Goal: Transaction & Acquisition: Complete application form

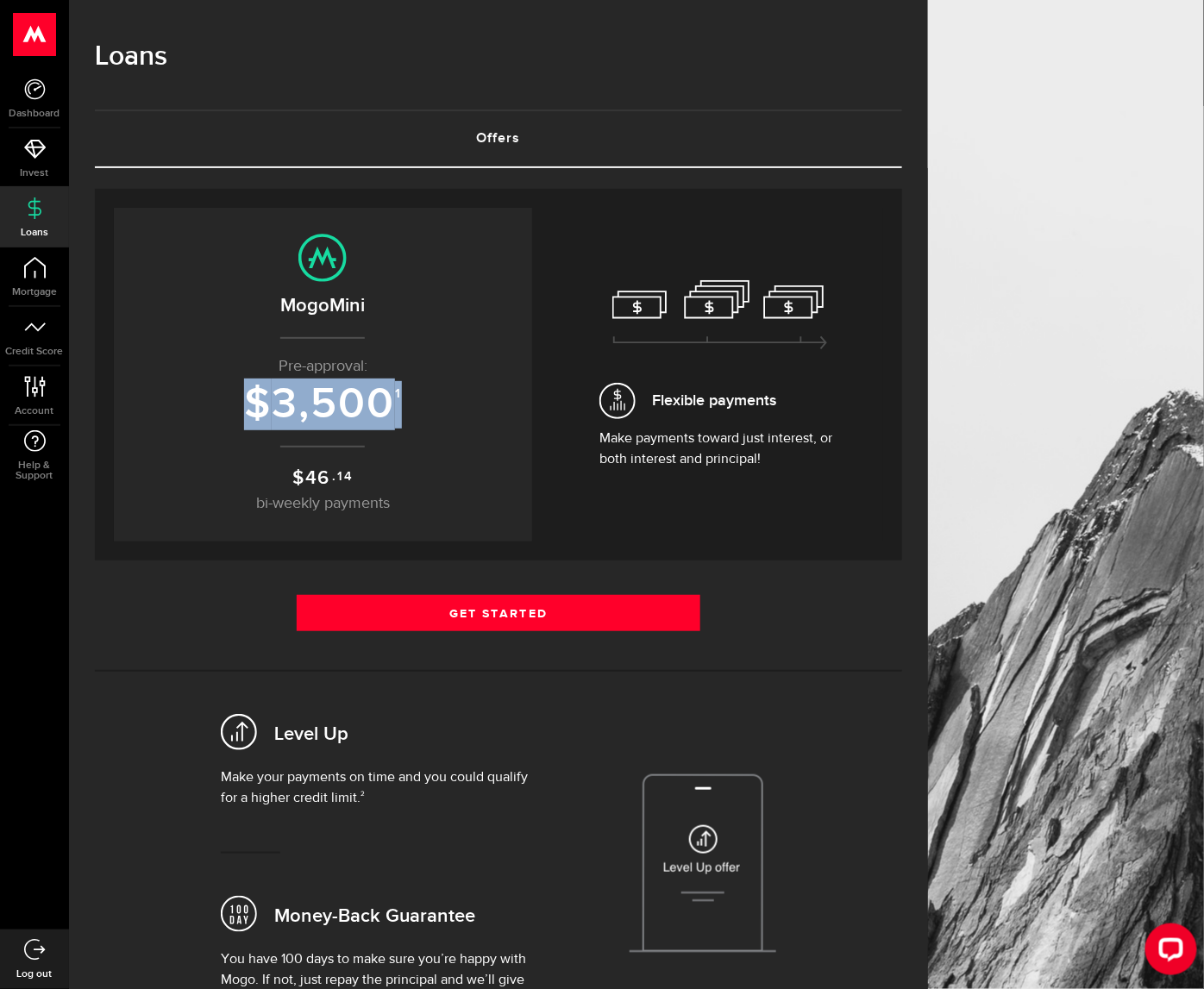
drag, startPoint x: 424, startPoint y: 406, endPoint x: 255, endPoint y: 394, distance: 169.4
click at [255, 394] on h3 "$ 3,500 1" at bounding box center [323, 405] width 384 height 48
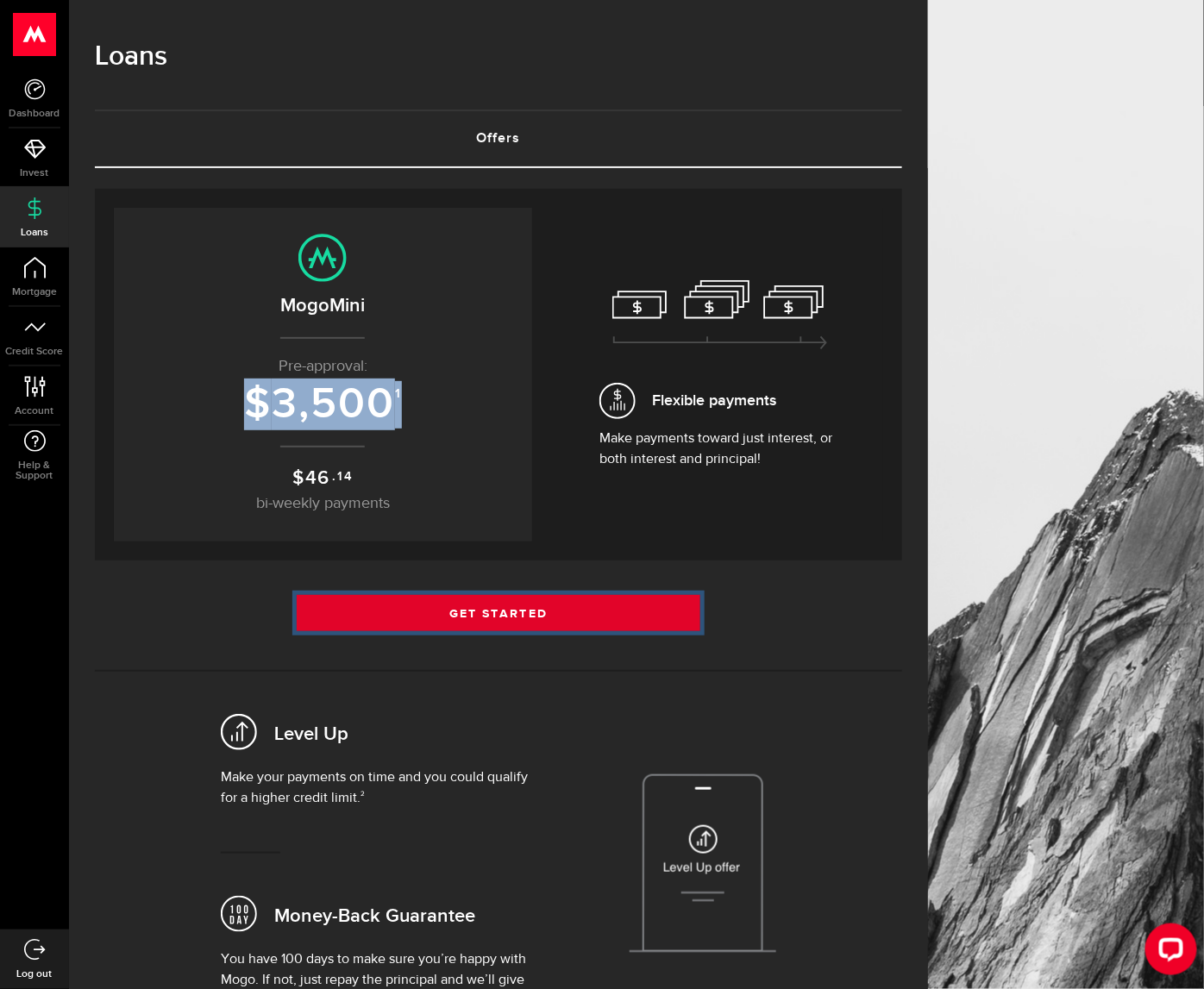
click at [511, 595] on link "Get Started" at bounding box center [499, 612] width 404 height 36
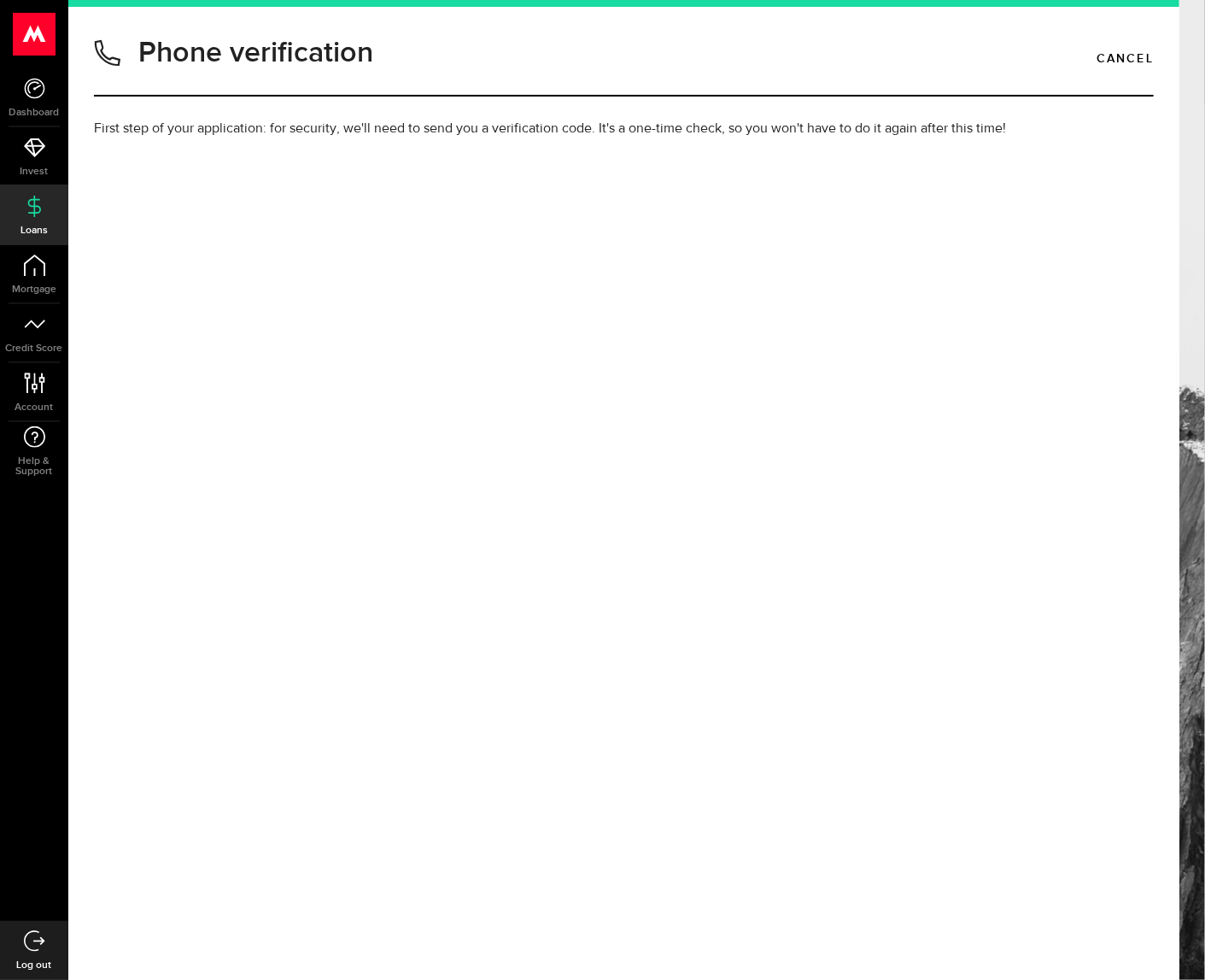
type input "4388863885"
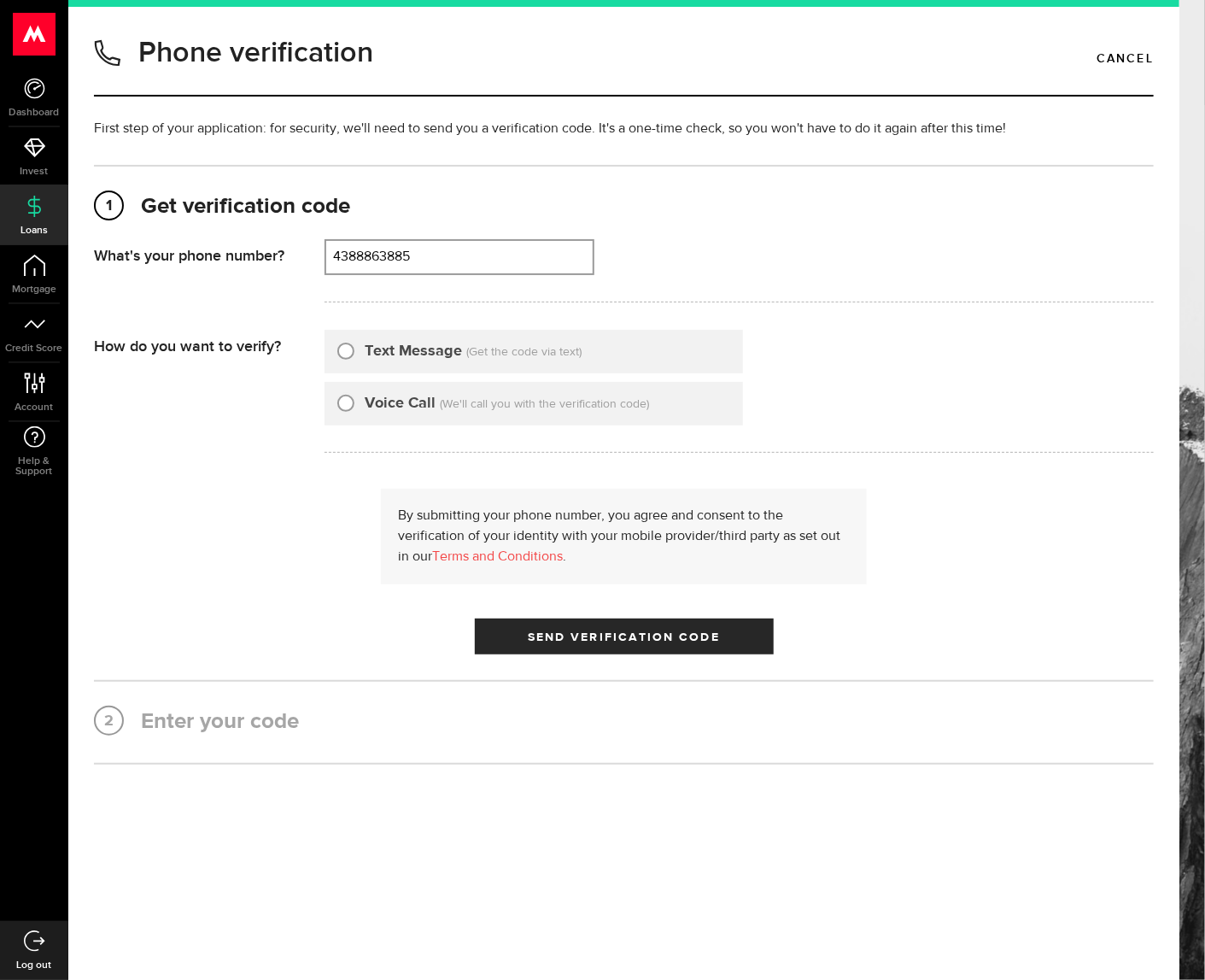
click at [371, 344] on label "Text Message" at bounding box center [413, 351] width 97 height 23
click at [355, 344] on input "Text Message" at bounding box center [346, 349] width 18 height 18
radio input "true"
click at [636, 647] on button "Send Verification Code" at bounding box center [624, 636] width 299 height 36
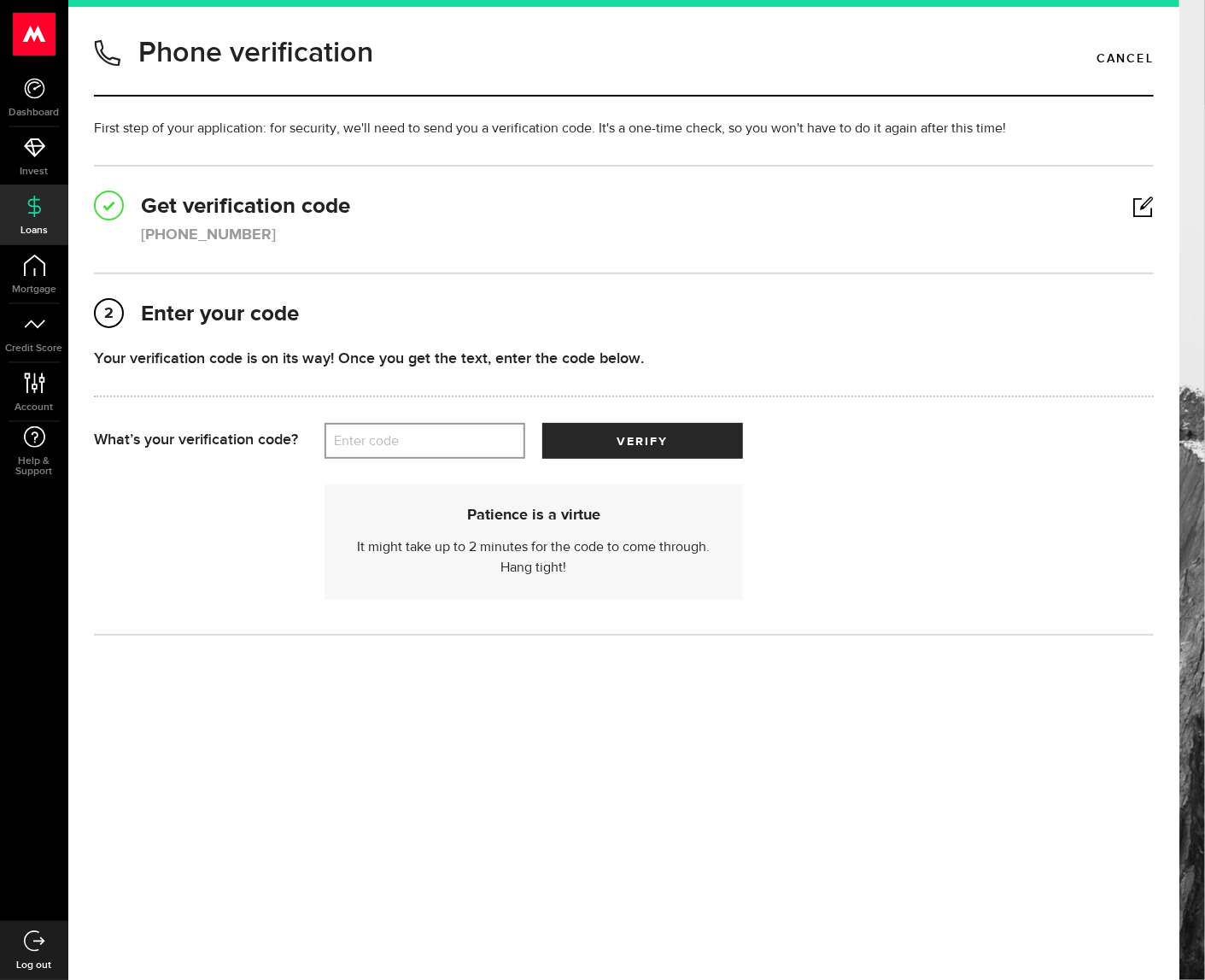
click at [405, 439] on label "Enter code" at bounding box center [425, 441] width 201 height 35
click at [405, 439] on input "Enter code" at bounding box center [425, 441] width 201 height 36
drag, startPoint x: 405, startPoint y: 439, endPoint x: 375, endPoint y: 436, distance: 30.1
click at [374, 437] on label "Enter code" at bounding box center [425, 441] width 201 height 35
click at [374, 437] on input "Enter code" at bounding box center [425, 441] width 201 height 36
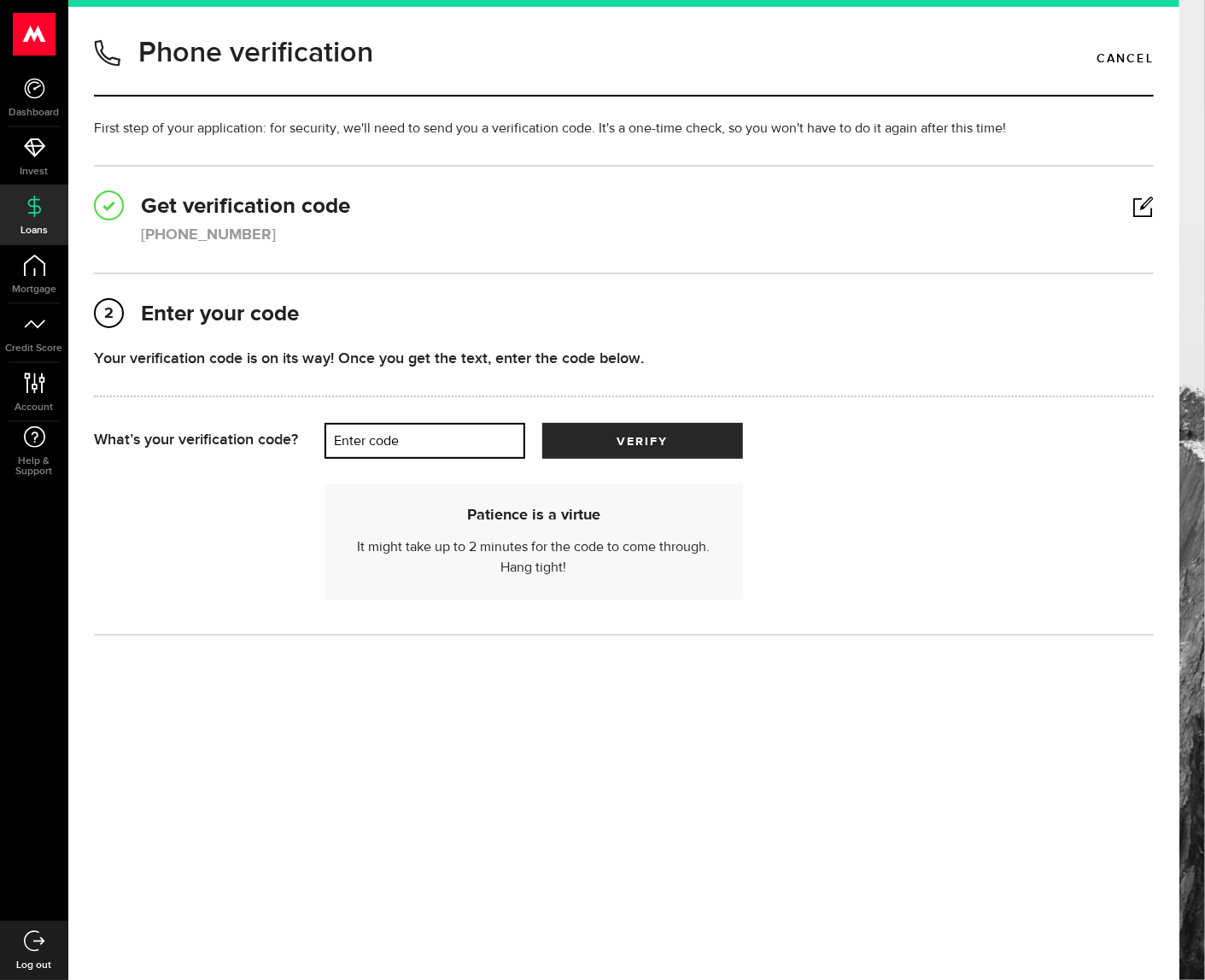
paste input "04514"
type input "04514"
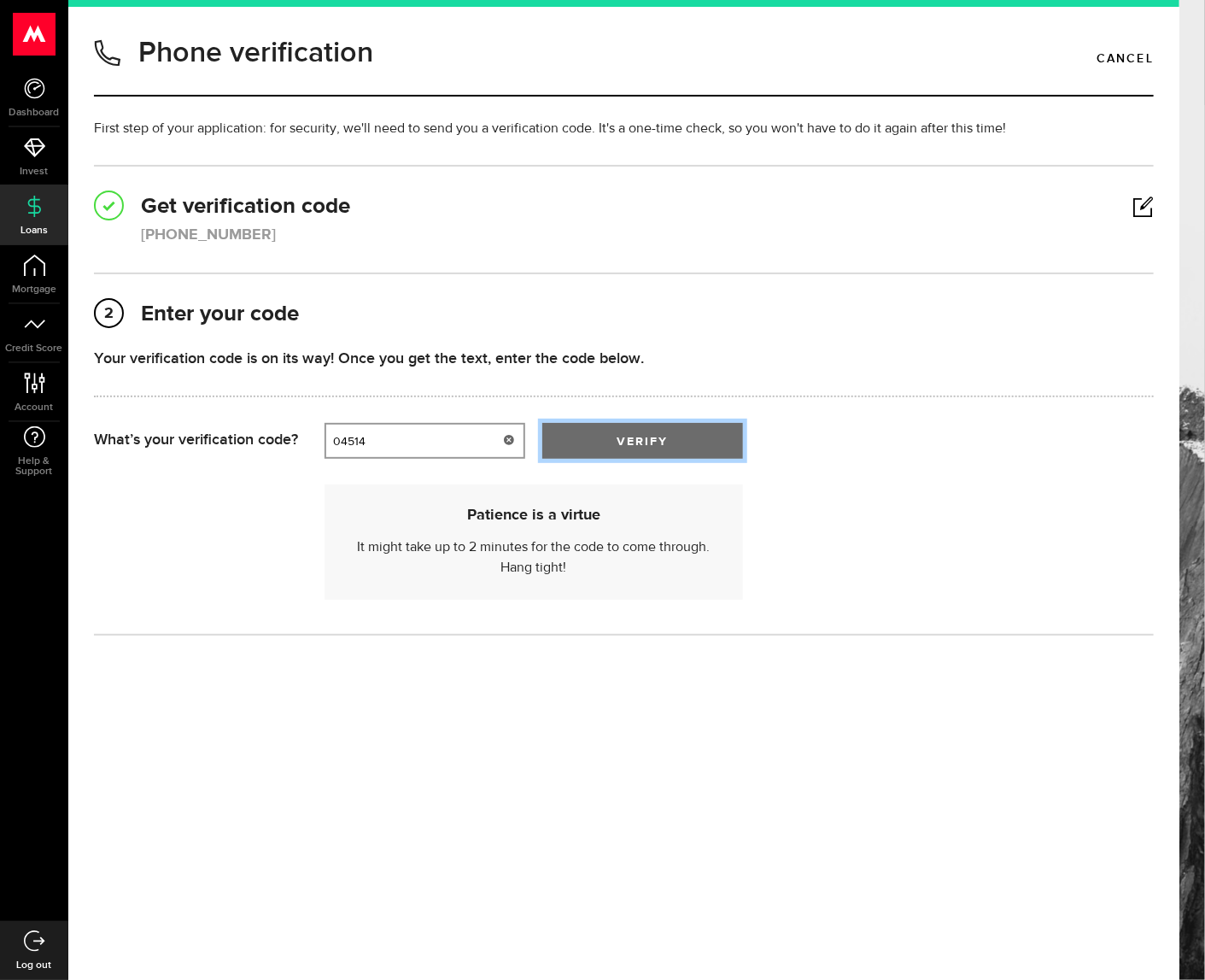
click at [706, 433] on button "verify" at bounding box center [642, 441] width 201 height 36
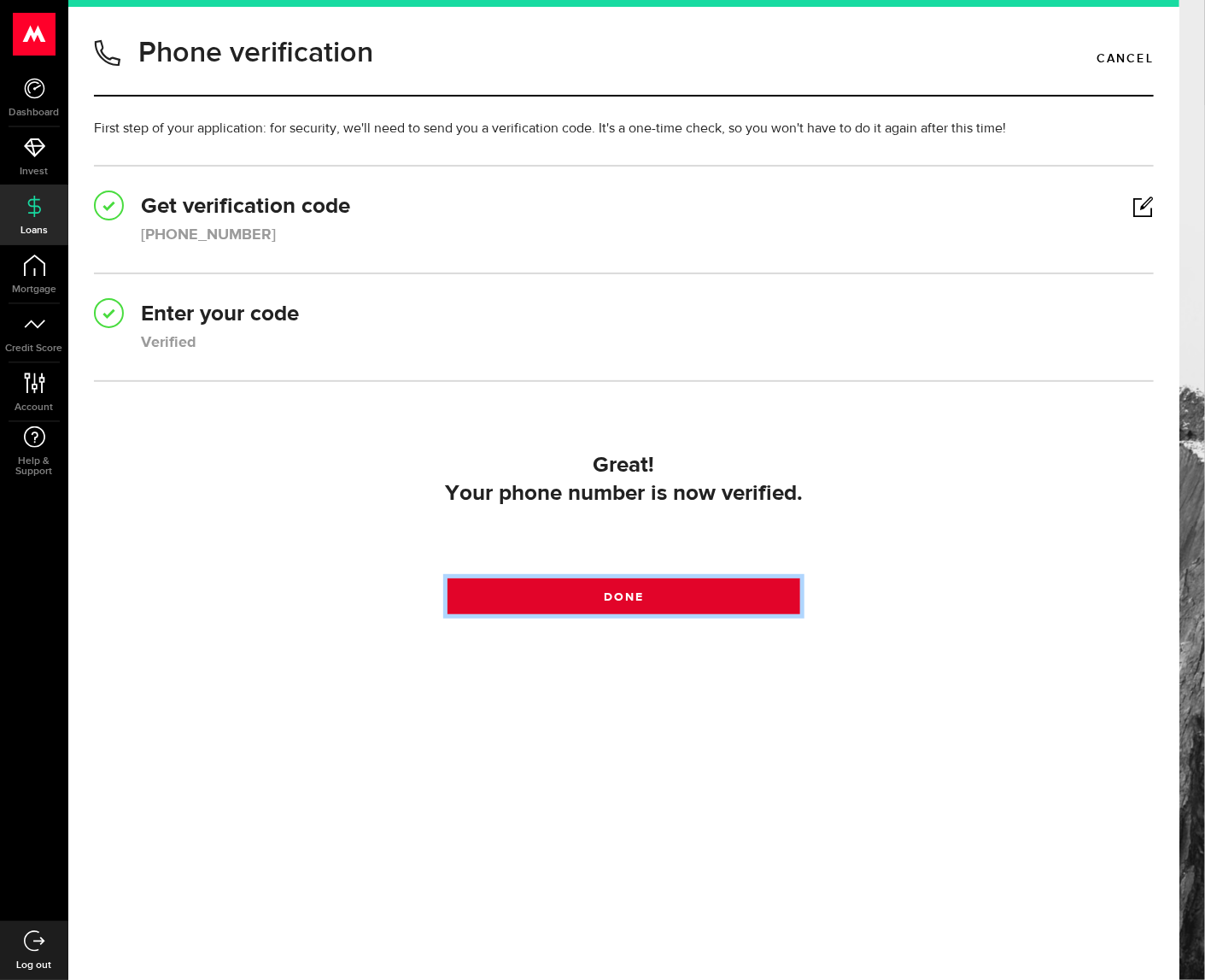
click at [622, 598] on span at bounding box center [623, 600] width 24 height 24
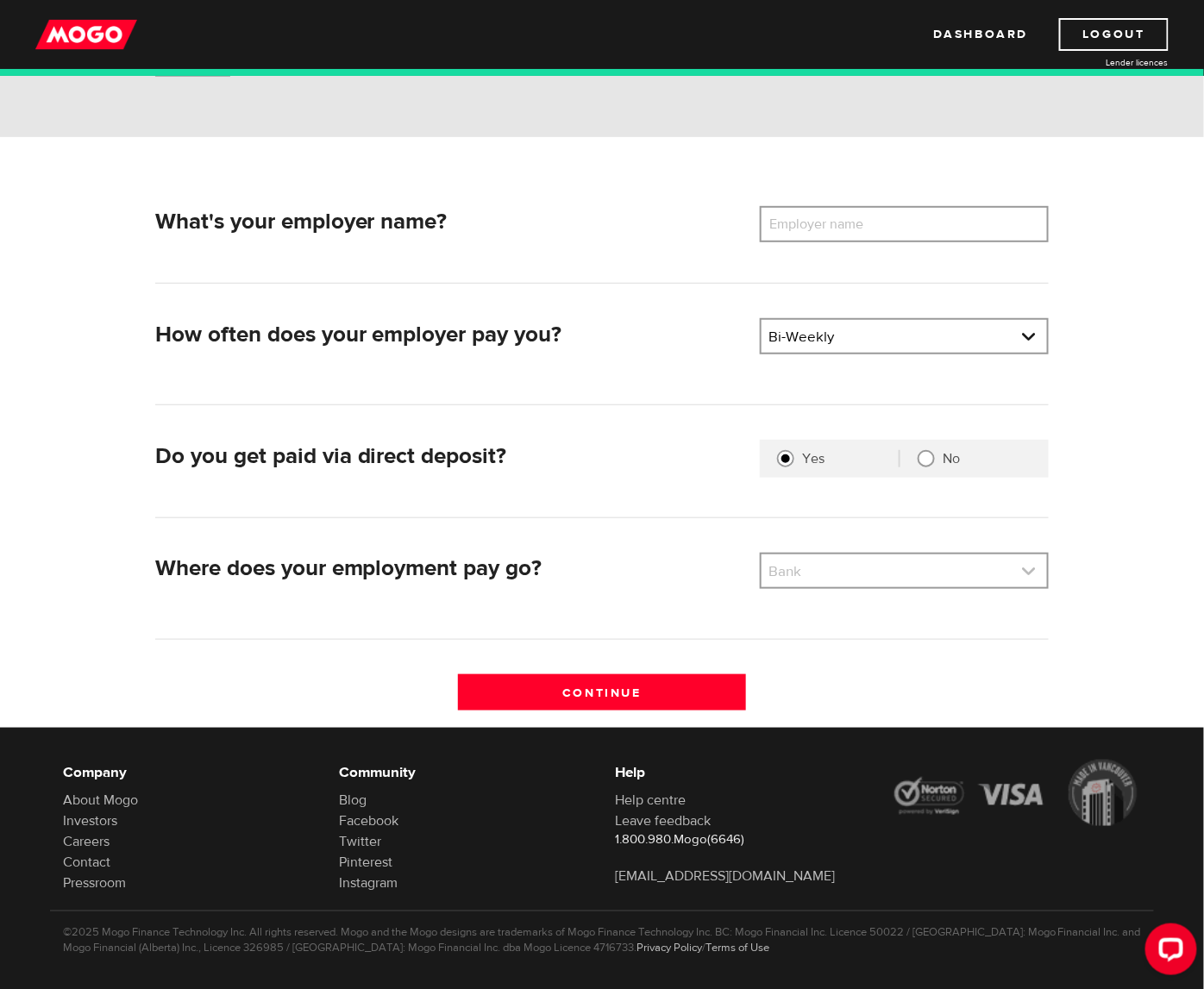
scroll to position [172, 0]
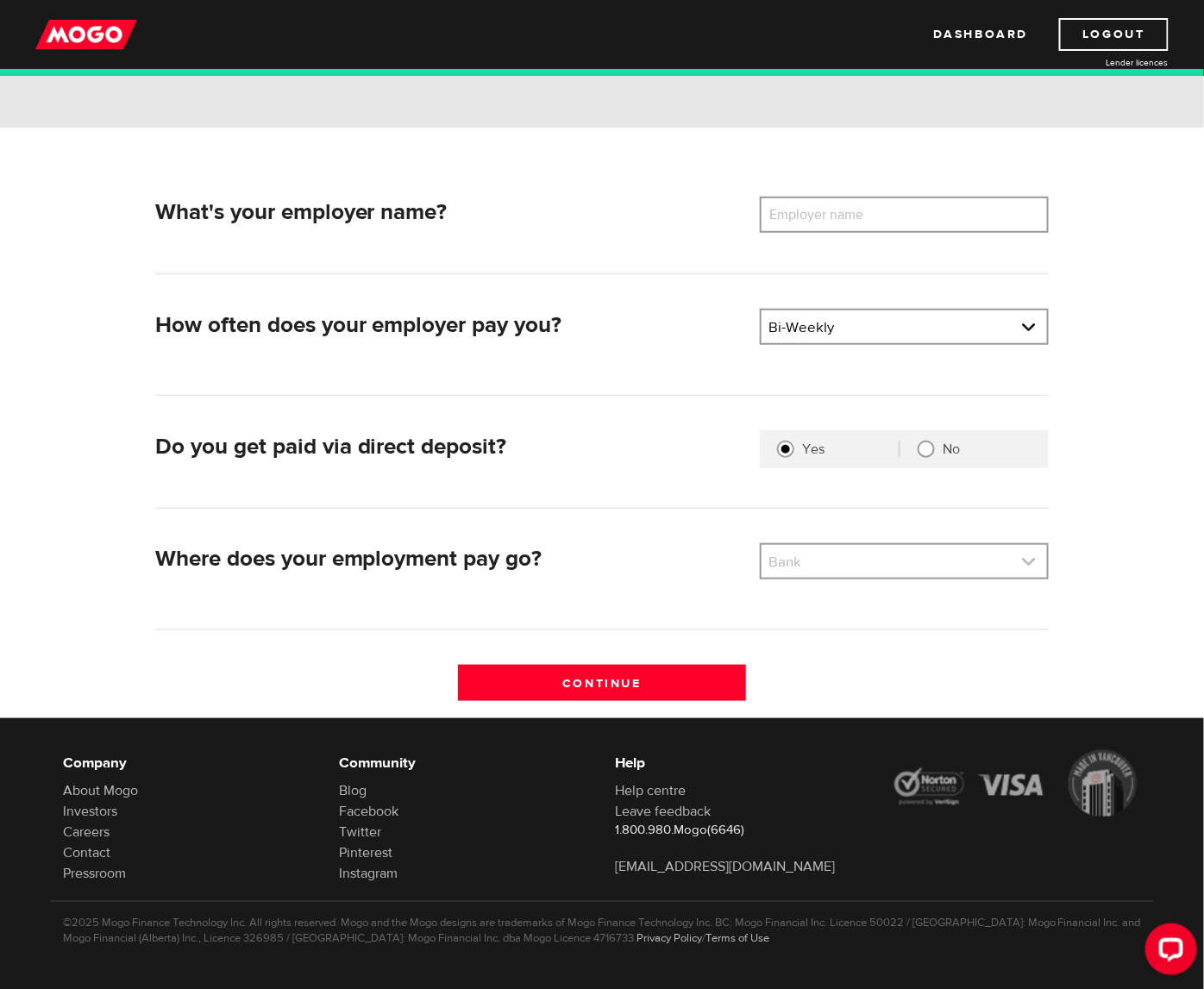
click at [928, 574] on link at bounding box center [903, 561] width 286 height 33
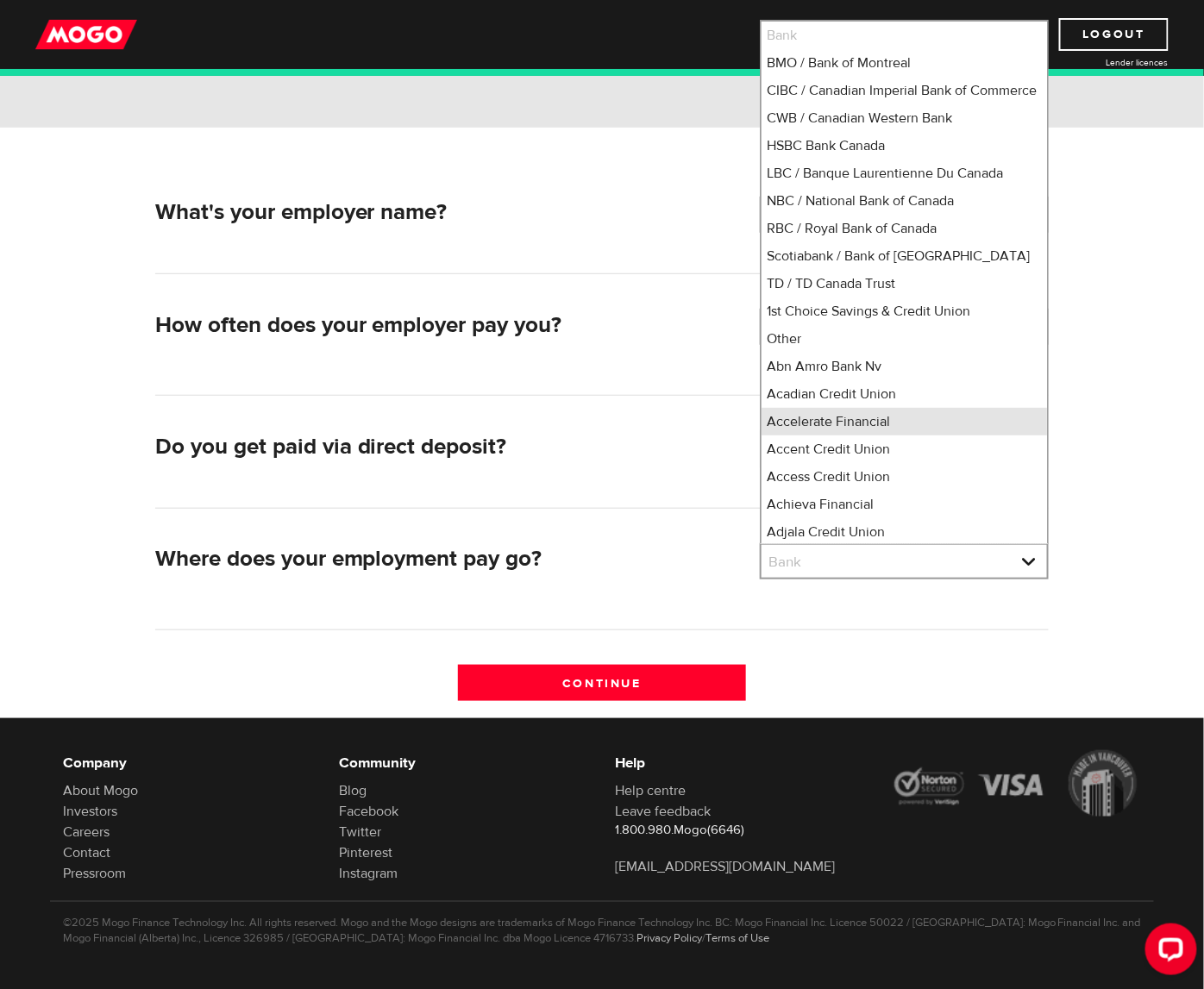
scroll to position [22, 0]
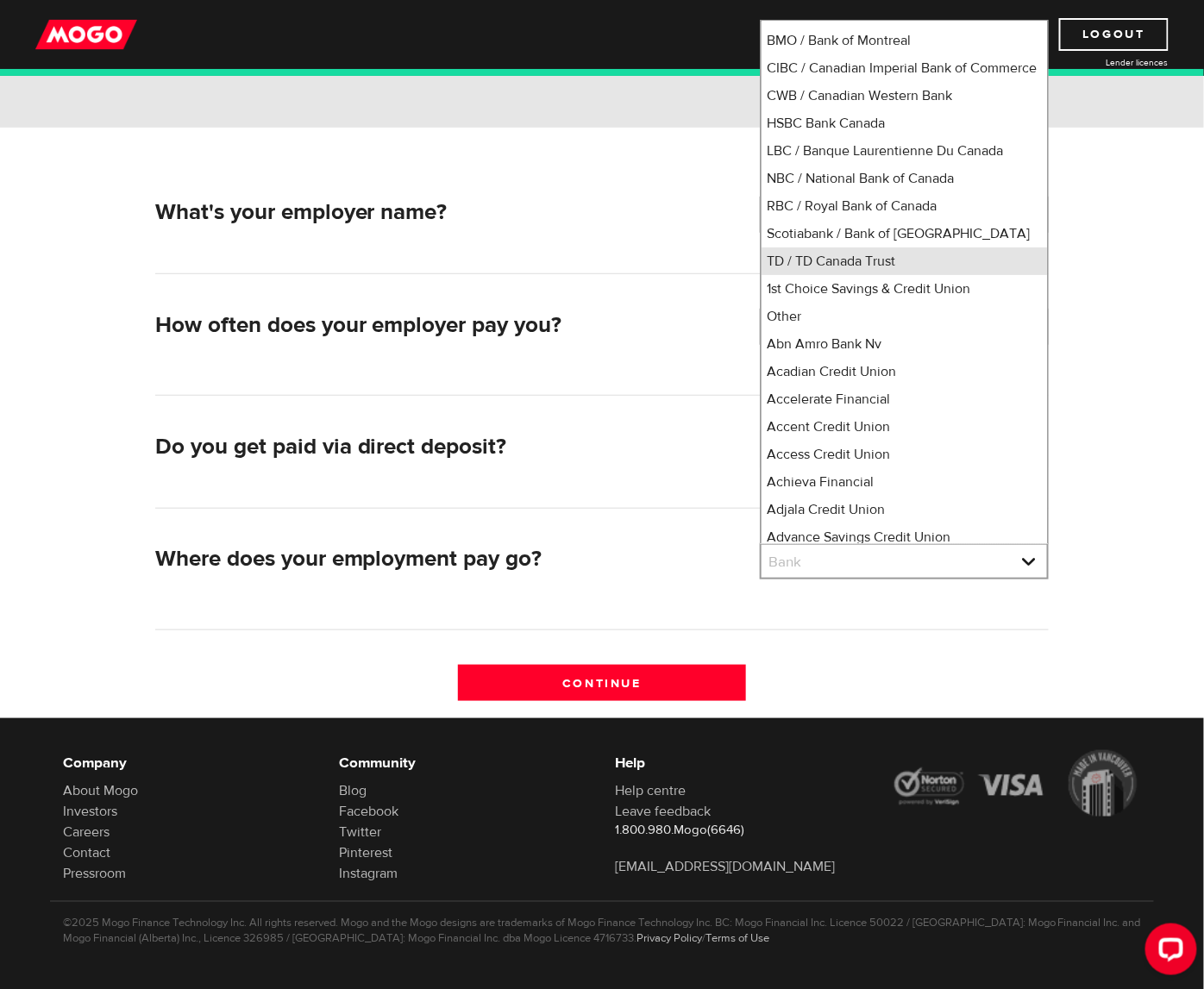
click at [846, 270] on li "TD / TD Canada Trust" at bounding box center [903, 261] width 286 height 27
select select "9"
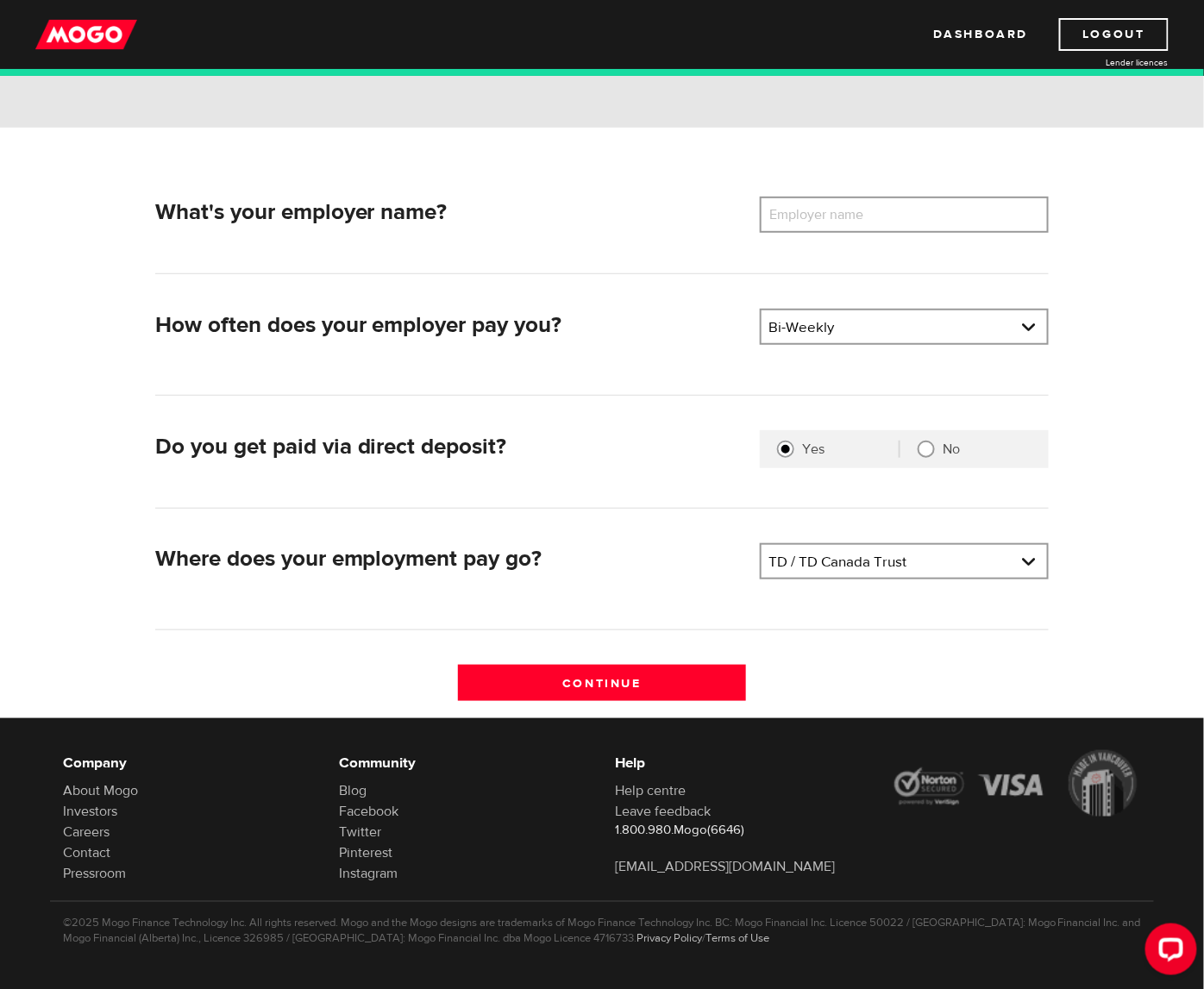
click at [733, 496] on div "Do you get paid via direct deposit? Are you paid by direct deposit? Selection r…" at bounding box center [603, 469] width 895 height 78
click at [846, 221] on label "Employer name" at bounding box center [828, 214] width 139 height 36
click at [846, 221] on input "Employer name" at bounding box center [903, 214] width 289 height 36
paste input "Stellantis"
type input "Stellantis"
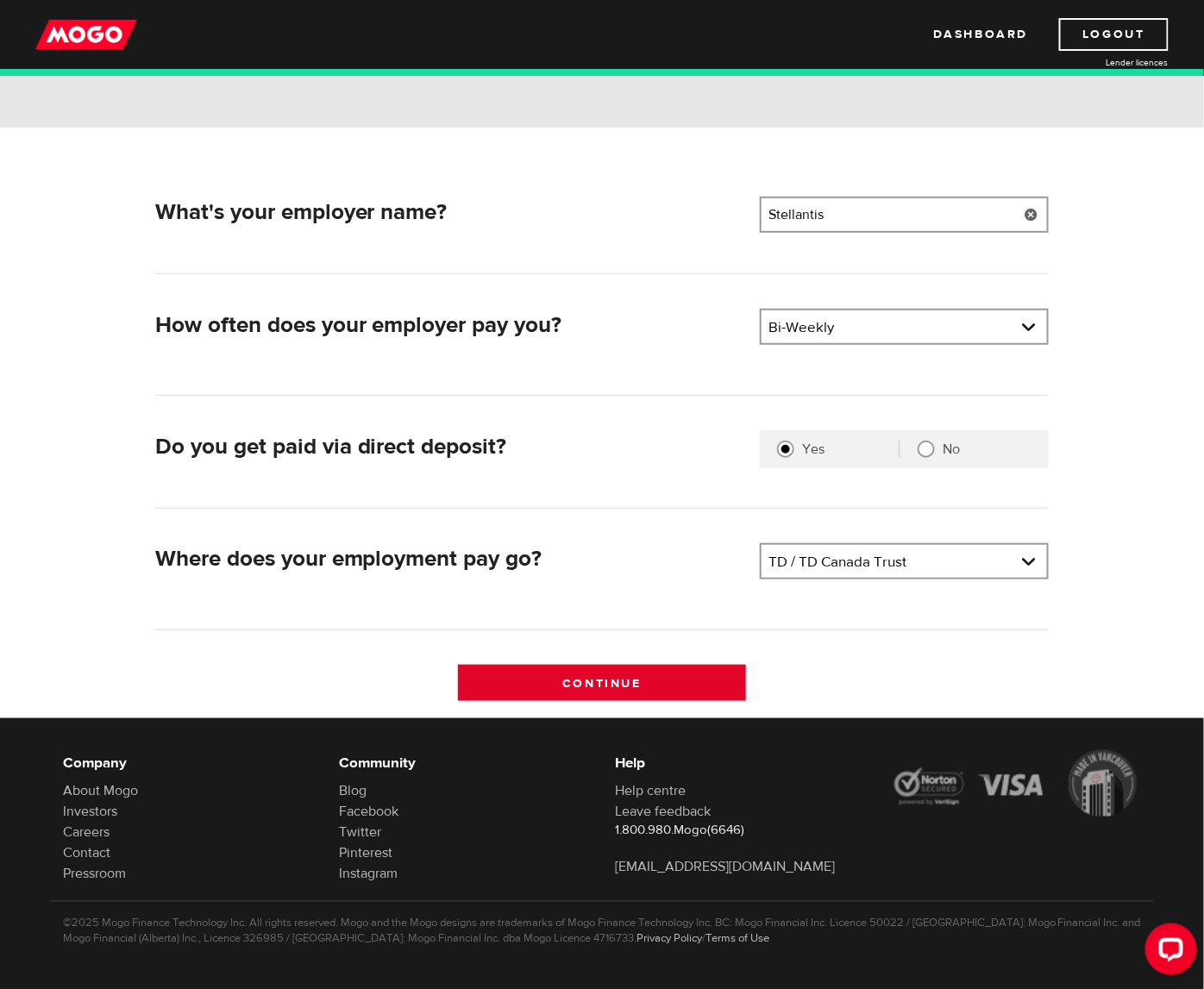
click at [669, 674] on input "Continue" at bounding box center [602, 682] width 289 height 36
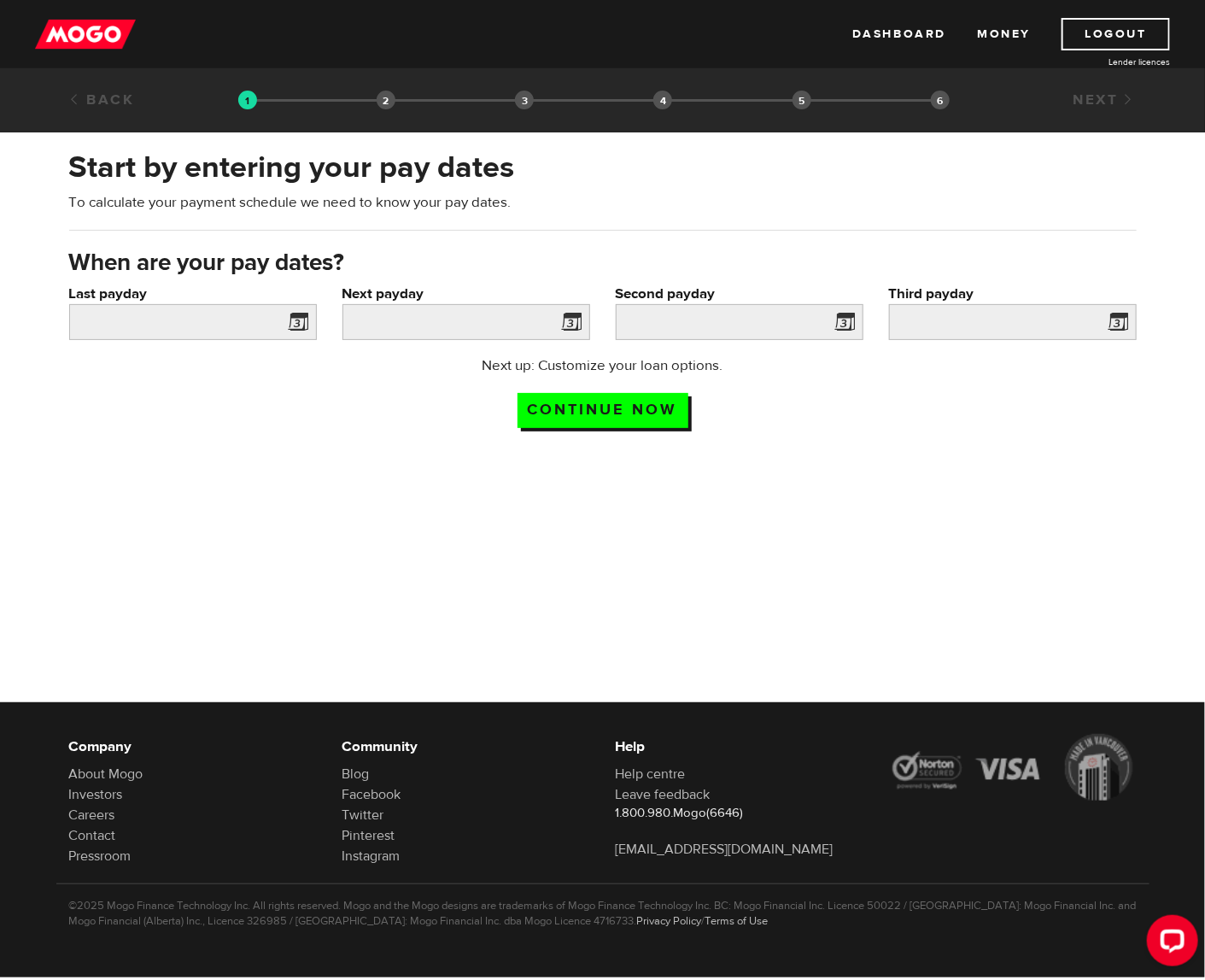
click at [300, 324] on span at bounding box center [295, 324] width 25 height 27
click at [283, 322] on span at bounding box center [295, 324] width 25 height 27
click at [252, 321] on input "Last payday" at bounding box center [193, 321] width 248 height 36
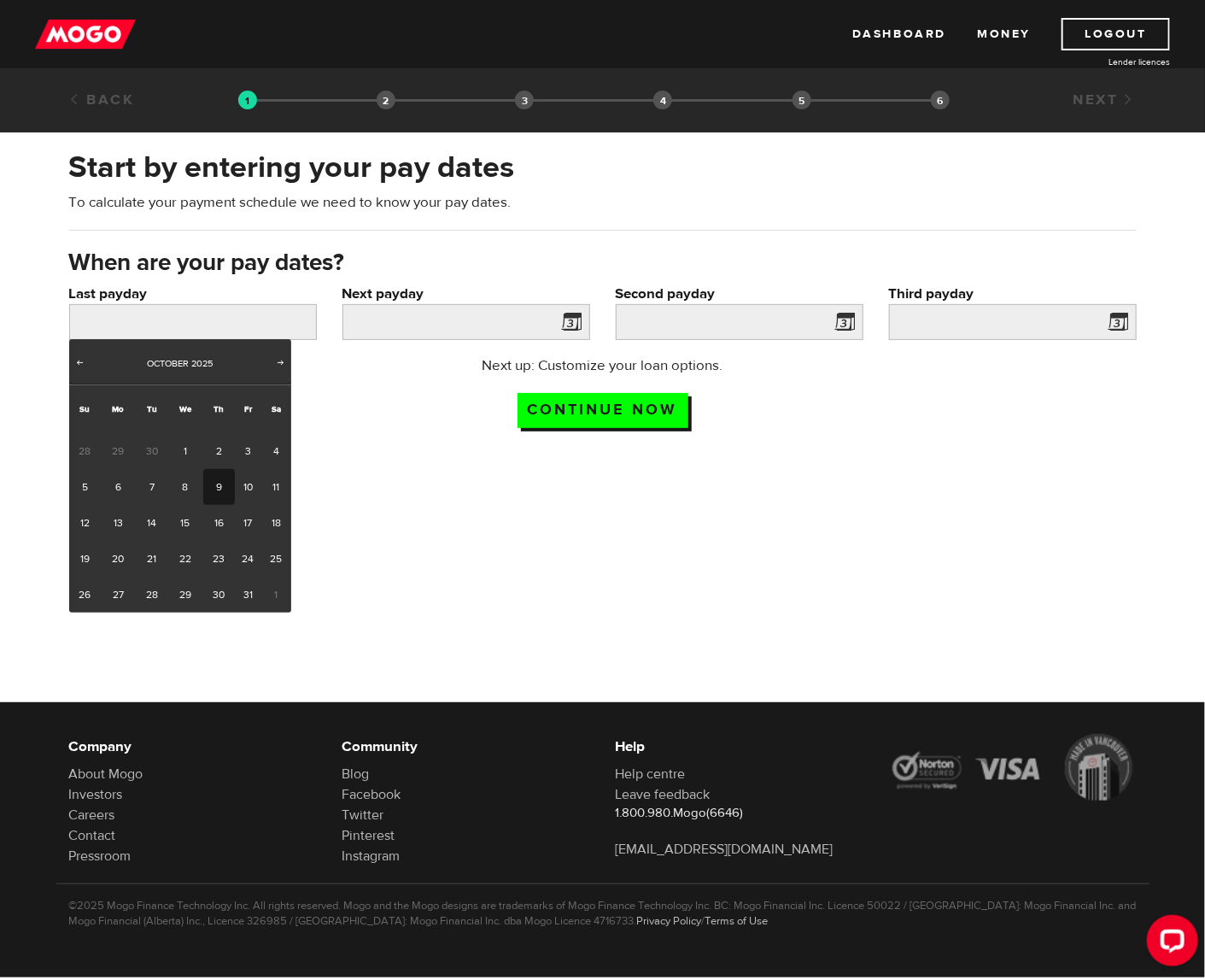
click at [208, 492] on link "9" at bounding box center [219, 487] width 32 height 36
type input "2025/10/09"
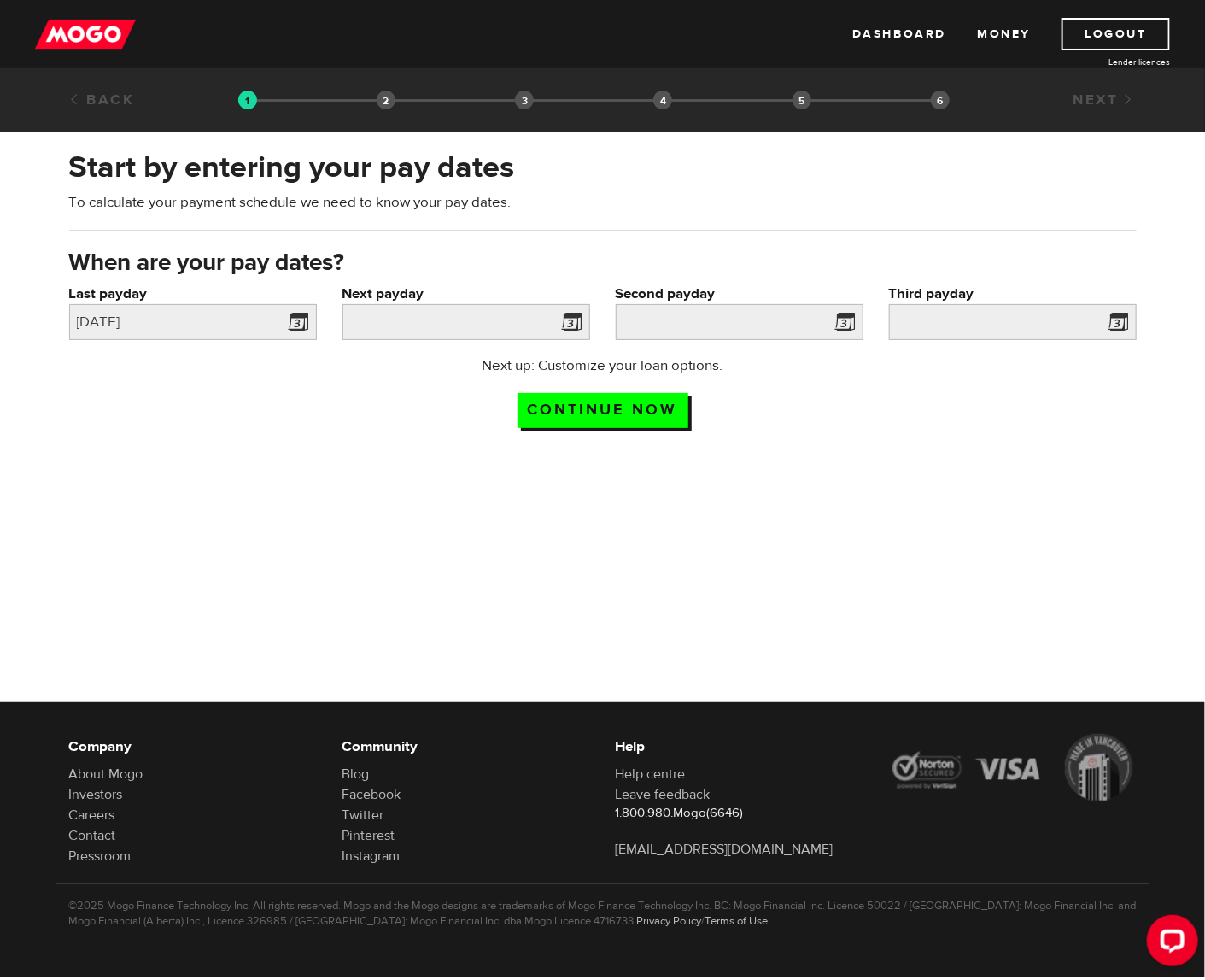
click at [574, 317] on span at bounding box center [568, 324] width 25 height 27
click at [518, 327] on input "Next payday" at bounding box center [466, 321] width 248 height 36
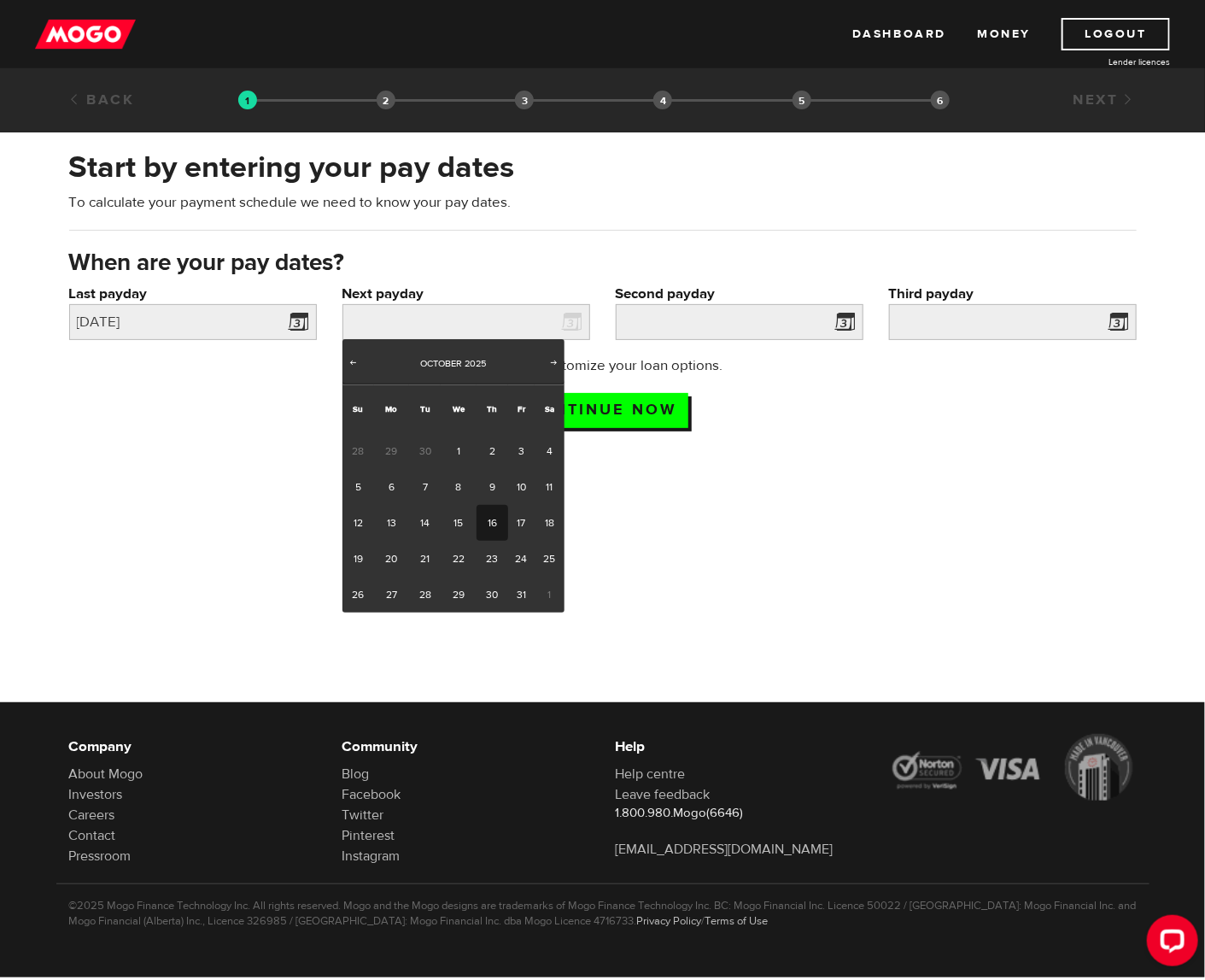
click at [493, 518] on link "16" at bounding box center [492, 523] width 32 height 36
type input "2025/10/16"
type input "2025/10/30"
type input "2025/11/13"
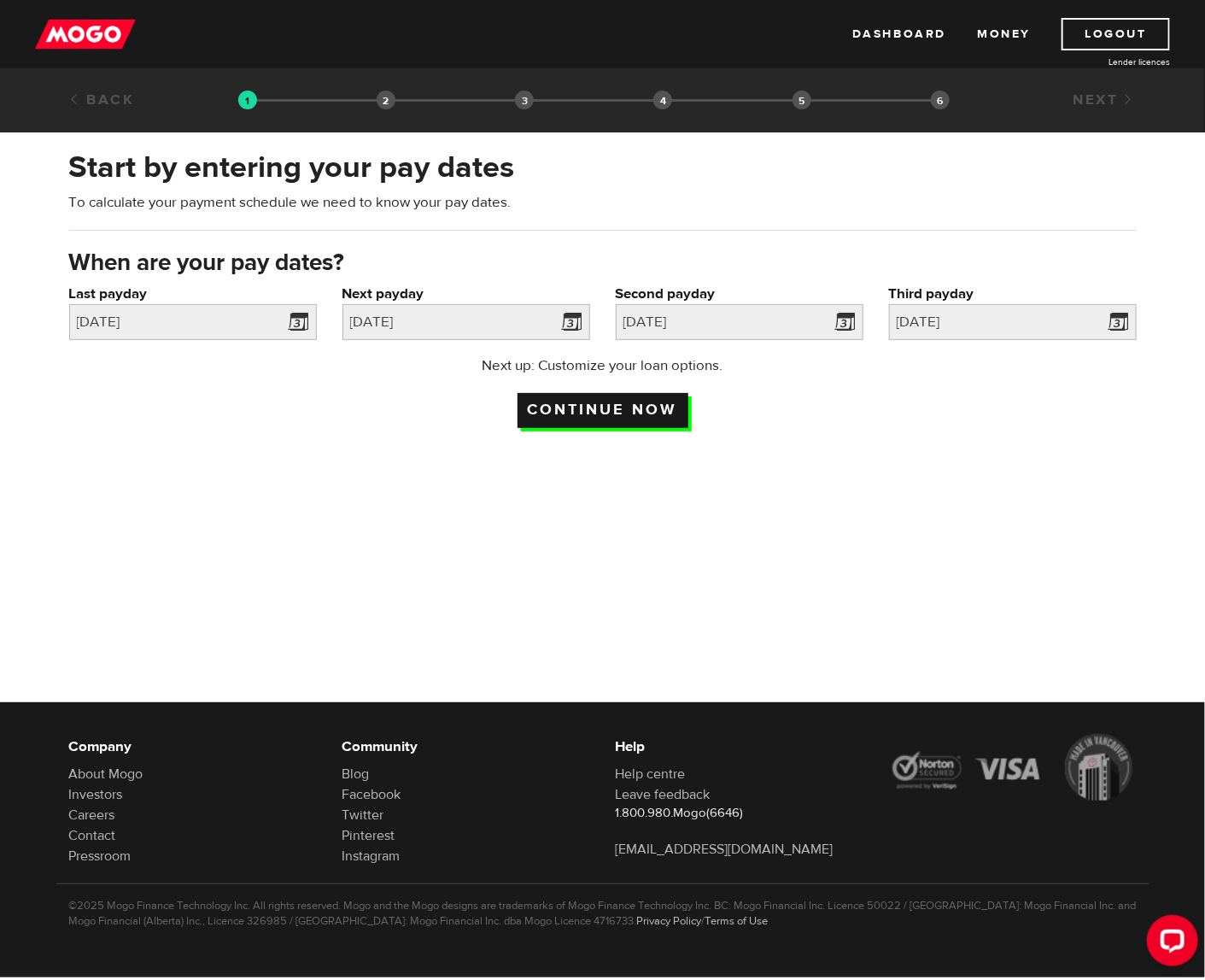
click at [627, 416] on input "Continue now" at bounding box center [602, 411] width 171 height 35
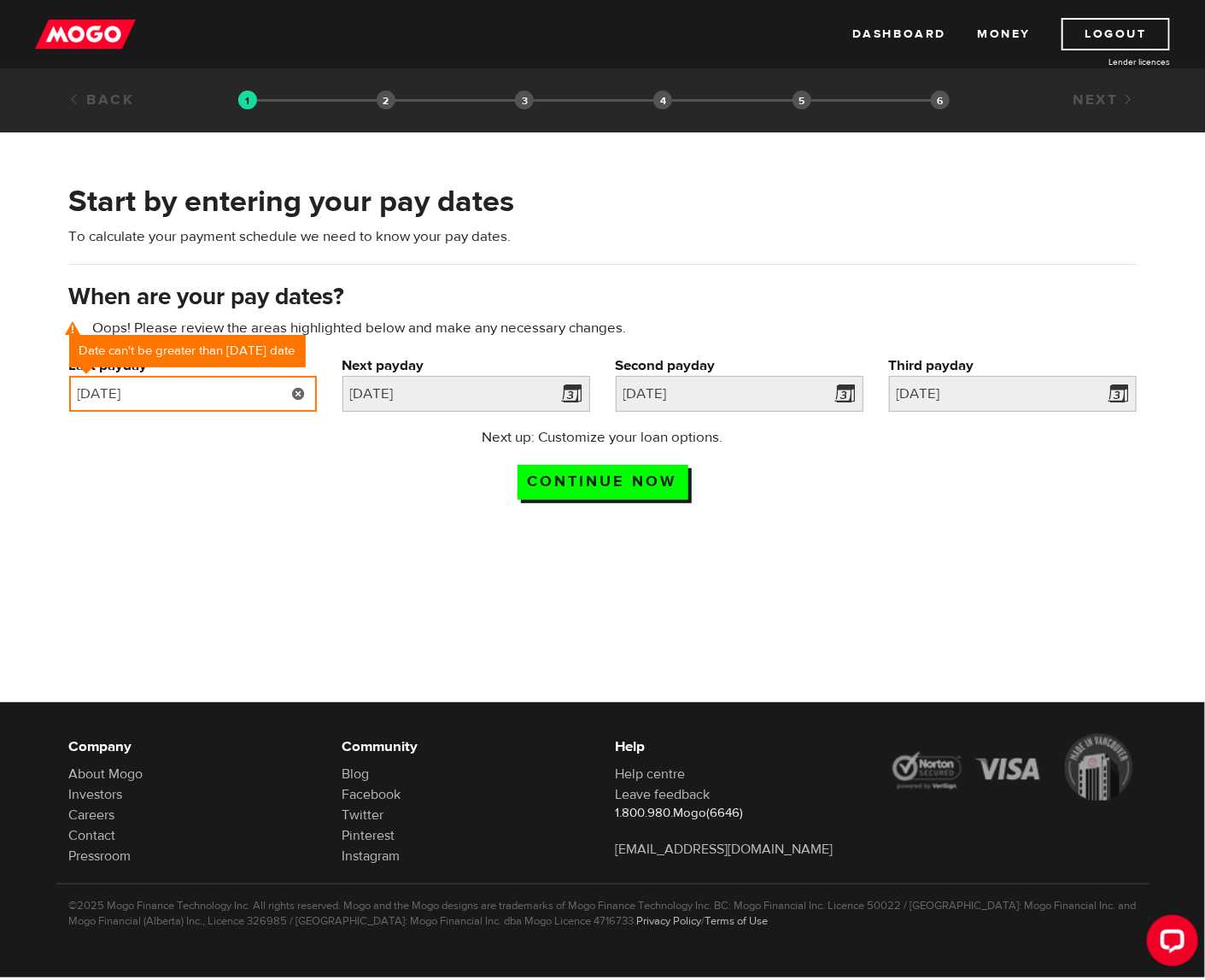
click at [223, 387] on input "2025/10/09" at bounding box center [193, 393] width 248 height 36
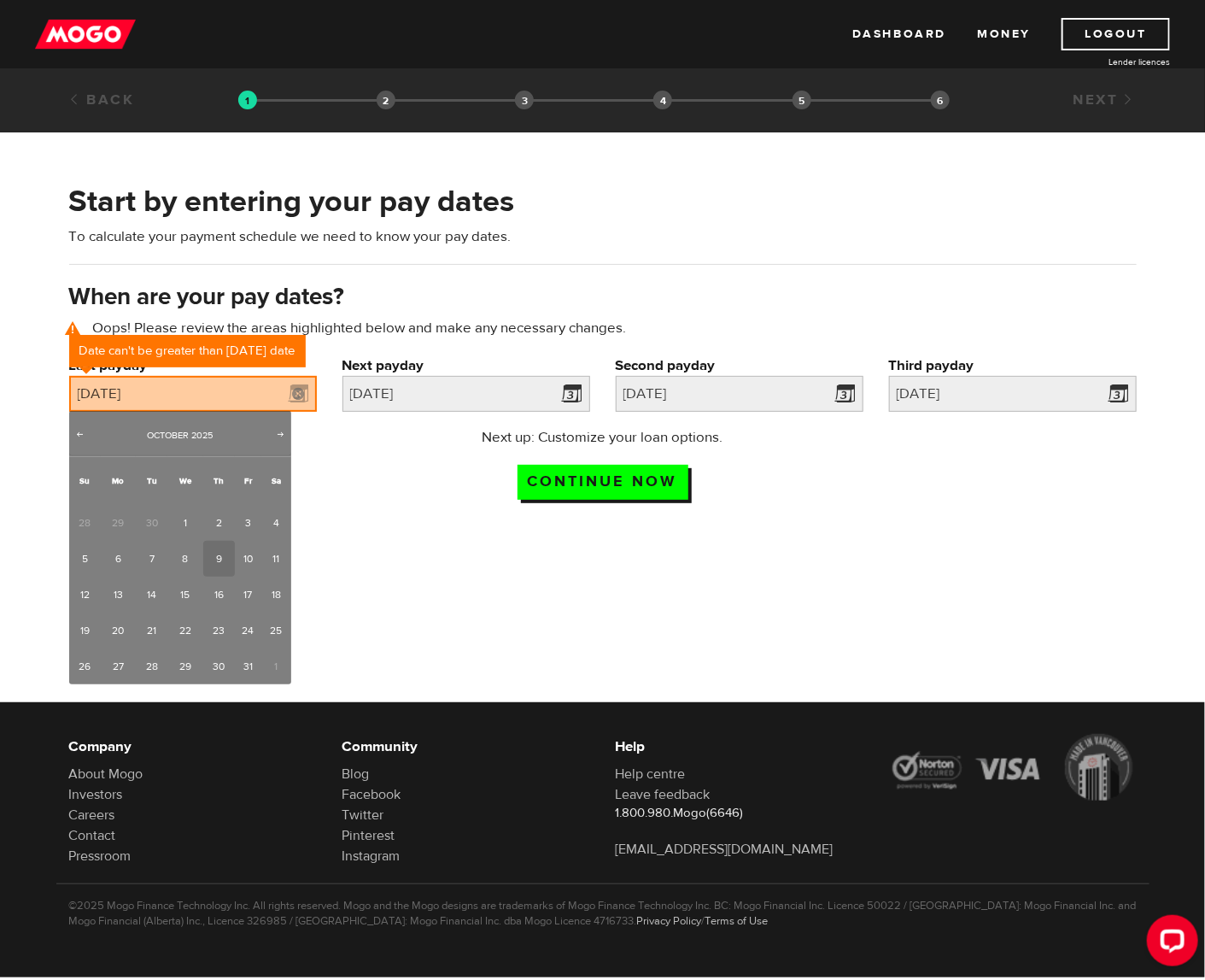
click at [431, 530] on div at bounding box center [602, 668] width 1205 height 278
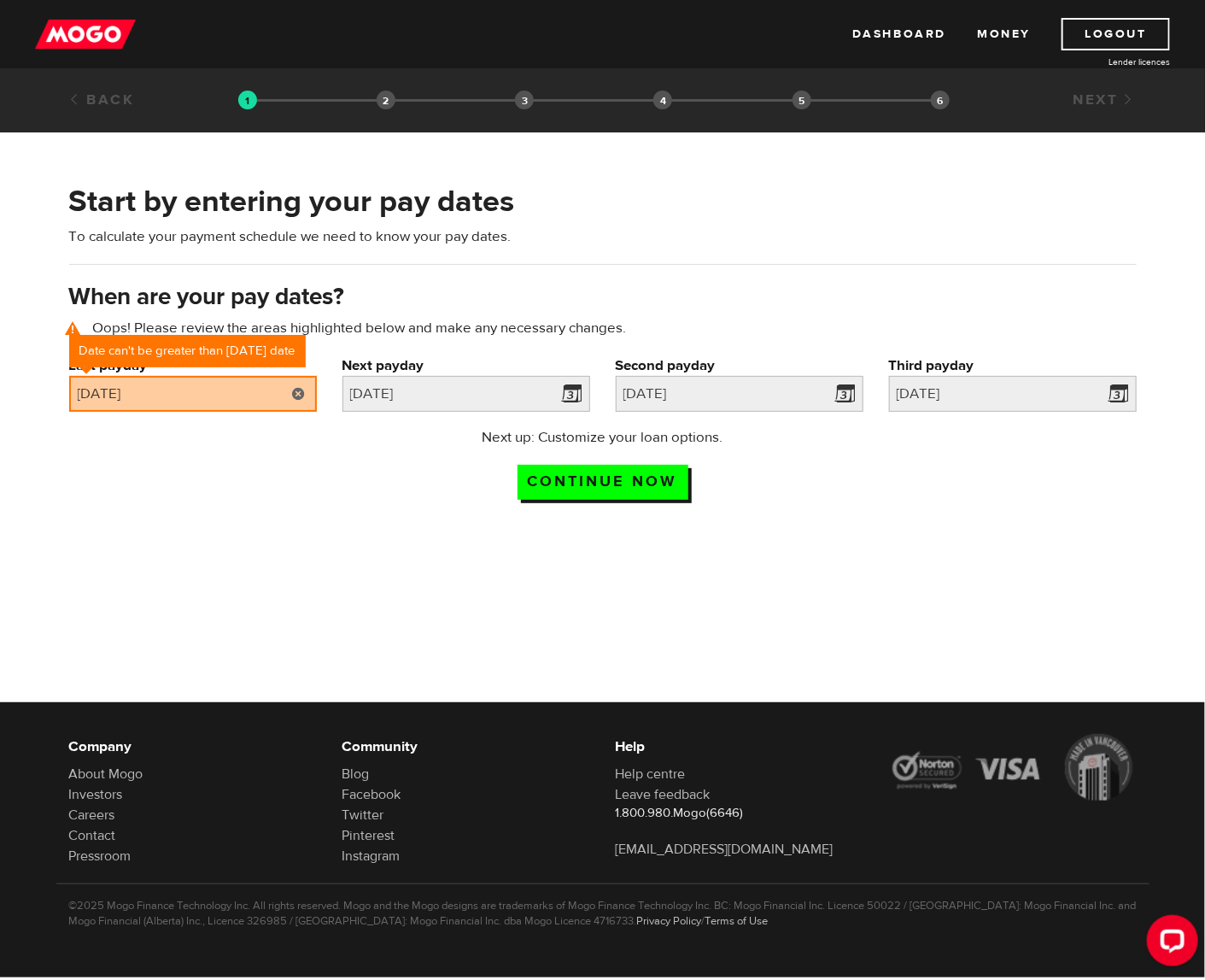
click at [307, 381] on link at bounding box center [299, 393] width 35 height 36
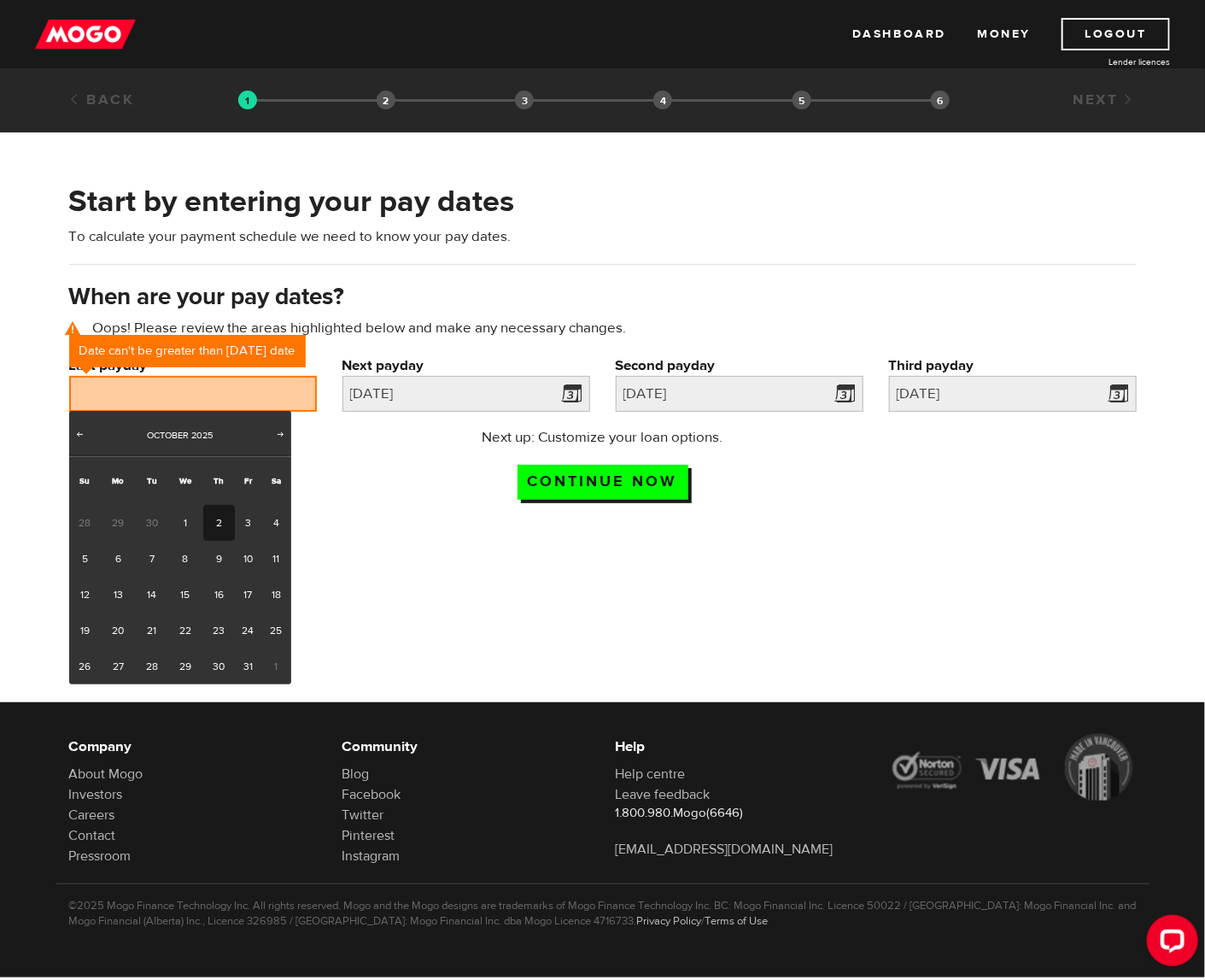
click at [215, 527] on link "2" at bounding box center [219, 523] width 32 height 36
type input "2025/10/02"
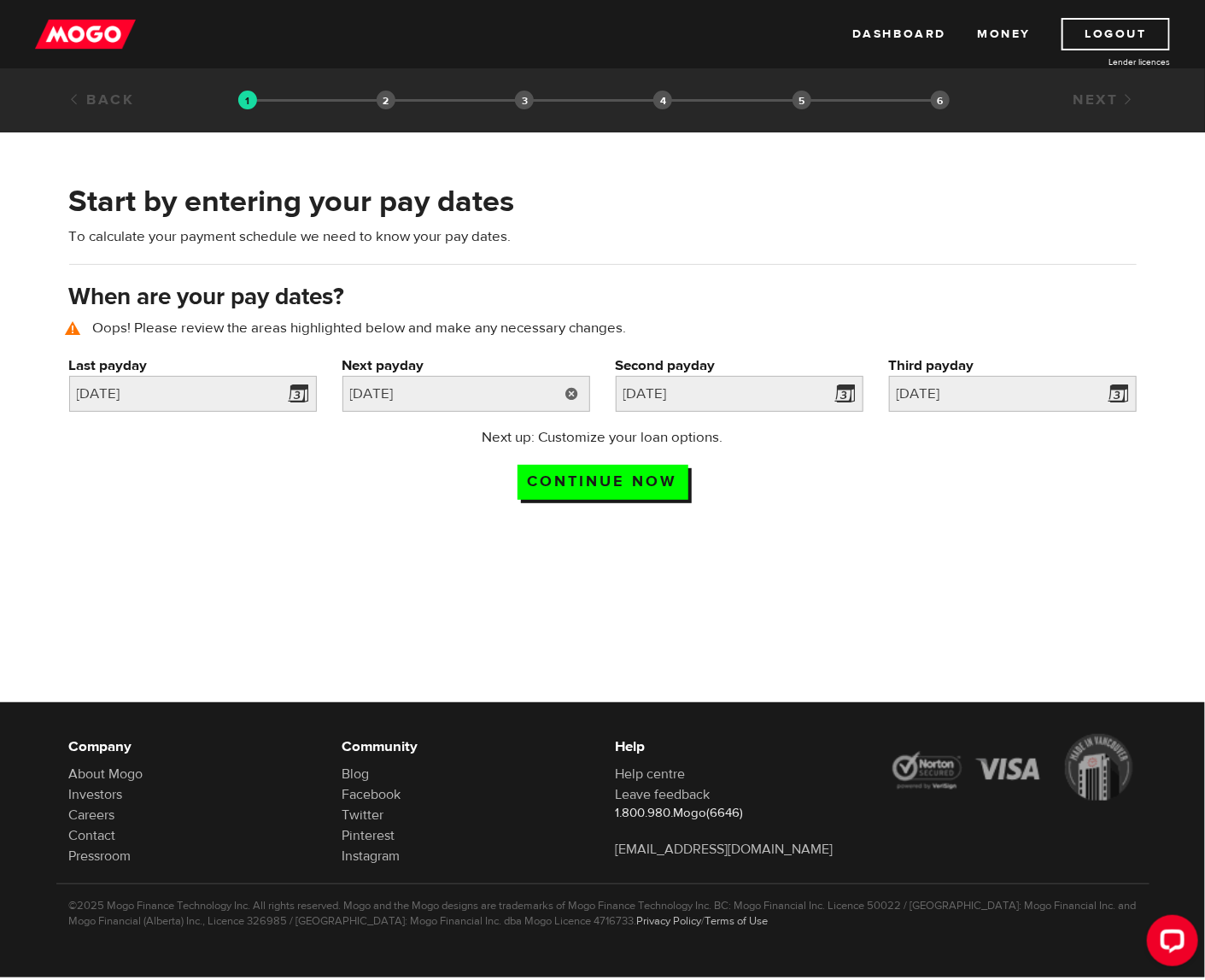
click at [570, 391] on link at bounding box center [573, 393] width 35 height 36
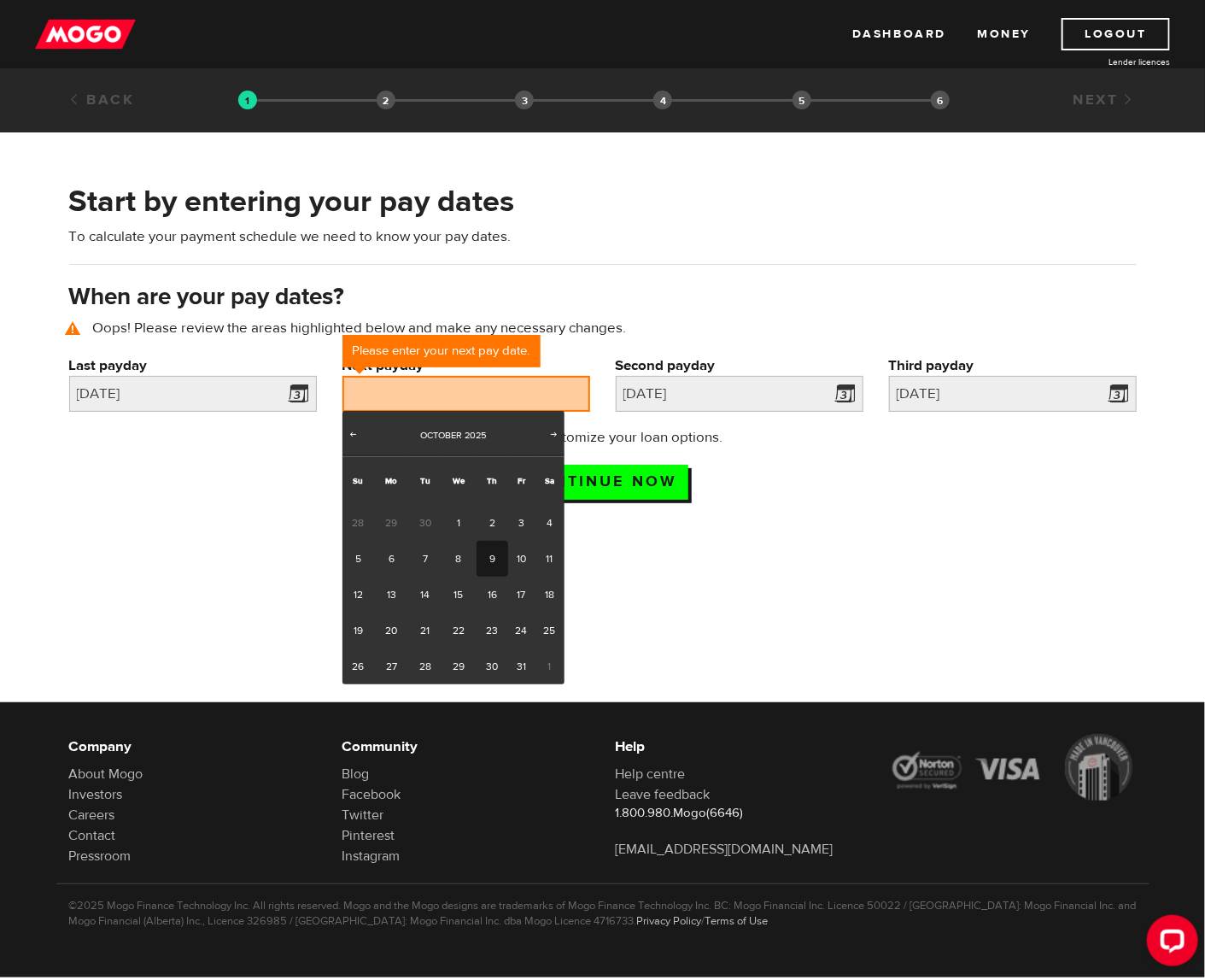
click at [494, 560] on link "9" at bounding box center [492, 559] width 32 height 36
type input "2025/10/09"
type input "2025/10/23"
type input "2025/11/6"
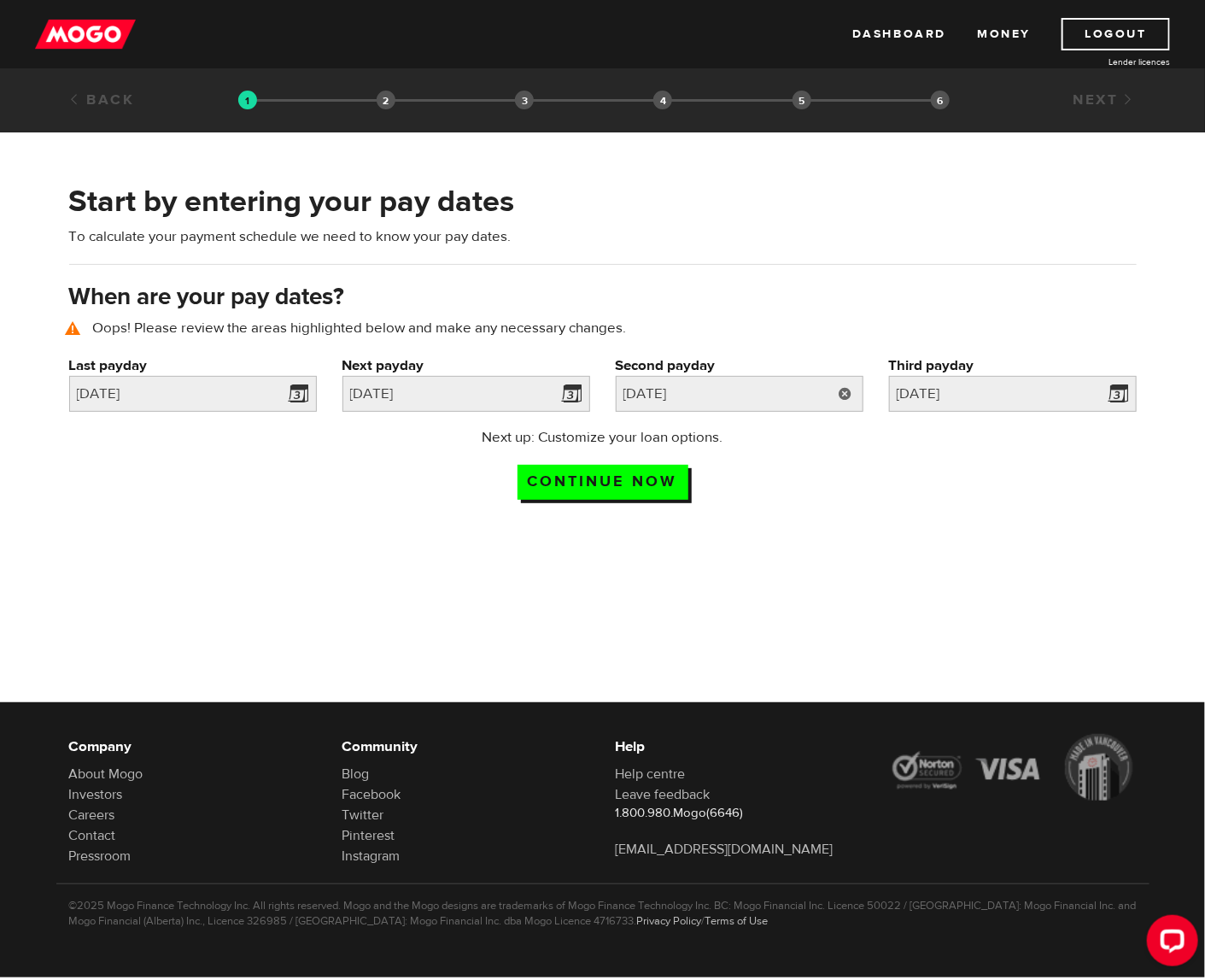
click at [837, 391] on link at bounding box center [846, 393] width 35 height 36
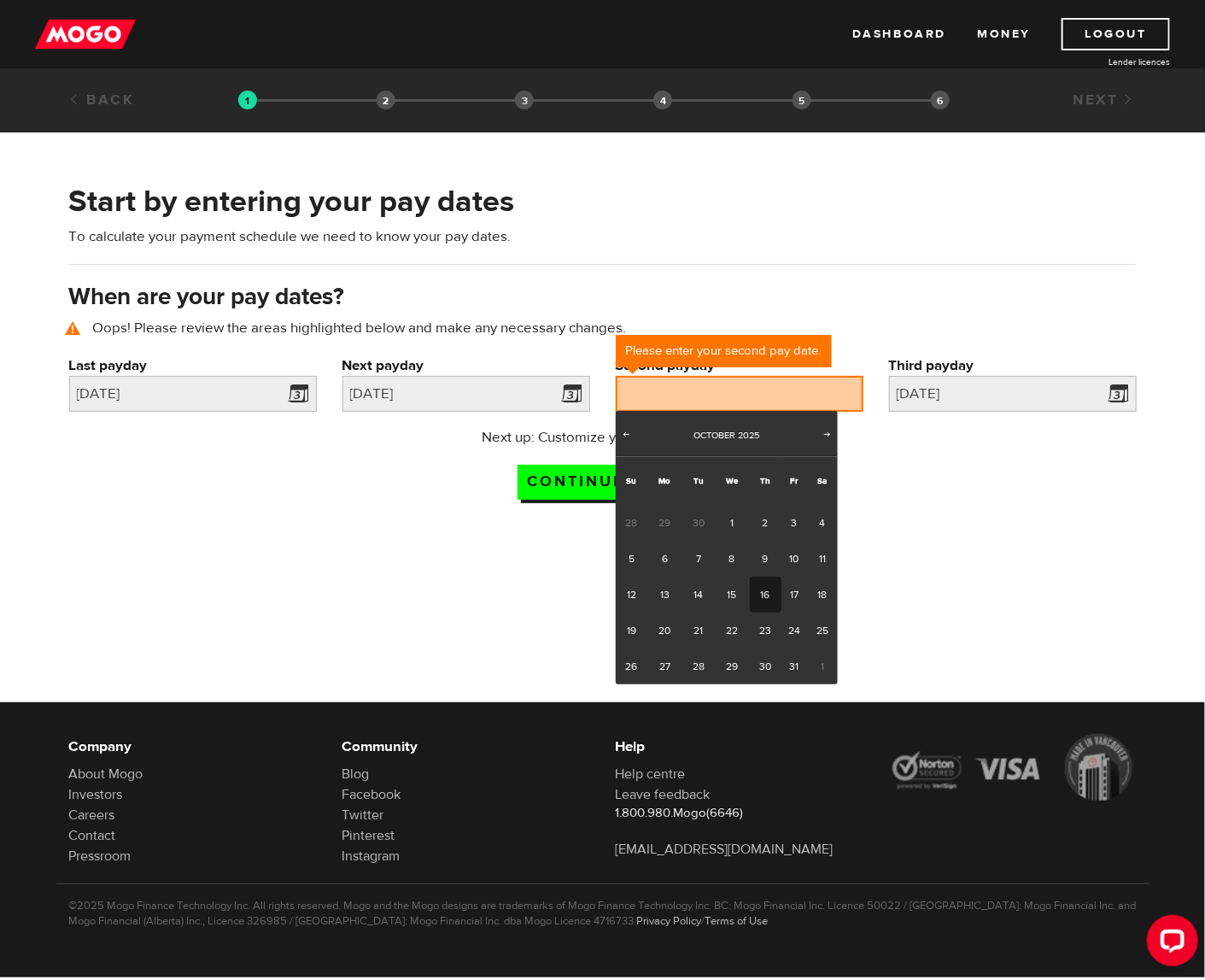
click at [772, 599] on link "16" at bounding box center [766, 594] width 32 height 36
type input "2025/10/16"
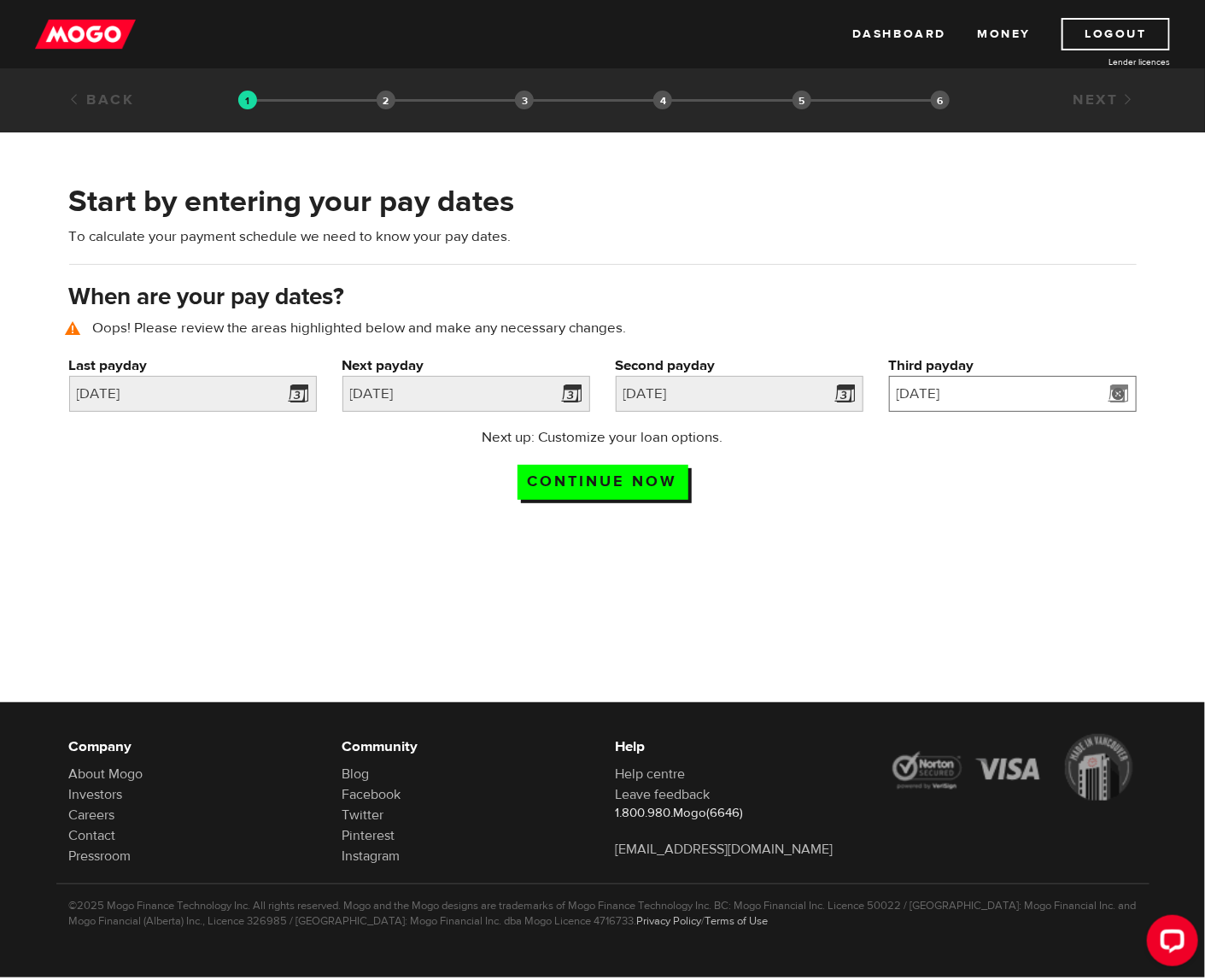
click at [1037, 405] on input "2025/11/6" at bounding box center [1013, 393] width 248 height 36
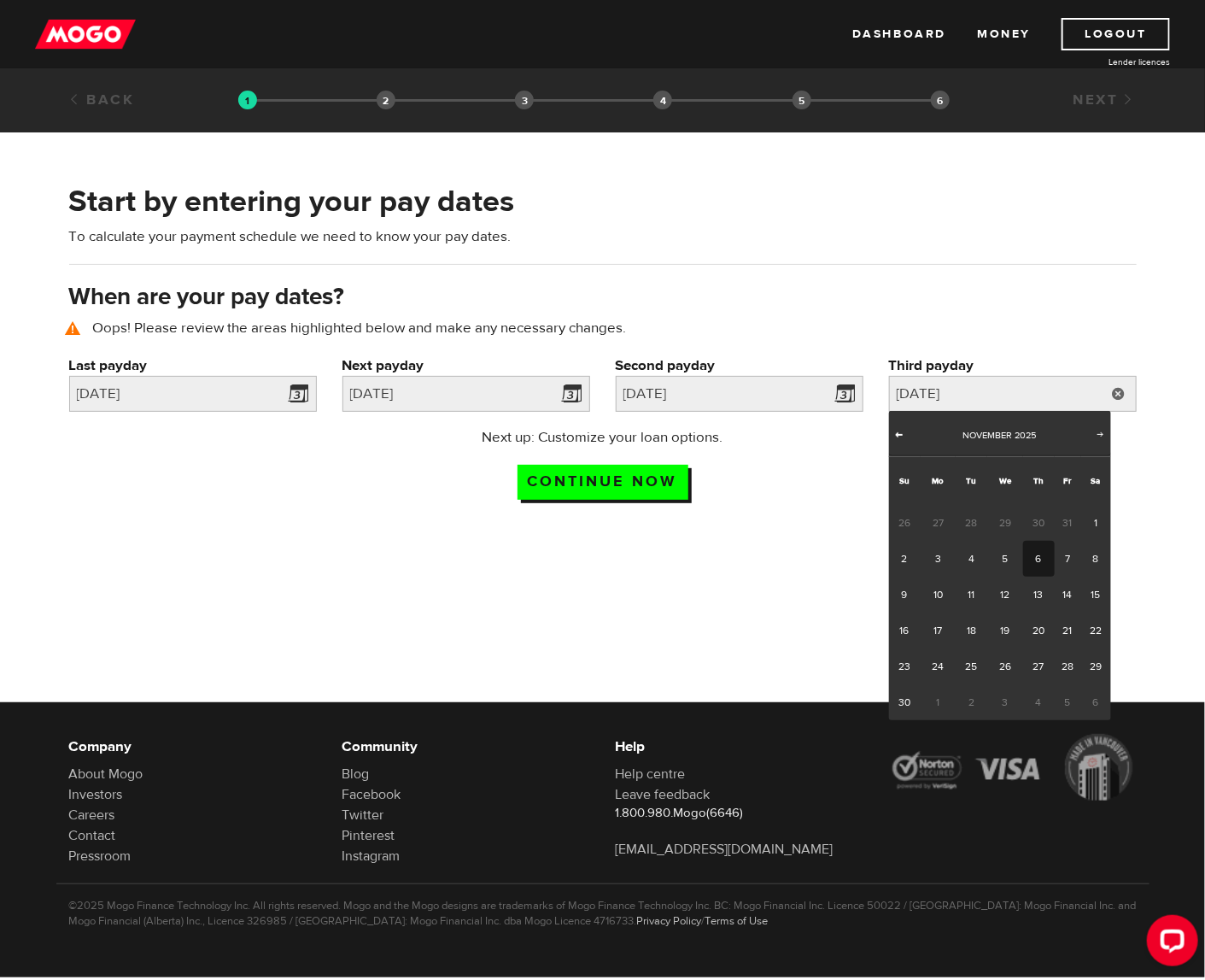
click at [905, 435] on span "Prev" at bounding box center [899, 434] width 14 height 14
click at [1039, 641] on link "23" at bounding box center [1039, 630] width 32 height 36
type input "2025/10/23"
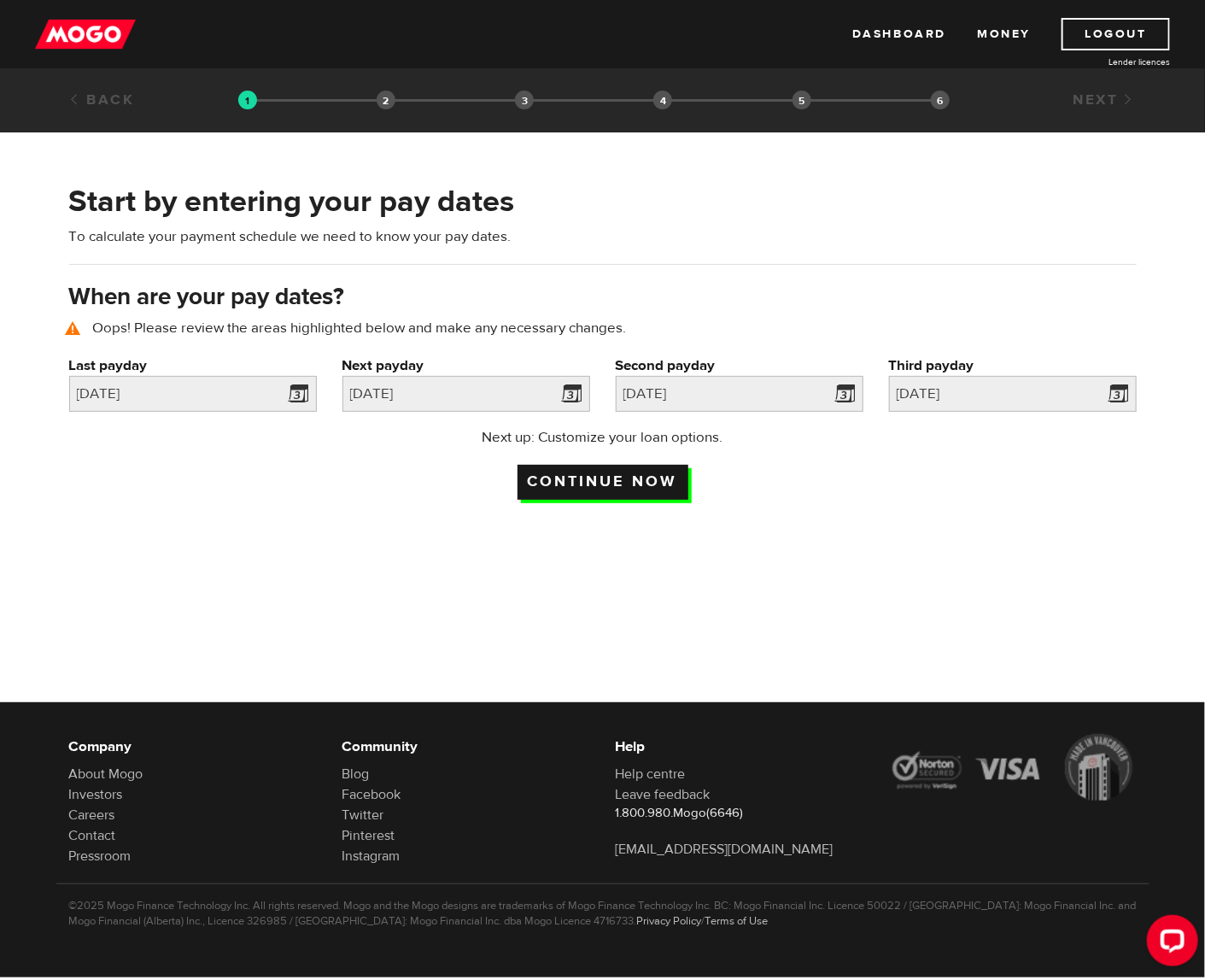
click at [633, 494] on input "Continue now" at bounding box center [602, 483] width 171 height 35
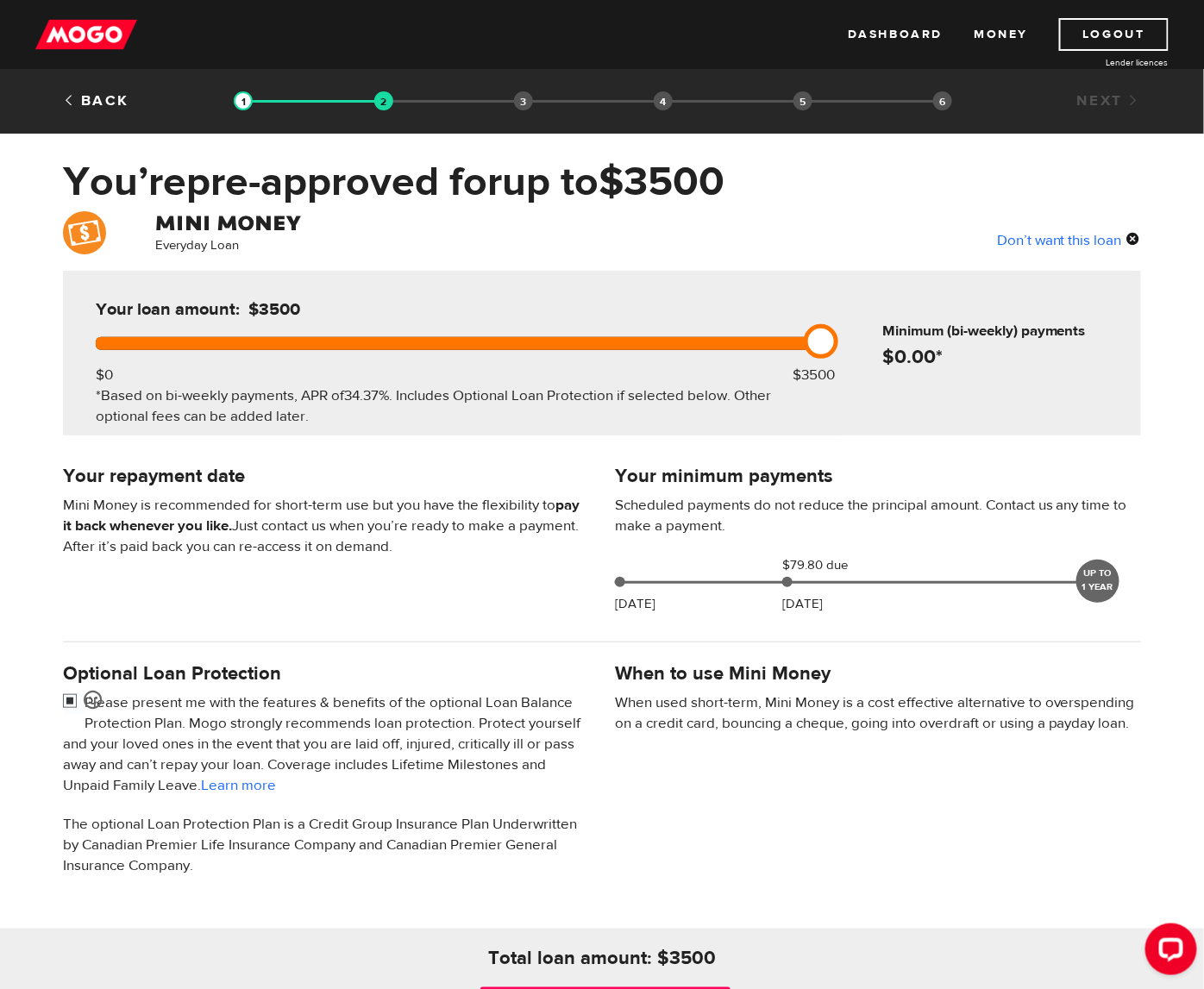
click at [63, 697] on input "checkbox" at bounding box center [73, 703] width 21 height 21
click at [785, 587] on div "[DATE] $52.74 due [DATE] UP TO 1 YEAR" at bounding box center [859, 579] width 503 height 48
drag, startPoint x: 783, startPoint y: 579, endPoint x: 857, endPoint y: 584, distance: 74.2
click at [857, 584] on div "[DATE] $52.74 due [DATE] UP TO 1 YEAR" at bounding box center [859, 579] width 503 height 48
click at [73, 695] on input "checkbox" at bounding box center [73, 703] width 21 height 21
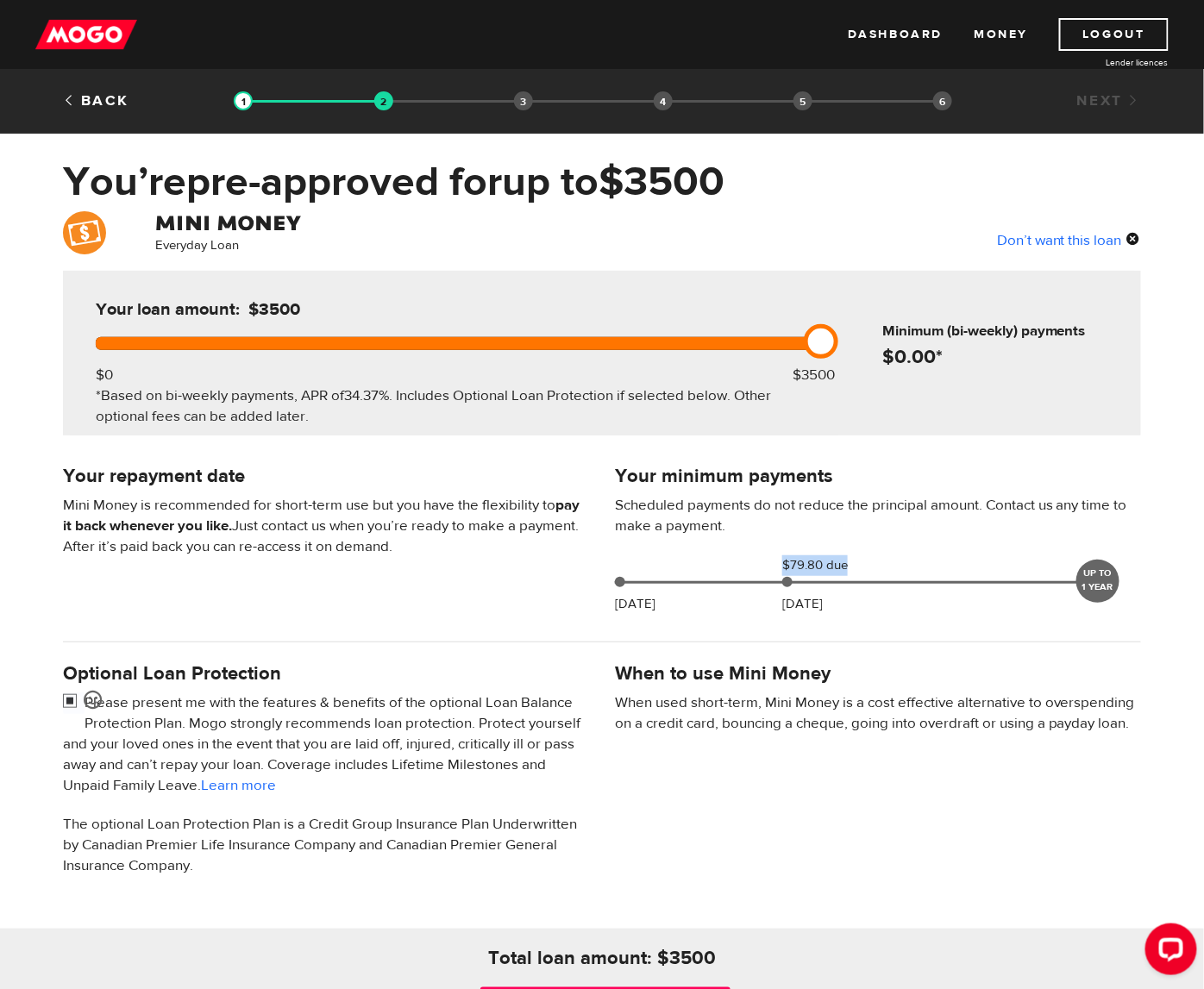
click at [73, 695] on input "checkbox" at bounding box center [73, 703] width 21 height 21
click at [76, 699] on input "checkbox" at bounding box center [73, 703] width 21 height 21
click at [77, 699] on input "checkbox" at bounding box center [73, 703] width 21 height 21
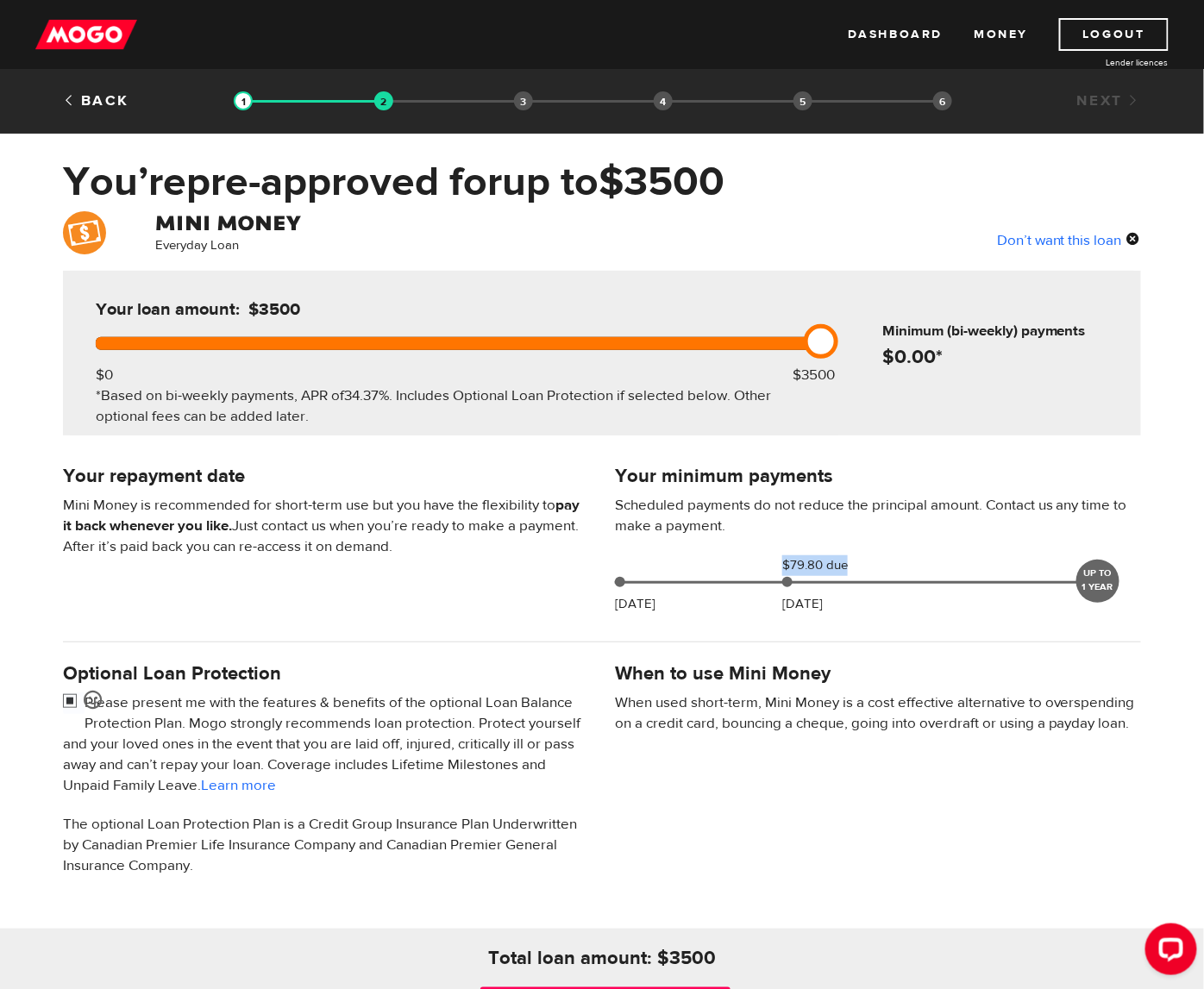
checkbox input "false"
drag, startPoint x: 738, startPoint y: 345, endPoint x: 497, endPoint y: 349, distance: 241.0
click at [497, 349] on div "Your loan amount: $2000 $0 $3500 *Based on bi-weekly payments, APR of 34.37% . …" at bounding box center [454, 353] width 769 height 164
click at [433, 449] on div "Everyday Loan Don’t want this loan Your loan amount: $2000 $0 $3500 *Based on b…" at bounding box center [602, 643] width 1204 height 863
drag, startPoint x: 522, startPoint y: 339, endPoint x: 856, endPoint y: 326, distance: 334.3
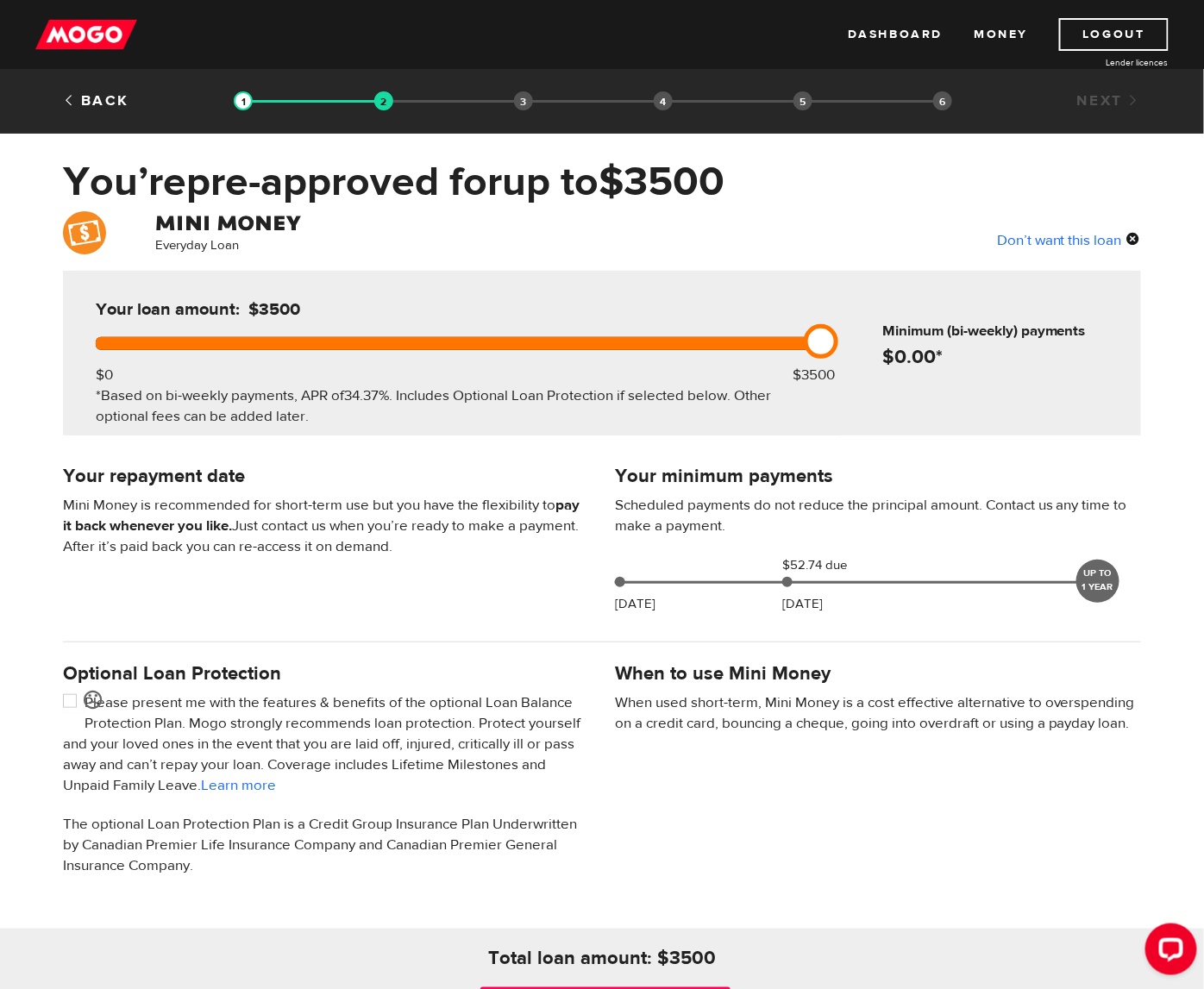
click at [856, 326] on div "Your loan amount: $3500 $0 $3500 *Based on bi-weekly payments, APR of 34.37% . …" at bounding box center [601, 353] width 1078 height 164
click at [1091, 588] on div "UP TO 1 YEAR" at bounding box center [1097, 581] width 43 height 43
click at [877, 552] on div "Your minimum payments Scheduled payments do not reduce the principal amount. Co…" at bounding box center [878, 542] width 552 height 162
drag, startPoint x: 789, startPoint y: 331, endPoint x: 357, endPoint y: 344, distance: 432.2
click at [348, 344] on div "Your loan amount: $3500 $0 $3500 *Based on bi-weekly payments, APR of 34.37% . …" at bounding box center [454, 353] width 769 height 164
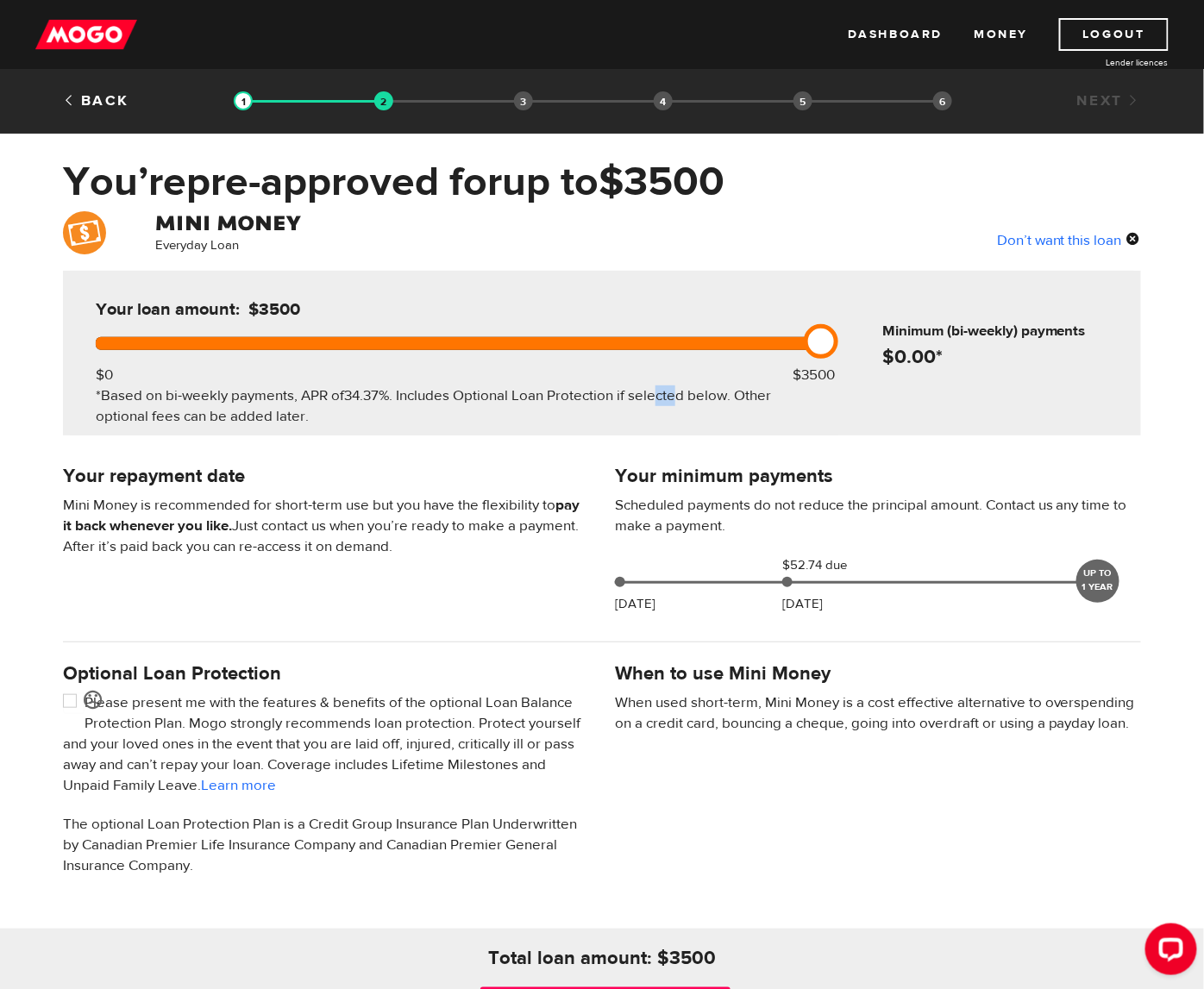
click at [655, 374] on div "Your loan amount: $3500 $0 $3500 *Based on bi-weekly payments, APR of 34.37% . …" at bounding box center [454, 353] width 769 height 164
click at [658, 358] on div "Your loan amount: $3500 $0 $3500 *Based on bi-weekly payments, APR of 34.37% . …" at bounding box center [454, 353] width 769 height 164
drag, startPoint x: 818, startPoint y: 339, endPoint x: 707, endPoint y: 331, distance: 111.3
click at [707, 331] on link at bounding box center [718, 341] width 34 height 34
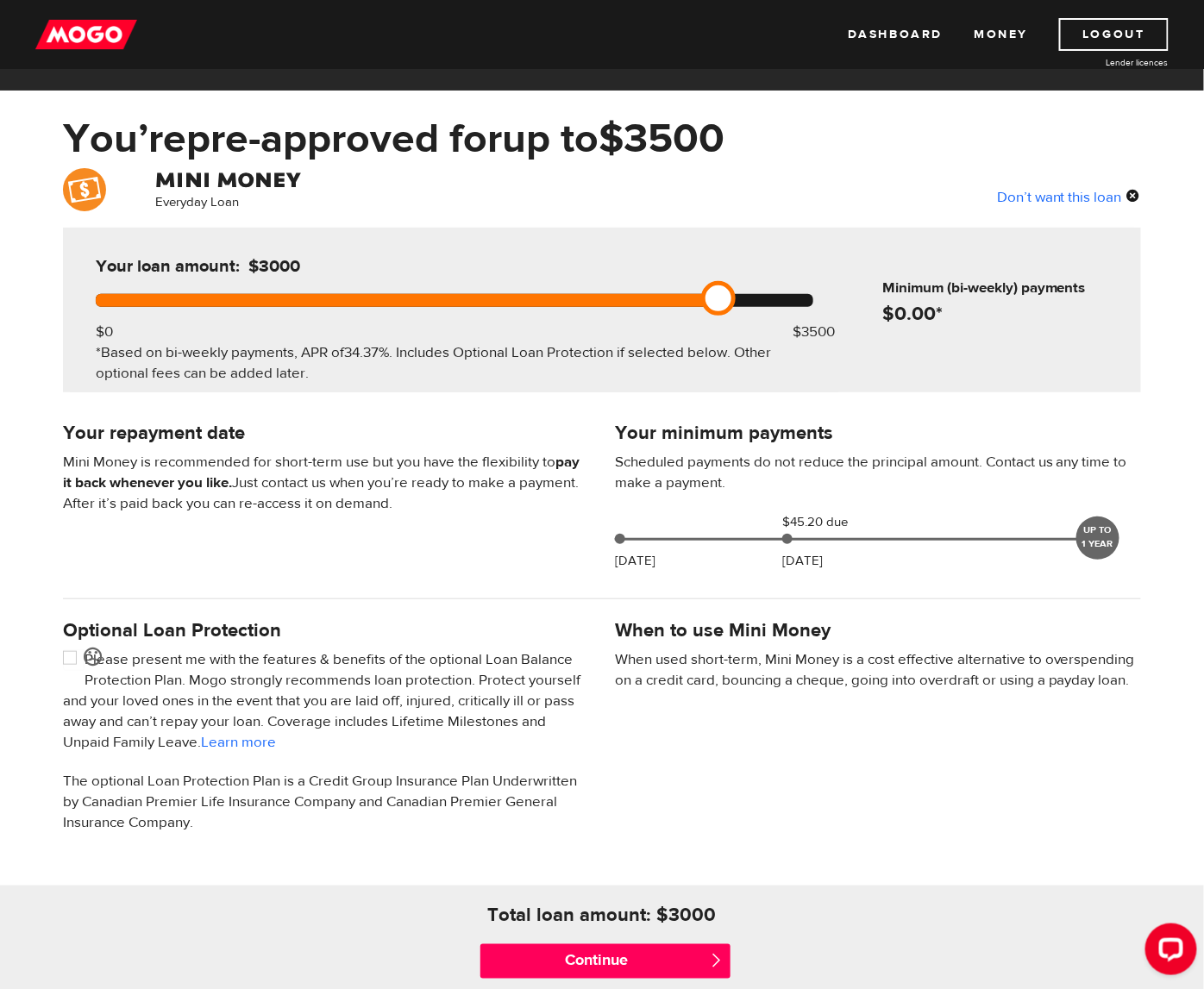
scroll to position [172, 0]
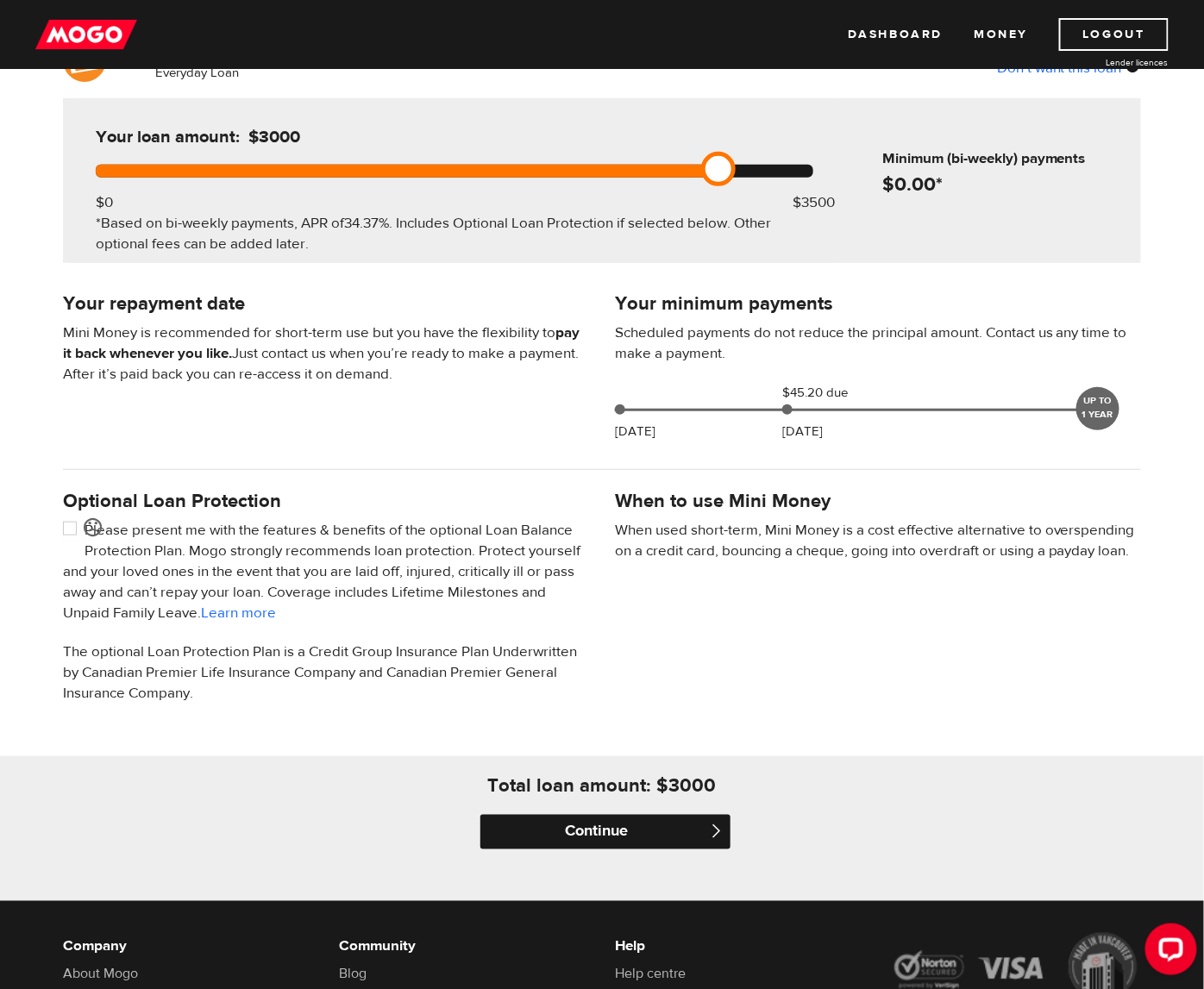
click at [646, 815] on input "Continue" at bounding box center [605, 832] width 250 height 34
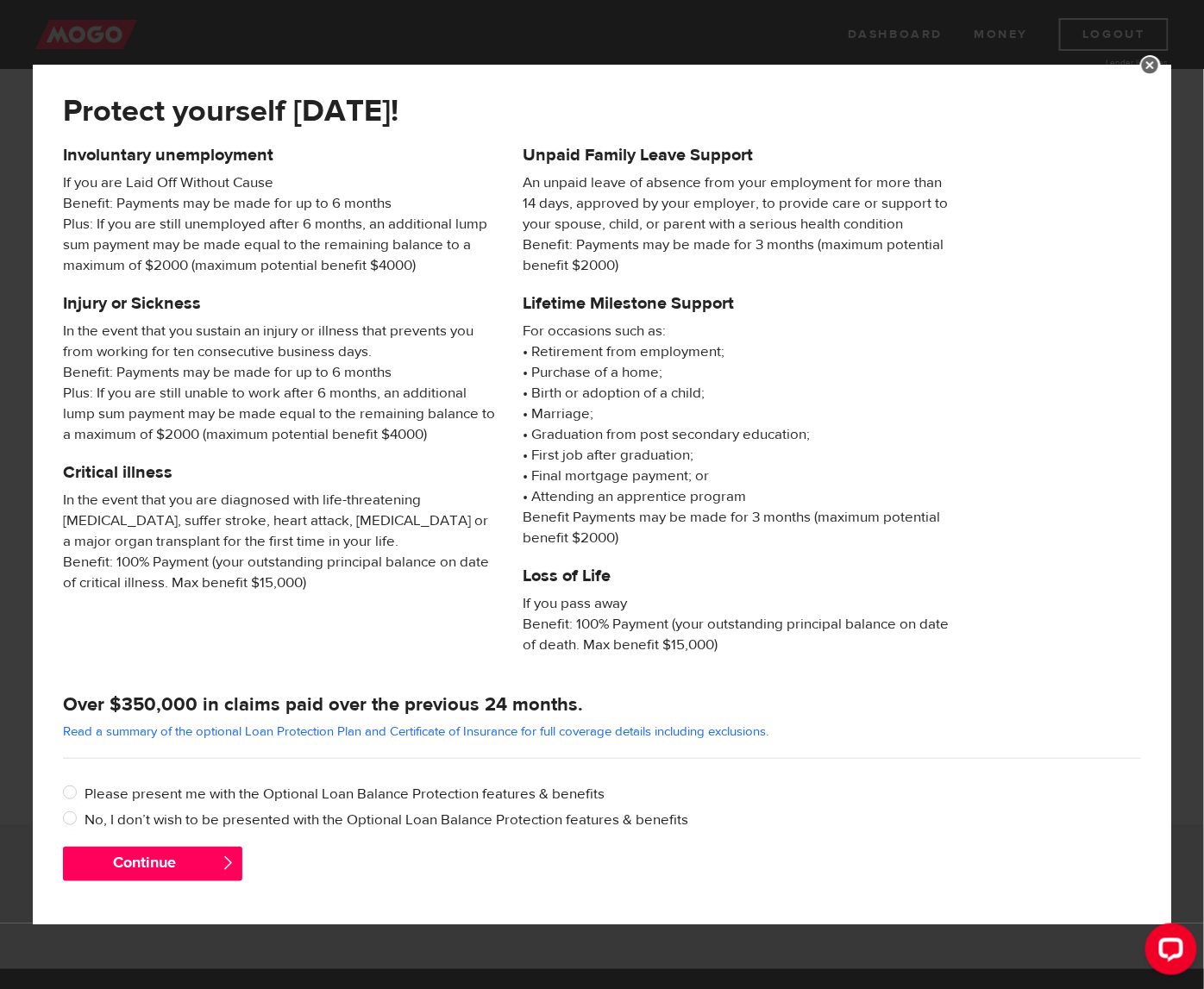
scroll to position [363, 0]
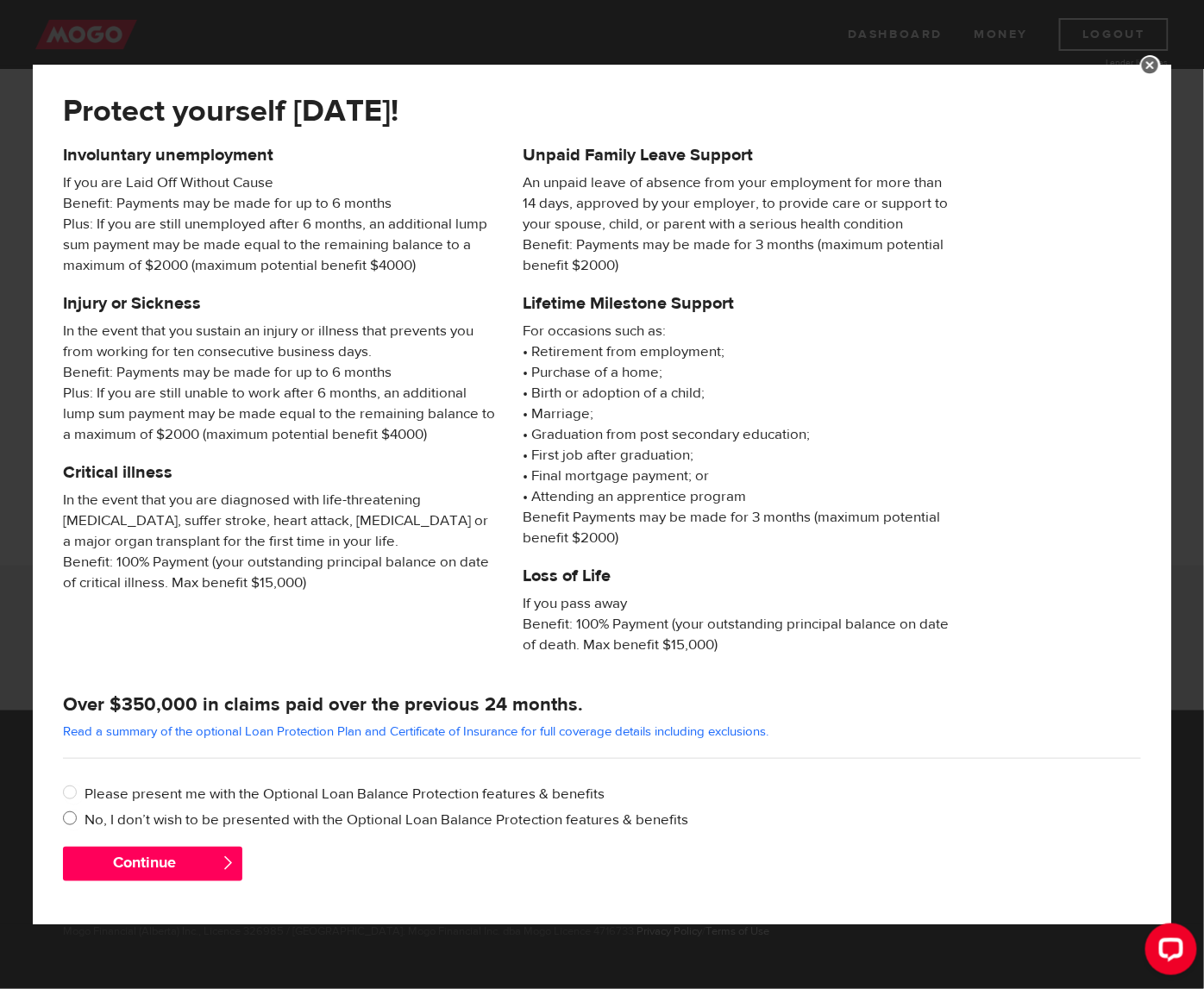
click at [76, 819] on input "No, I don’t wish to be presented with the Optional Loan Balance Protection feat…" at bounding box center [73, 820] width 21 height 21
radio input "true"
click at [212, 878] on button "Continue" at bounding box center [152, 863] width 179 height 34
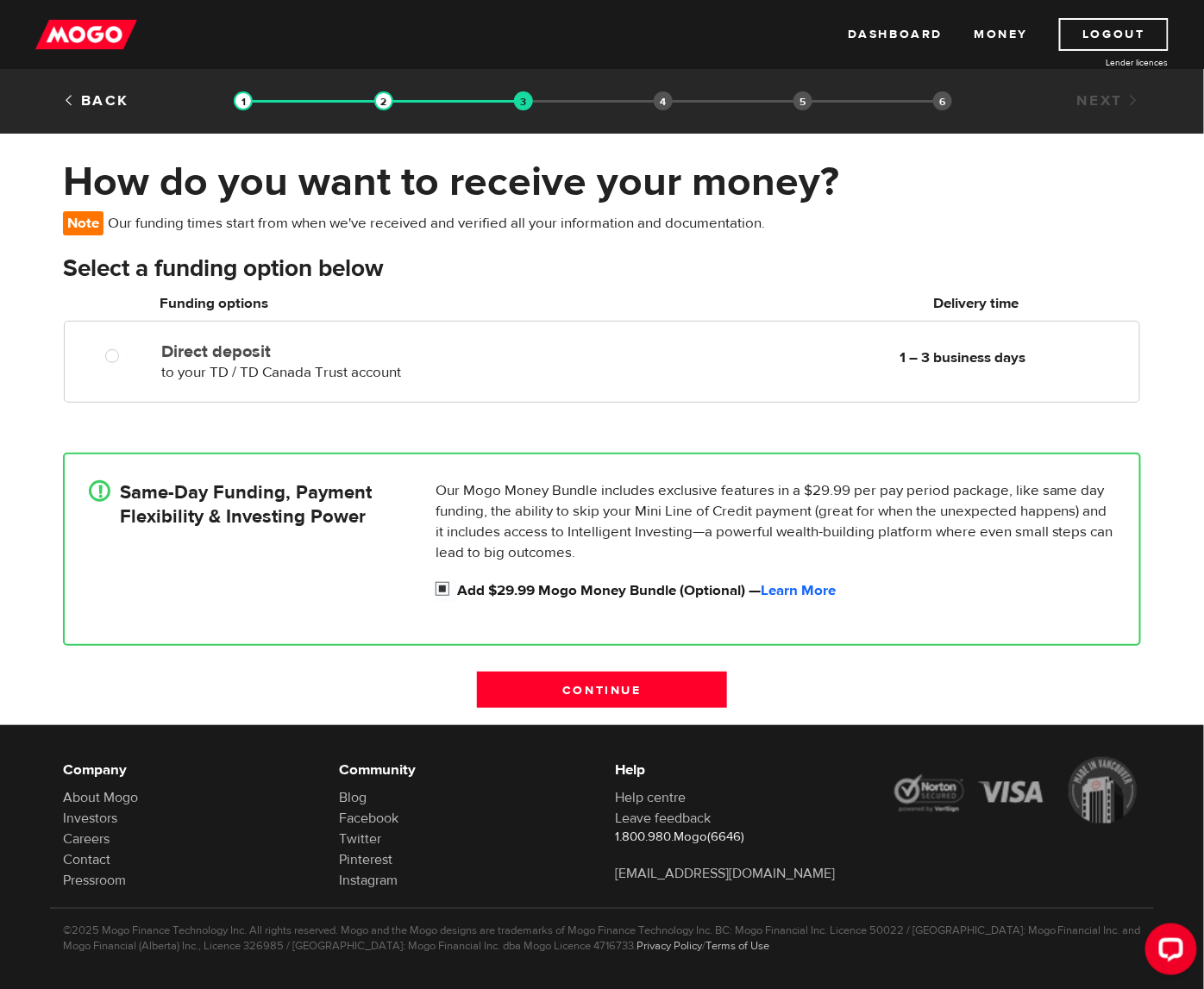
click at [439, 587] on input "Add $29.99 Mogo Money Bundle (Optional) — Learn More" at bounding box center [446, 591] width 21 height 21
click at [446, 583] on input "Add $29.99 Mogo Money Bundle (Optional) — Learn More" at bounding box center [446, 591] width 21 height 21
checkbox input "true"
click at [812, 592] on link "Learn More" at bounding box center [797, 590] width 75 height 19
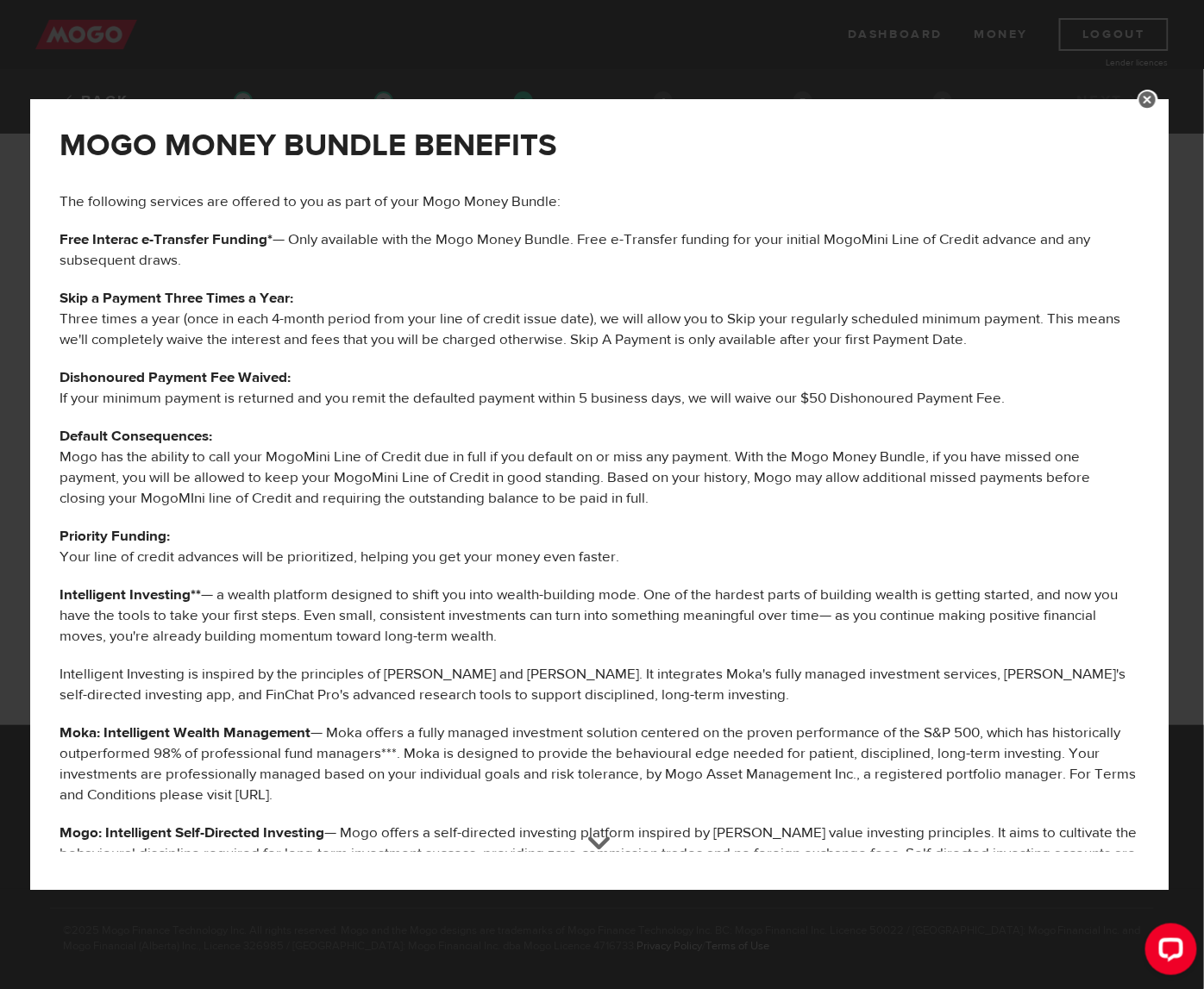
click at [635, 69] on div "MOGO MONEY BUNDLE BENEFITS The following services are offered to you as part of…" at bounding box center [602, 494] width 1204 height 989
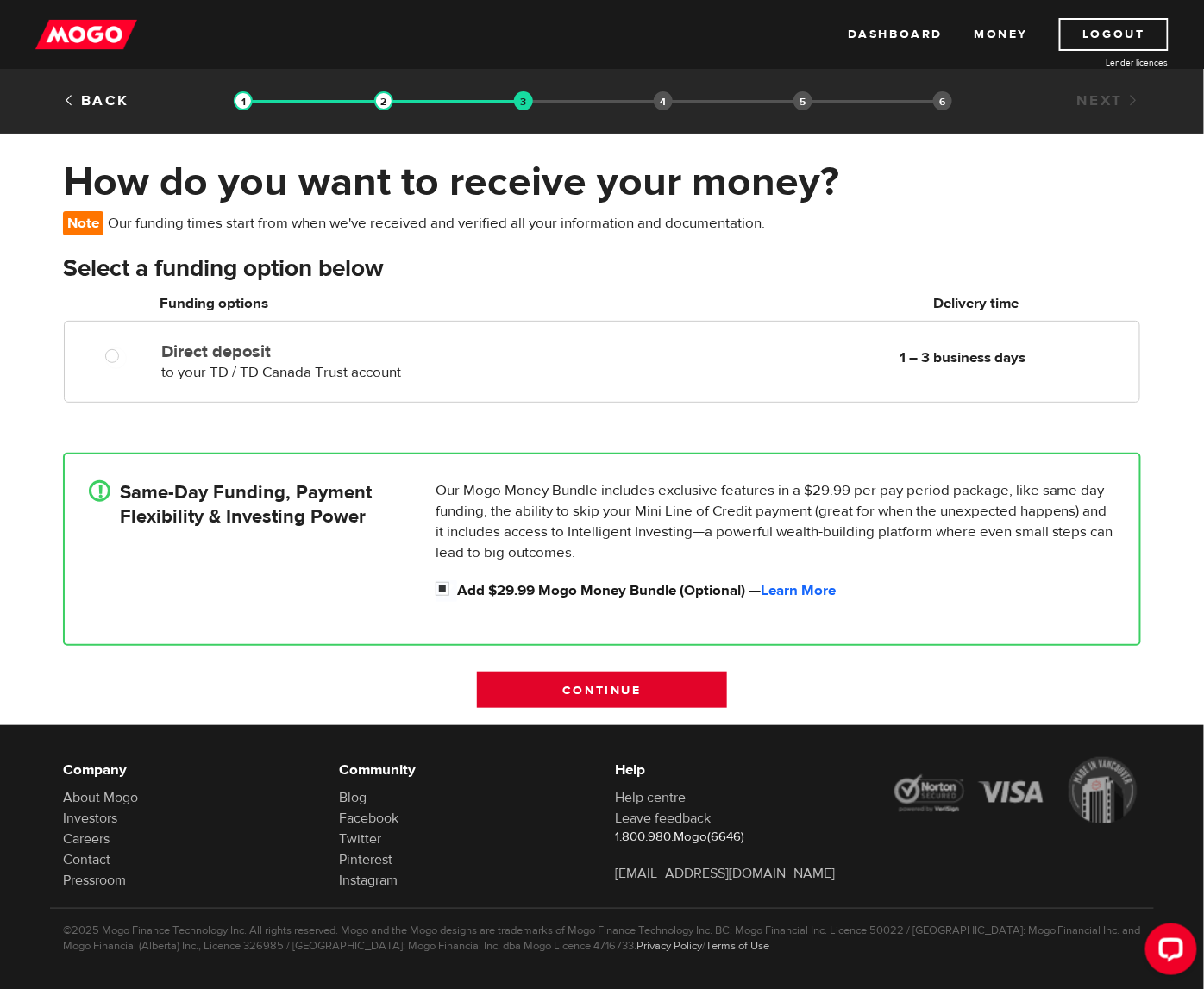
click at [543, 695] on input "Continue" at bounding box center [601, 689] width 250 height 36
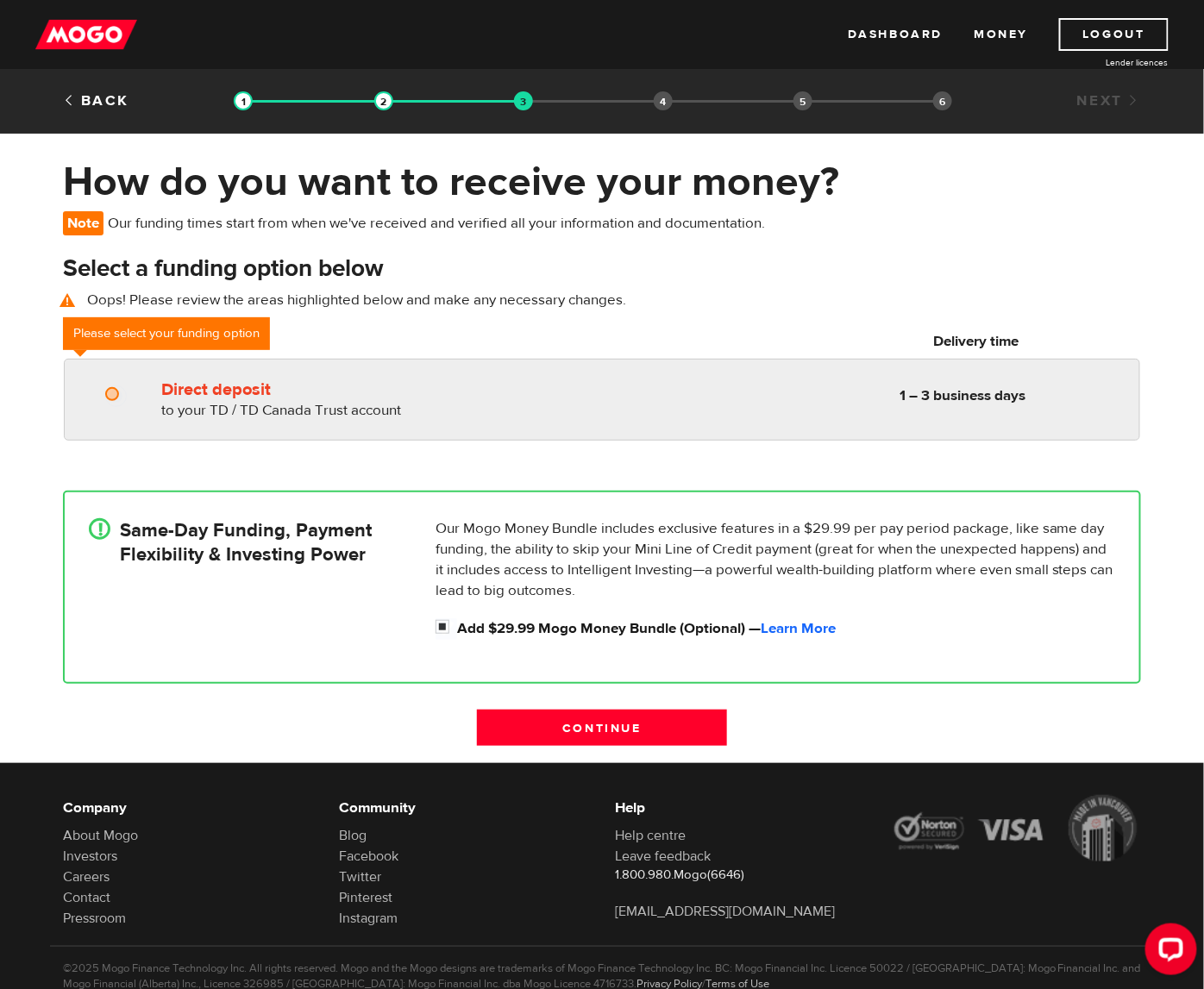
radio input "true"
click at [131, 401] on div at bounding box center [118, 396] width 103 height 21
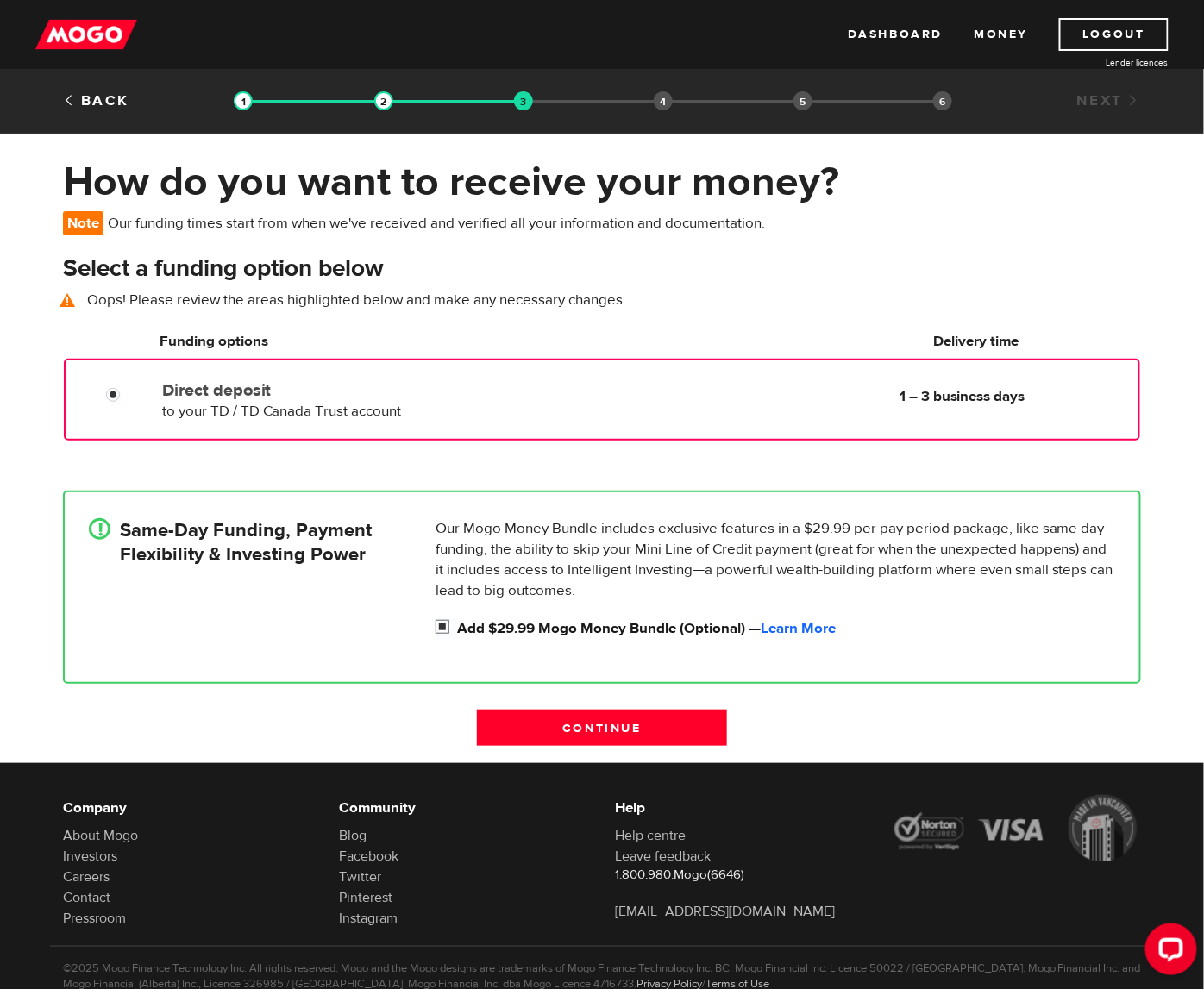
click at [441, 626] on input "Add $29.99 Mogo Money Bundle (Optional) — Learn More" at bounding box center [446, 628] width 21 height 21
checkbox input "false"
radio input "false"
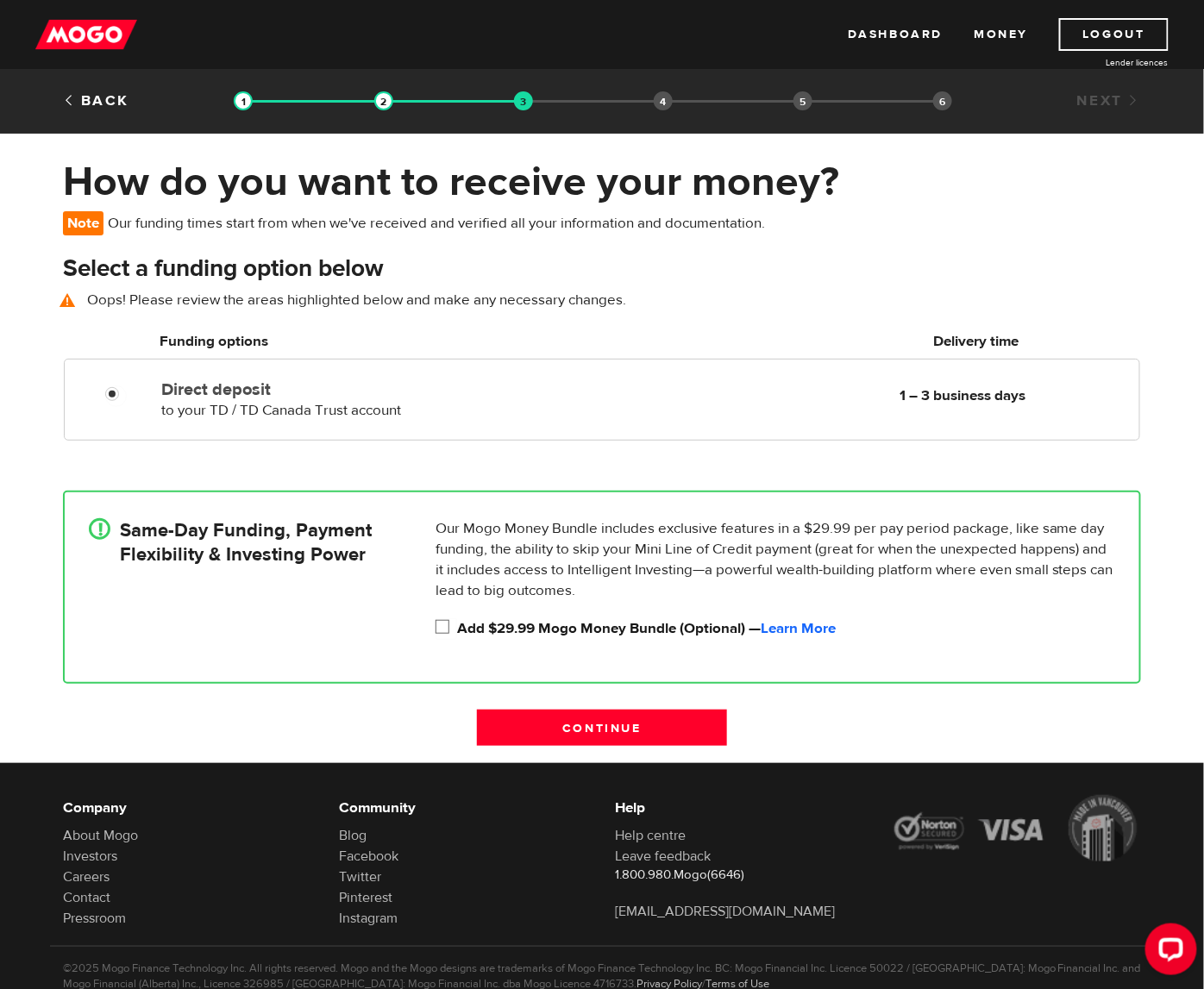
click at [442, 627] on input "Add $29.99 Mogo Money Bundle (Optional) — Learn More" at bounding box center [446, 628] width 21 height 21
checkbox input "true"
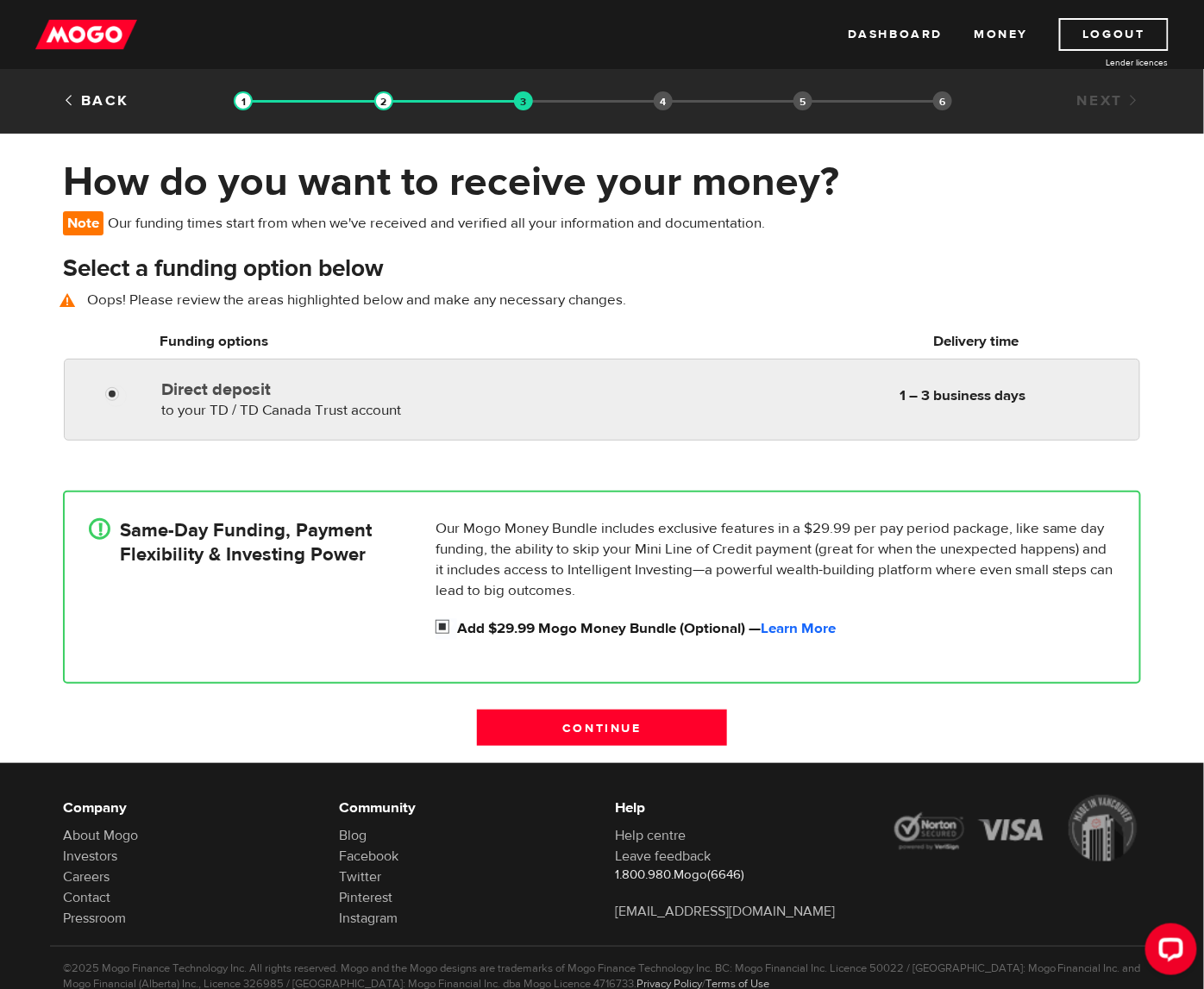
radio input "true"
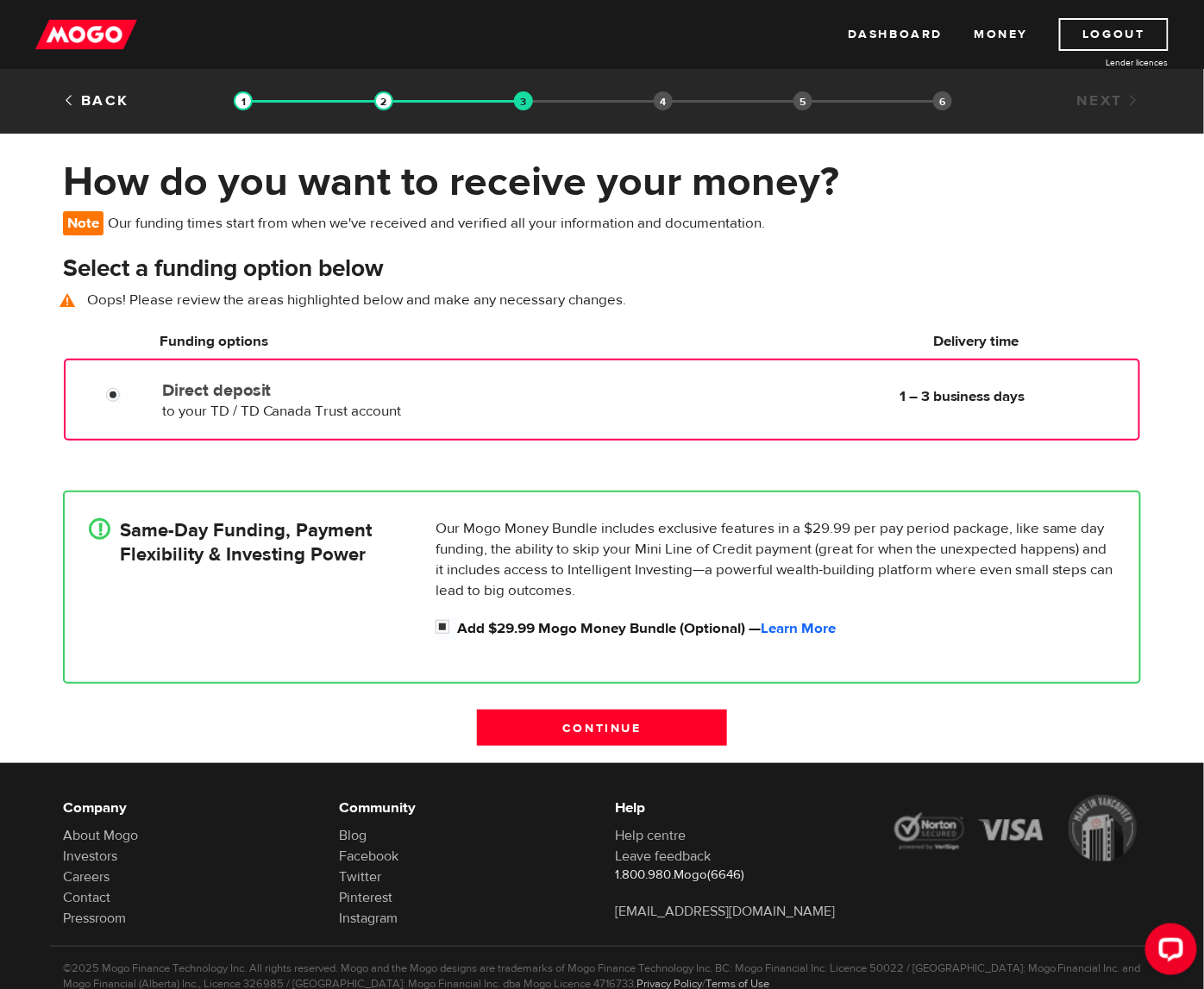
click at [128, 415] on div "Direct deposit to your TD / TD Canada Trust account Delivery in 1 – 3 business …" at bounding box center [602, 397] width 1073 height 49
click at [789, 624] on link "Learn More" at bounding box center [797, 628] width 75 height 19
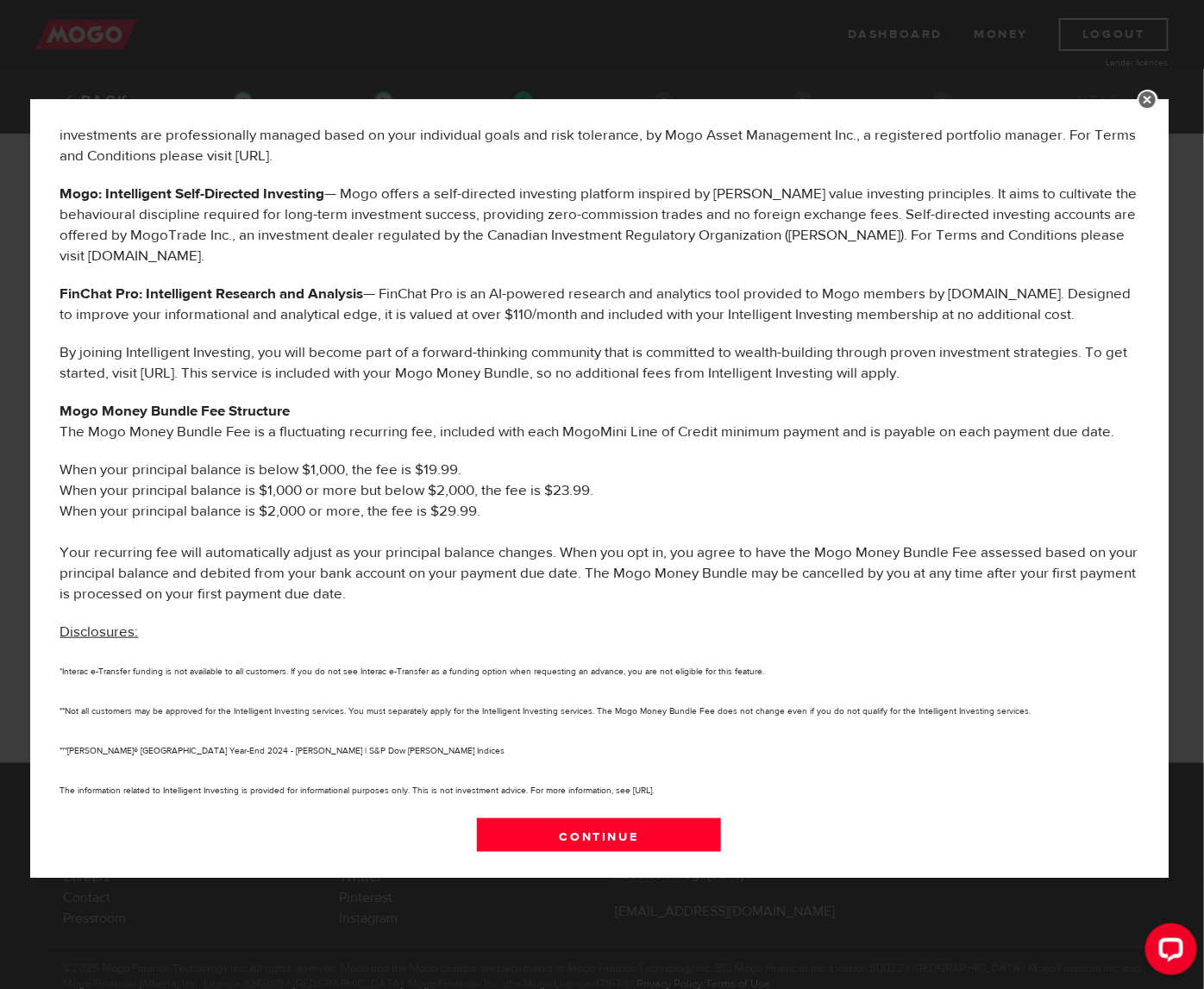
scroll to position [643, 0]
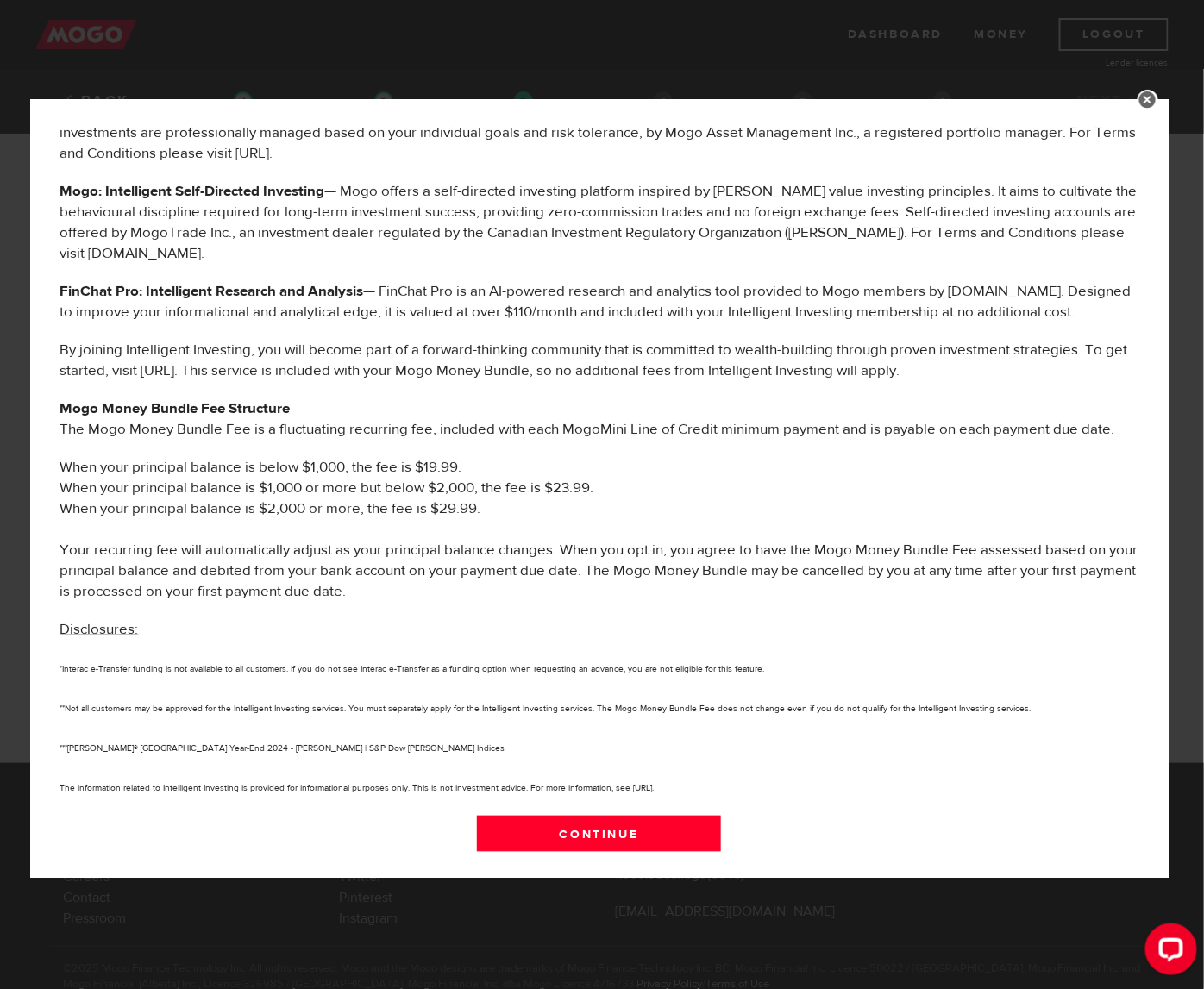
click at [438, 34] on div "MOGO MONEY BUNDLE BENEFITS The following services are offered to you as part of…" at bounding box center [602, 494] width 1204 height 989
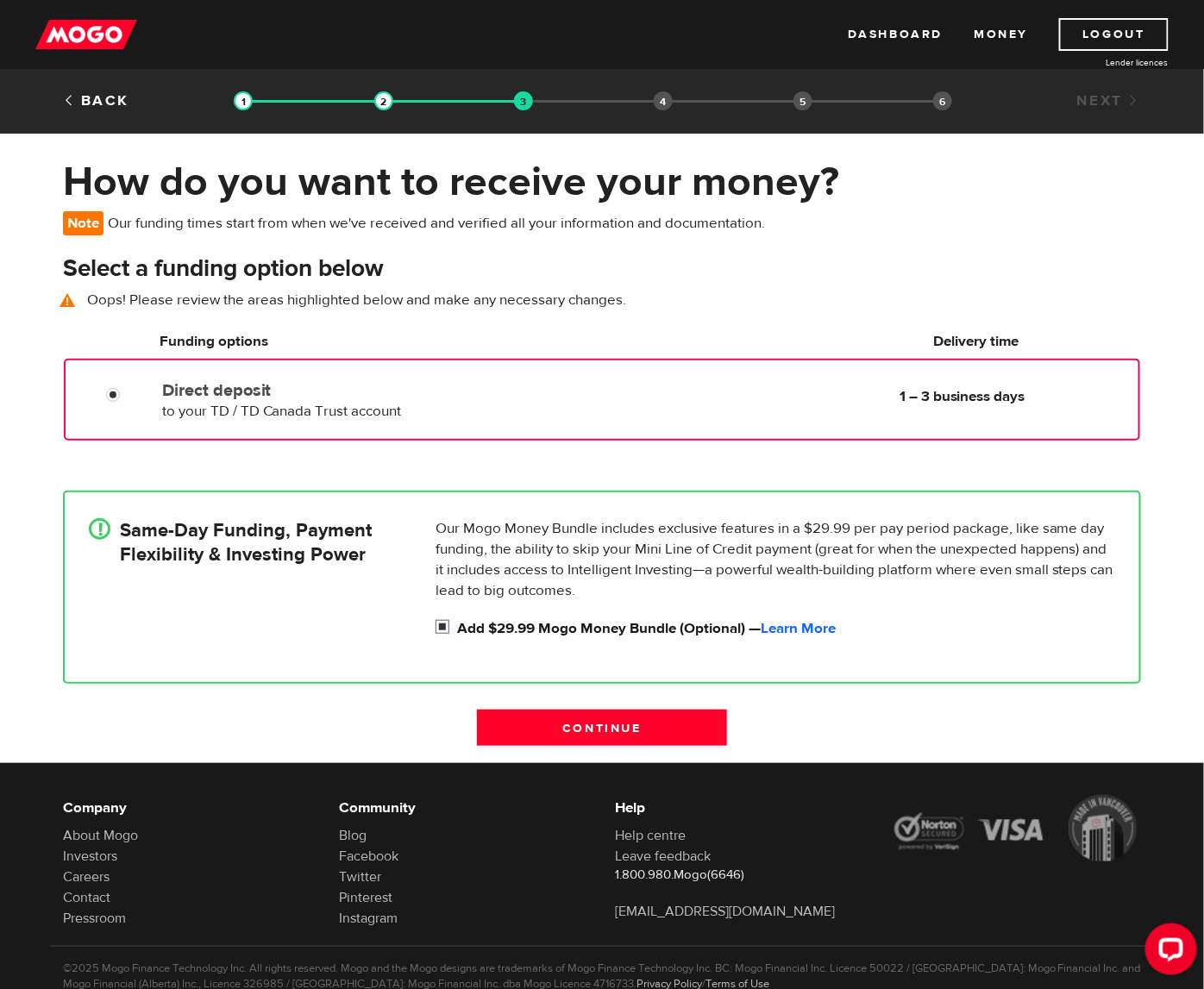
click at [449, 621] on input "Add $29.99 Mogo Money Bundle (Optional) — Learn More" at bounding box center [446, 628] width 21 height 21
checkbox input "false"
radio input "false"
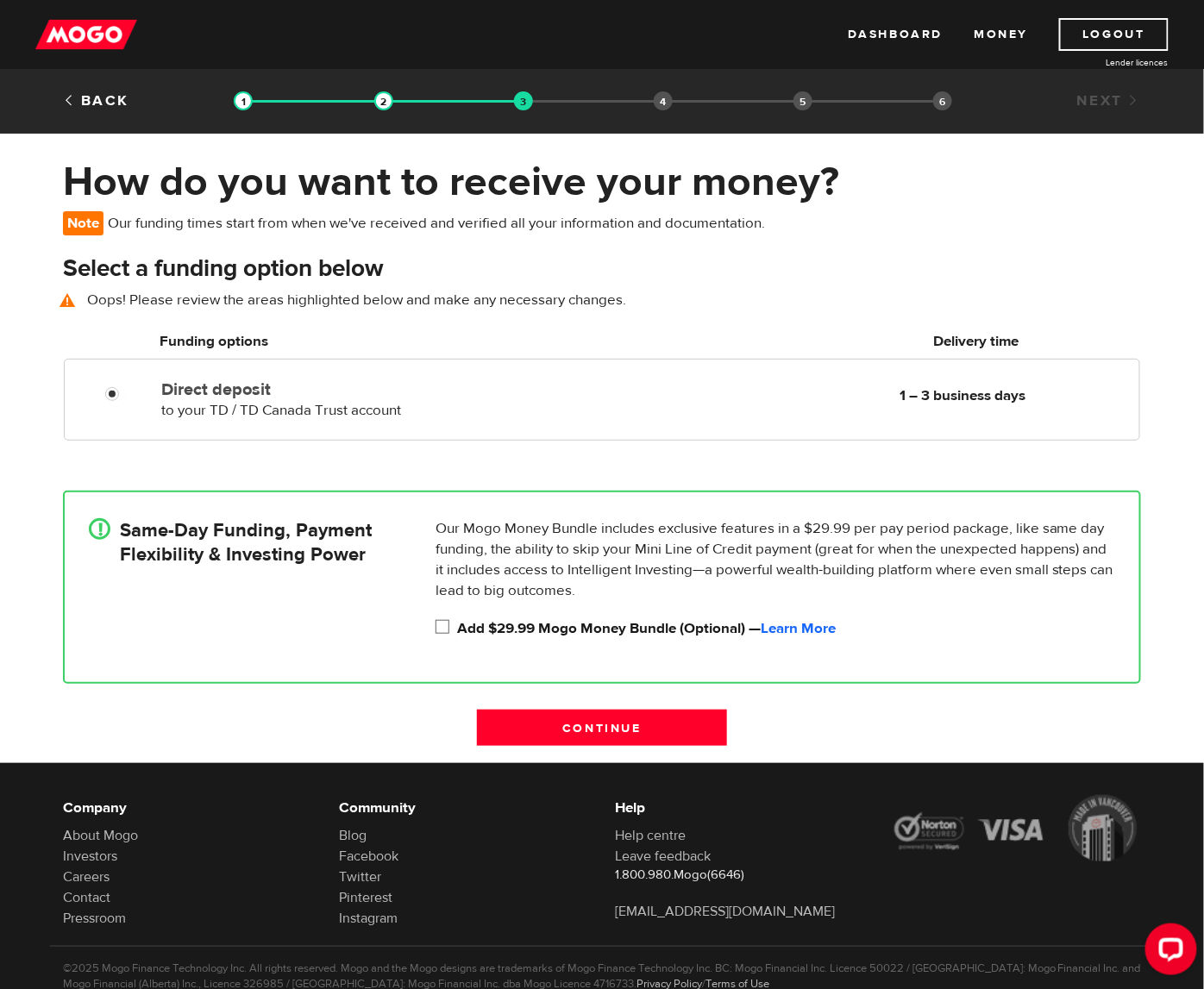
click at [437, 613] on div "Our Mogo Money Bundle includes exclusive features in a $29.99 per pay period pa…" at bounding box center [775, 579] width 693 height 122
click at [438, 616] on div "Our Mogo Money Bundle includes exclusive features in a $29.99 per pay period pa…" at bounding box center [775, 579] width 693 height 122
click at [441, 634] on input "Add $29.99 Mogo Money Bundle (Optional) — Learn More" at bounding box center [446, 628] width 21 height 21
click at [442, 628] on input "Add $29.99 Mogo Money Bundle (Optional) — Learn More" at bounding box center [446, 628] width 21 height 21
checkbox input "false"
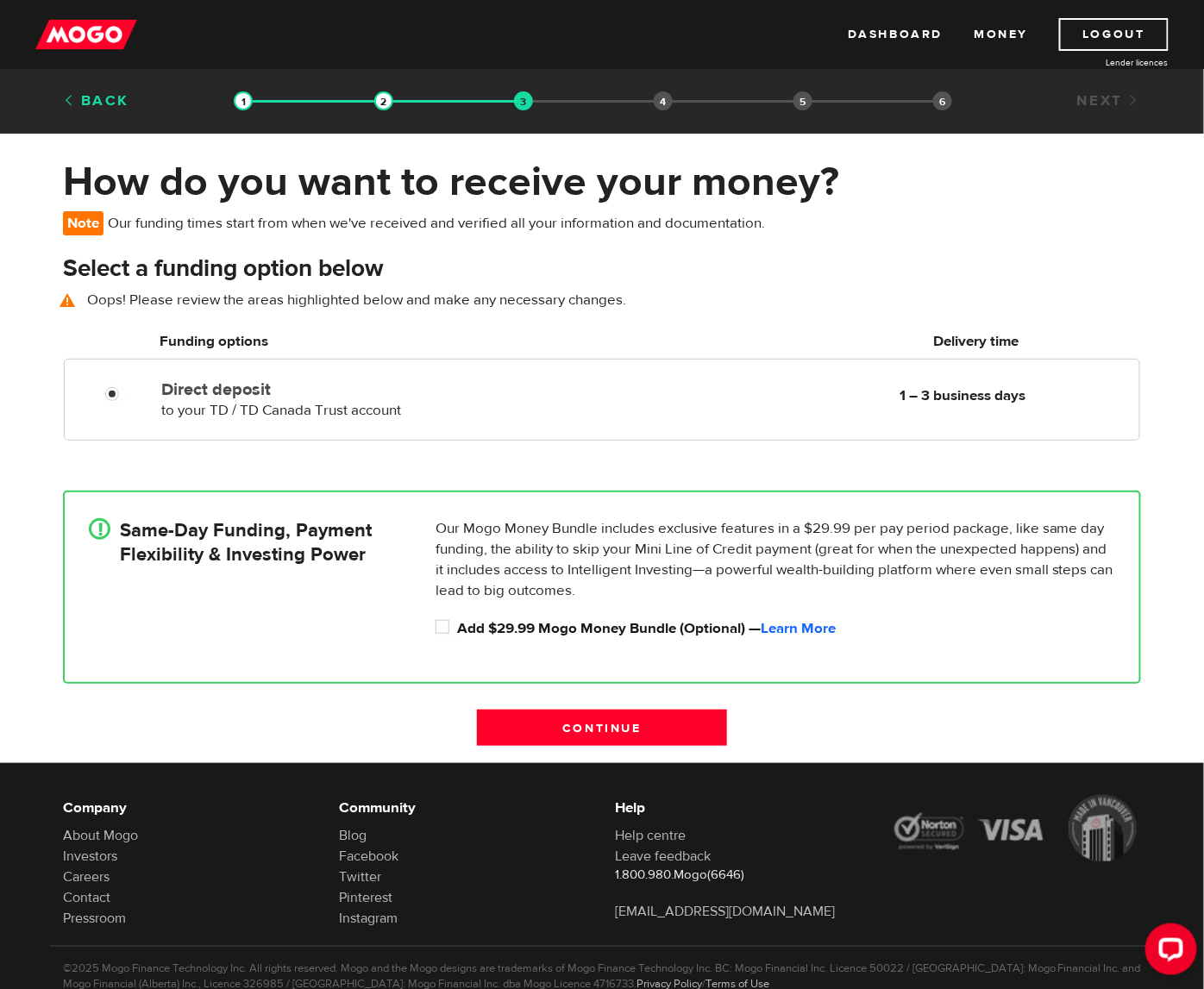
click at [96, 109] on link "Back" at bounding box center [95, 100] width 66 height 19
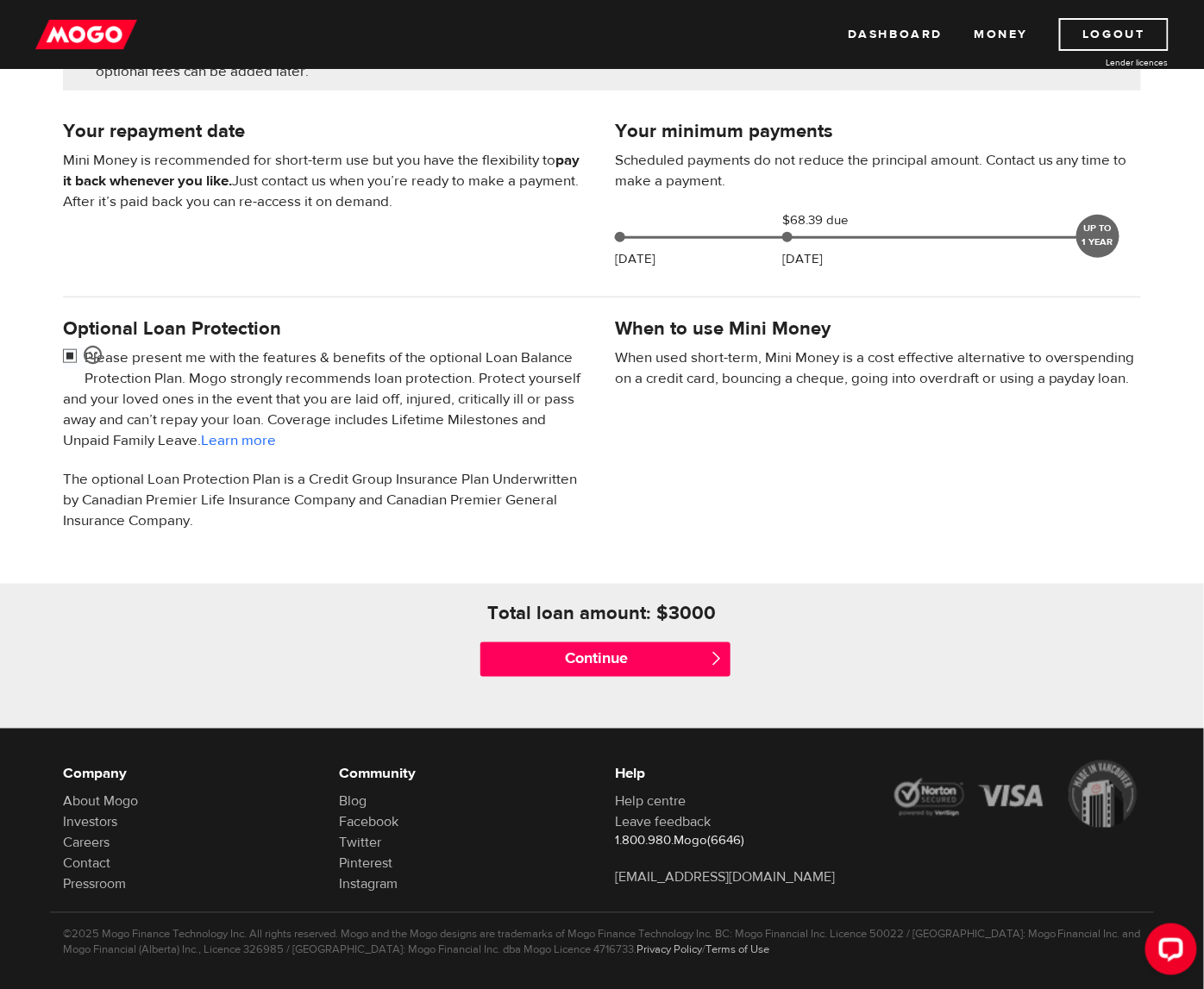
click at [70, 354] on input "checkbox" at bounding box center [73, 358] width 21 height 21
checkbox input "false"
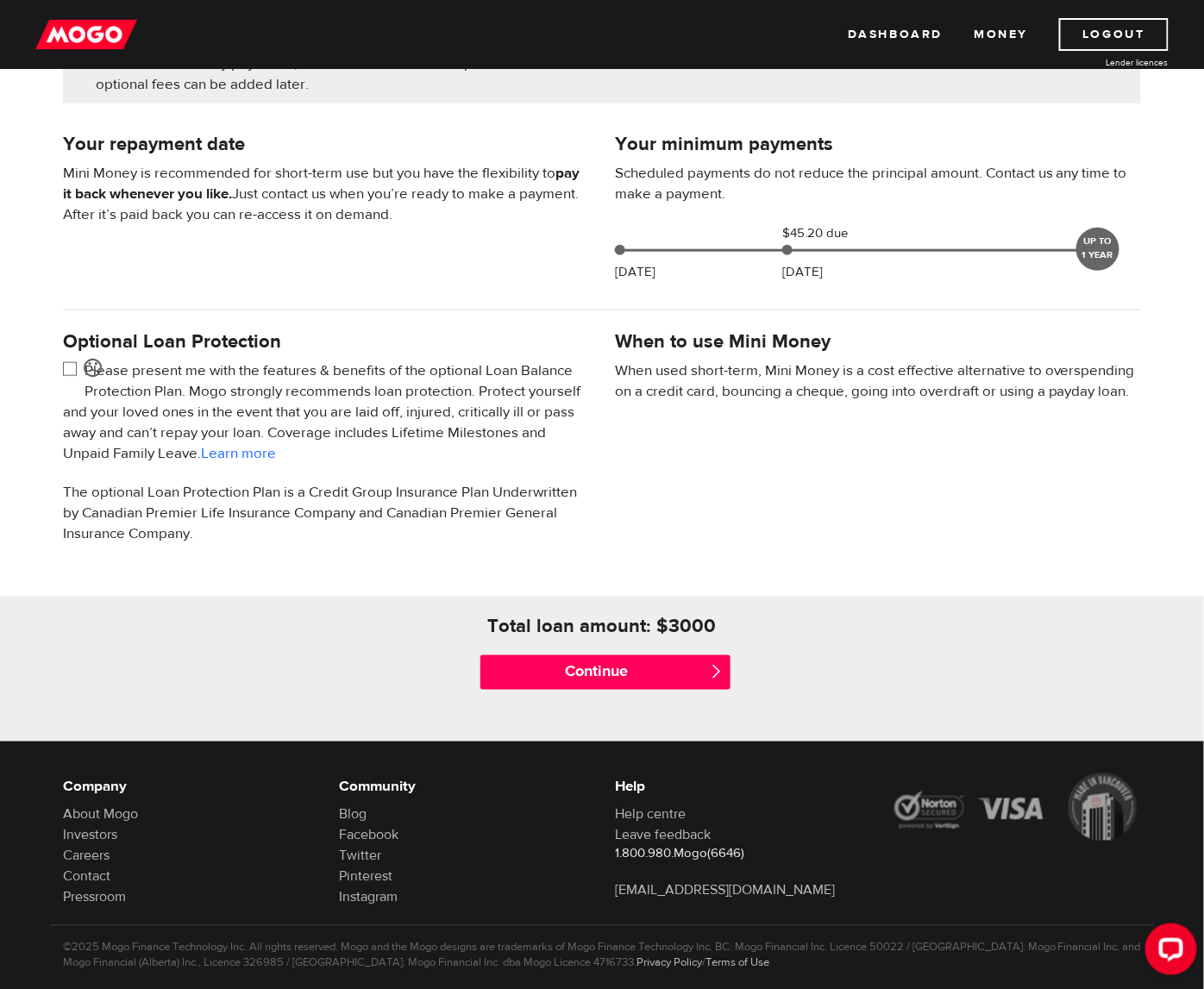
scroll to position [345, 0]
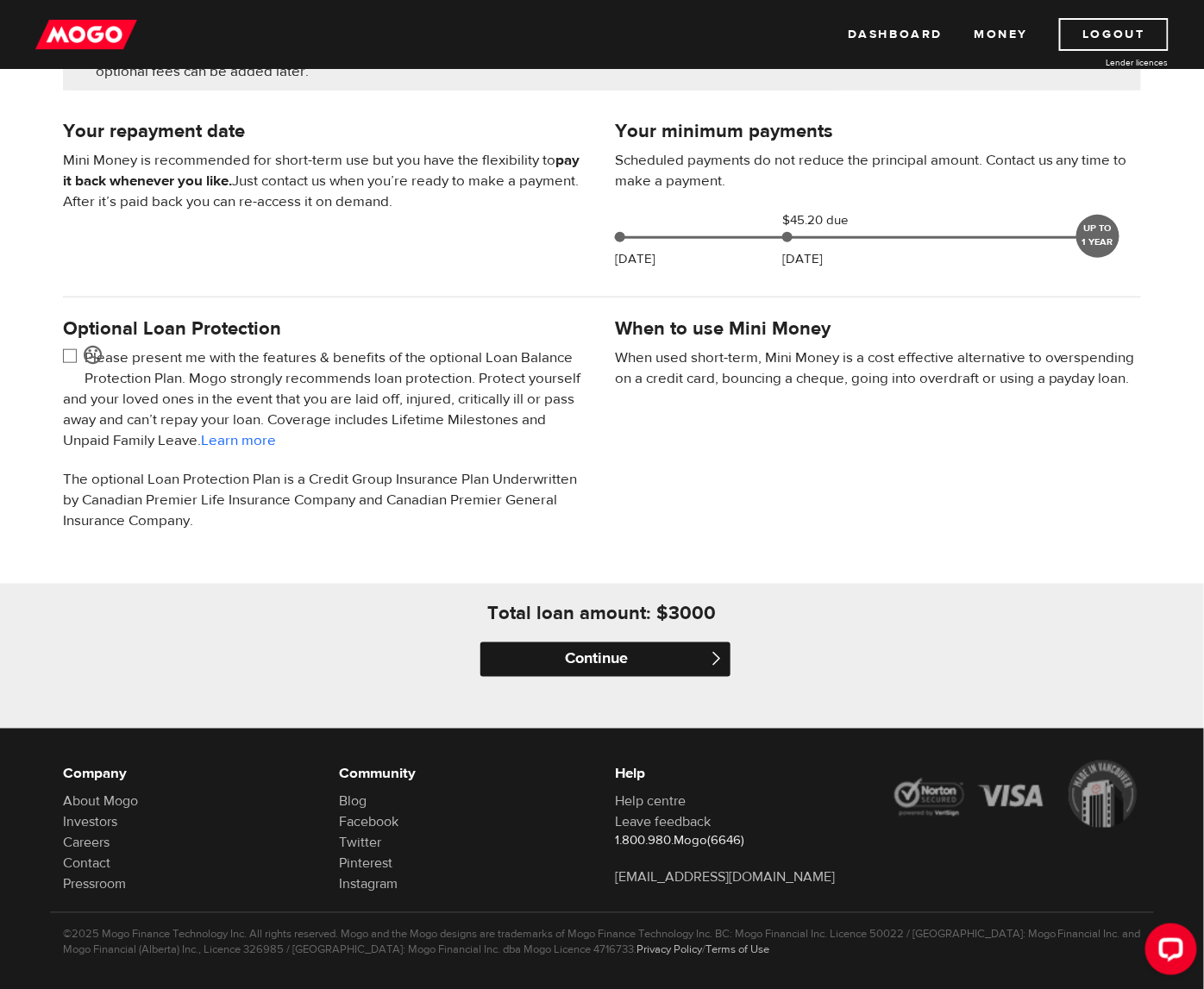
click at [575, 664] on input "Continue" at bounding box center [605, 659] width 250 height 34
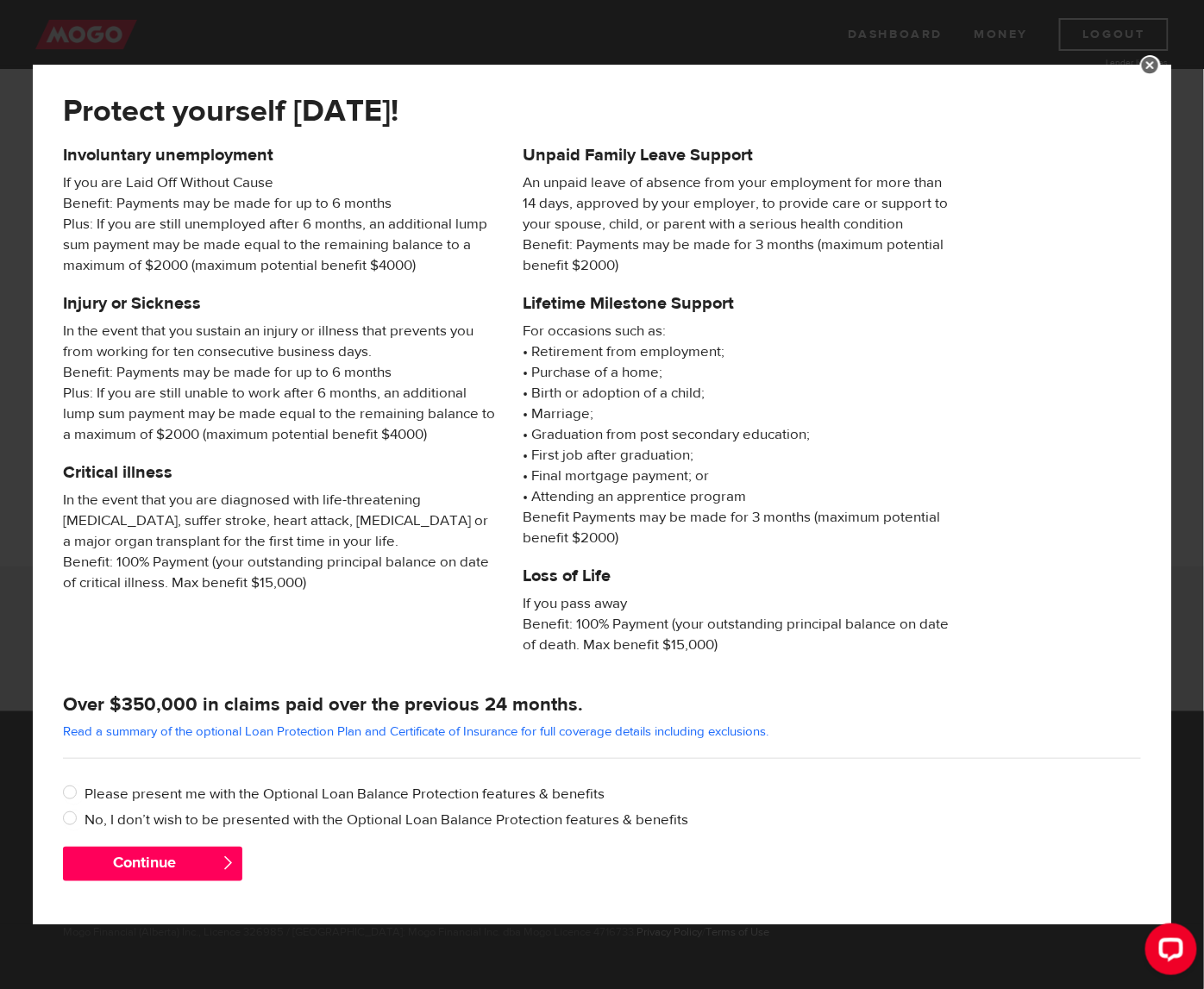
scroll to position [363, 0]
click at [74, 815] on input "No, I don’t wish to be presented with the Optional Loan Balance Protection feat…" at bounding box center [73, 820] width 21 height 21
radio input "true"
click at [199, 861] on button "Continue" at bounding box center [152, 863] width 179 height 34
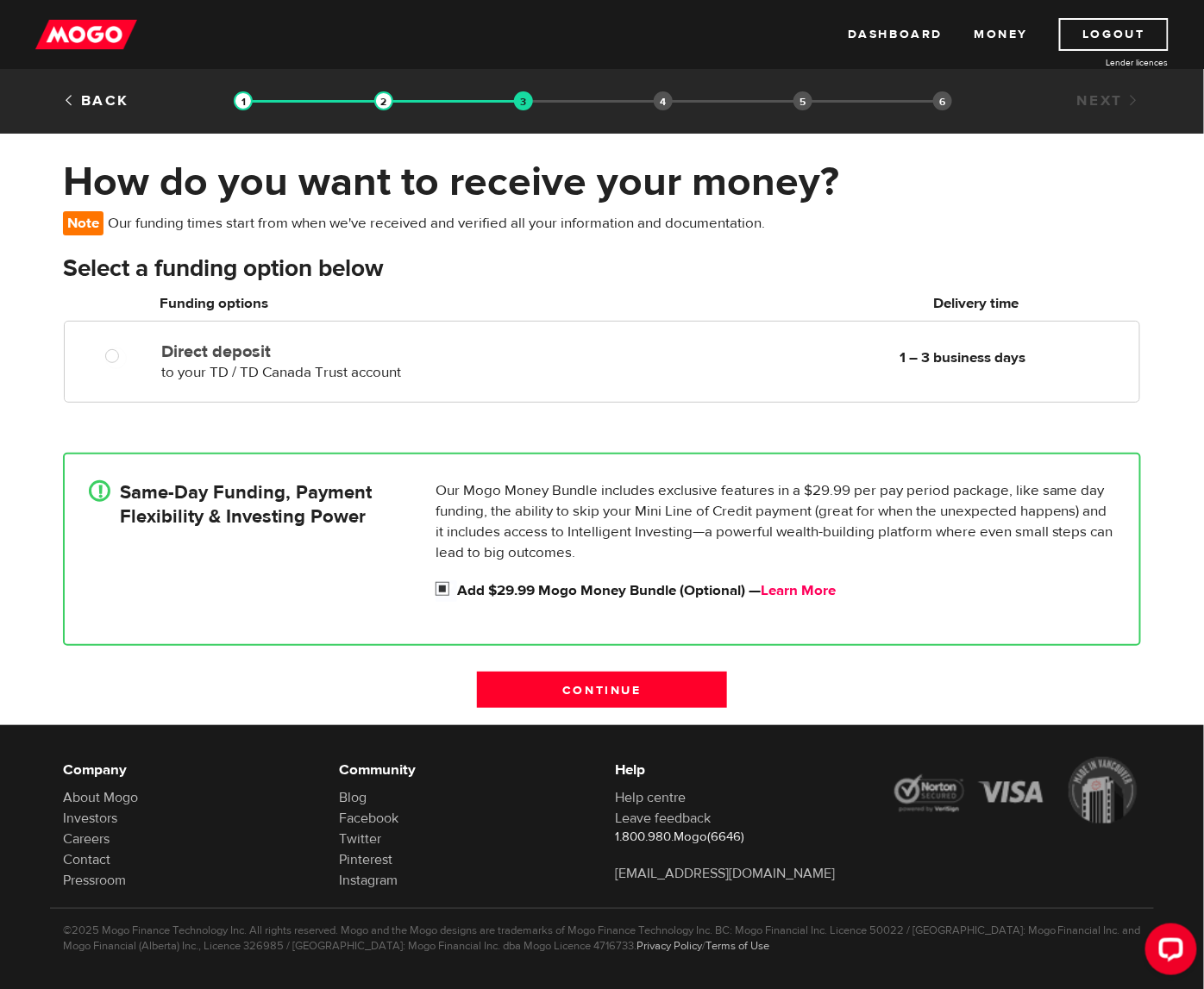
click at [822, 590] on link "Learn More" at bounding box center [797, 590] width 75 height 19
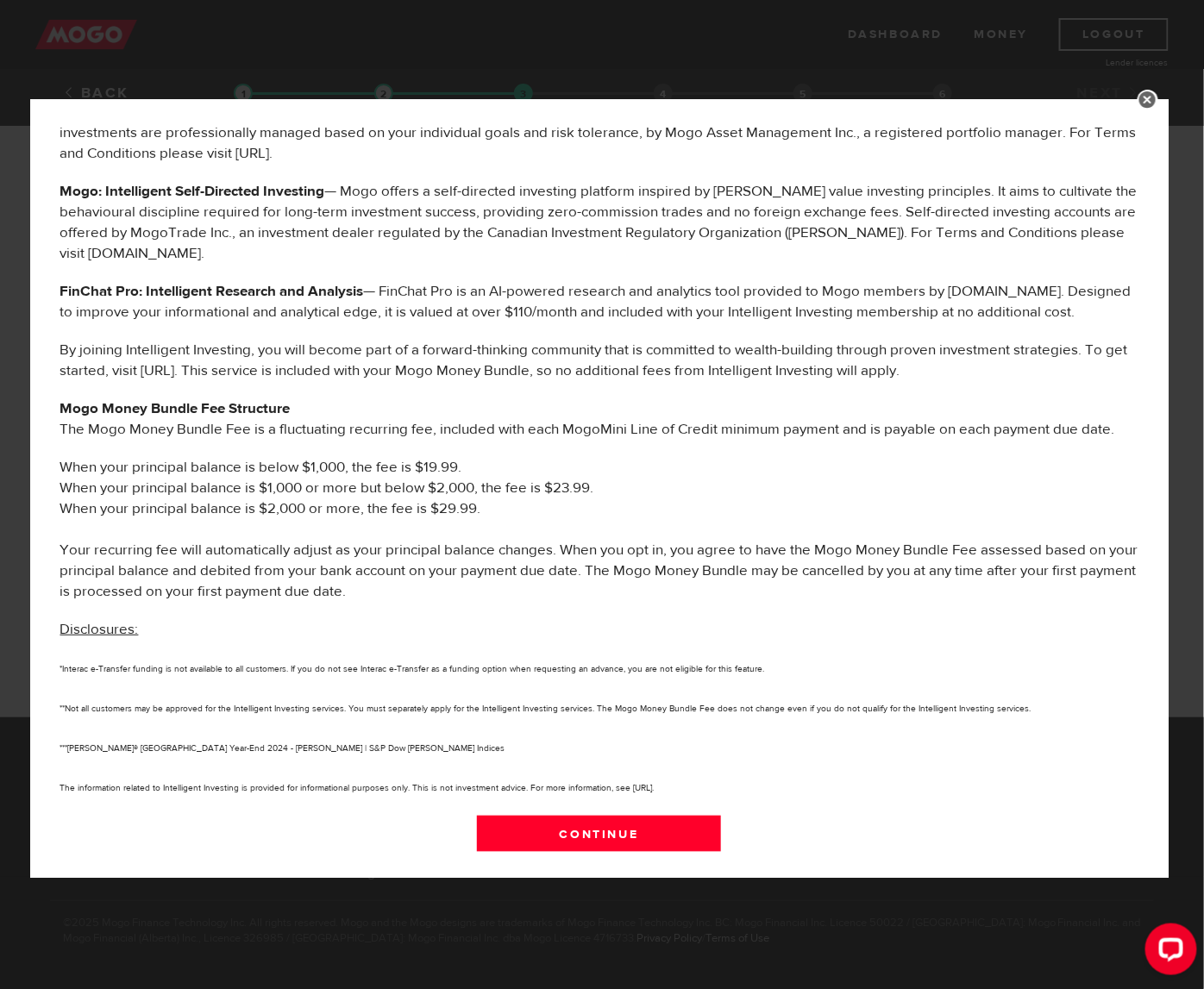
scroll to position [14, 0]
click at [528, 37] on div "MOGO MONEY BUNDLE BENEFITS The following services are offered to you as part of…" at bounding box center [602, 494] width 1204 height 989
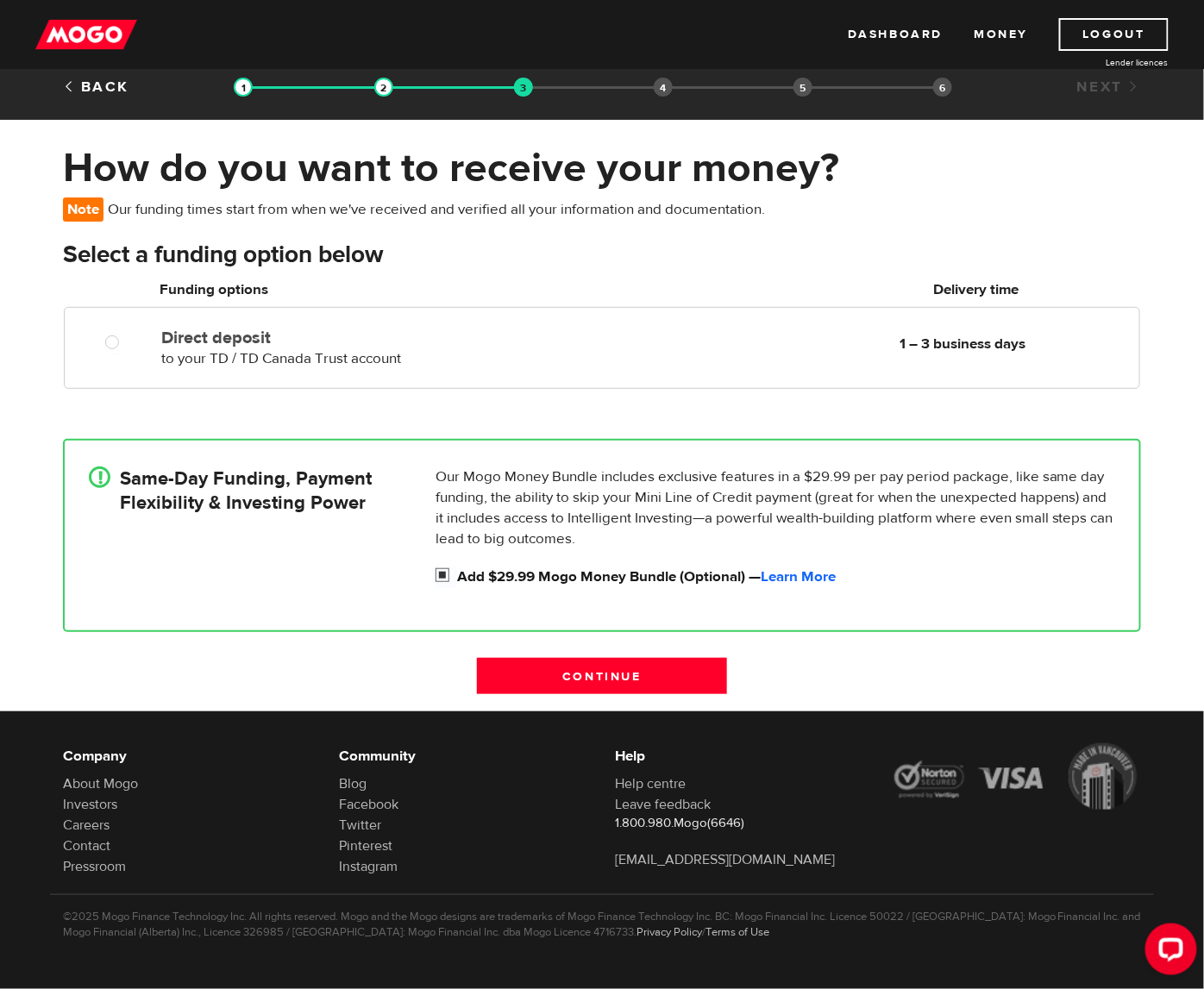
click at [446, 582] on input "Add $29.99 Mogo Money Bundle (Optional) — Learn More" at bounding box center [446, 577] width 21 height 21
checkbox input "false"
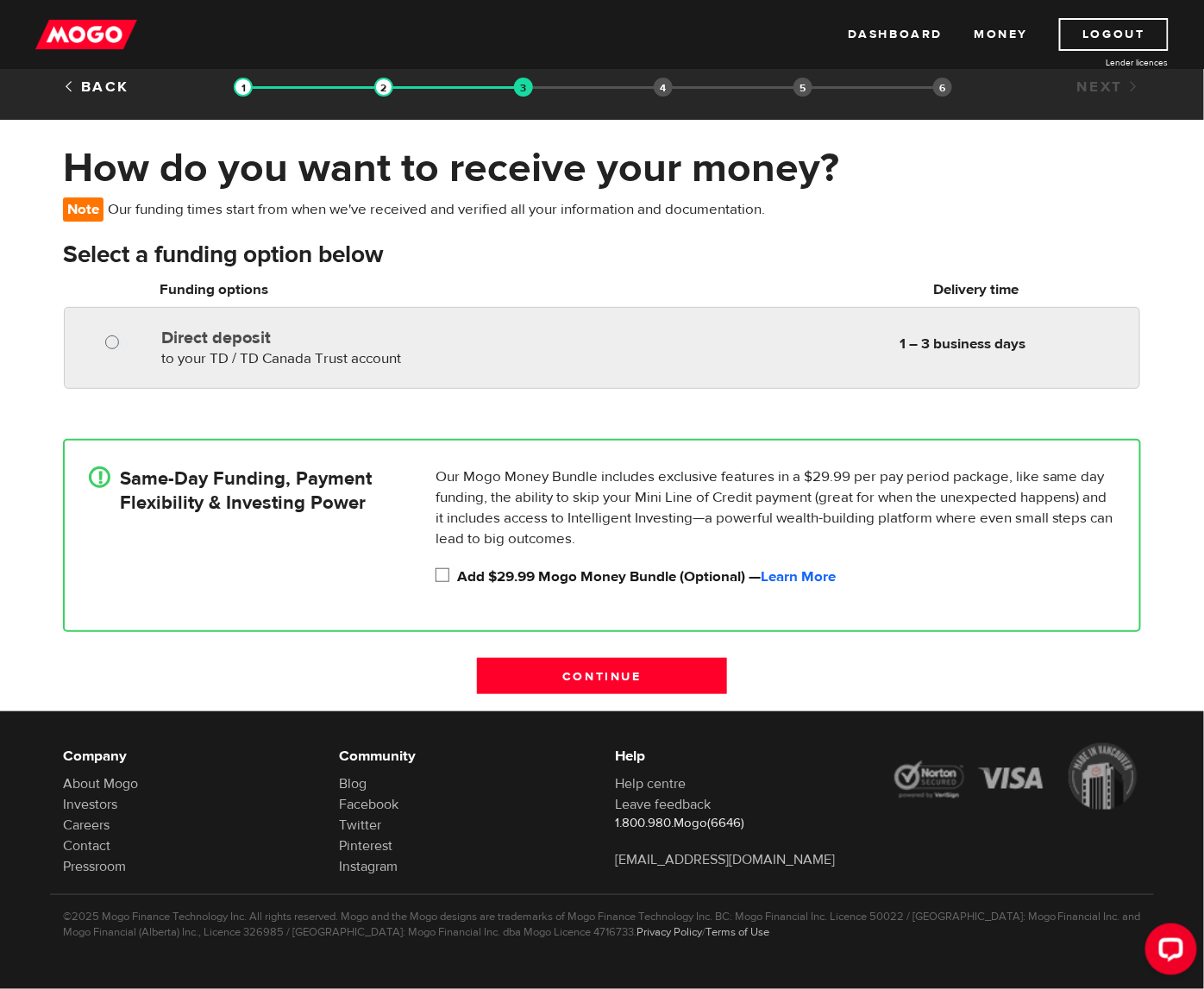
radio input "true"
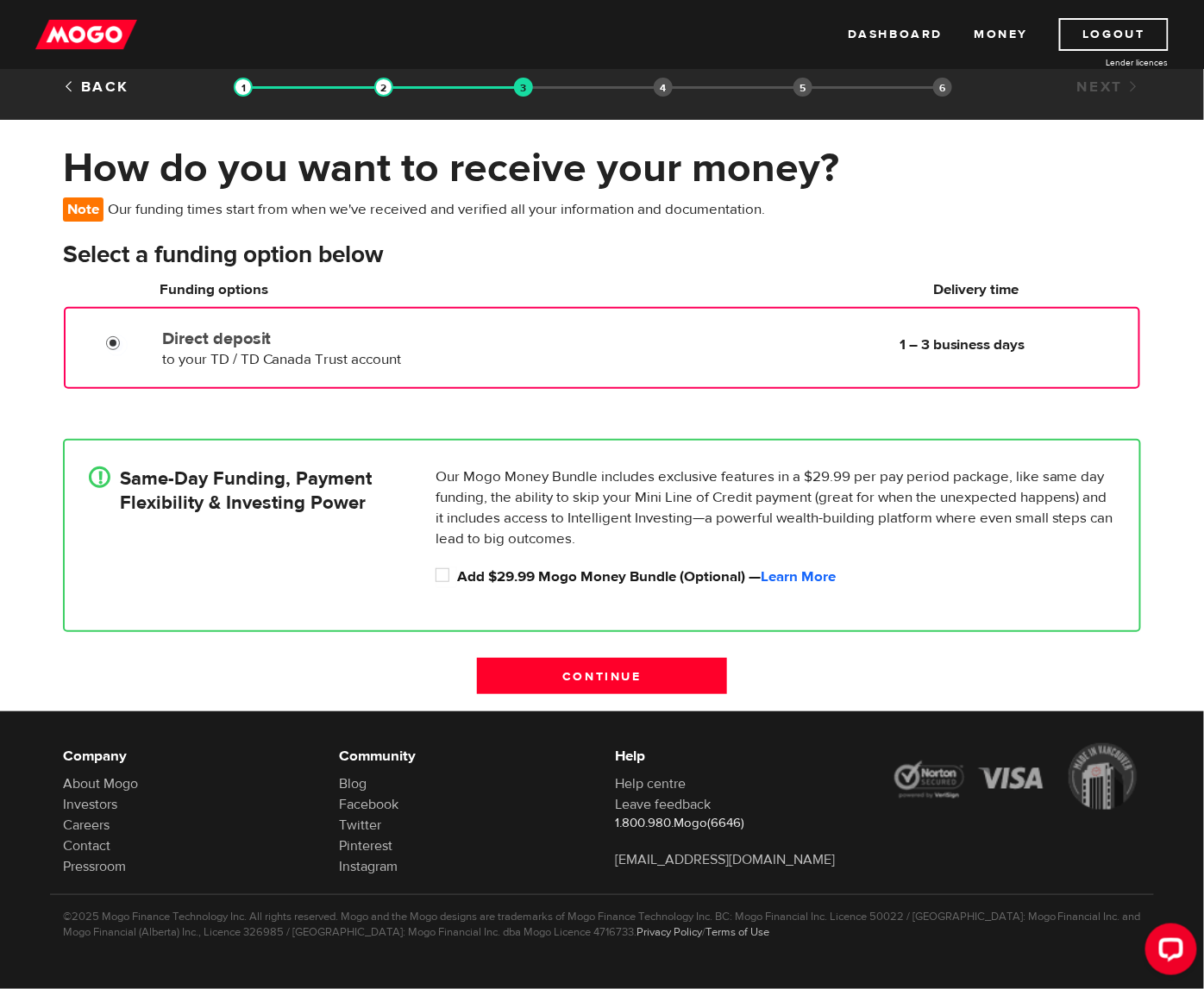
click at [120, 340] on input "Direct deposit" at bounding box center [117, 346] width 21 height 21
click at [556, 674] on input "Continue" at bounding box center [601, 675] width 250 height 36
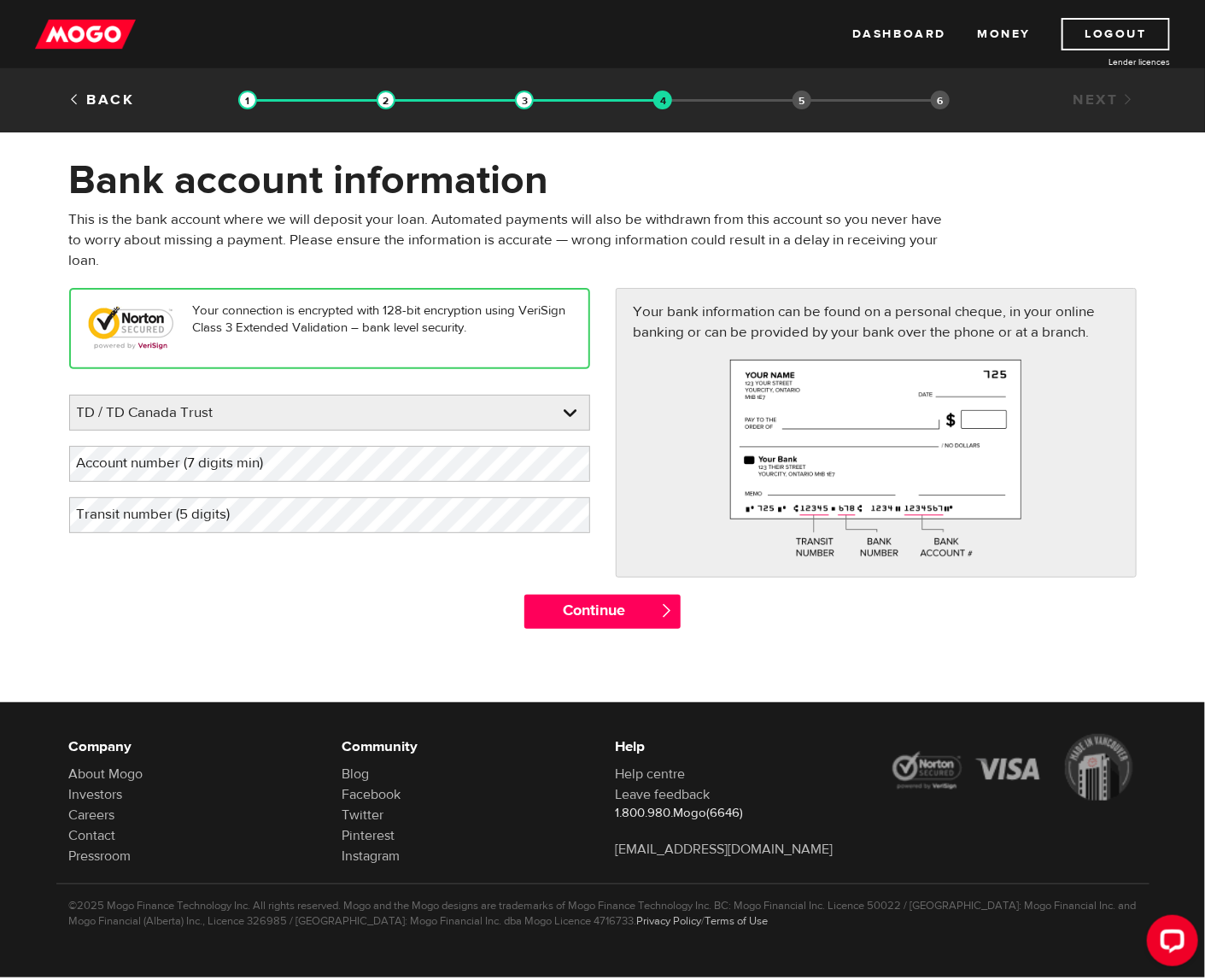
click at [232, 462] on label "Account number (7 digits min)" at bounding box center [184, 463] width 229 height 35
click at [229, 415] on link at bounding box center [329, 412] width 519 height 34
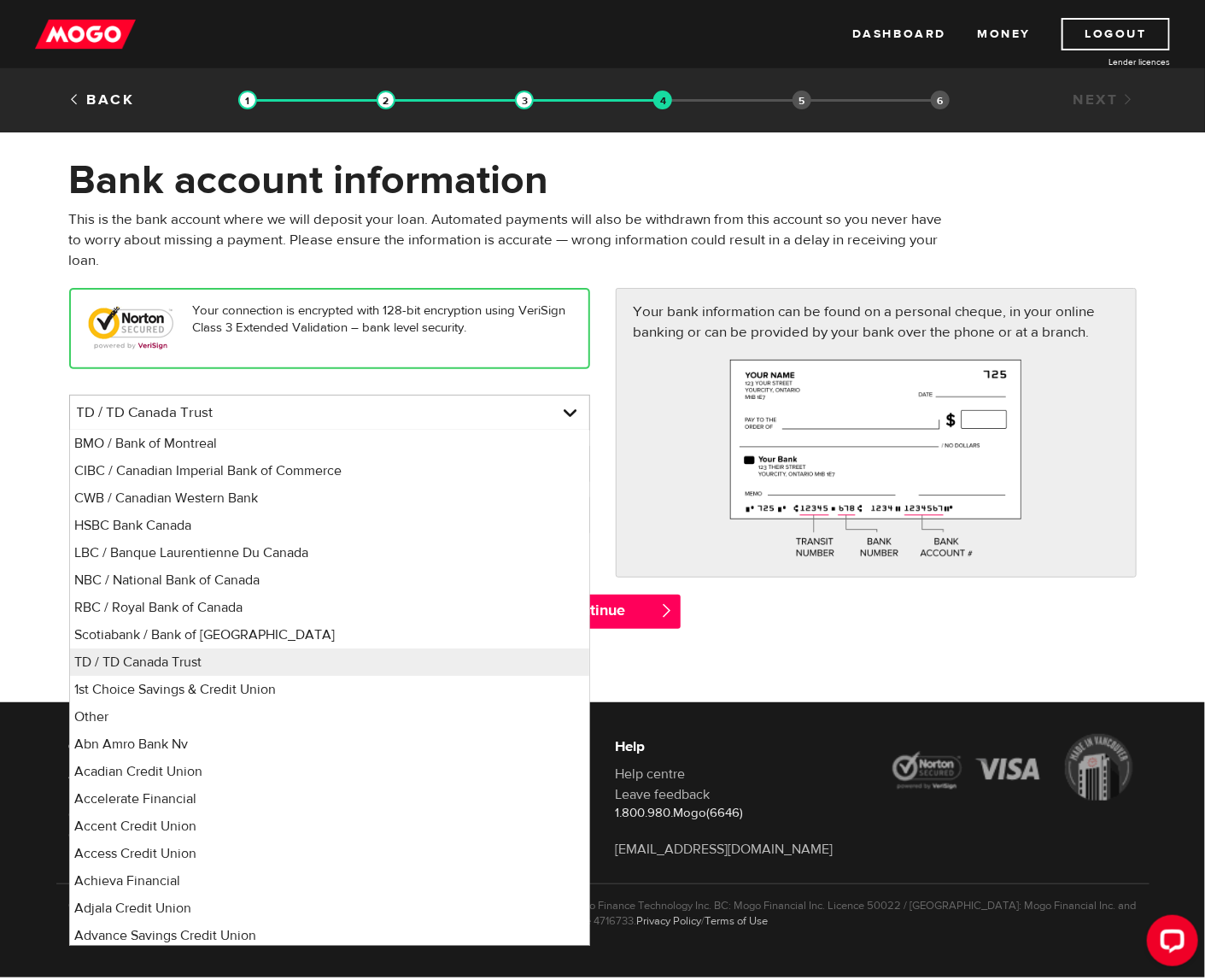
click at [835, 626] on div "Continue " at bounding box center [602, 620] width 1094 height 52
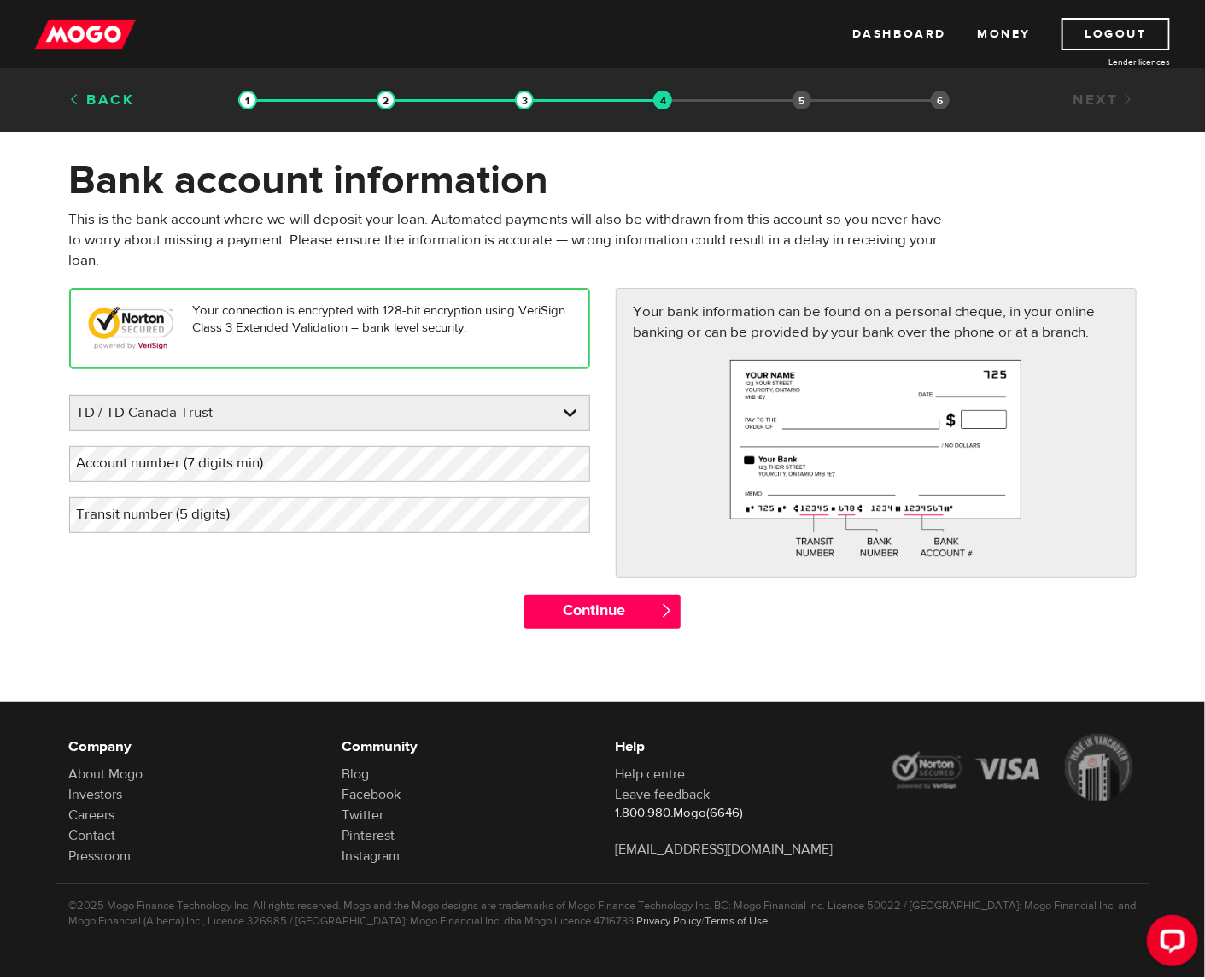
click at [128, 102] on link "Back" at bounding box center [102, 99] width 66 height 18
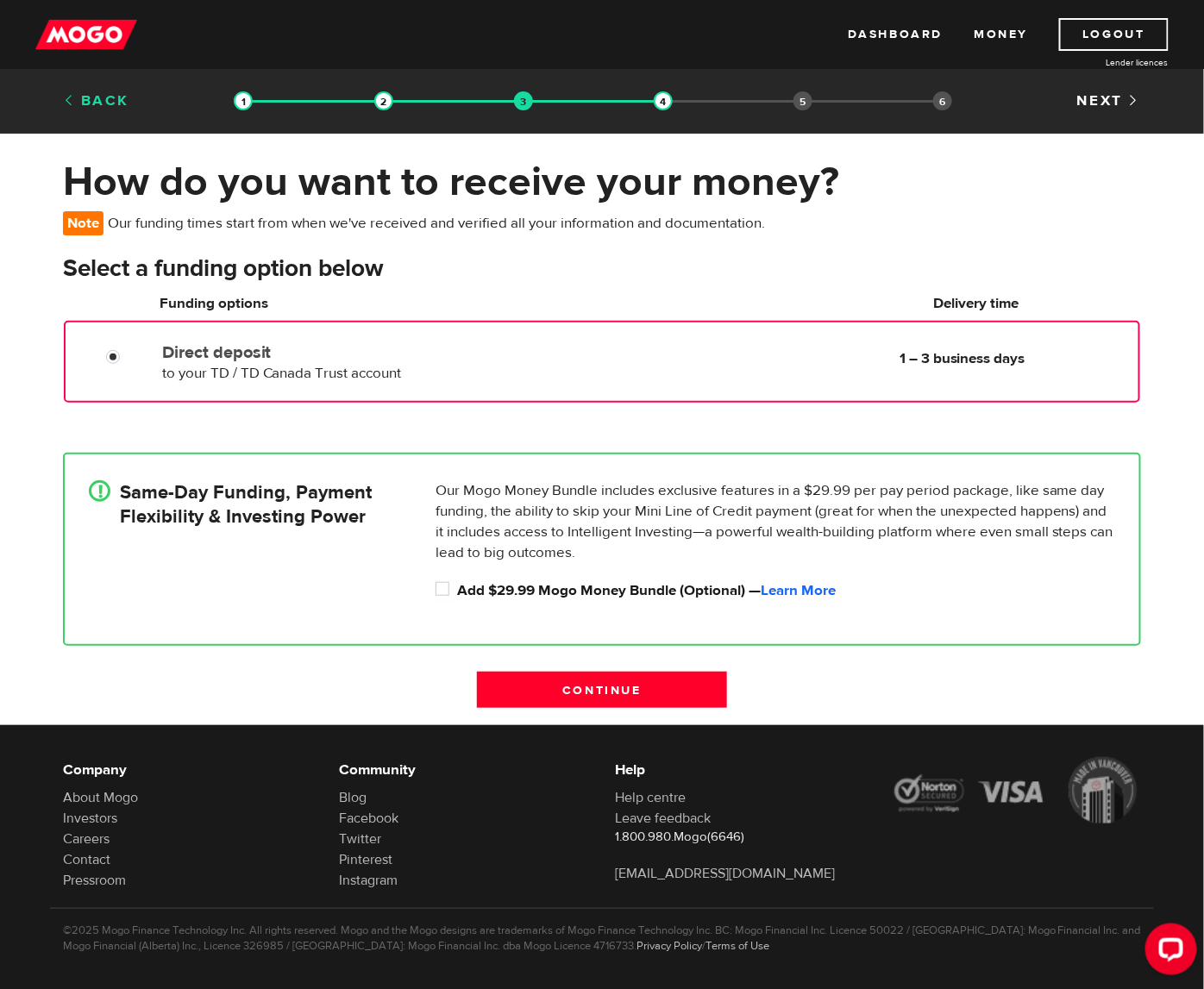
click at [90, 101] on link "Back" at bounding box center [95, 100] width 66 height 19
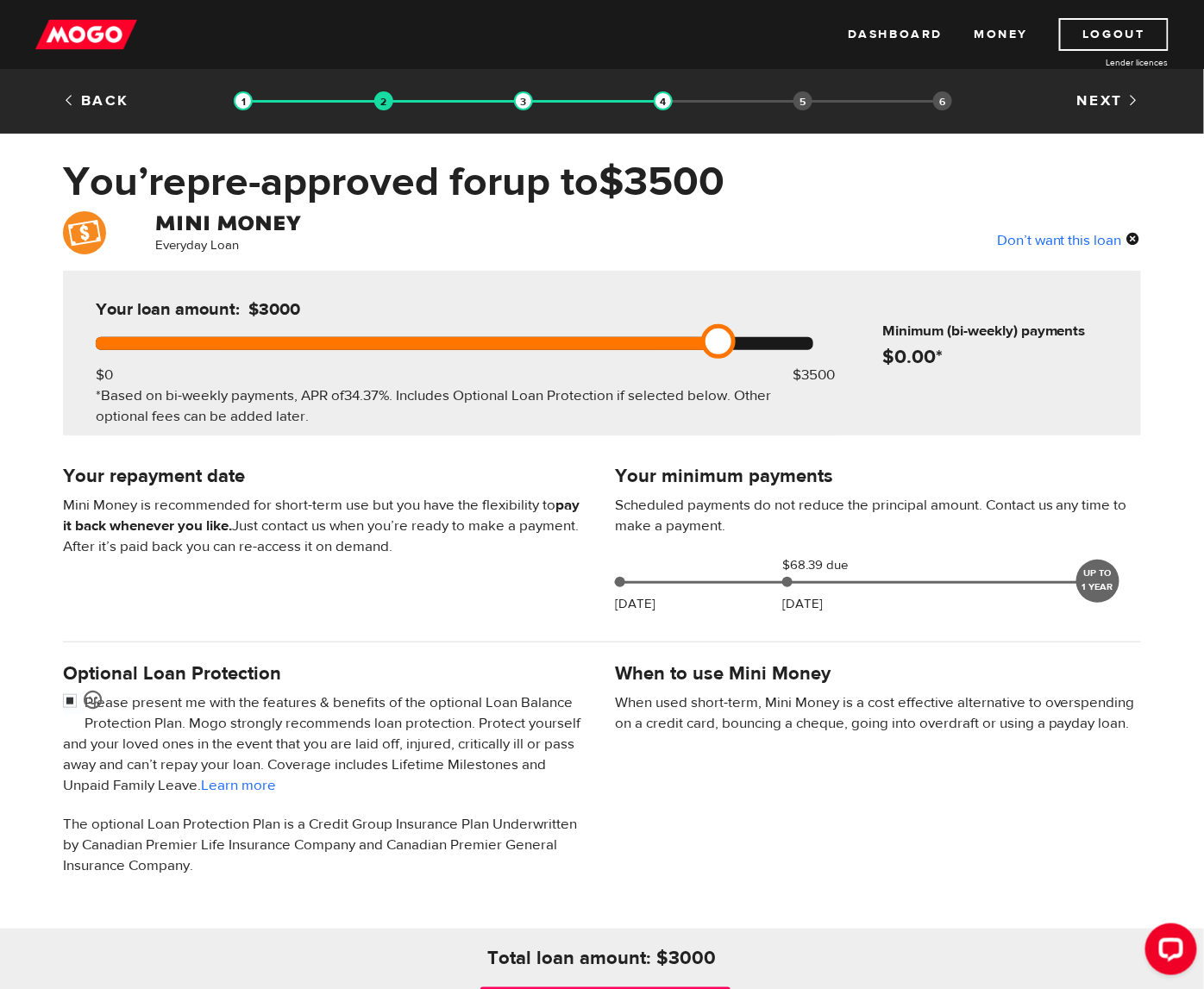
click at [90, 101] on link "Back" at bounding box center [95, 100] width 66 height 19
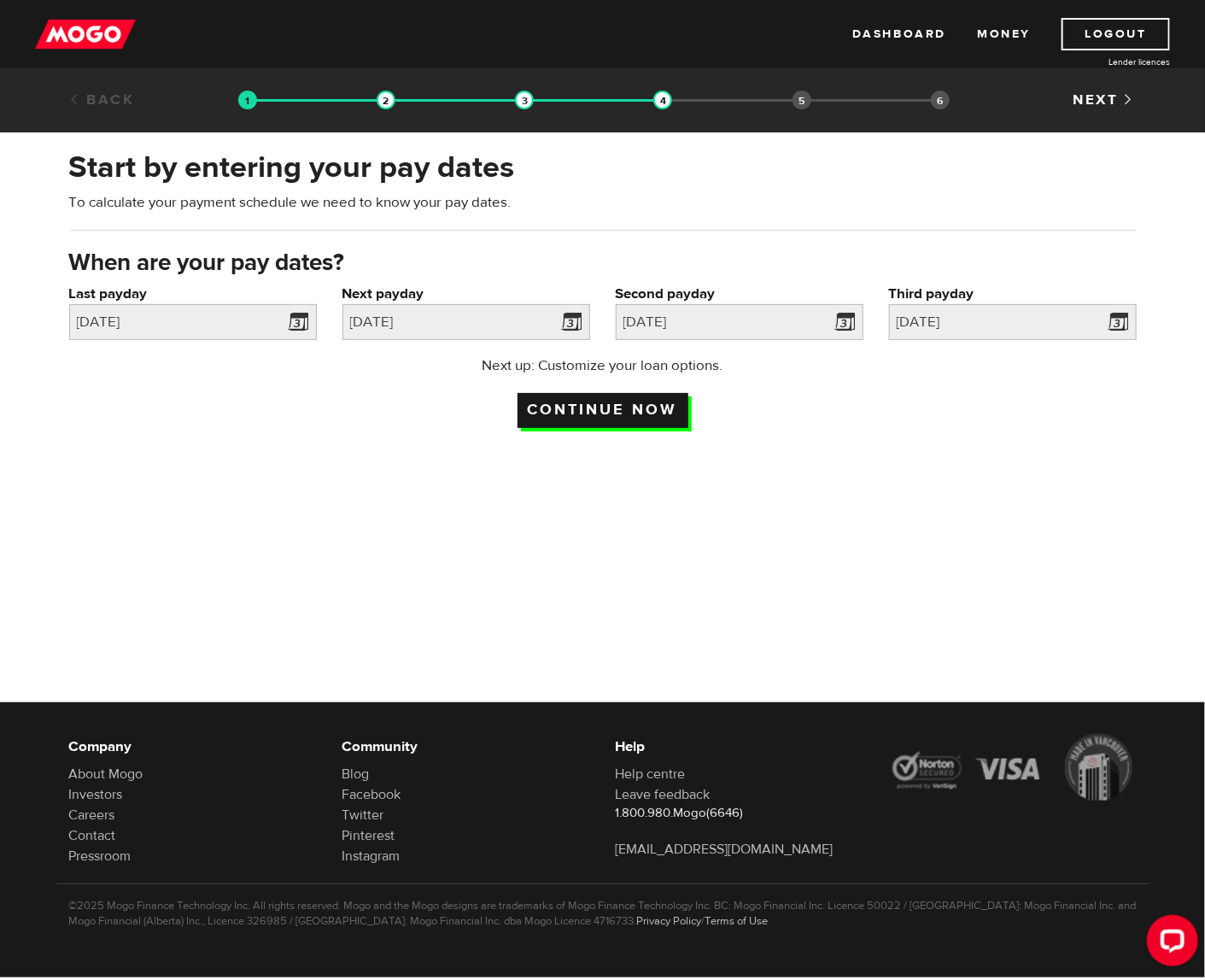
click at [591, 412] on input "Continue now" at bounding box center [602, 411] width 171 height 35
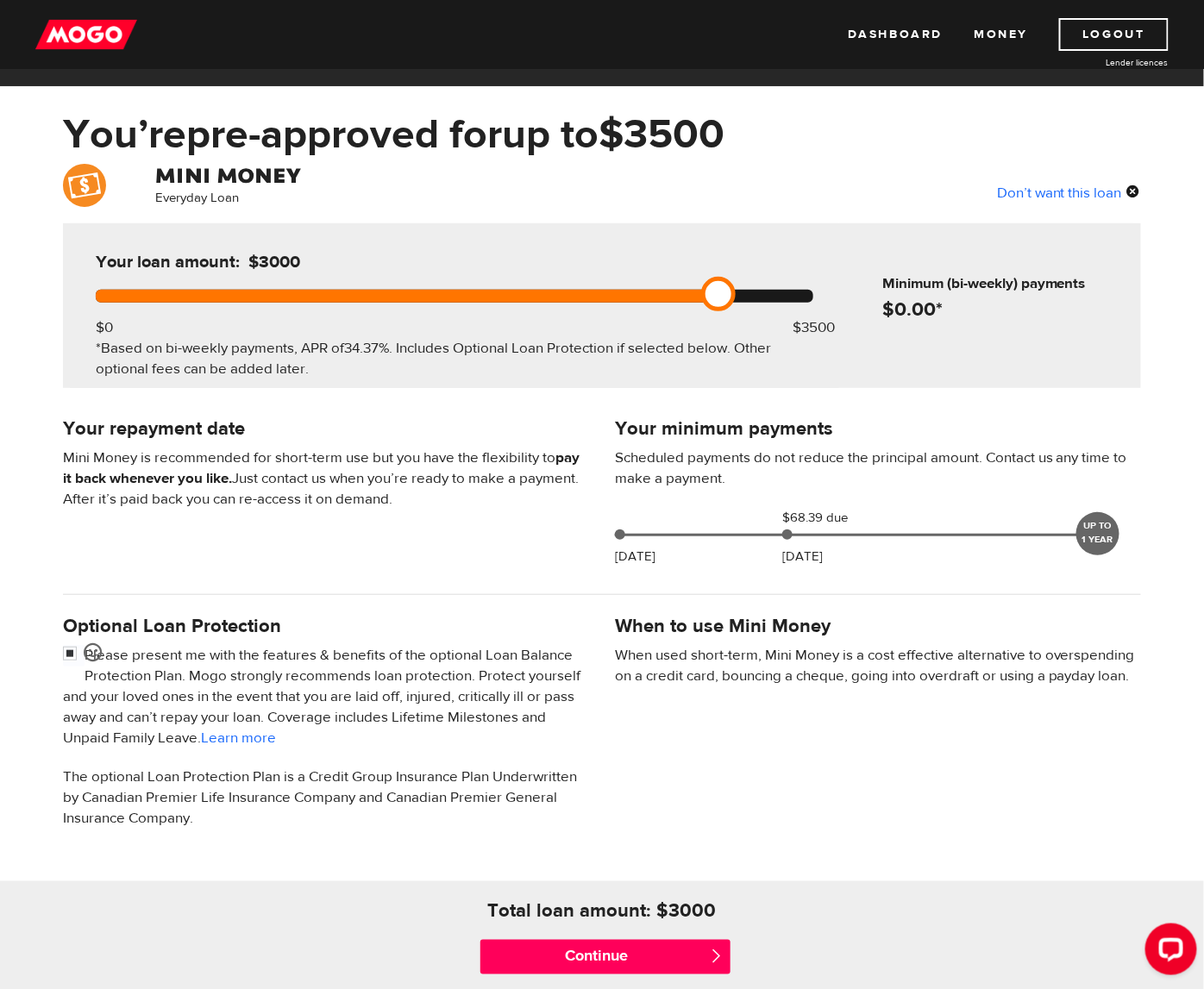
scroll to position [363, 0]
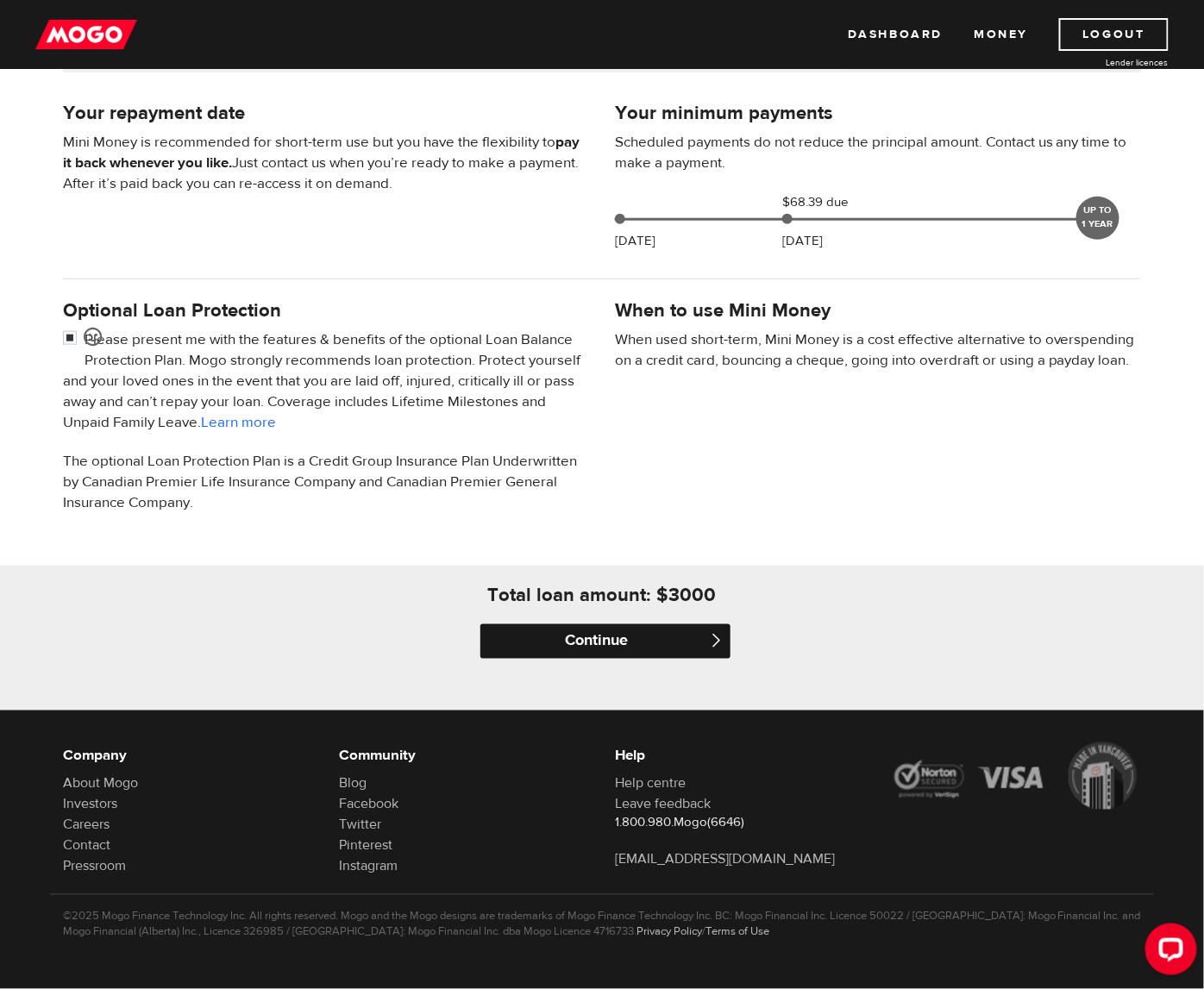
click at [582, 633] on input "Continue" at bounding box center [605, 641] width 250 height 34
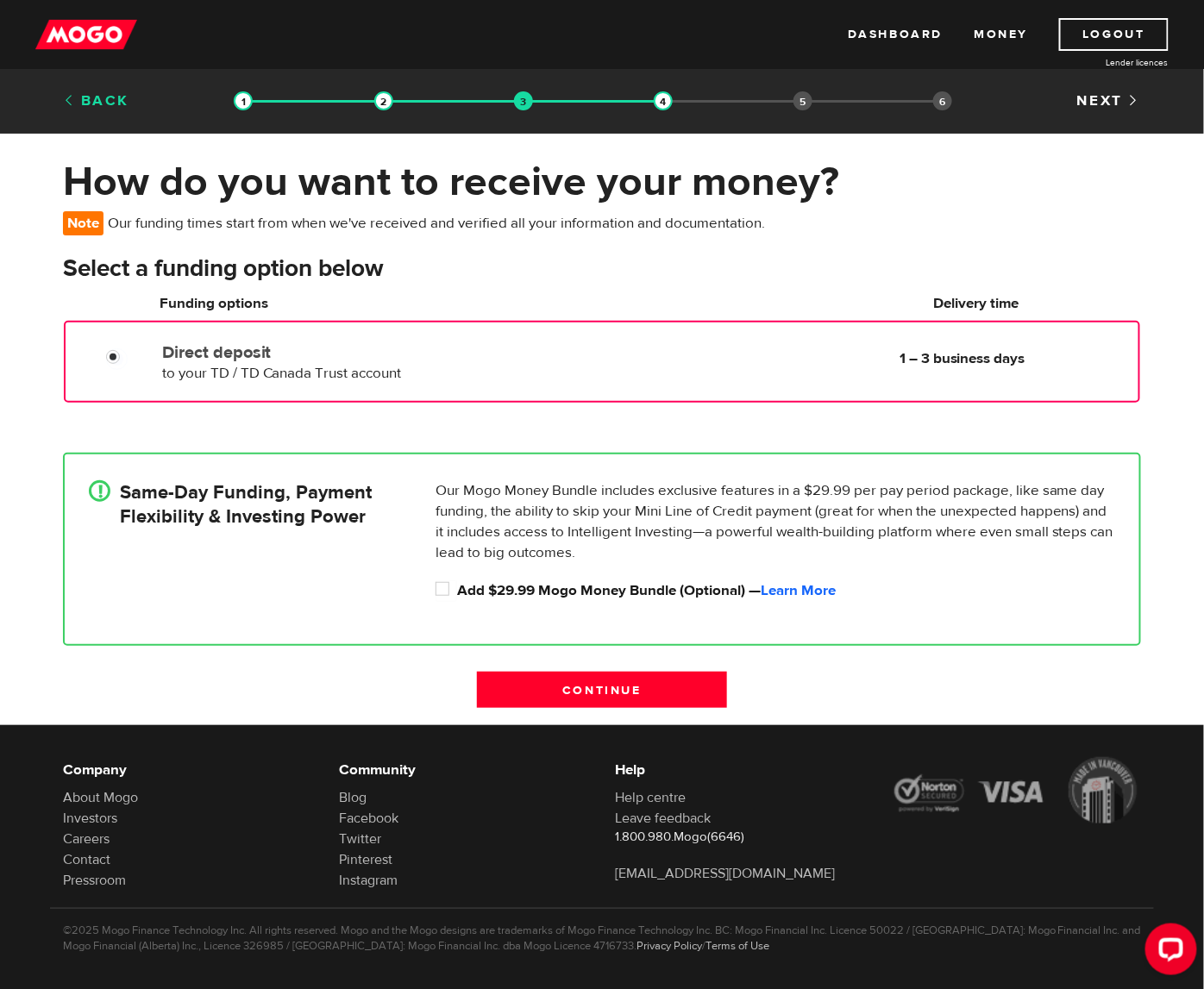
click at [80, 95] on link "Back" at bounding box center [95, 100] width 66 height 19
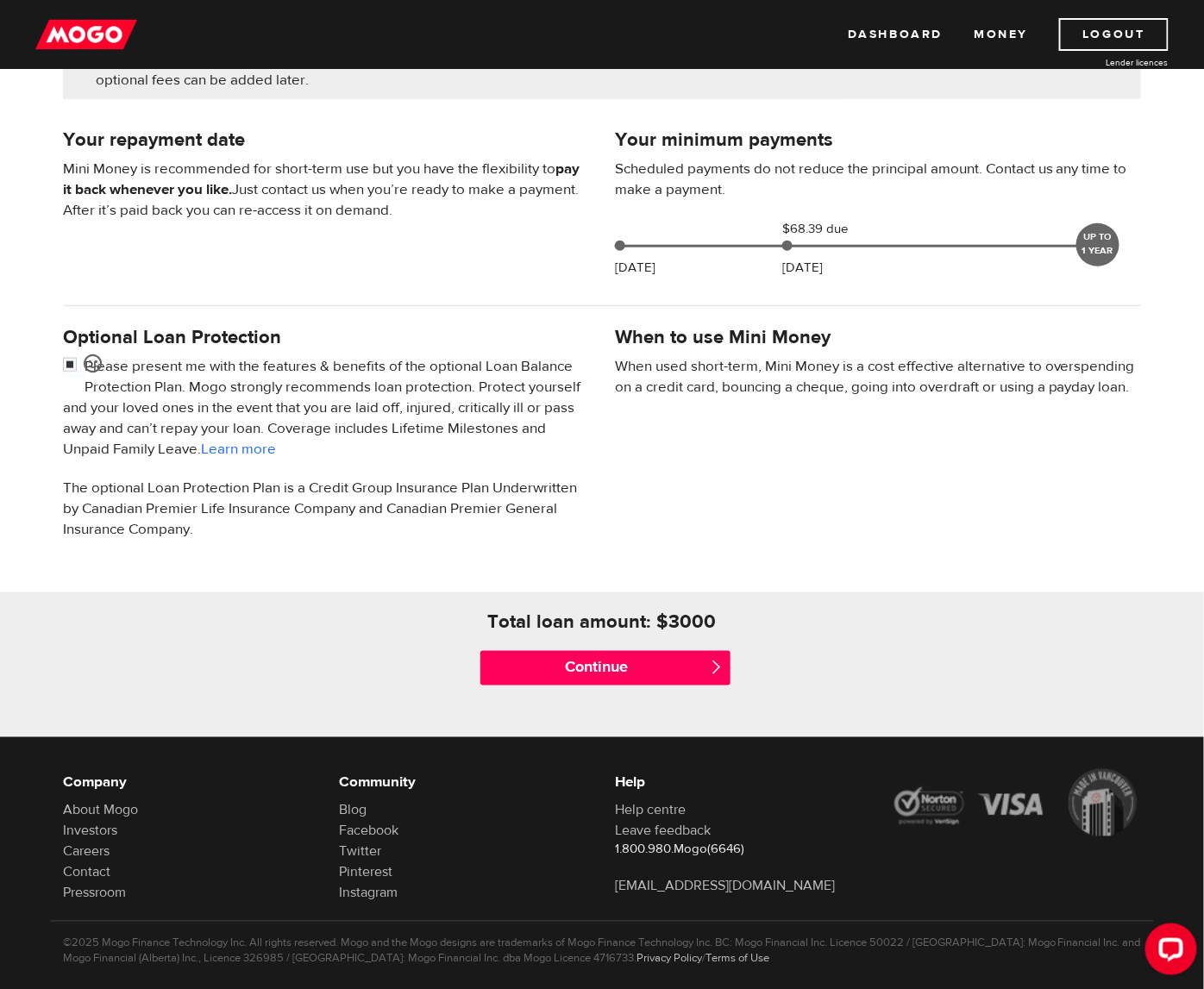
scroll to position [345, 0]
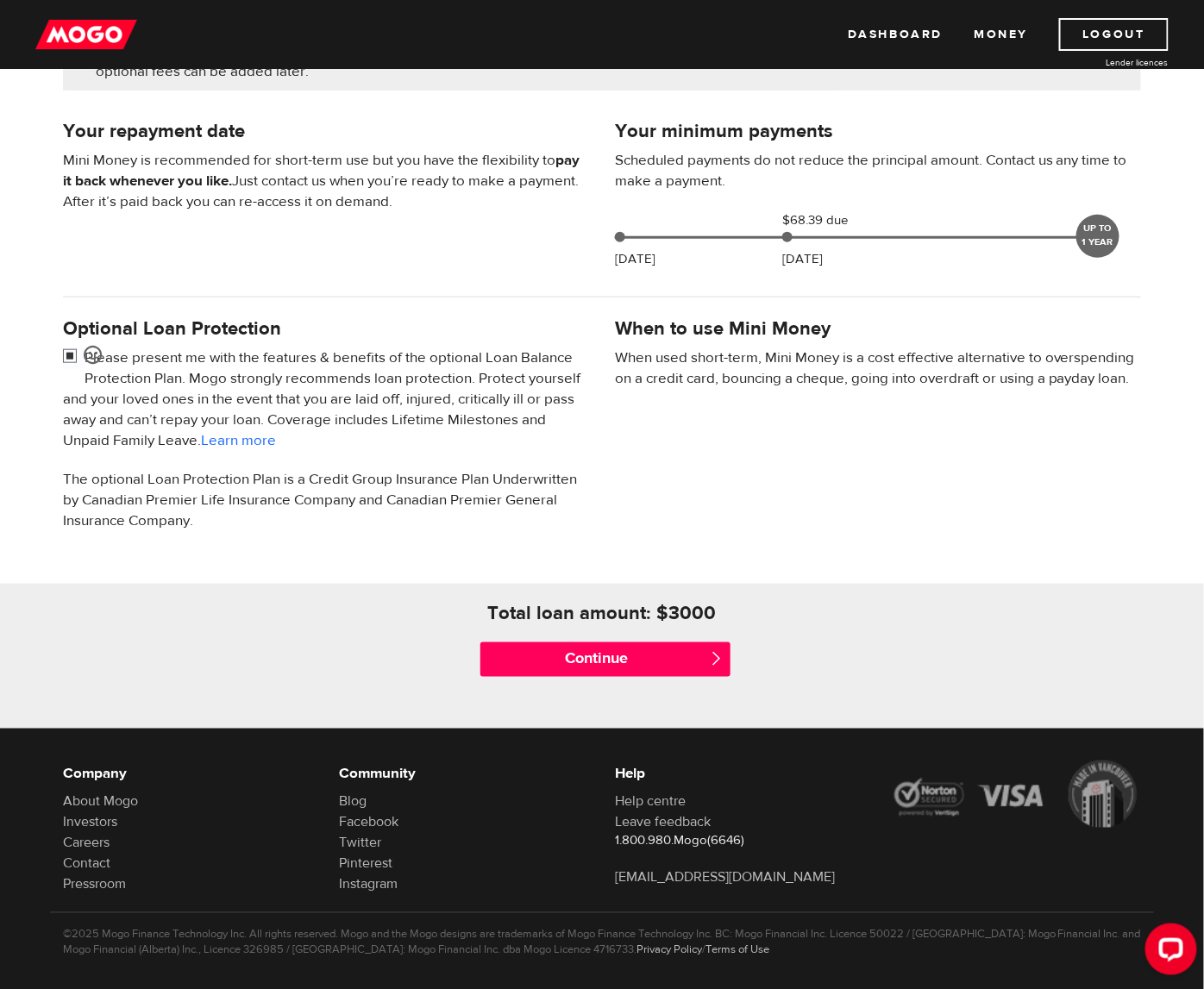
click at [73, 350] on input "checkbox" at bounding box center [73, 358] width 21 height 21
checkbox input "false"
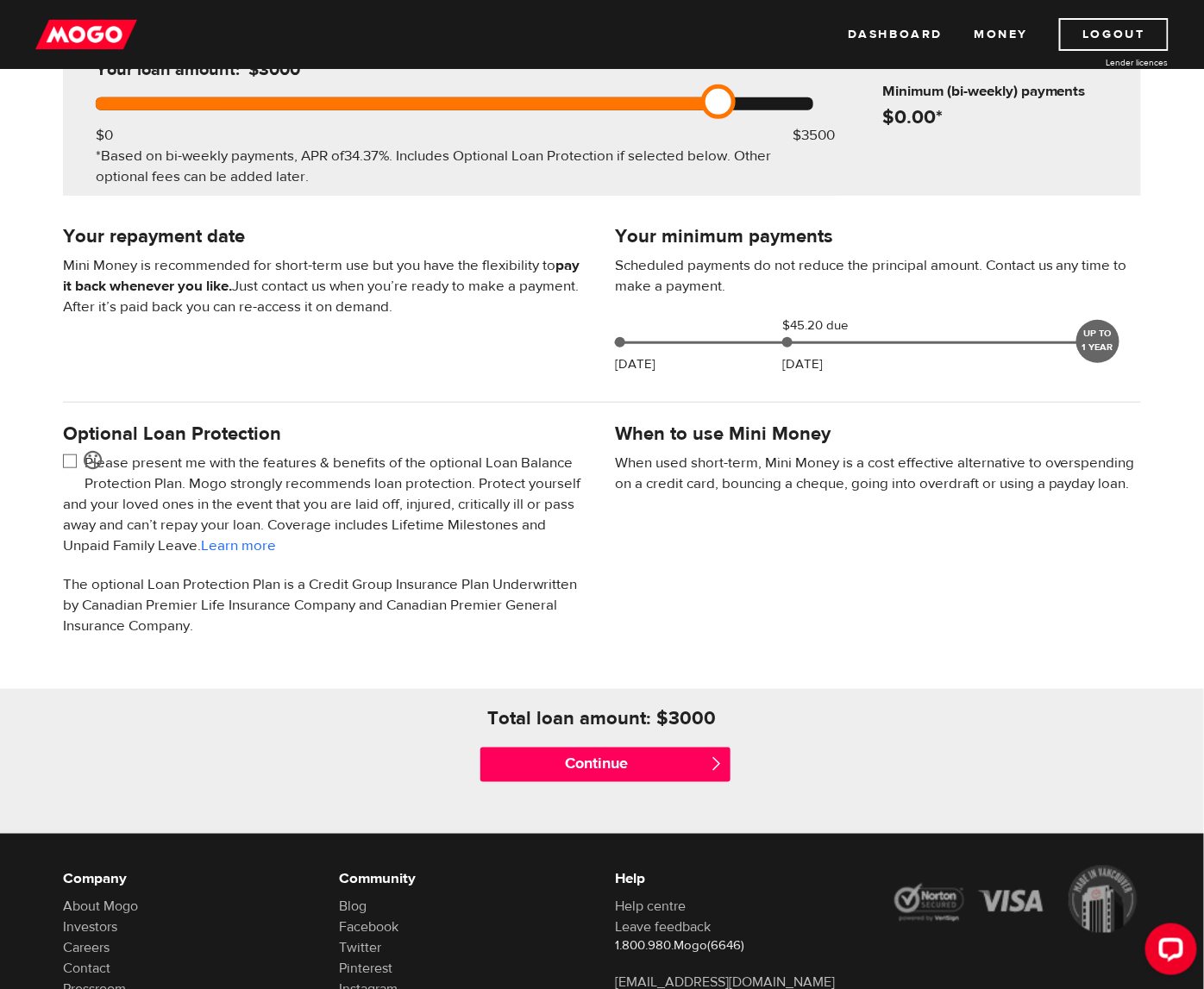
scroll to position [259, 0]
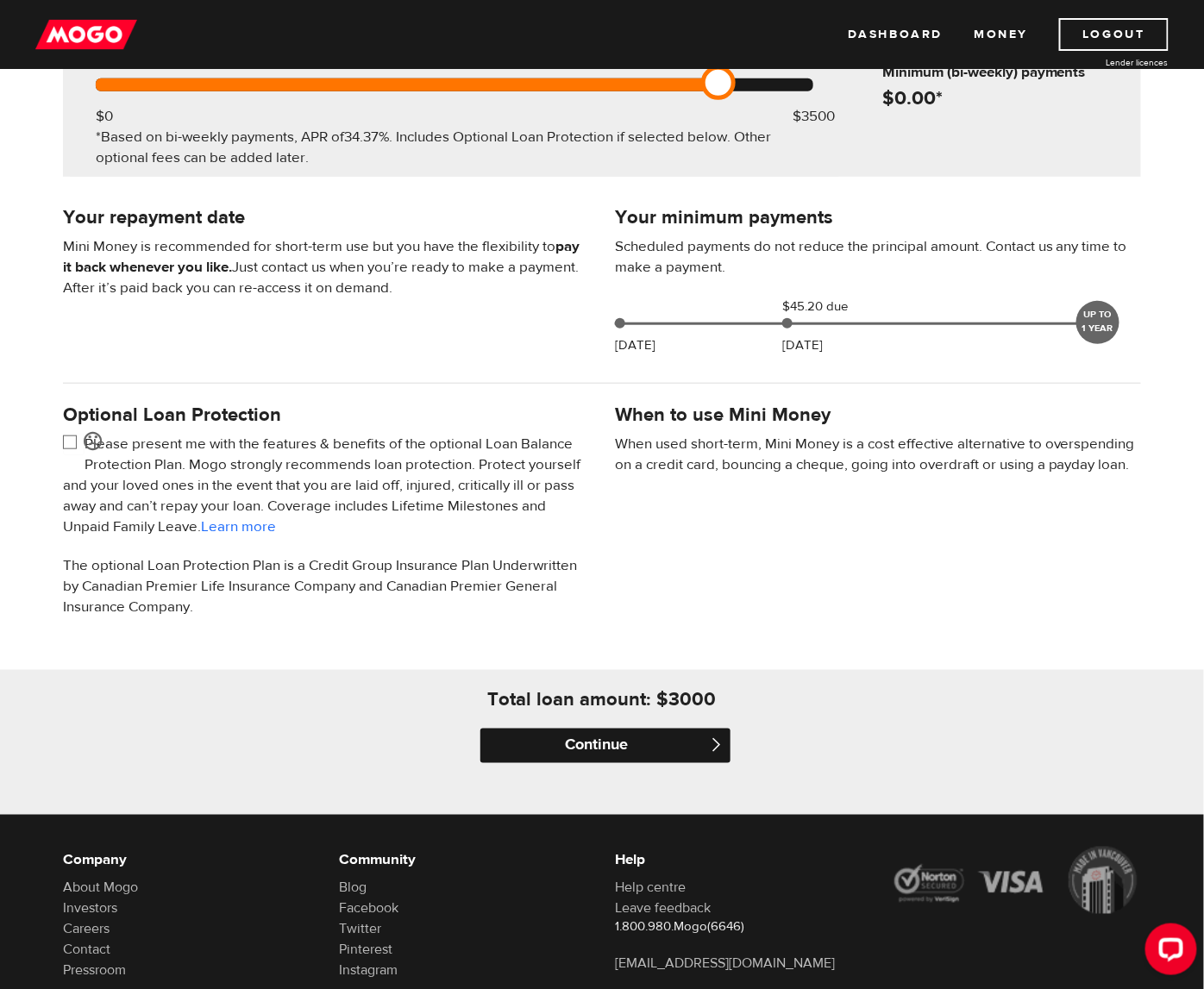
click at [681, 729] on input "Continue" at bounding box center [605, 745] width 250 height 34
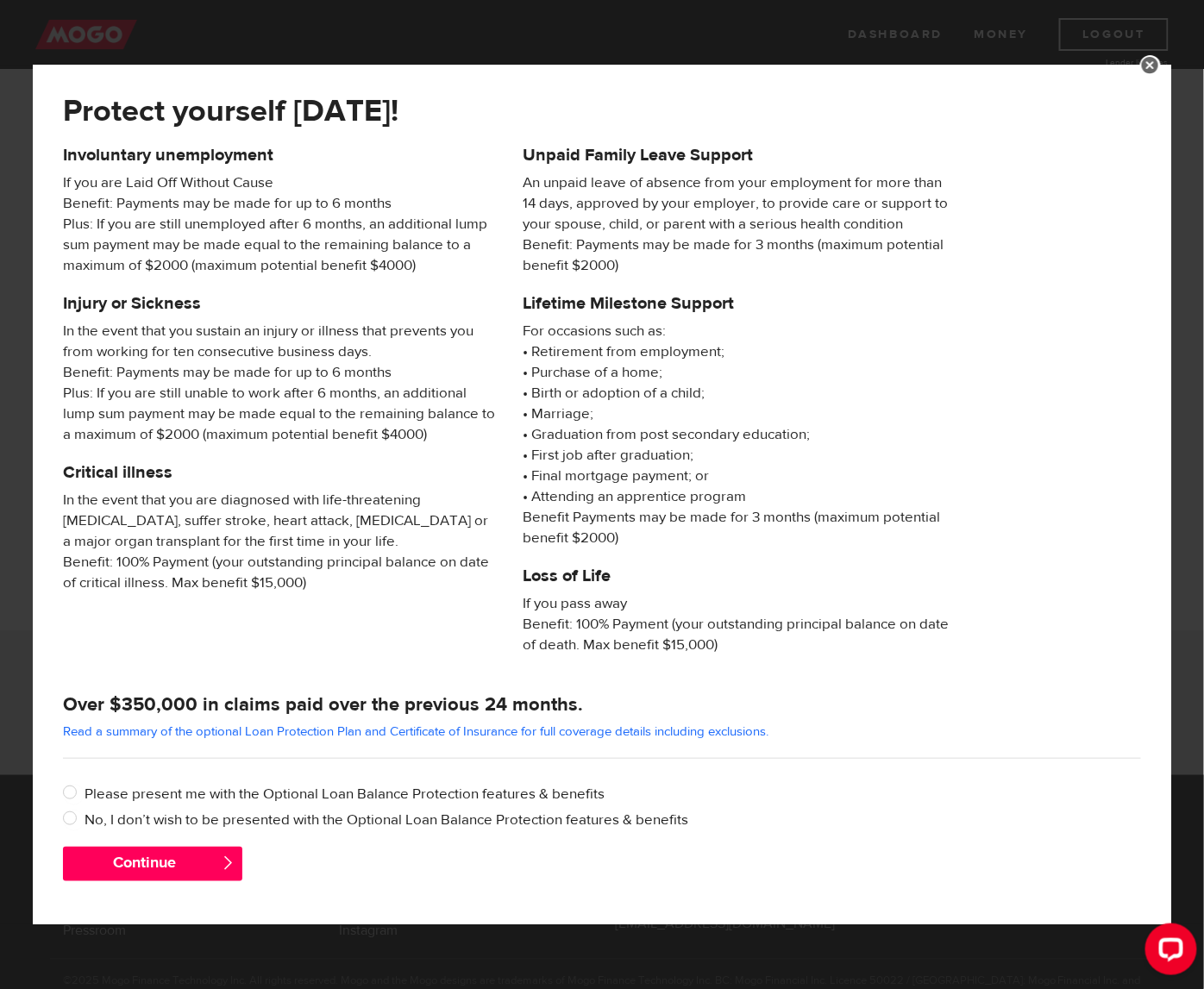
scroll to position [363, 0]
click at [72, 818] on input "No, I don’t wish to be presented with the Optional Loan Balance Protection feat…" at bounding box center [73, 820] width 21 height 21
radio input "true"
click at [212, 866] on button "Continue" at bounding box center [152, 863] width 179 height 34
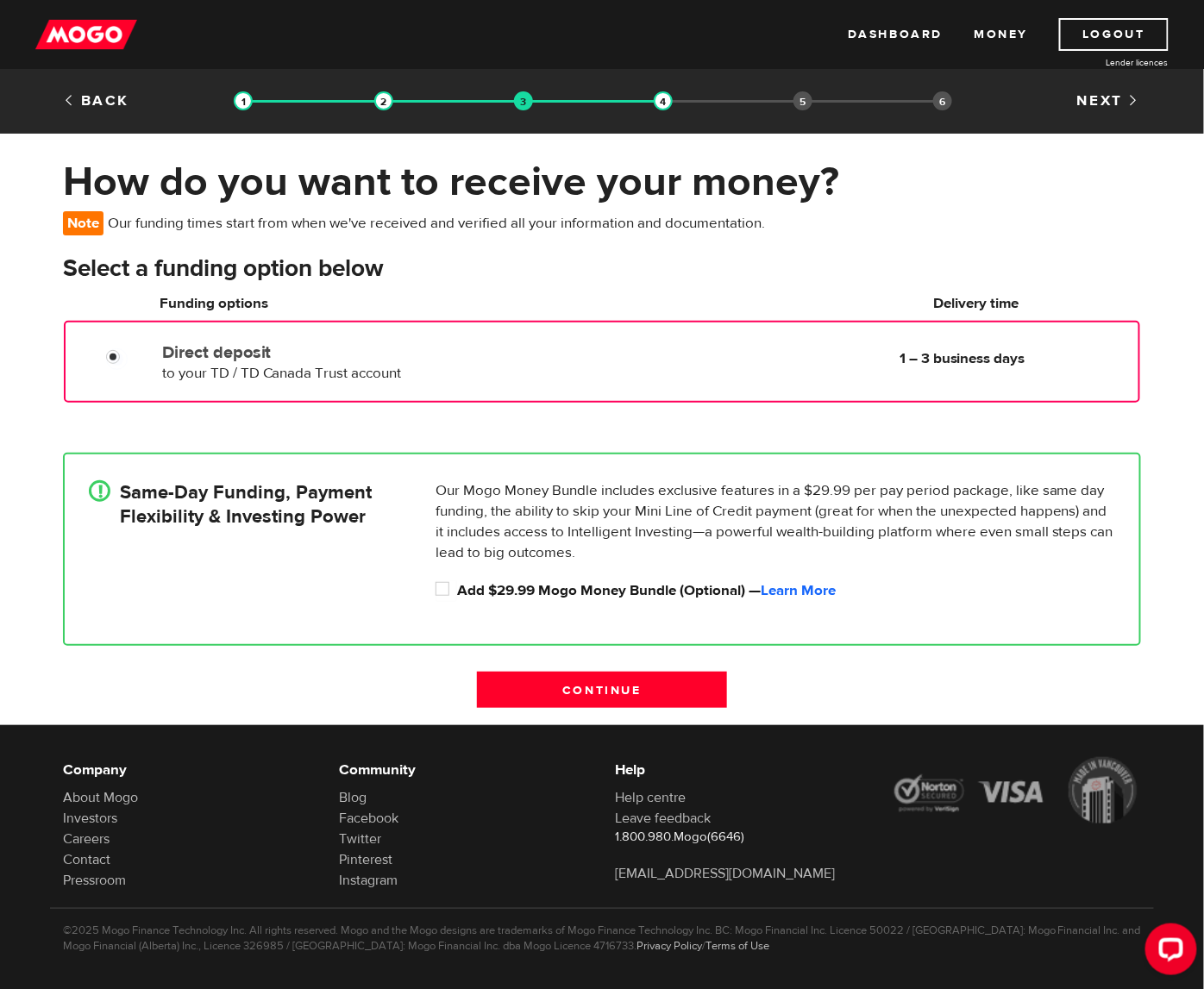
click at [967, 349] on b "1 – 3 business days" at bounding box center [962, 358] width 126 height 19
click at [591, 692] on input "Continue" at bounding box center [601, 689] width 250 height 36
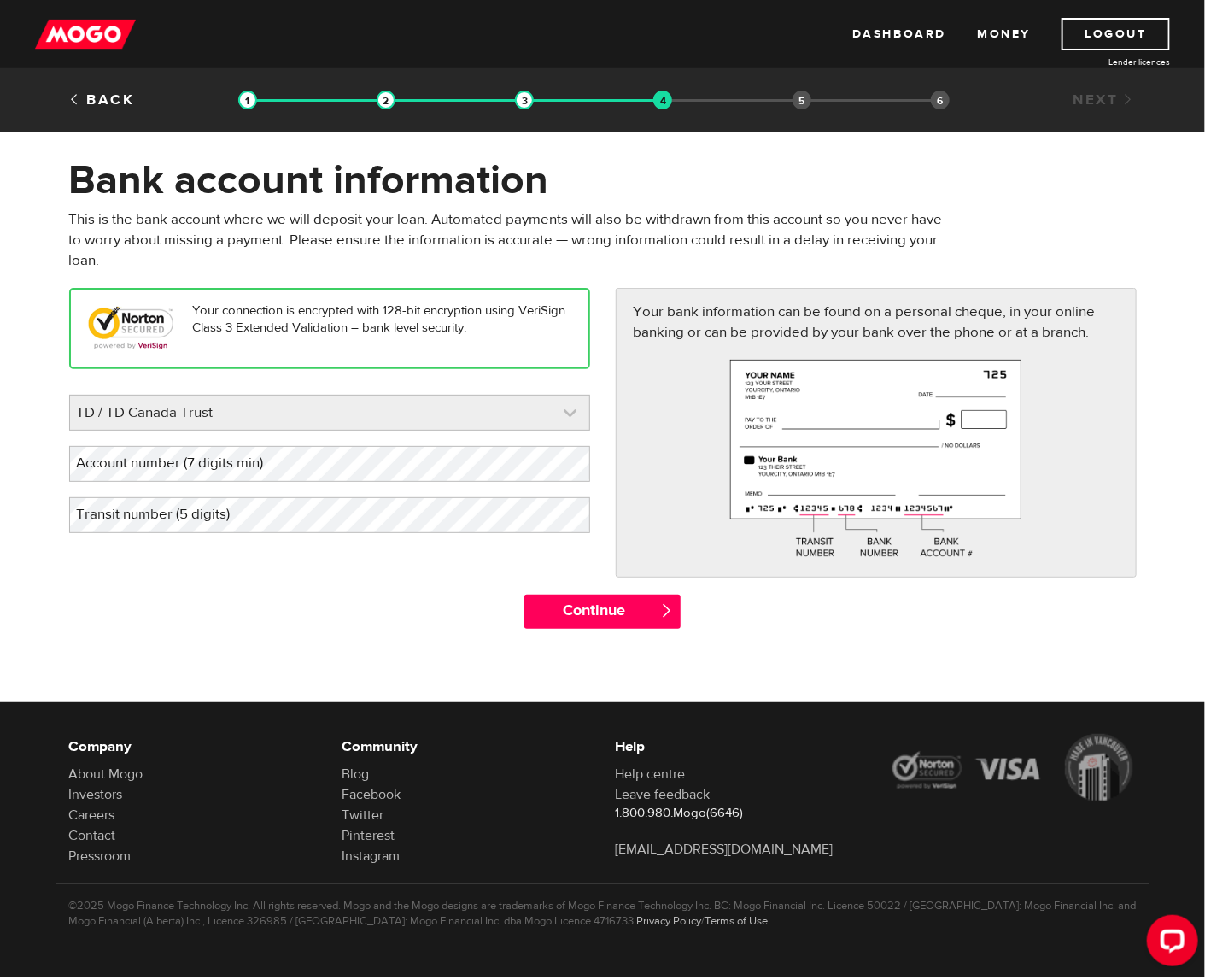
click at [185, 404] on link at bounding box center [329, 412] width 519 height 34
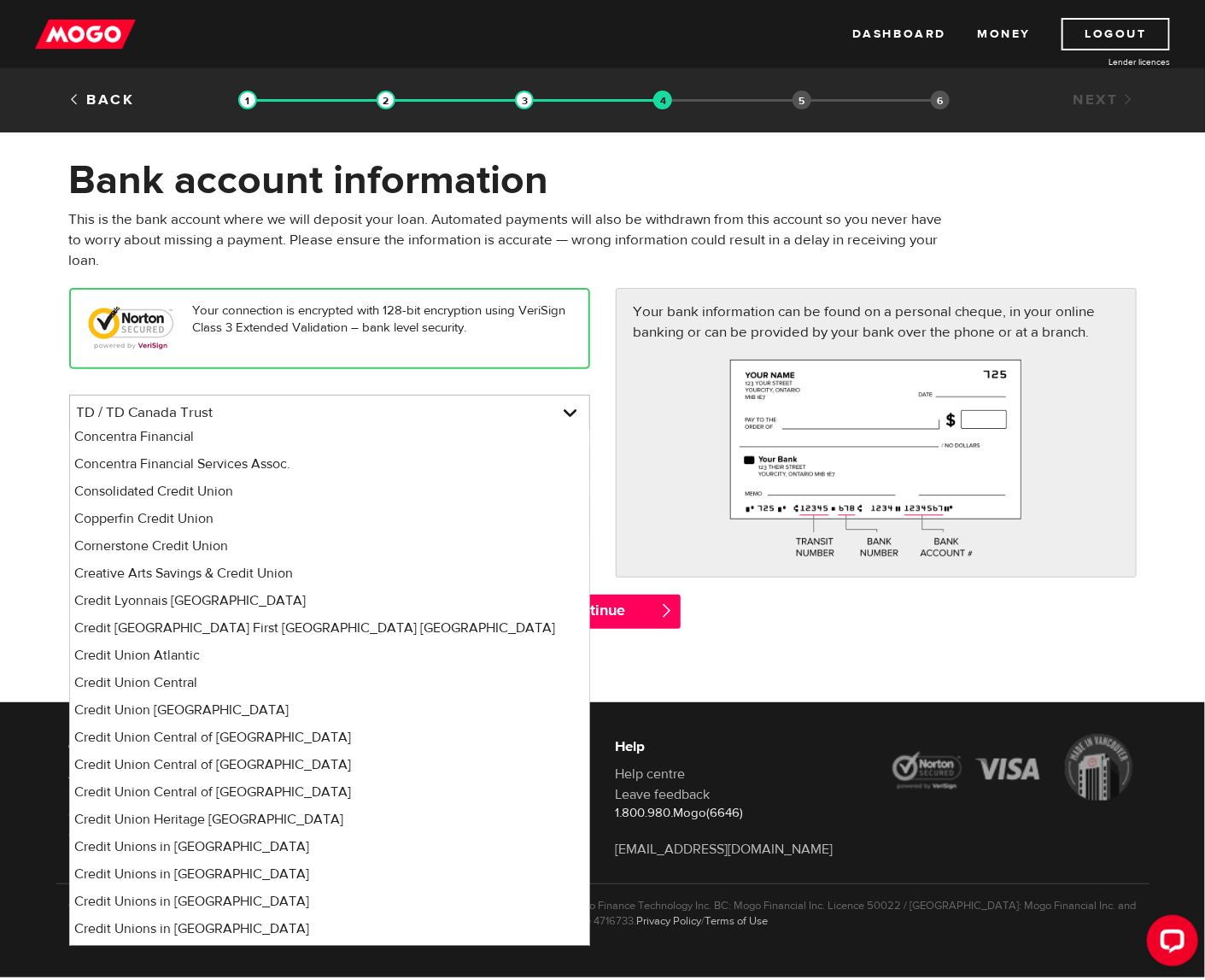
scroll to position [3417, 0]
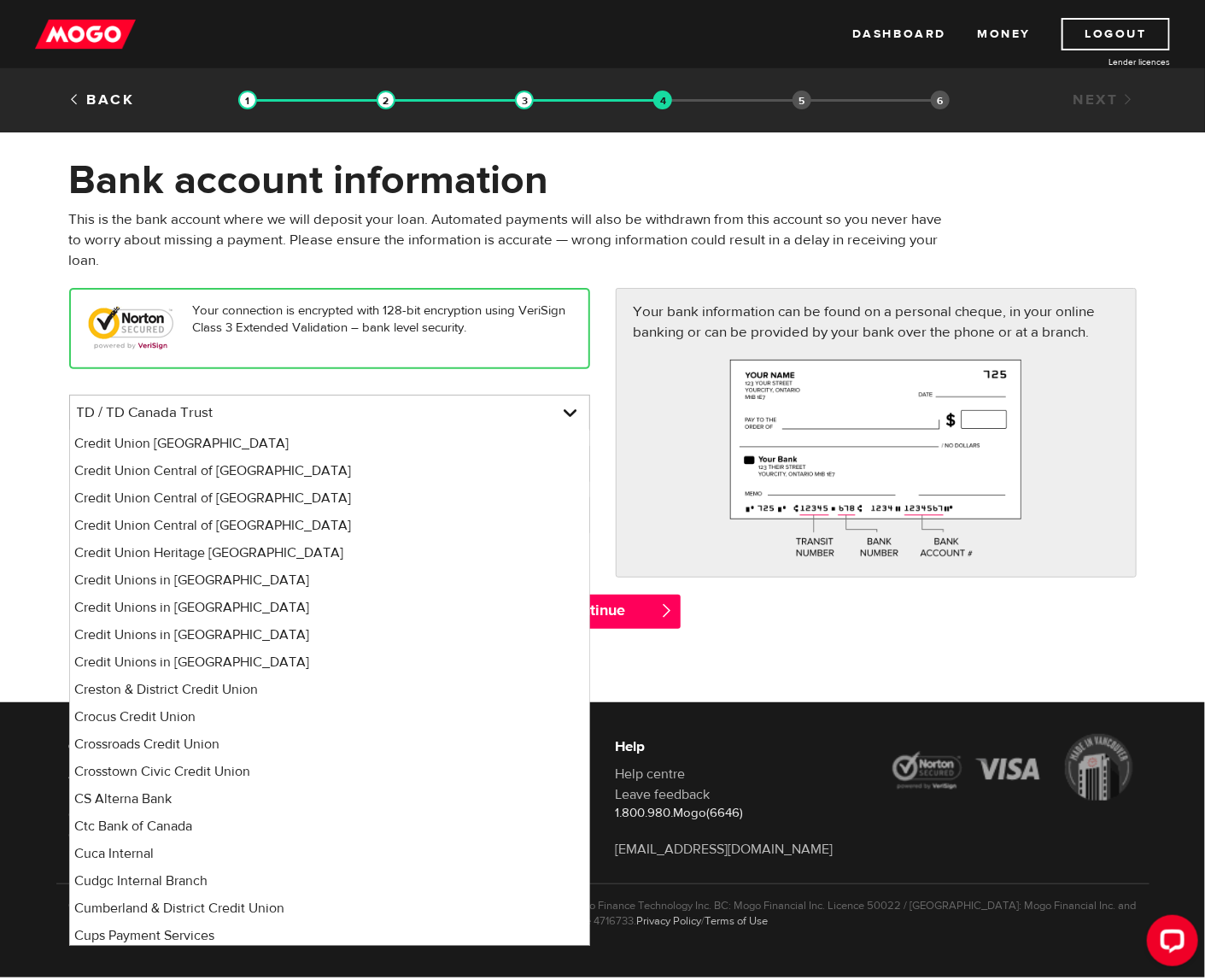
click at [18, 497] on form "Bank account information Oops! Please review the areas highlighted below and ma…" at bounding box center [602, 401] width 1205 height 490
click at [346, 293] on div "Your connection is encrypted with 128-bit encryption using VeriSign Class 3 Ext…" at bounding box center [329, 328] width 521 height 81
click at [365, 264] on p "This is the bank account where we will deposit your loan. Automated payments wi…" at bounding box center [512, 240] width 886 height 61
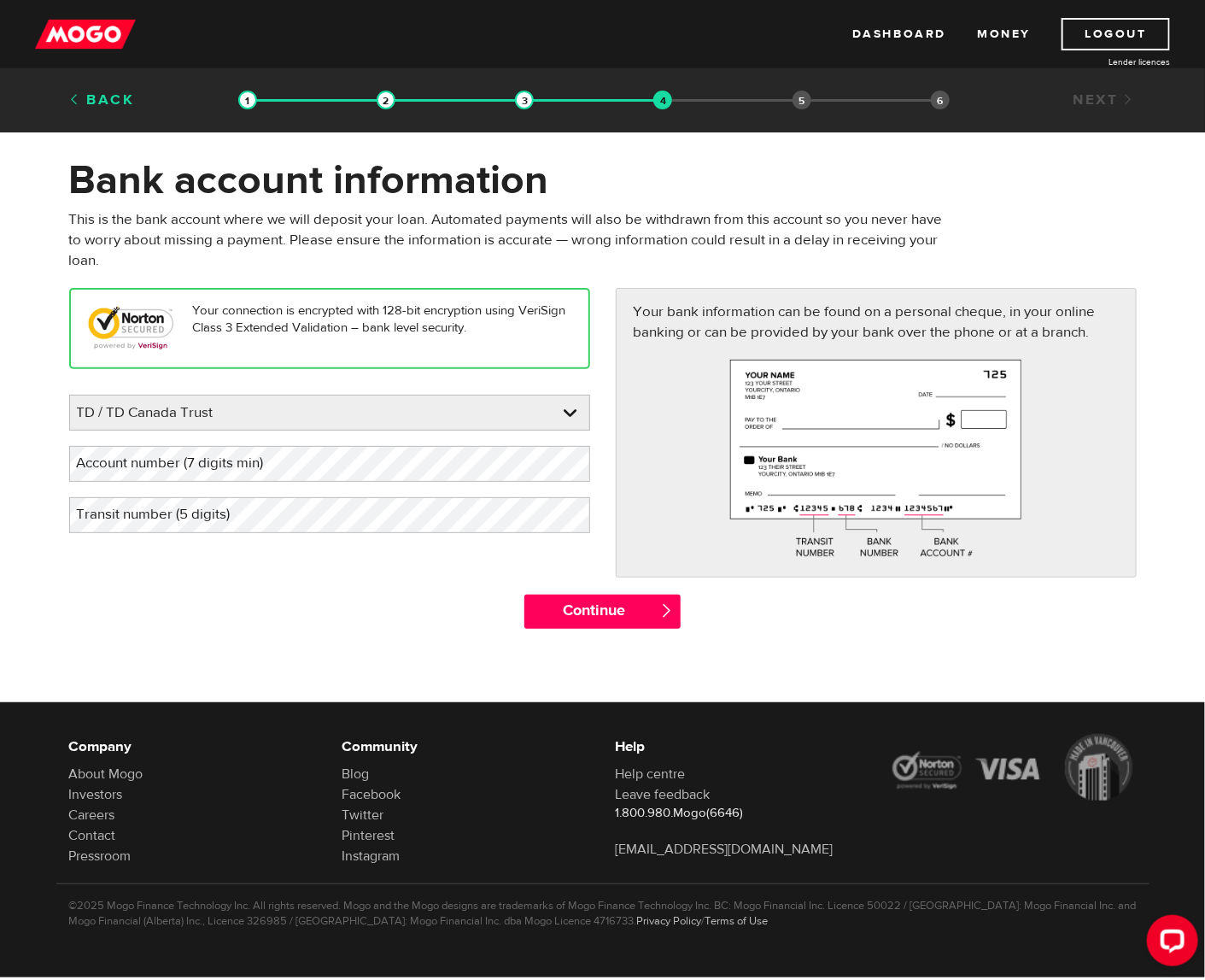
click at [112, 108] on link "Back" at bounding box center [102, 99] width 66 height 18
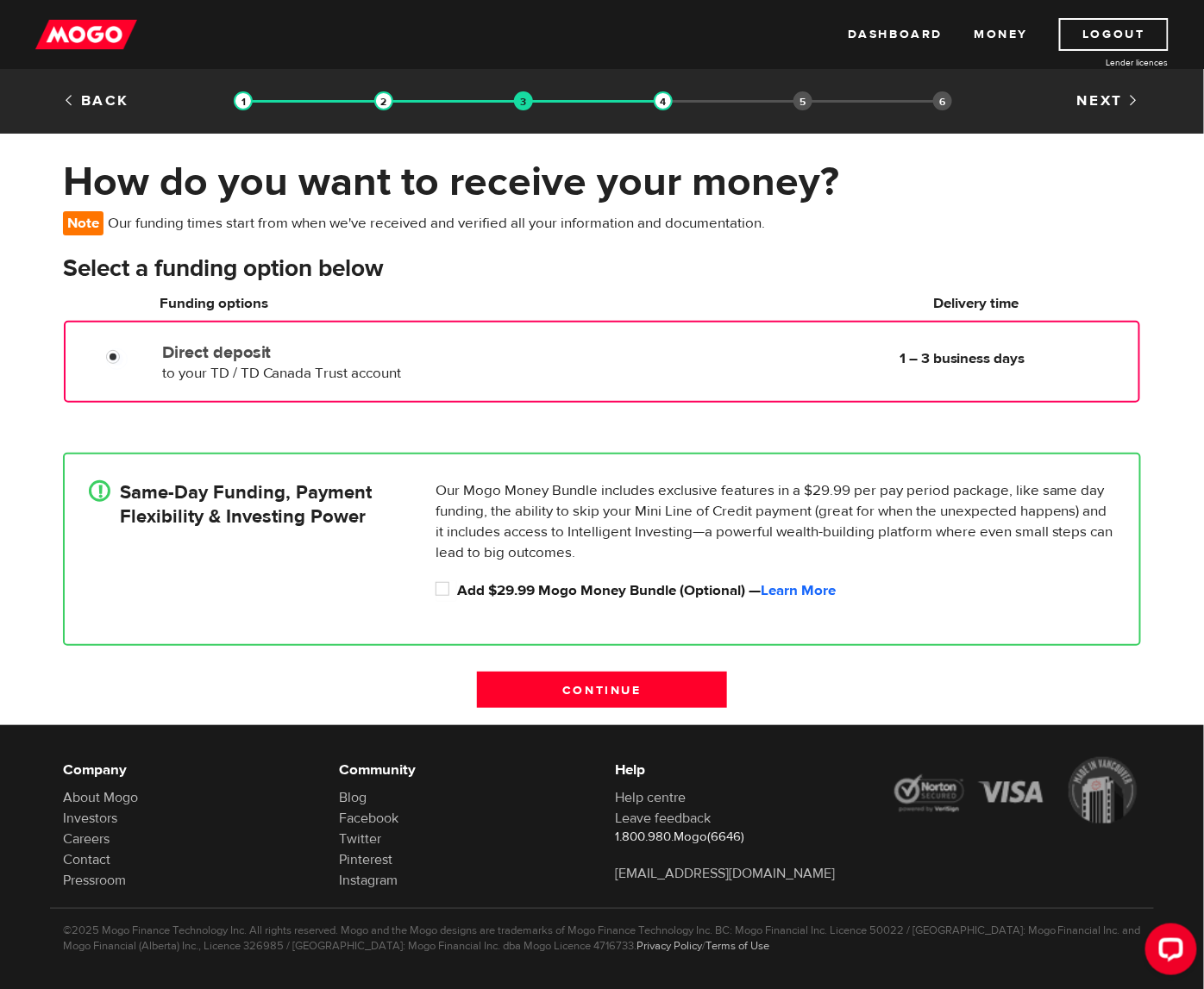
click at [113, 109] on link "Back" at bounding box center [95, 100] width 66 height 19
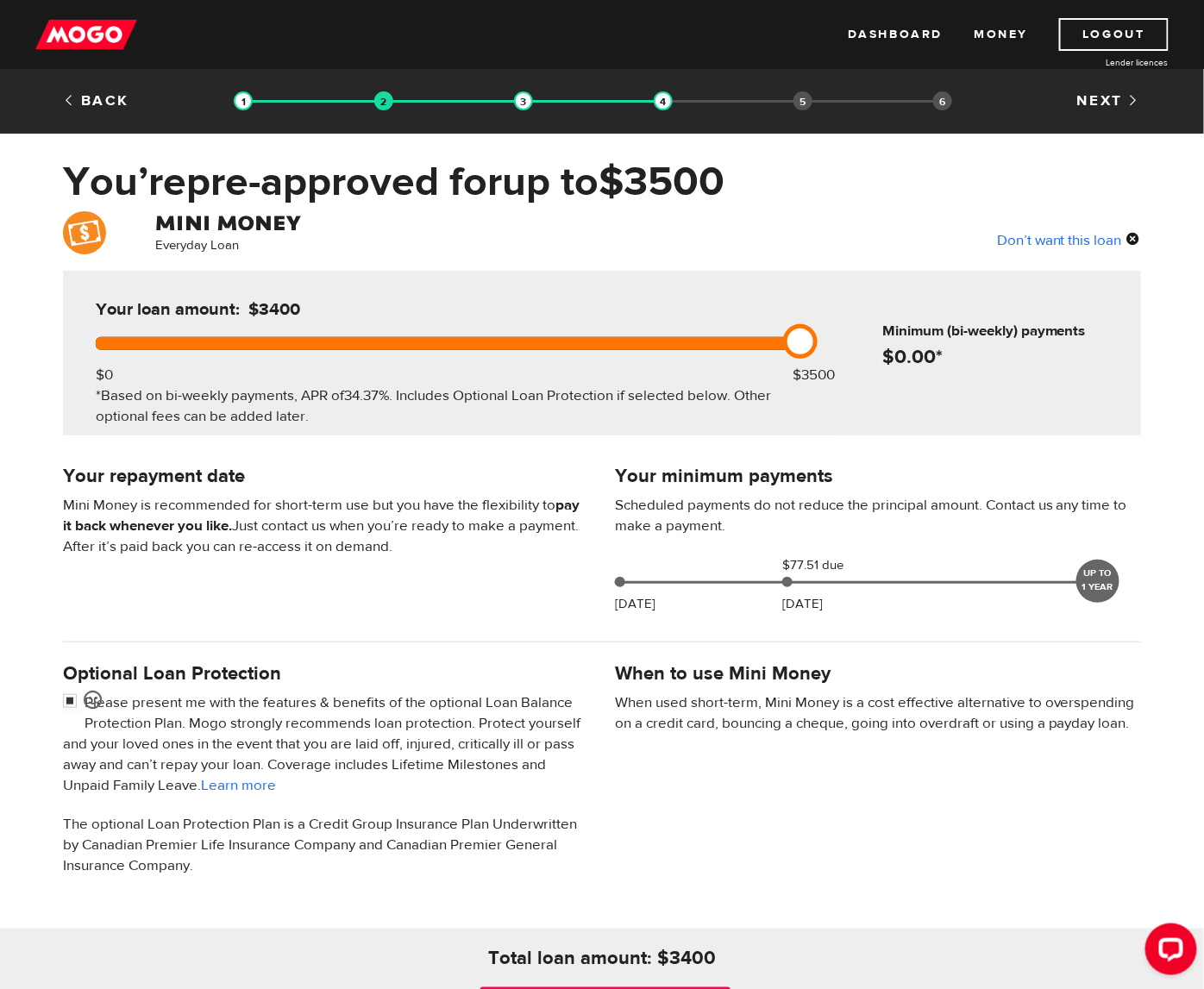
drag, startPoint x: 712, startPoint y: 336, endPoint x: 779, endPoint y: 333, distance: 67.1
click at [779, 333] on div "Your loan amount: $3400 $0 $3500 *Based on bi-weekly payments, APR of 34.37% . …" at bounding box center [454, 353] width 769 height 164
click at [62, 702] on div "Optional Loan Protection Please present me with the features & benefits of the …" at bounding box center [326, 776] width 552 height 236
click at [50, 701] on div "Optional Loan Protection Please present me with the features & benefits of the …" at bounding box center [326, 776] width 552 height 236
click at [63, 694] on input "checkbox" at bounding box center [73, 703] width 21 height 21
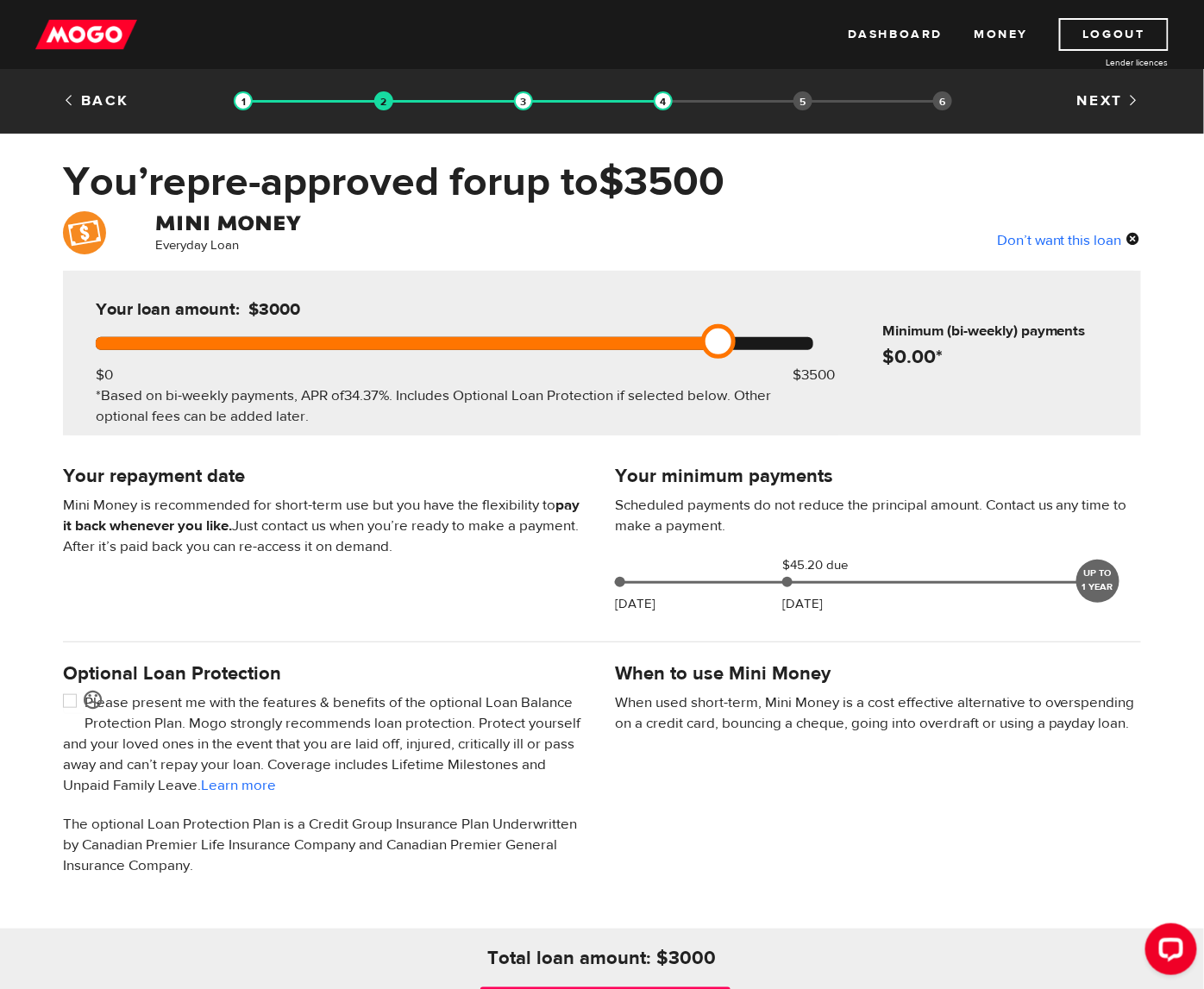
drag, startPoint x: 797, startPoint y: 347, endPoint x: 698, endPoint y: 349, distance: 99.0
click at [698, 349] on div "Your loan amount: $3000 $0 $3500 *Based on bi-weekly payments, APR of 34.37% . …" at bounding box center [454, 353] width 769 height 164
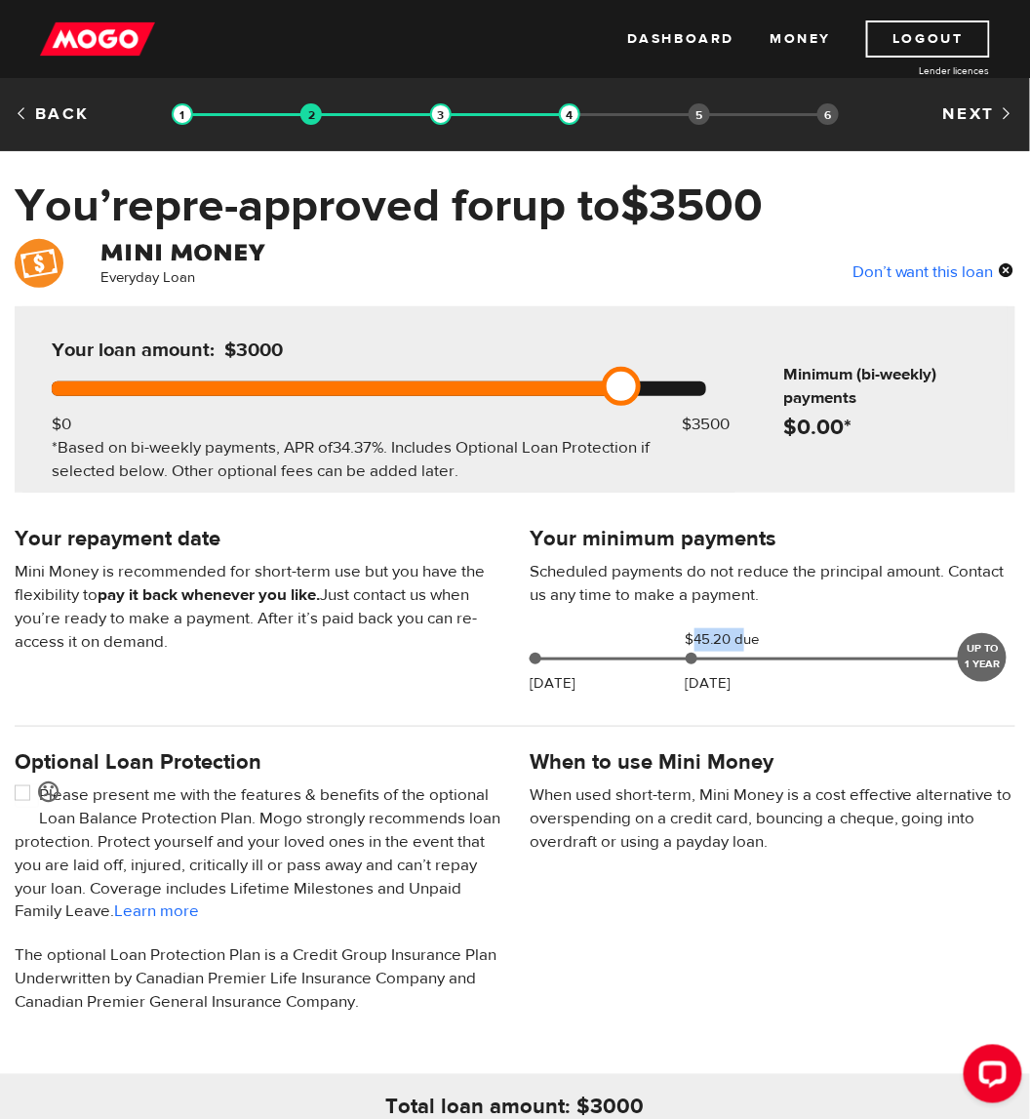
drag, startPoint x: 704, startPoint y: 632, endPoint x: 741, endPoint y: 634, distance: 37.1
click at [741, 634] on span "$45.20 due" at bounding box center [735, 639] width 98 height 23
click at [770, 637] on span "$45.20 due" at bounding box center [735, 639] width 98 height 23
drag, startPoint x: 636, startPoint y: 379, endPoint x: 732, endPoint y: 386, distance: 95.8
click at [732, 386] on link at bounding box center [715, 386] width 39 height 39
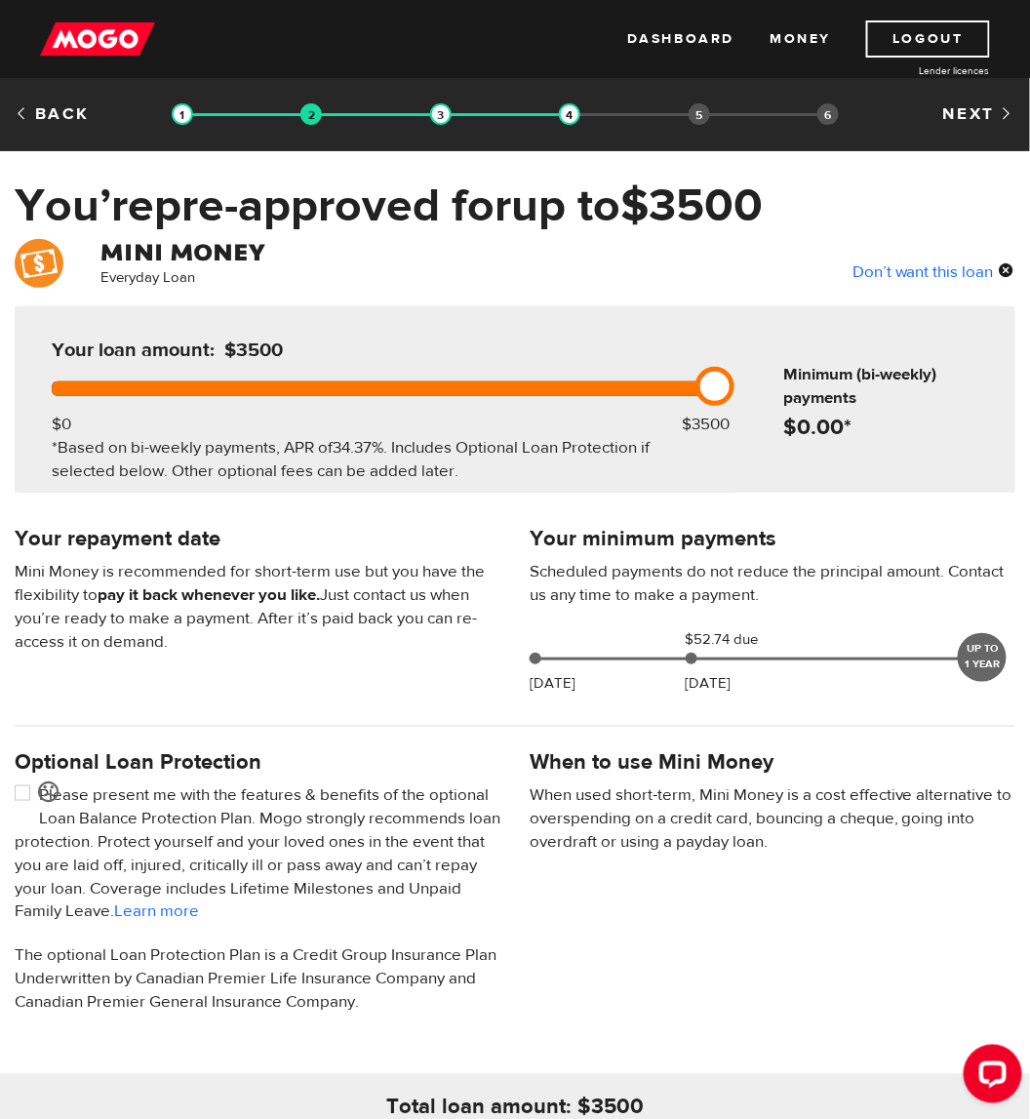
drag, startPoint x: 732, startPoint y: 386, endPoint x: 747, endPoint y: 389, distance: 15.9
click at [747, 389] on div "Your loan amount: $3500 $0 $3500 *Based on bi-weekly payments, APR of 34.37% . …" at bounding box center [515, 399] width 1001 height 186
drag, startPoint x: 688, startPoint y: 656, endPoint x: 515, endPoint y: 677, distance: 174.0
click at [515, 677] on div "Your minimum payments Scheduled payments do not reduce the principal amount. Co…" at bounding box center [772, 613] width 515 height 183
click at [535, 665] on div "Oct 07 $52.74 due Oct 23 UP TO 1 YEAR" at bounding box center [755, 655] width 467 height 54
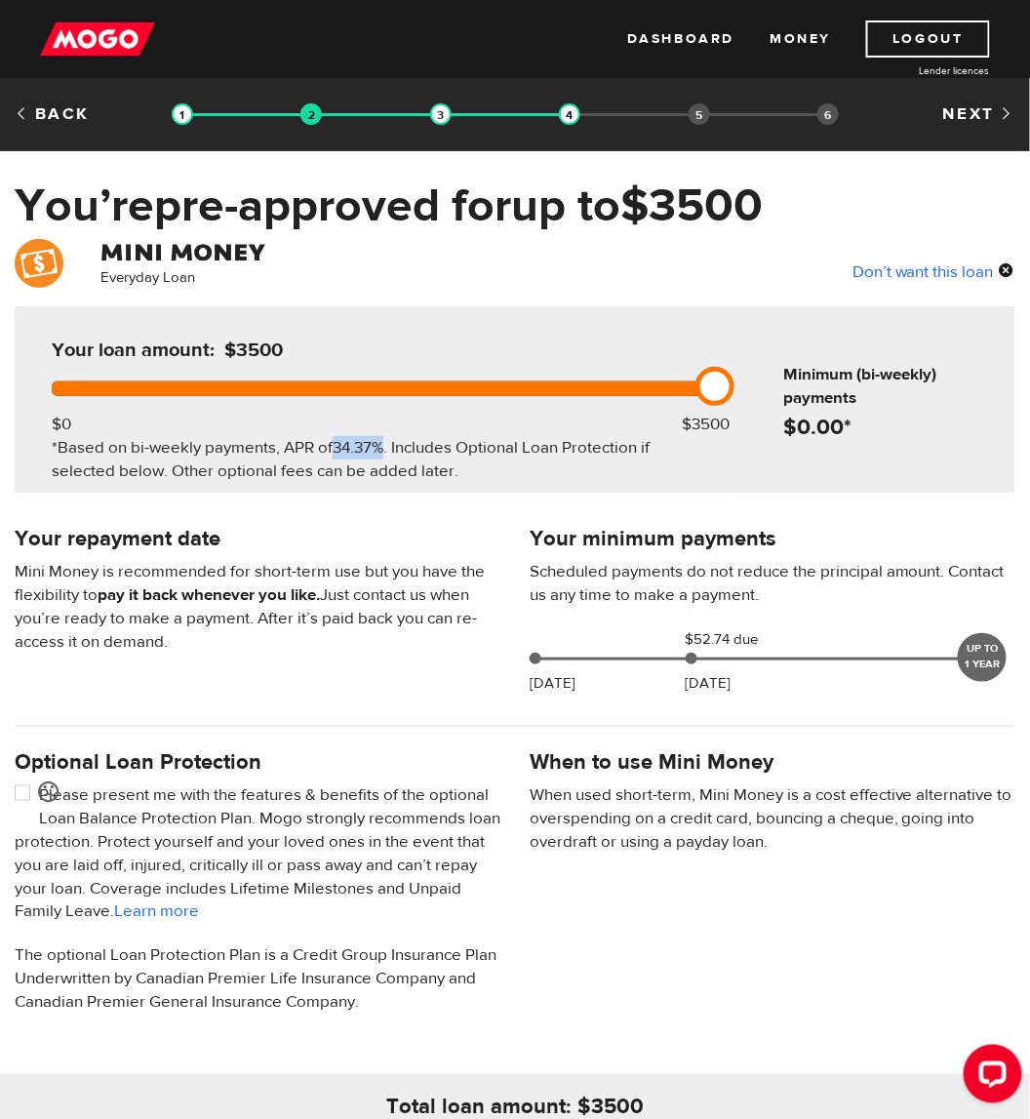
drag, startPoint x: 383, startPoint y: 443, endPoint x: 337, endPoint y: 448, distance: 47.1
click at [337, 448] on span "34.37%" at bounding box center [358, 447] width 51 height 21
copy span "34.37%"
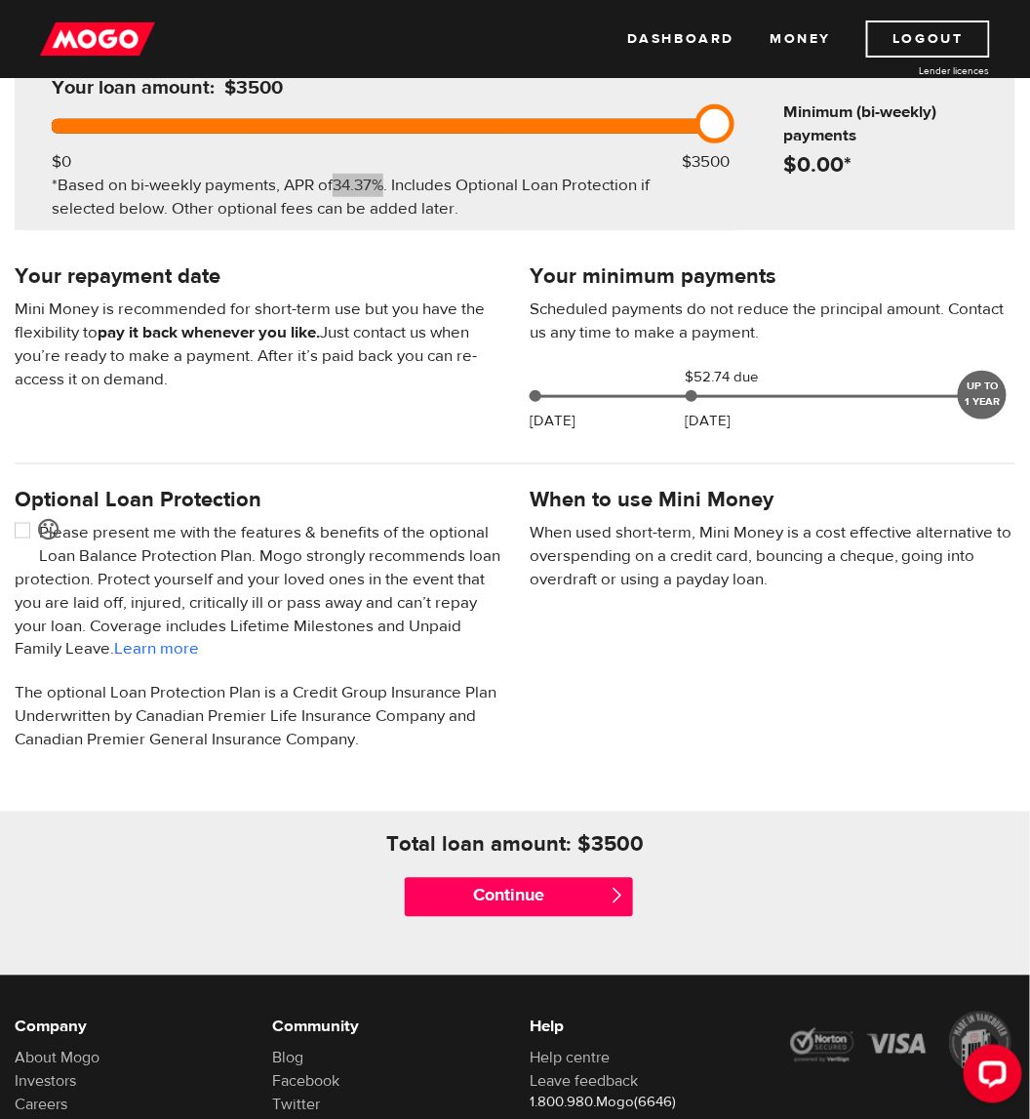
scroll to position [293, 0]
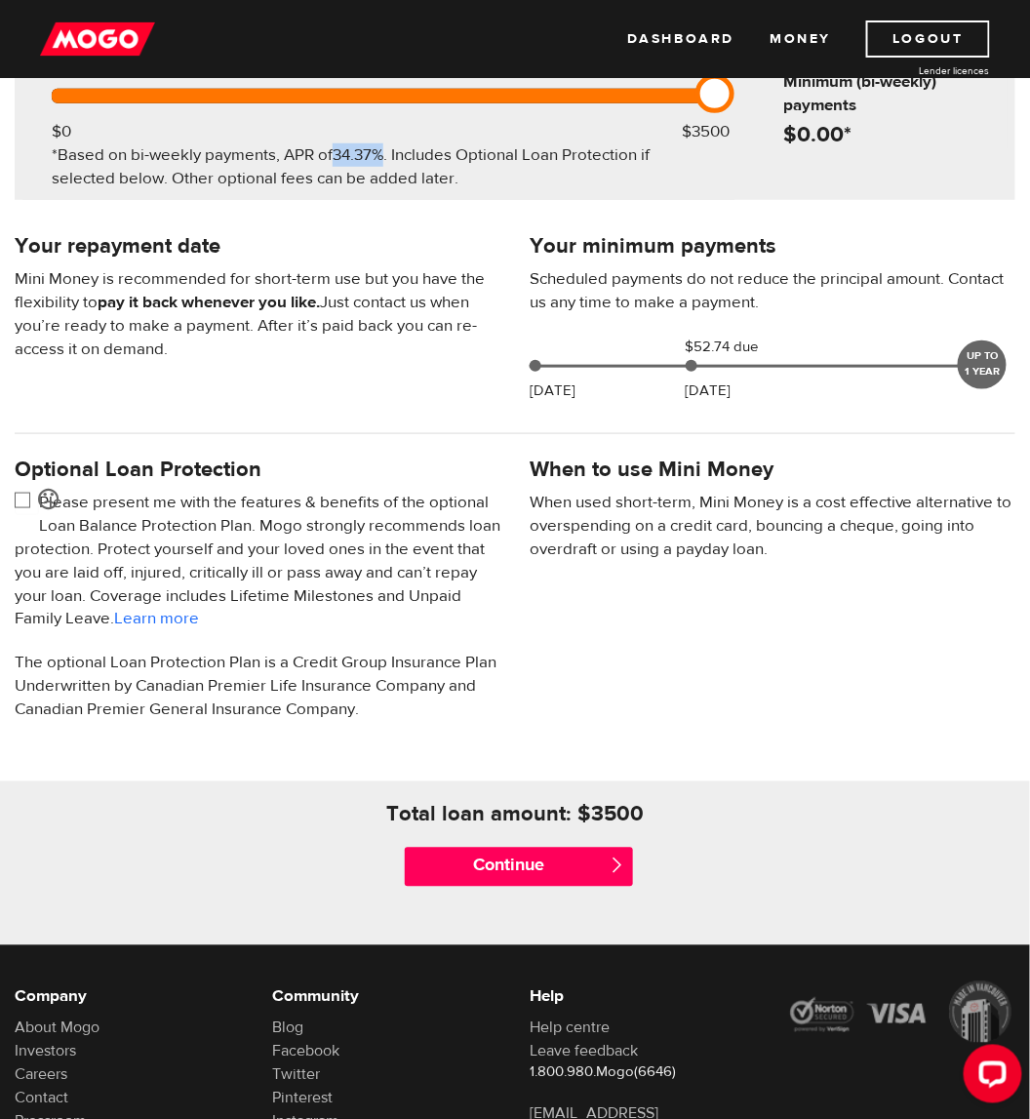
click at [20, 506] on input "checkbox" at bounding box center [27, 503] width 24 height 24
checkbox input "false"
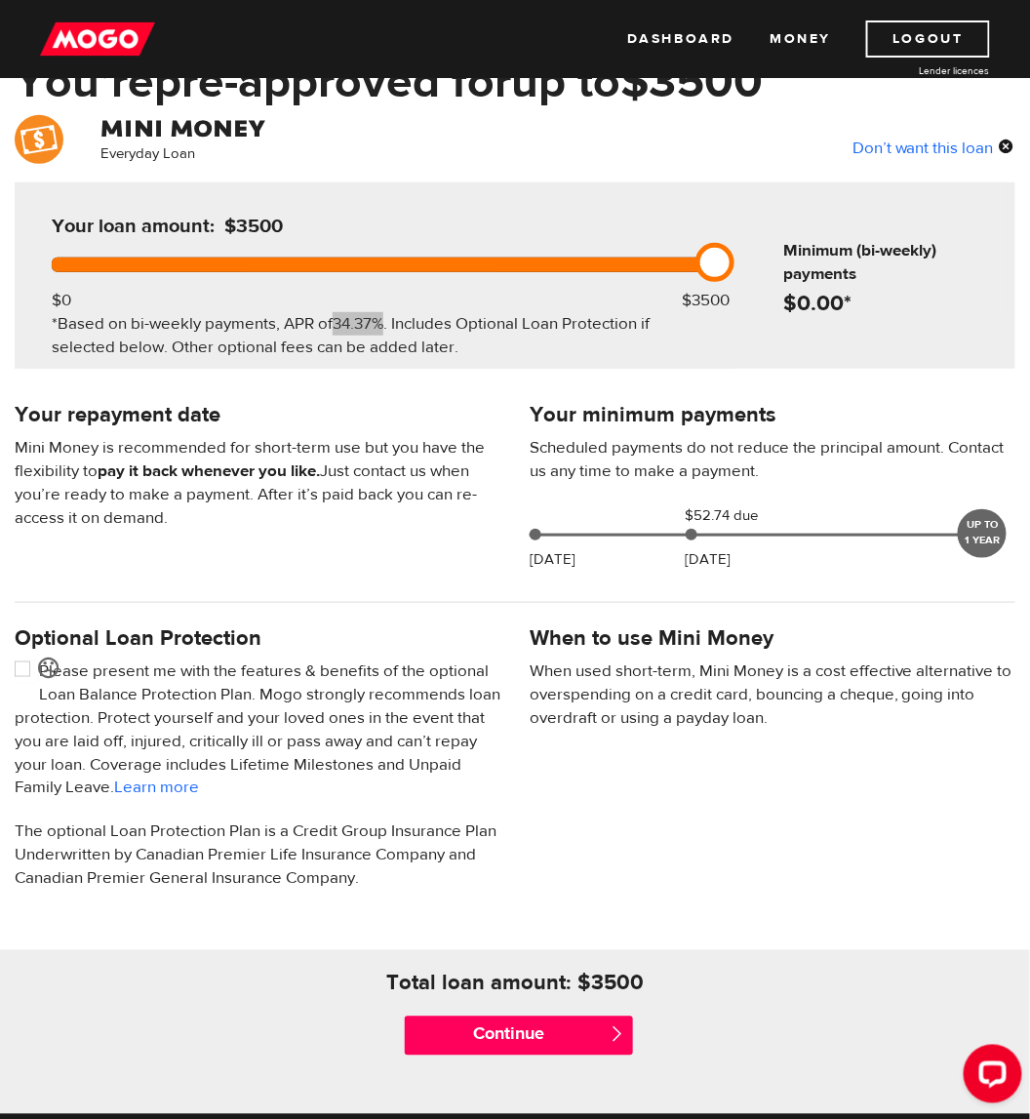
scroll to position [98, 0]
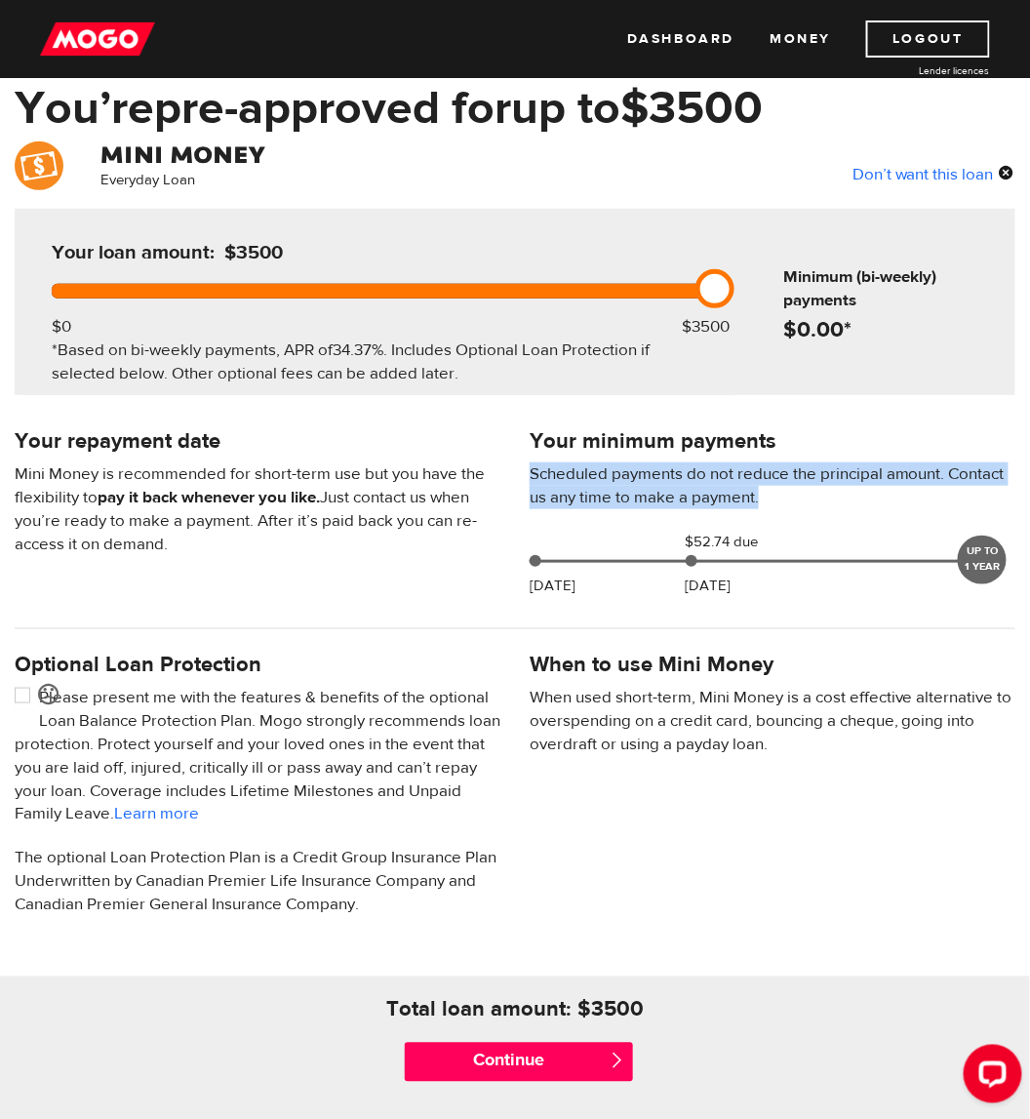
drag, startPoint x: 758, startPoint y: 492, endPoint x: 533, endPoint y: 482, distance: 225.6
click at [533, 482] on p "Scheduled payments do not reduce the principal amount. Contact us any time to m…" at bounding box center [773, 485] width 486 height 47
copy p "Scheduled payments do not reduce the principal amount. Contact us any time to m…"
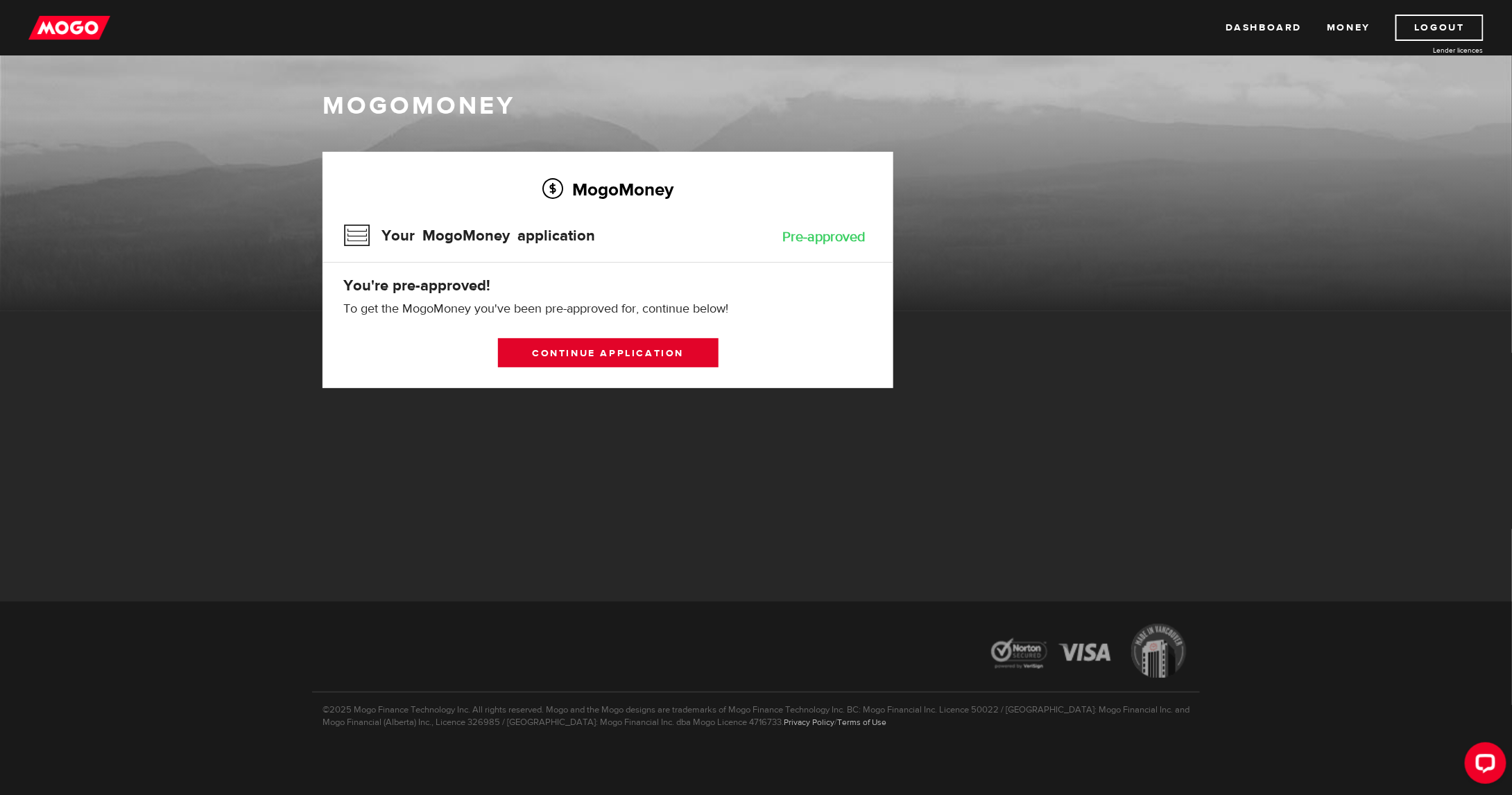
click at [628, 349] on link "Continue application" at bounding box center [608, 352] width 220 height 29
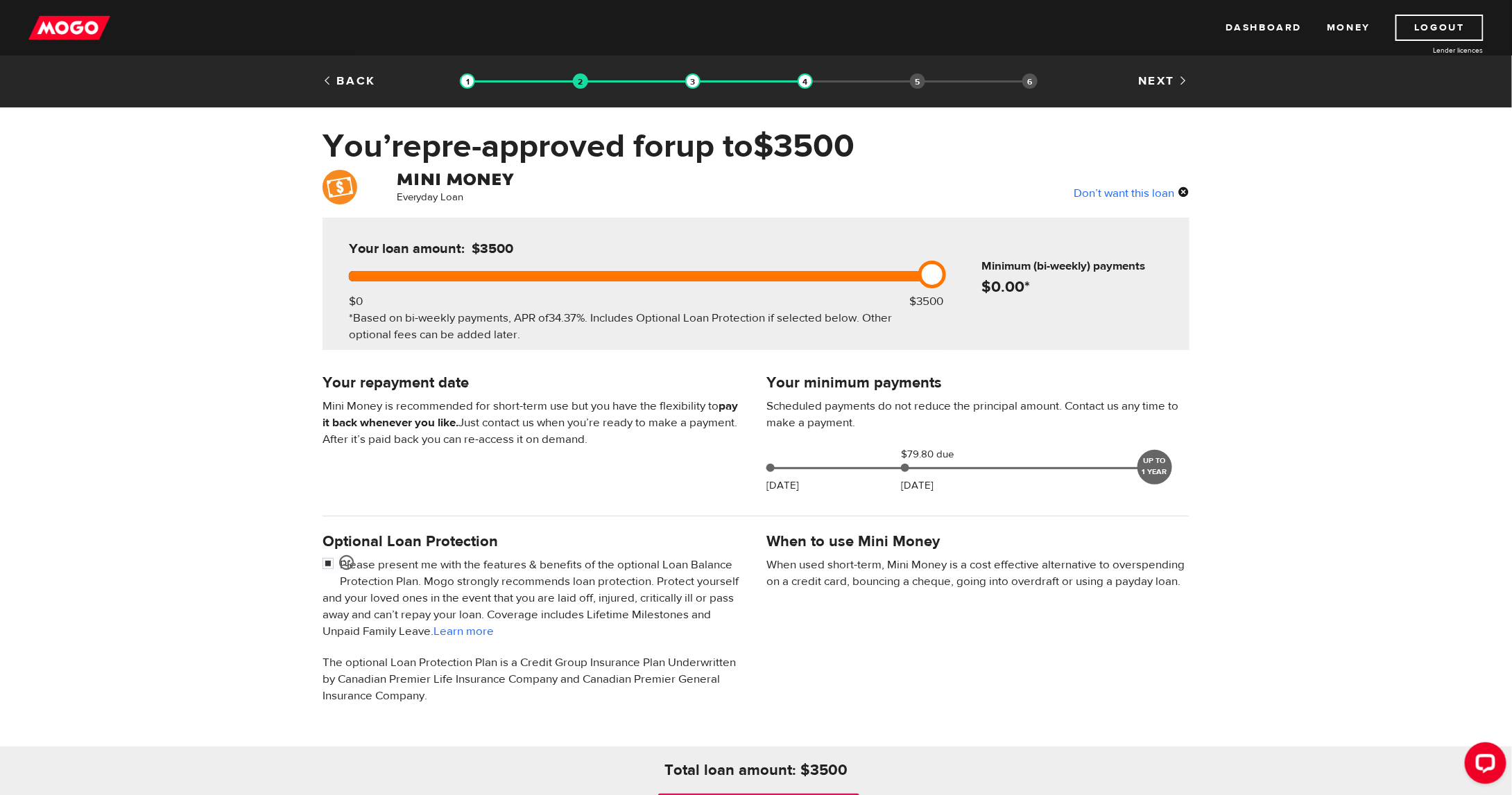
drag, startPoint x: 840, startPoint y: 270, endPoint x: 935, endPoint y: 293, distance: 97.7
click at [935, 293] on div "Your loan amount: $3500 $0 $3500 *Based on bi-weekly payments, APR of 34.37% . …" at bounding box center [637, 283] width 618 height 132
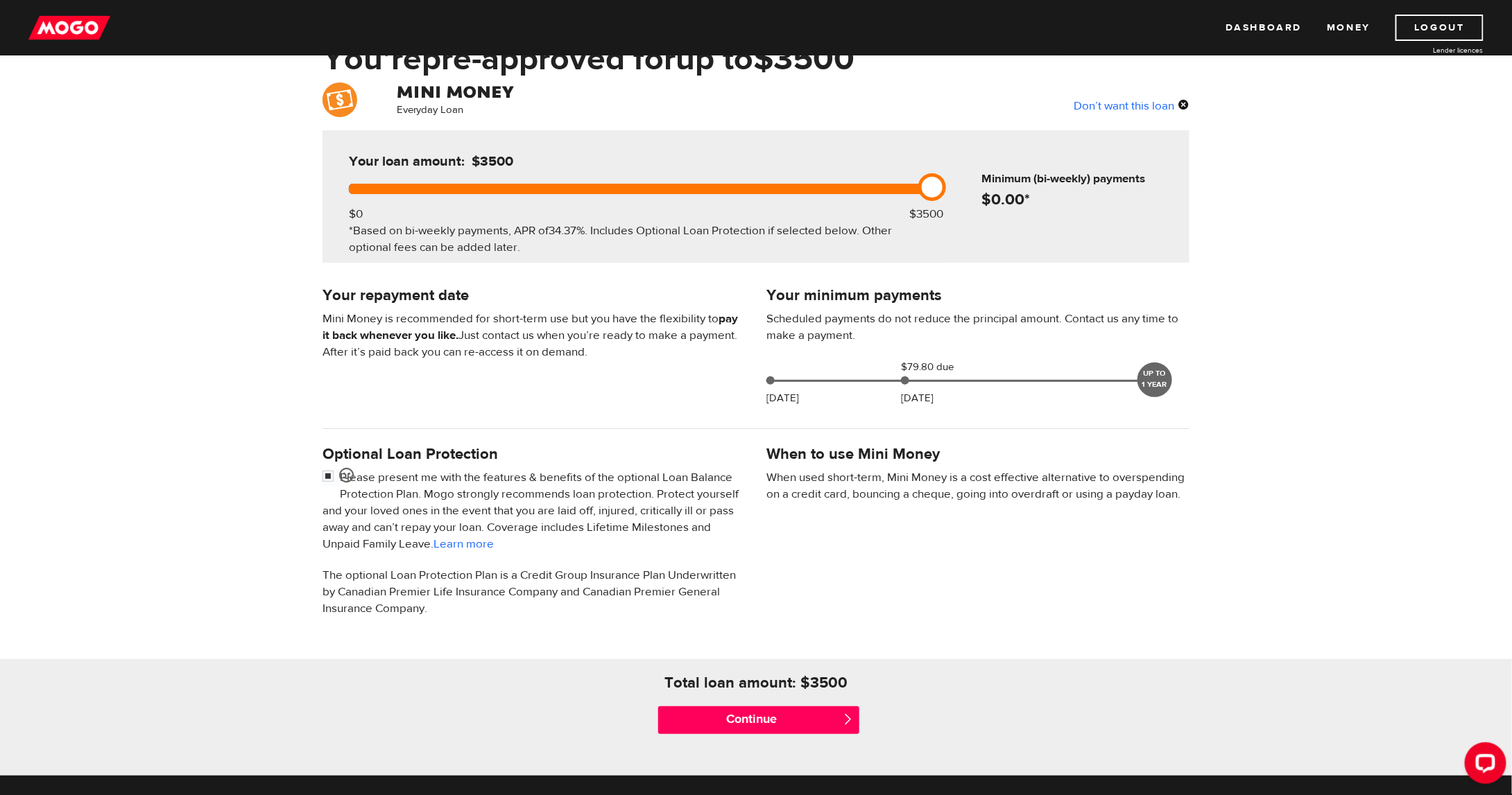
scroll to position [208, 0]
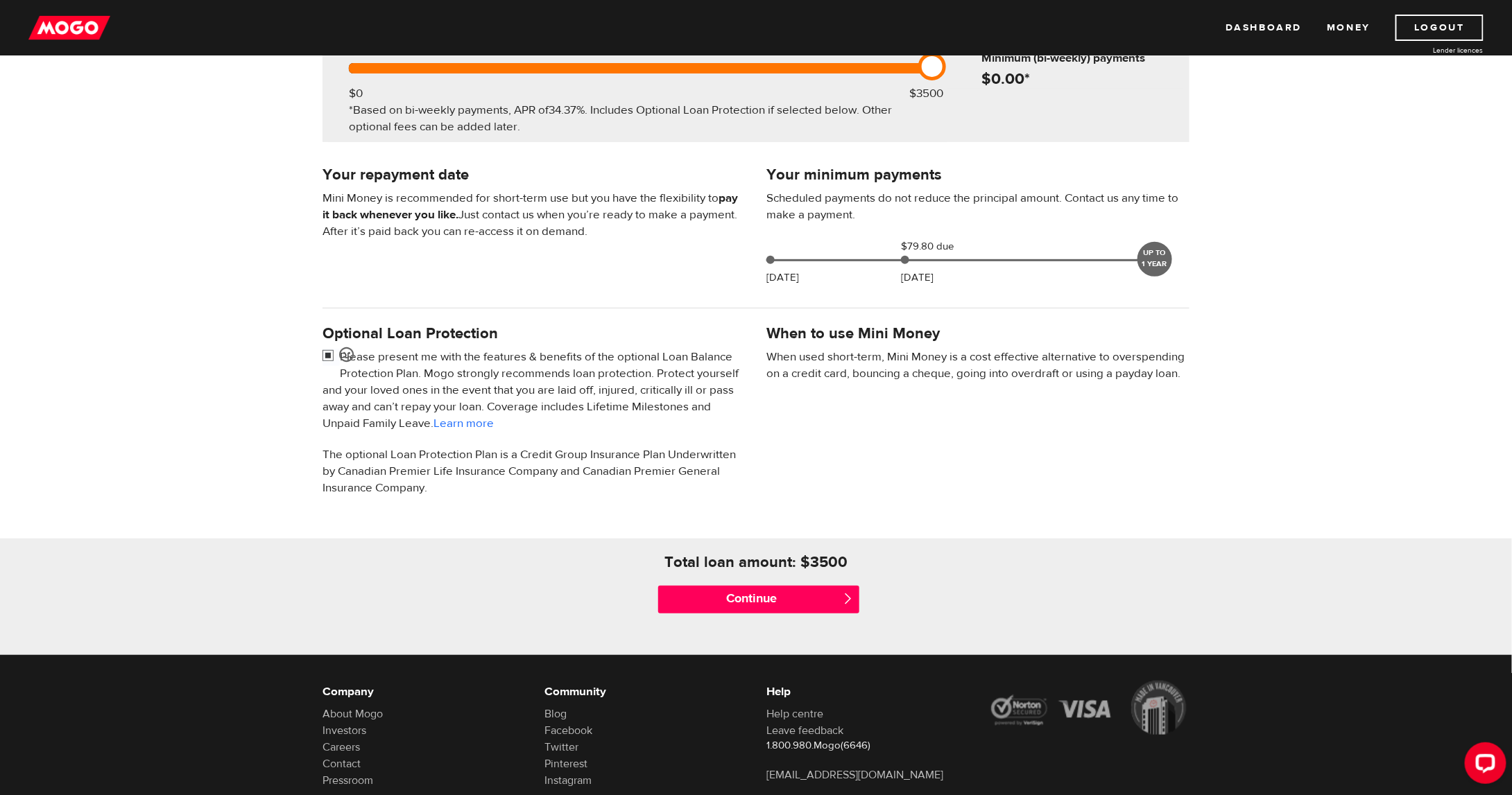
click at [328, 349] on input "checkbox" at bounding box center [331, 357] width 17 height 17
checkbox input "false"
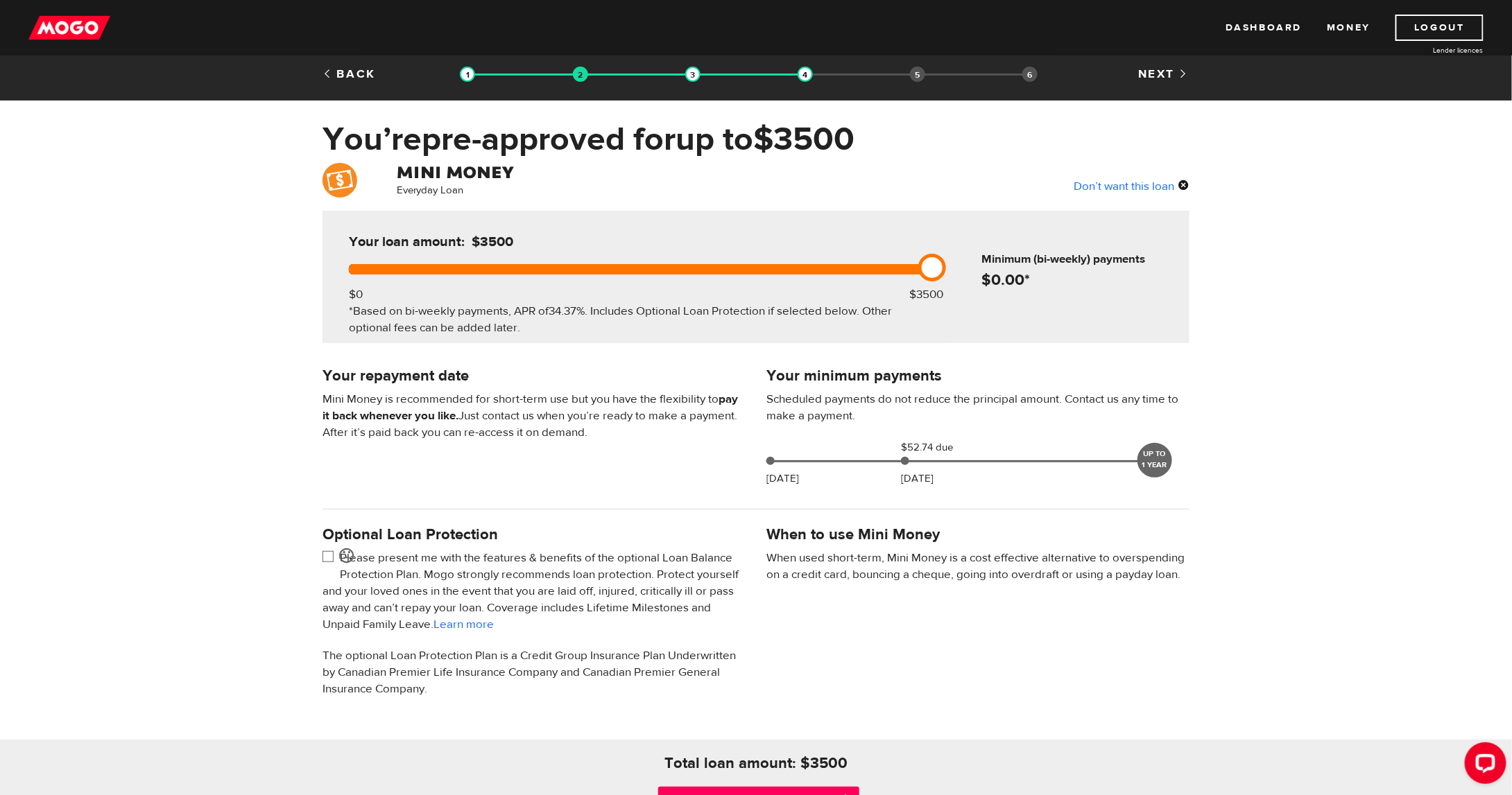
scroll to position [0, 0]
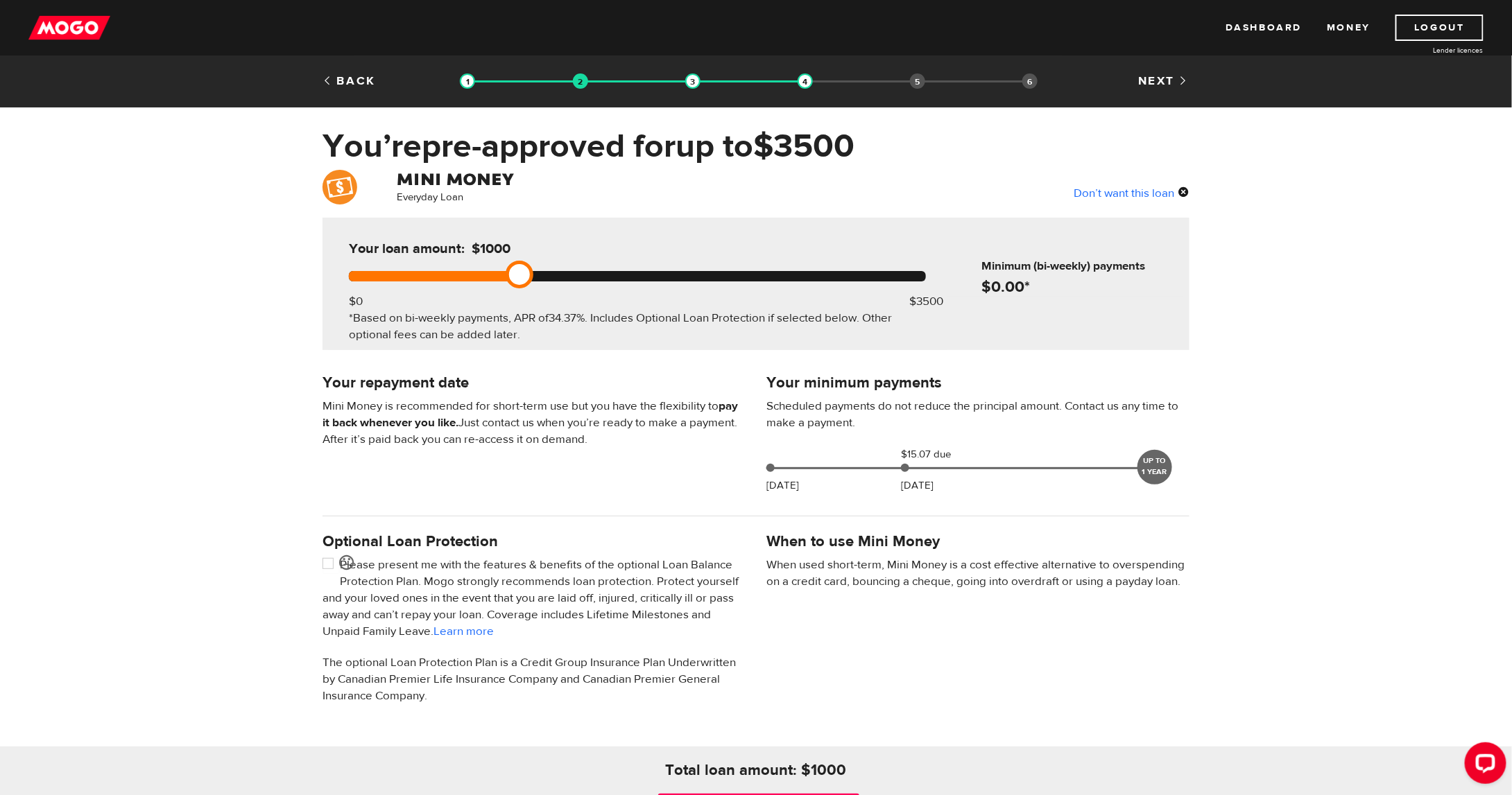
drag, startPoint x: 758, startPoint y: 272, endPoint x: 506, endPoint y: 296, distance: 253.1
click at [506, 296] on div "Your loan amount: $1000 $0 $3500 *Based on bi-weekly payments, APR of 34.37% . …" at bounding box center [637, 283] width 618 height 132
drag, startPoint x: 602, startPoint y: 280, endPoint x: 988, endPoint y: 296, distance: 386.3
click at [988, 296] on div "Your loan amount: $3500 $0 $3500 *Based on bi-weekly payments, APR of 34.37% . …" at bounding box center [756, 283] width 867 height 132
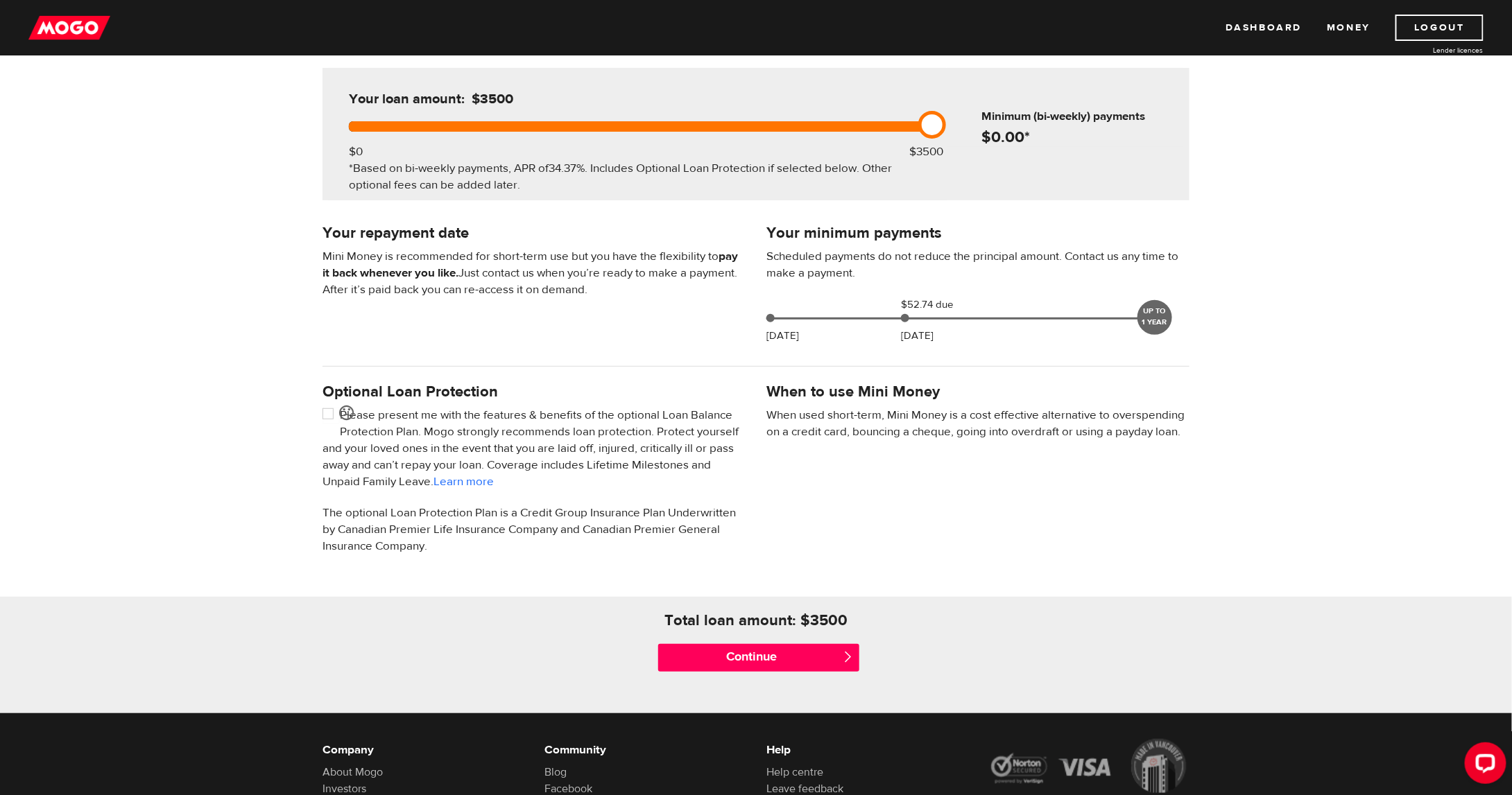
scroll to position [139, 0]
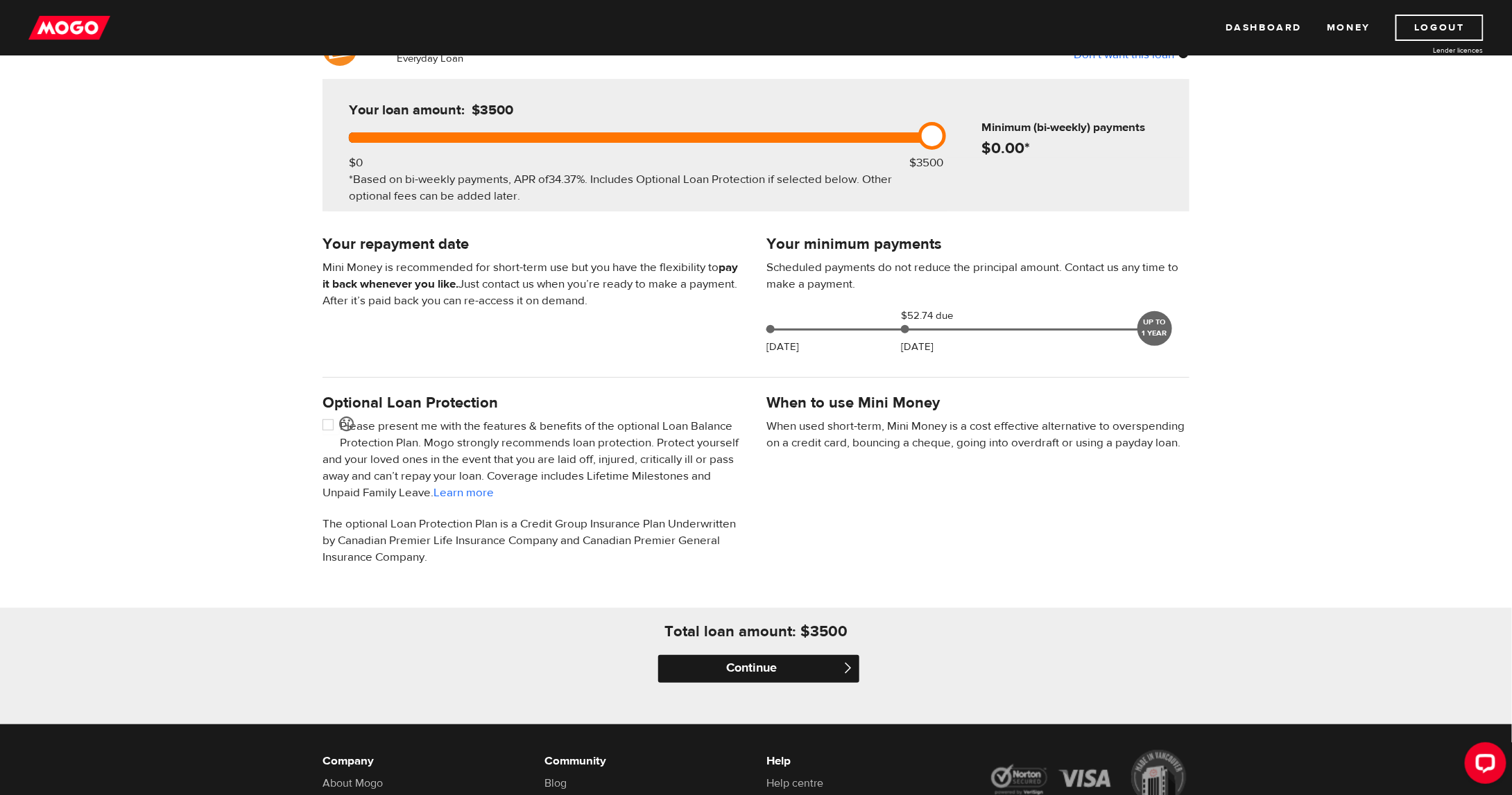
click at [751, 669] on input "Continue" at bounding box center [758, 669] width 201 height 28
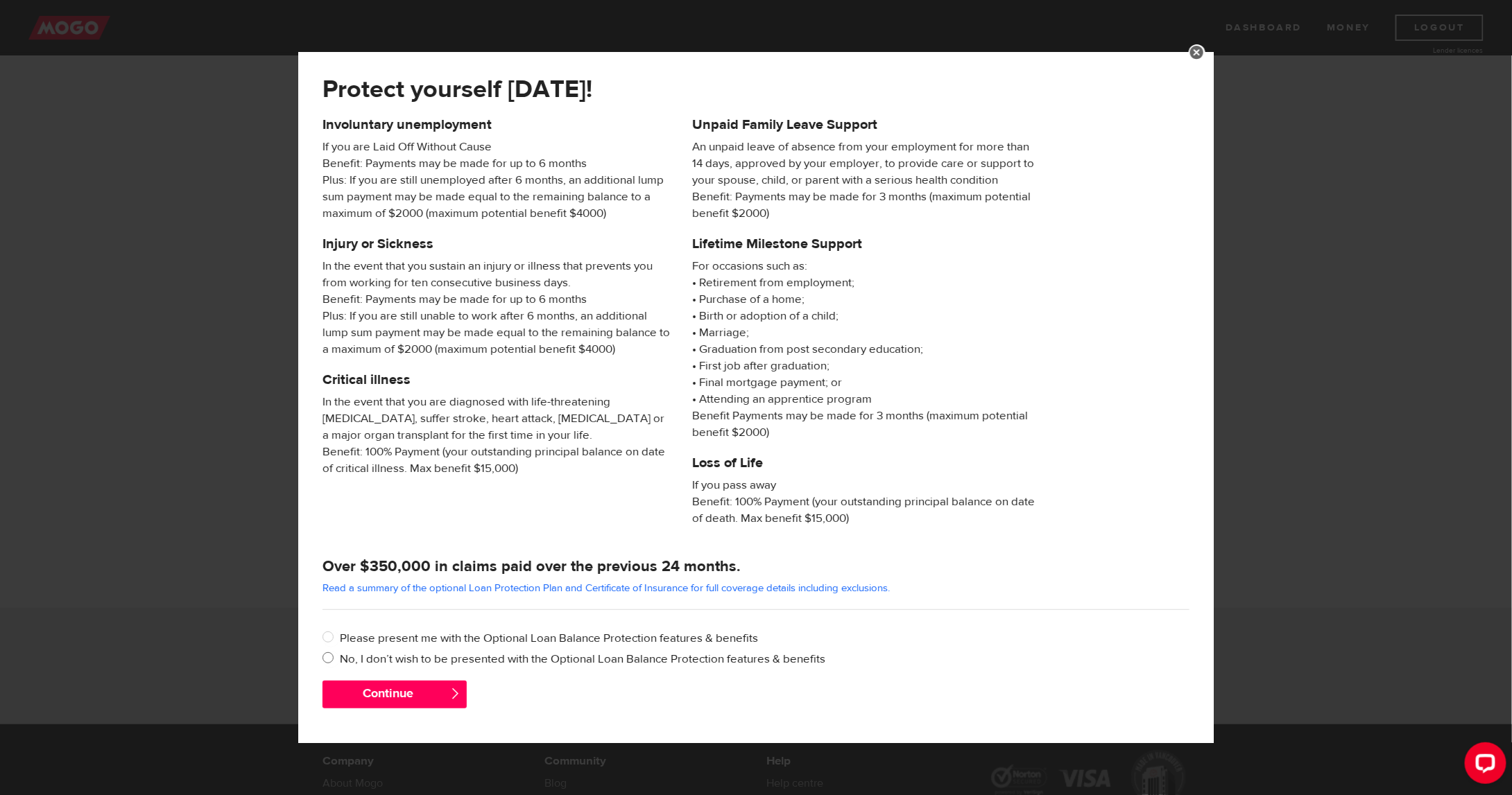
click at [330, 659] on input "No, I don’t wish to be presented with the Optional Loan Balance Protection feat…" at bounding box center [331, 659] width 17 height 17
radio input "true"
click at [290, 436] on div "Protect yourself today! Involuntary unemployment If you are Laid Off Without Ca…" at bounding box center [756, 397] width 1512 height 795
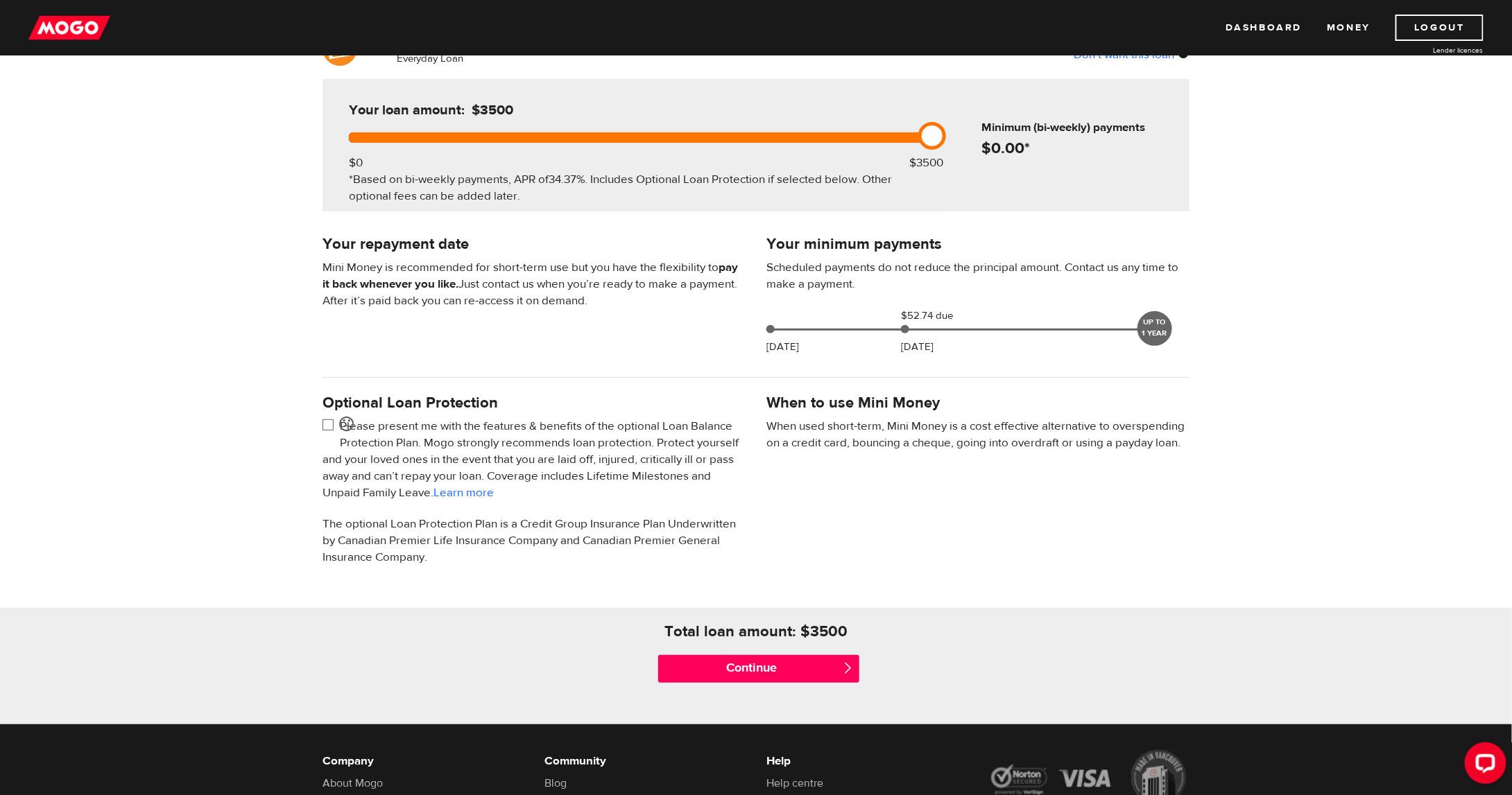
click at [331, 418] on input "checkbox" at bounding box center [331, 426] width 17 height 17
checkbox input "false"
click at [735, 664] on input "Continue" at bounding box center [758, 669] width 201 height 28
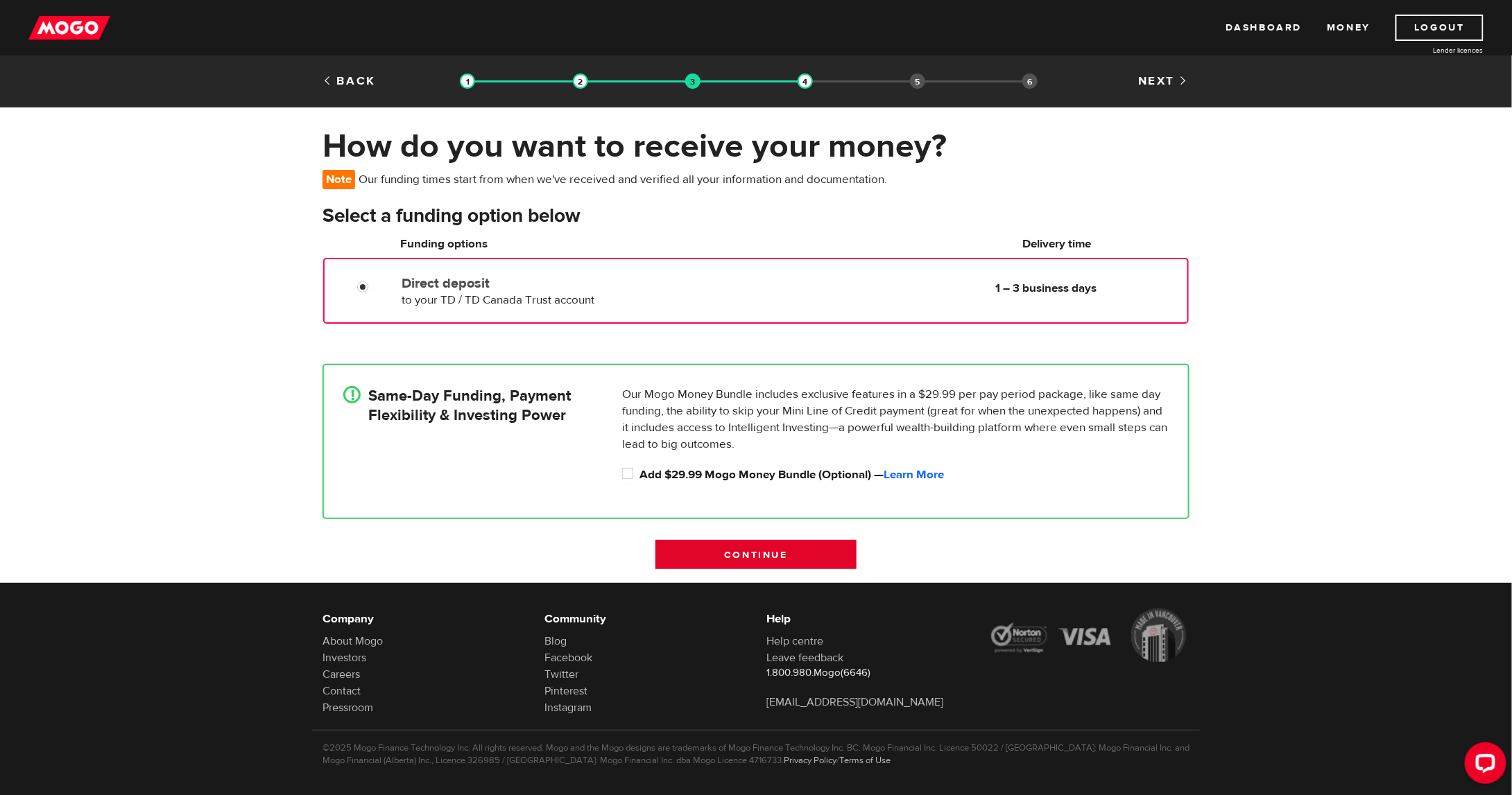
click at [781, 545] on input "Continue" at bounding box center [756, 554] width 201 height 29
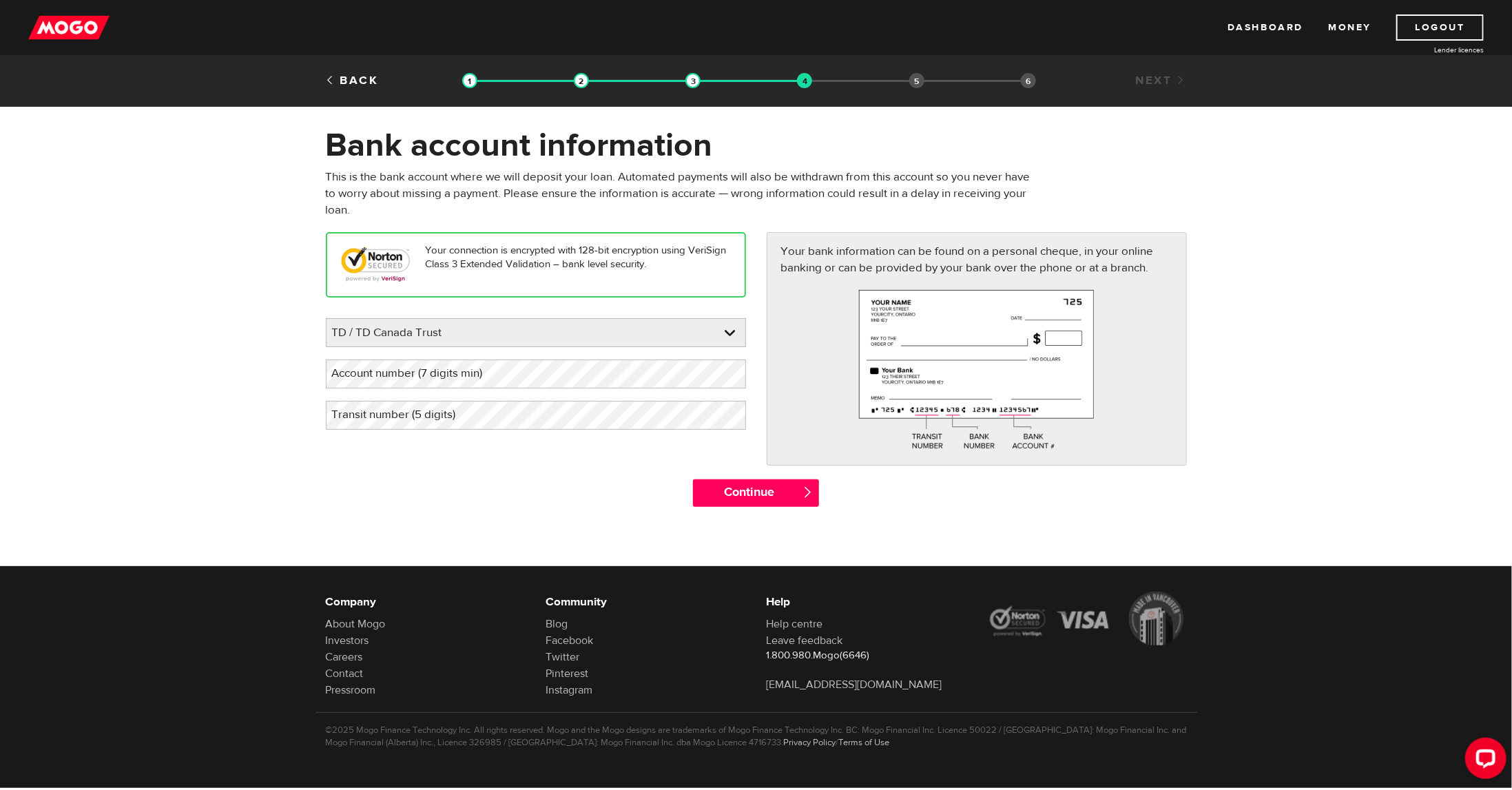
click at [472, 365] on label "Account number (7 digits min)" at bounding box center [418, 373] width 185 height 28
click at [452, 424] on label "Transit number (5 digits)" at bounding box center [405, 415] width 158 height 28
click at [499, 510] on div "Continue " at bounding box center [756, 500] width 882 height 42
click at [400, 371] on label "Account number (7 digits min)" at bounding box center [418, 373] width 185 height 28
click at [384, 425] on label "Transit number (5 digits)" at bounding box center [405, 415] width 158 height 28
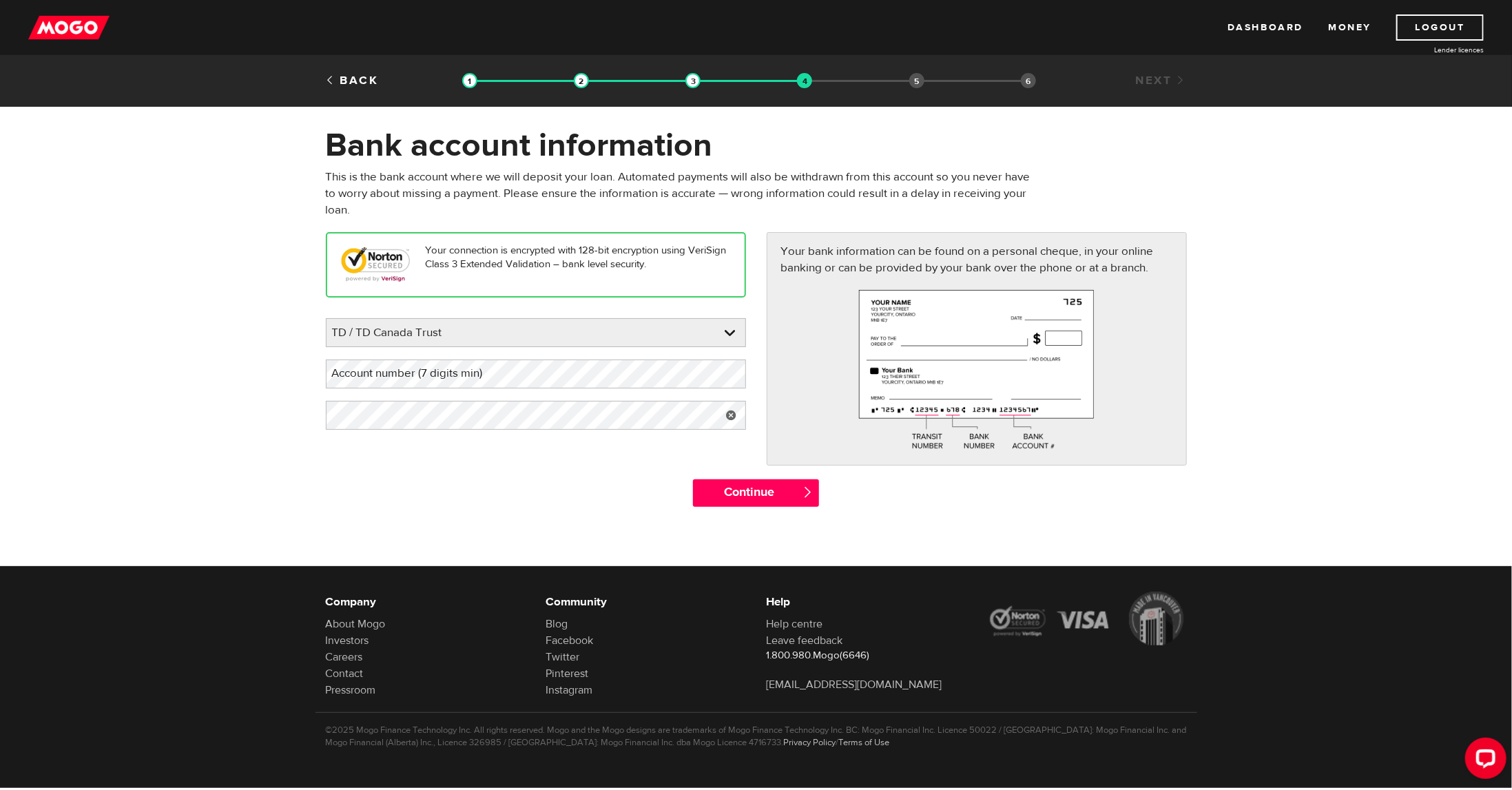
click at [463, 373] on label "Account number (7 digits min)" at bounding box center [418, 373] width 185 height 28
click at [353, 502] on div "Continue " at bounding box center [756, 500] width 882 height 42
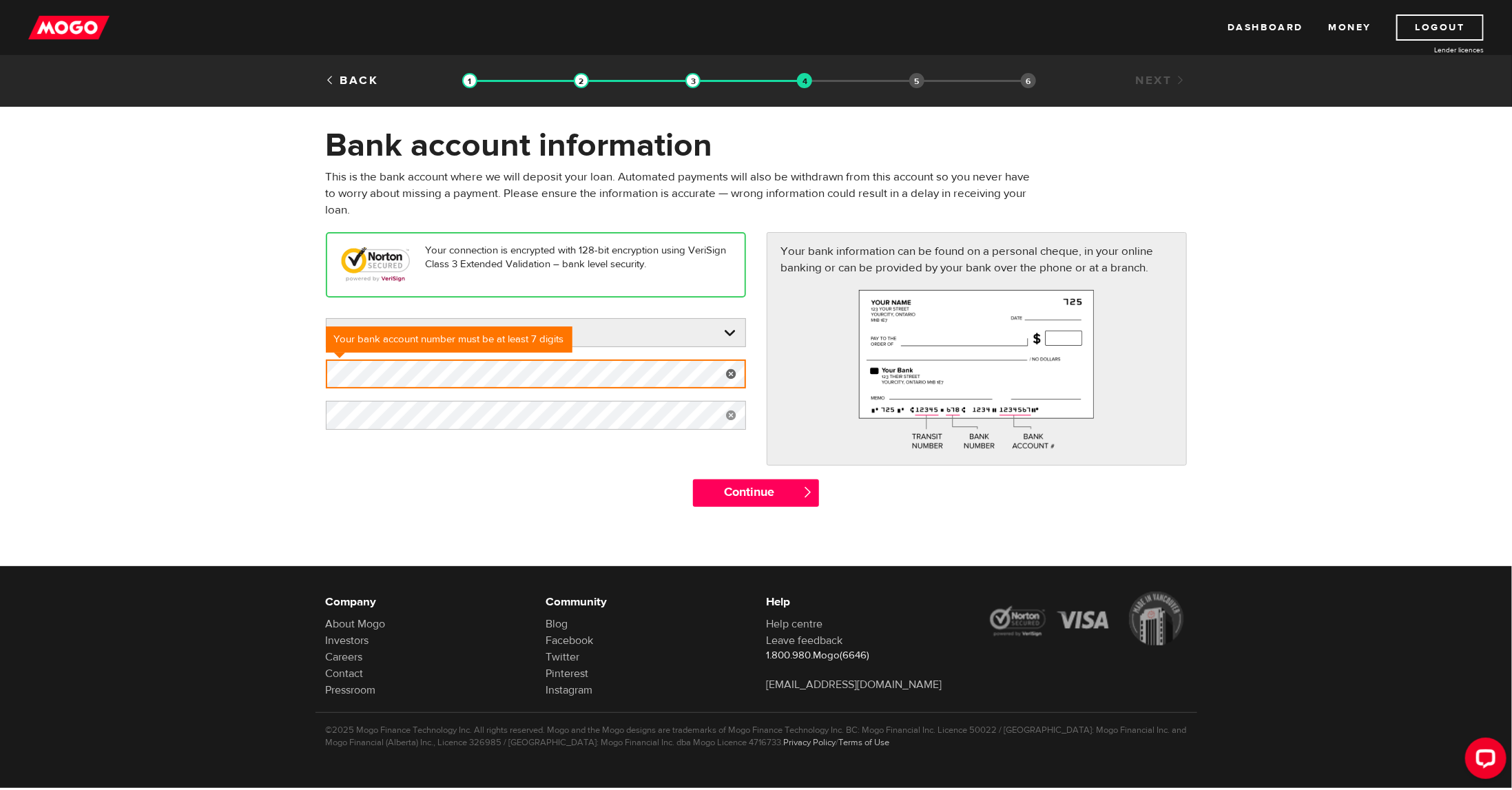
click at [462, 451] on div "Your connection is encrypted with 128-bit encryption using VeriSign Class 3 Ext…" at bounding box center [756, 355] width 882 height 246
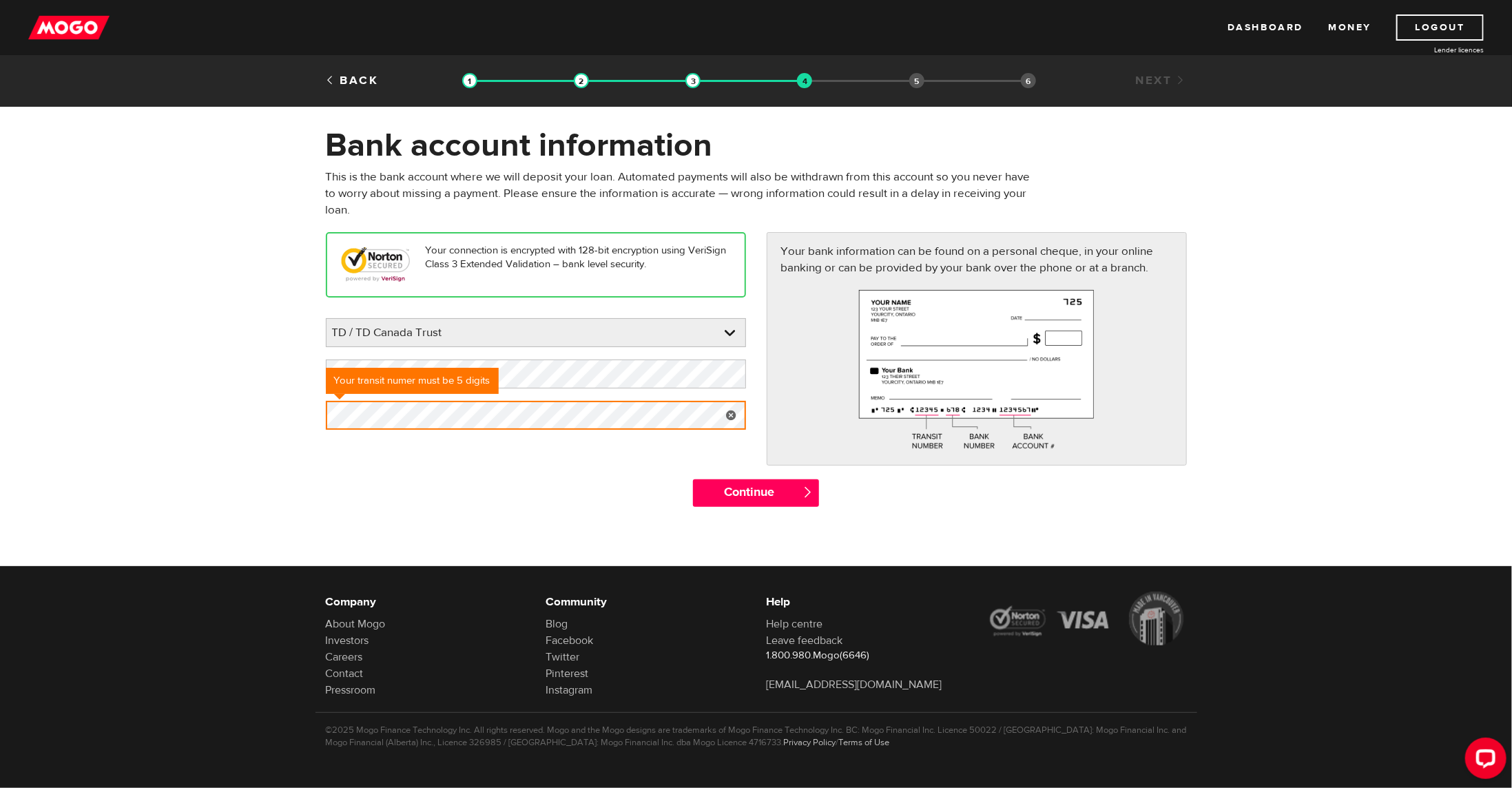
click at [414, 489] on div "Continue " at bounding box center [756, 500] width 882 height 42
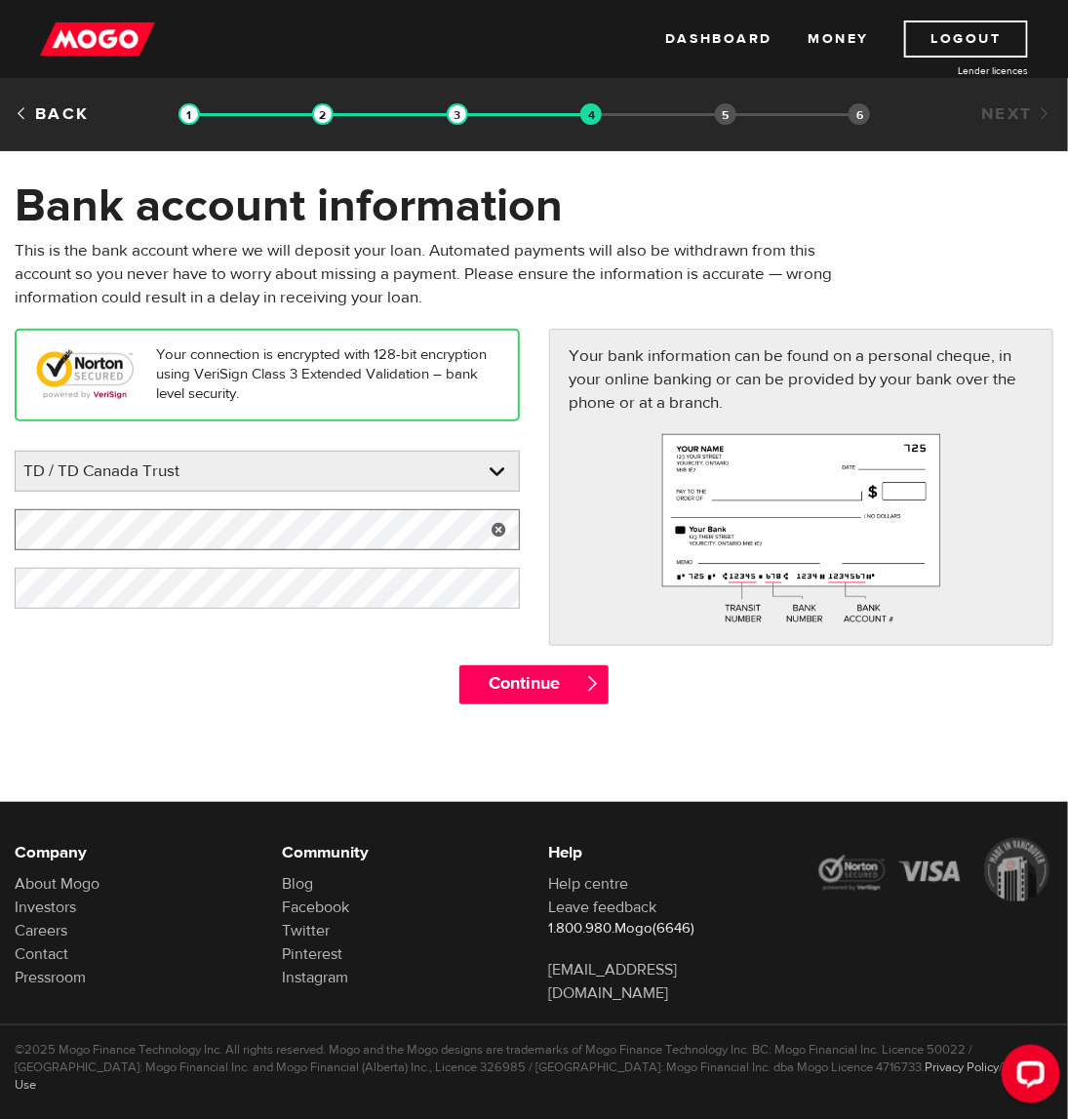
click at [0, 522] on html "Dashboard Money Logout Lender licences STEP 4 Loan approval Loan select Funding…" at bounding box center [534, 559] width 1068 height 1119
click at [181, 669] on div "Continue " at bounding box center [534, 694] width 1068 height 59
click at [592, 676] on span "" at bounding box center [592, 683] width 17 height 17
click at [559, 686] on input "Continue" at bounding box center [533, 684] width 149 height 39
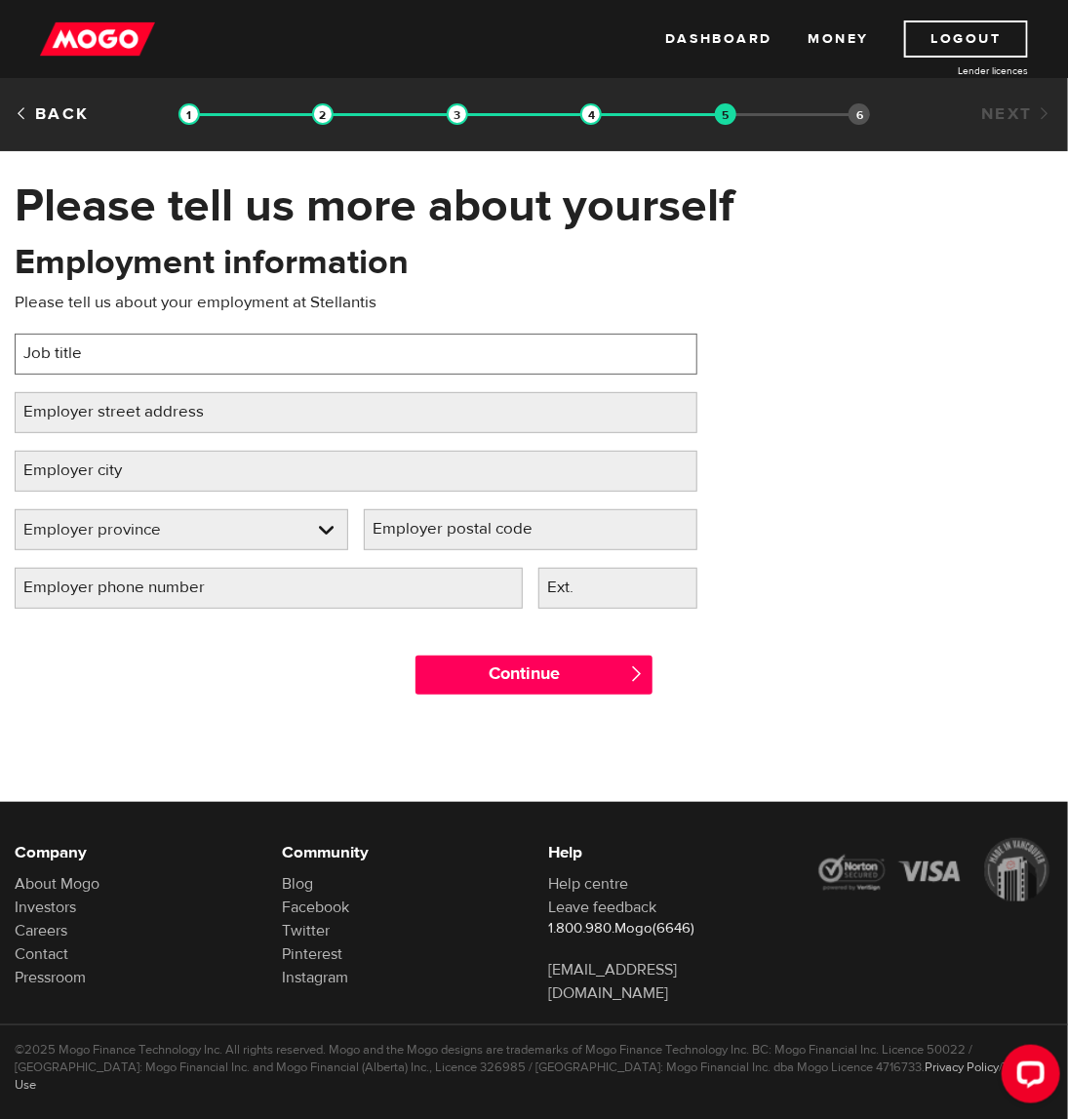
click at [186, 361] on input "Job title" at bounding box center [356, 354] width 683 height 41
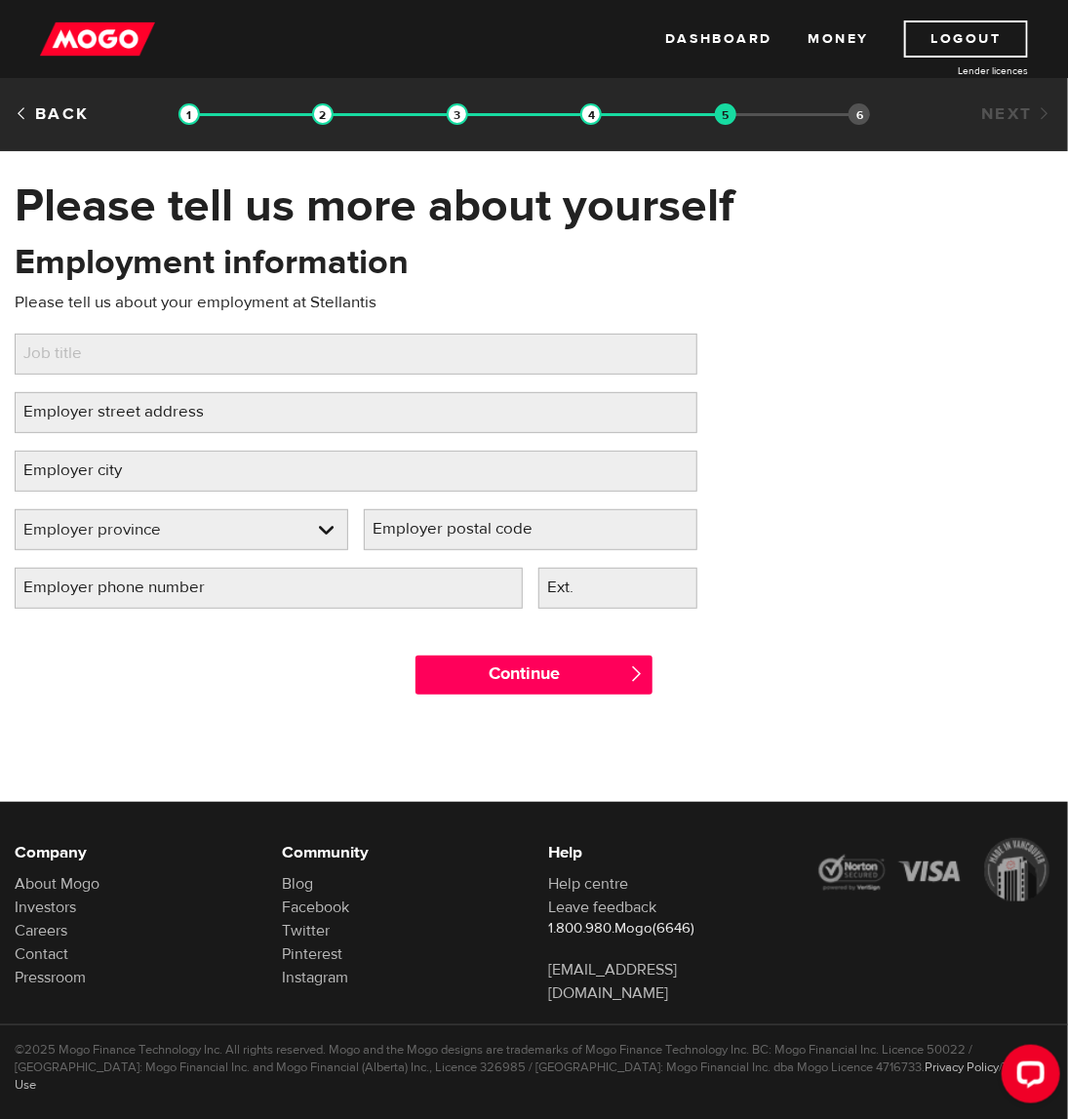
click at [200, 582] on label "Employer phone number" at bounding box center [130, 588] width 230 height 40
click at [200, 582] on input "Employer phone number" at bounding box center [269, 588] width 508 height 41
click at [216, 521] on link at bounding box center [182, 529] width 332 height 39
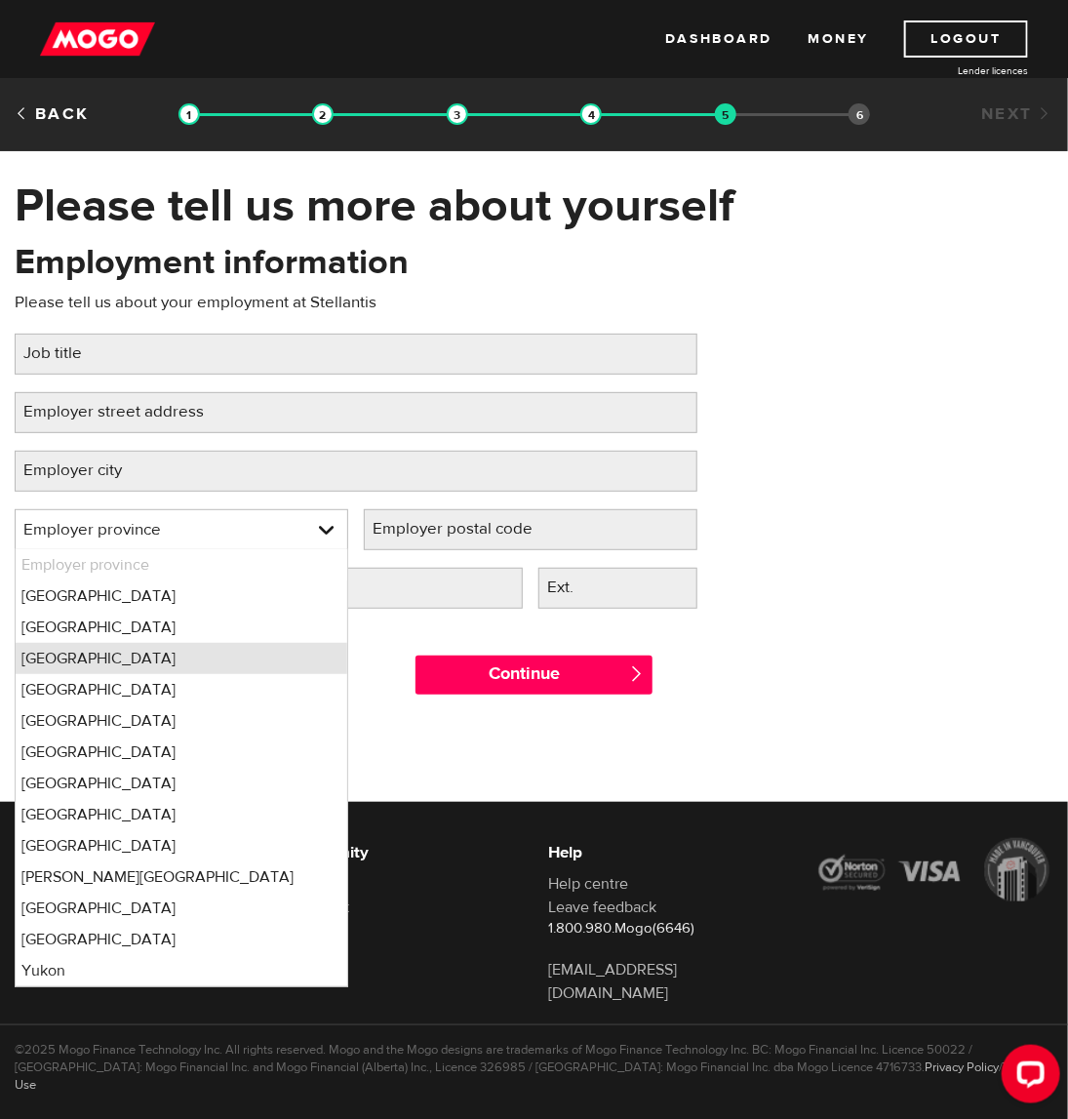
click at [153, 655] on li "Ontario" at bounding box center [182, 658] width 332 height 31
select select "ON"
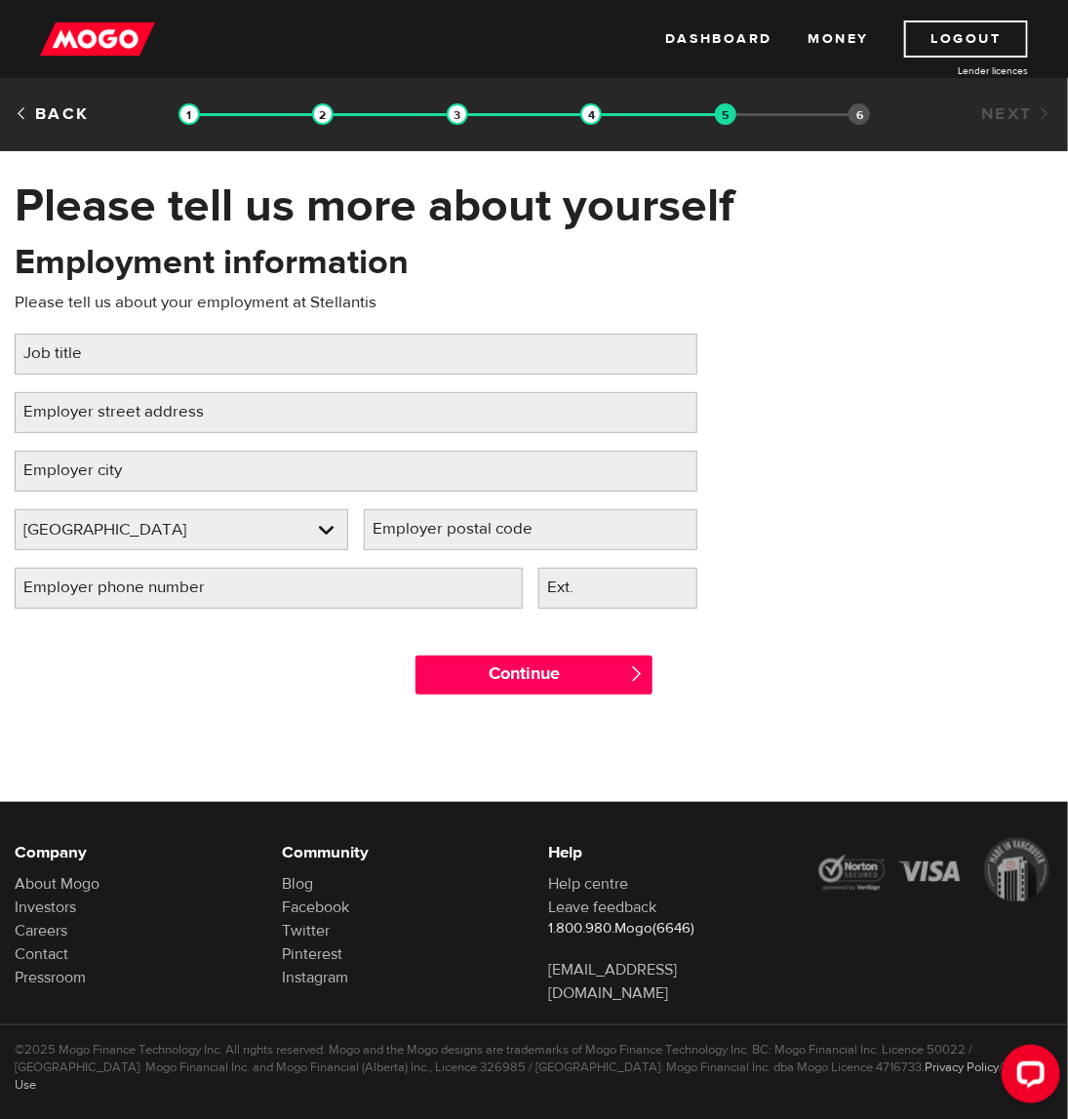
click at [74, 352] on label "Job title" at bounding box center [68, 354] width 107 height 40
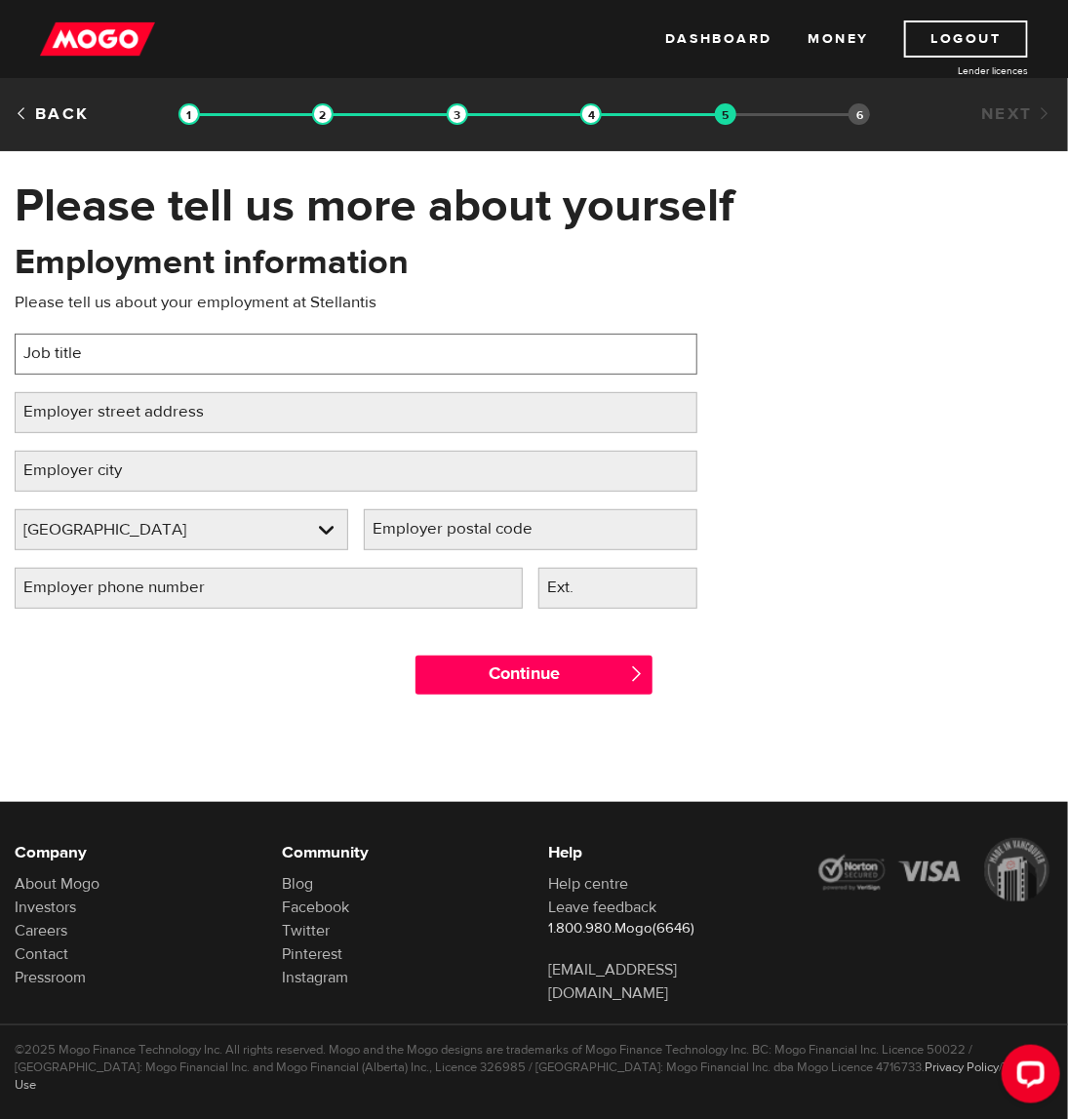
click at [74, 352] on input "Job title" at bounding box center [356, 354] width 683 height 41
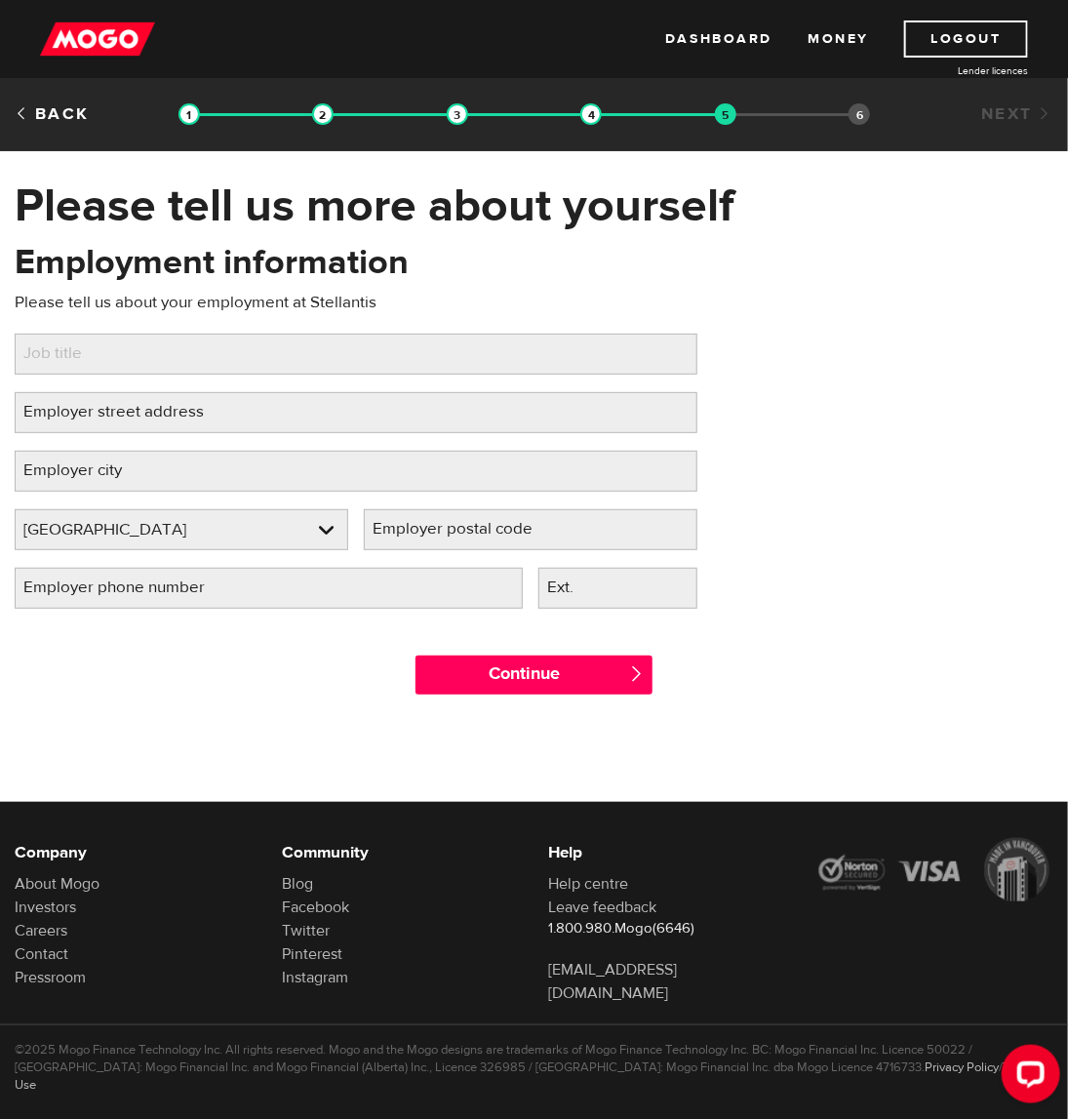
click at [165, 410] on label "Employer street address" at bounding box center [129, 412] width 229 height 40
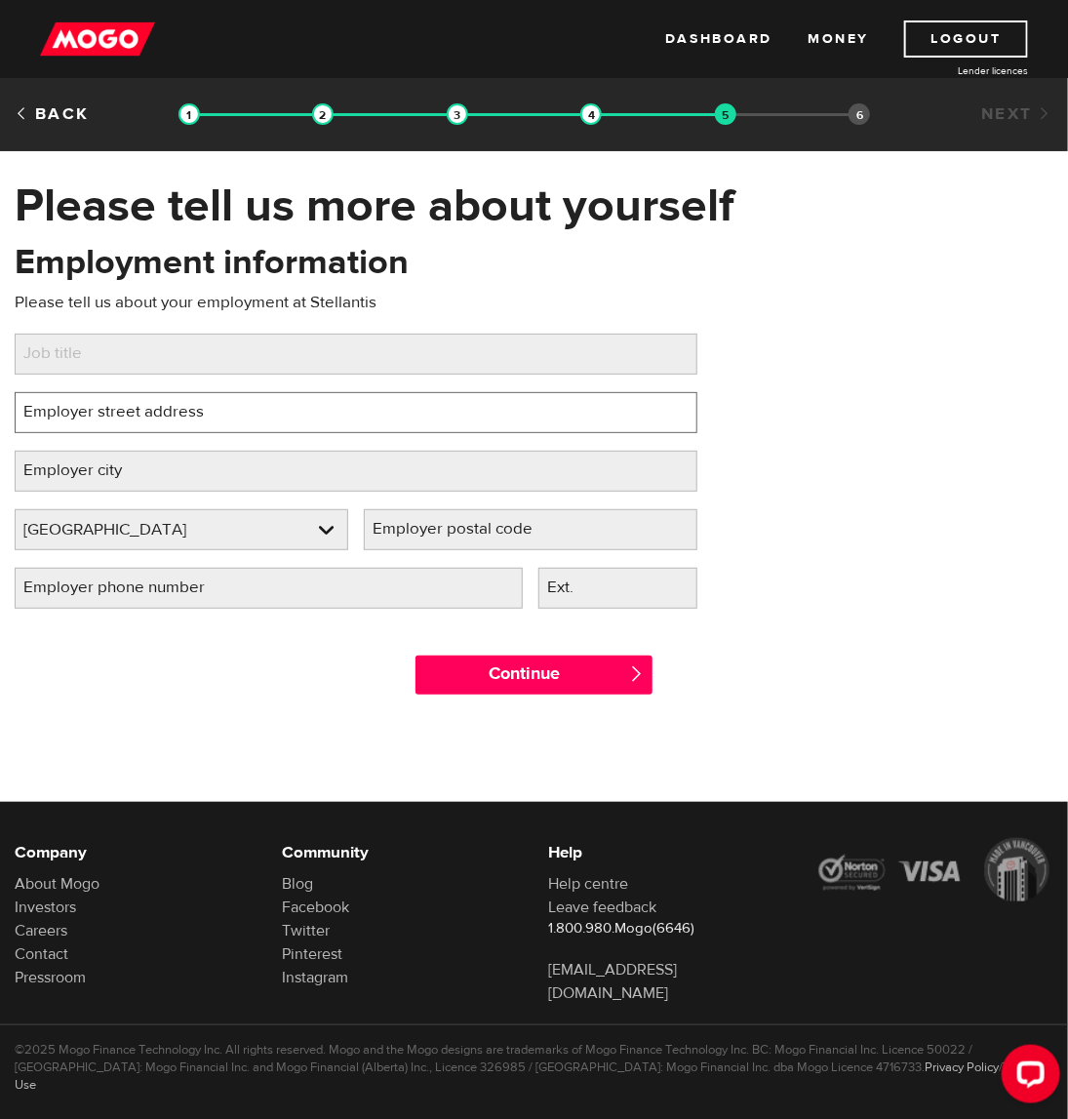
click at [165, 410] on input "Employer street address" at bounding box center [356, 412] width 683 height 41
paste input "2199 Chrysler Centre"
type input "2199 Chrysler Centre"
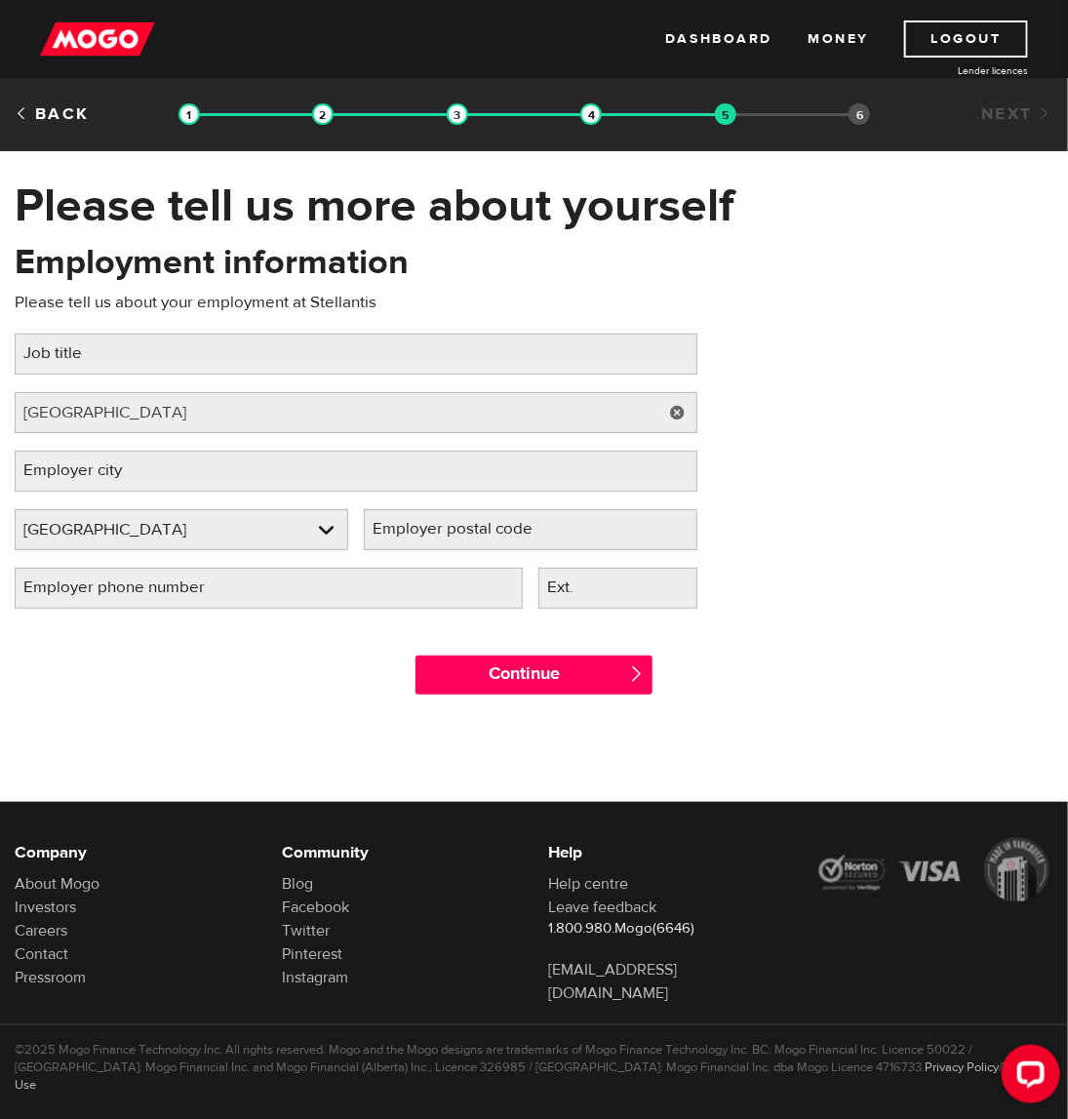
click at [137, 476] on label "Employer city" at bounding box center [88, 471] width 147 height 40
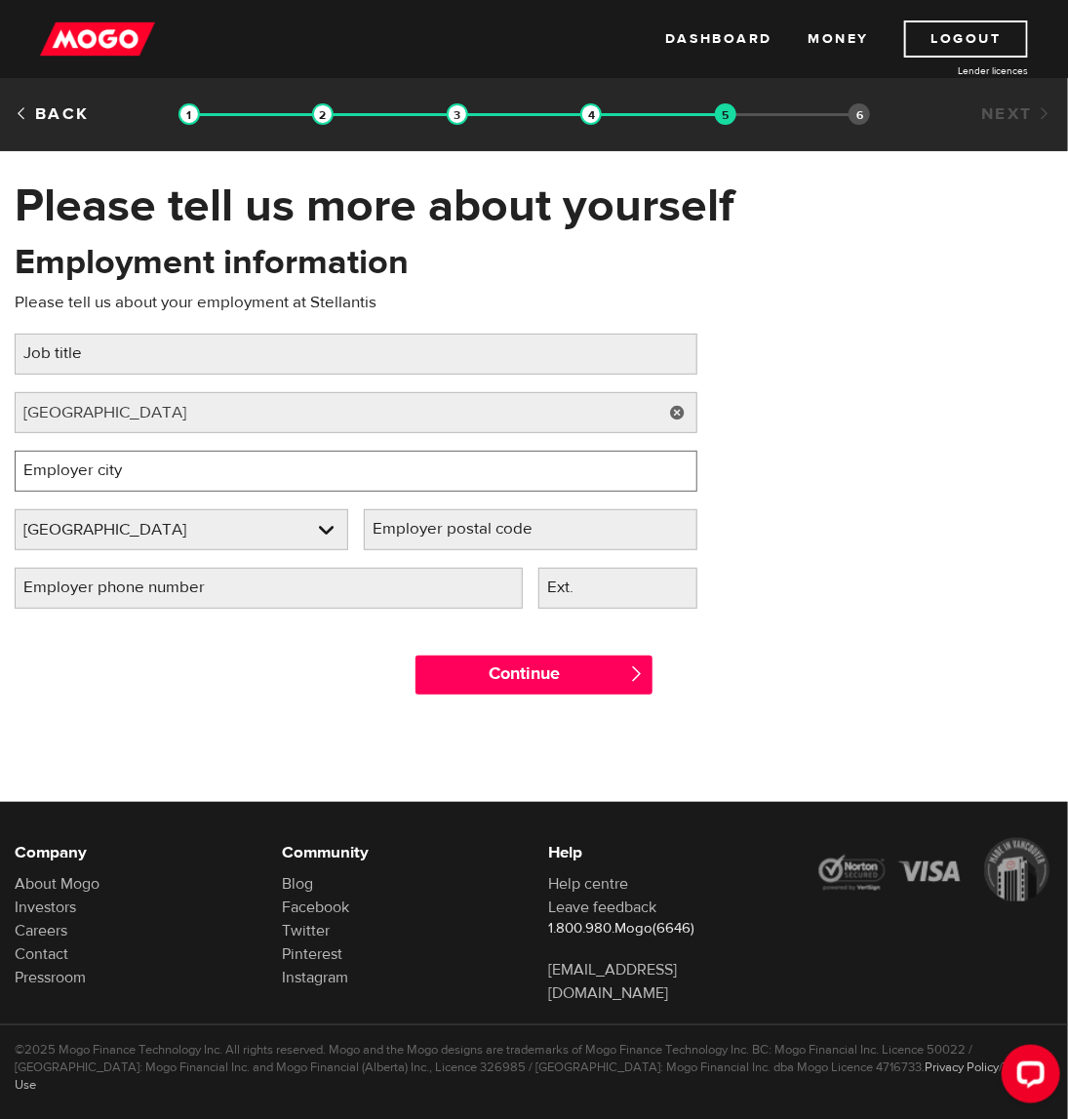
click at [137, 476] on input "Employer city" at bounding box center [356, 471] width 683 height 41
paste input "Windsor"
type input "Windsor"
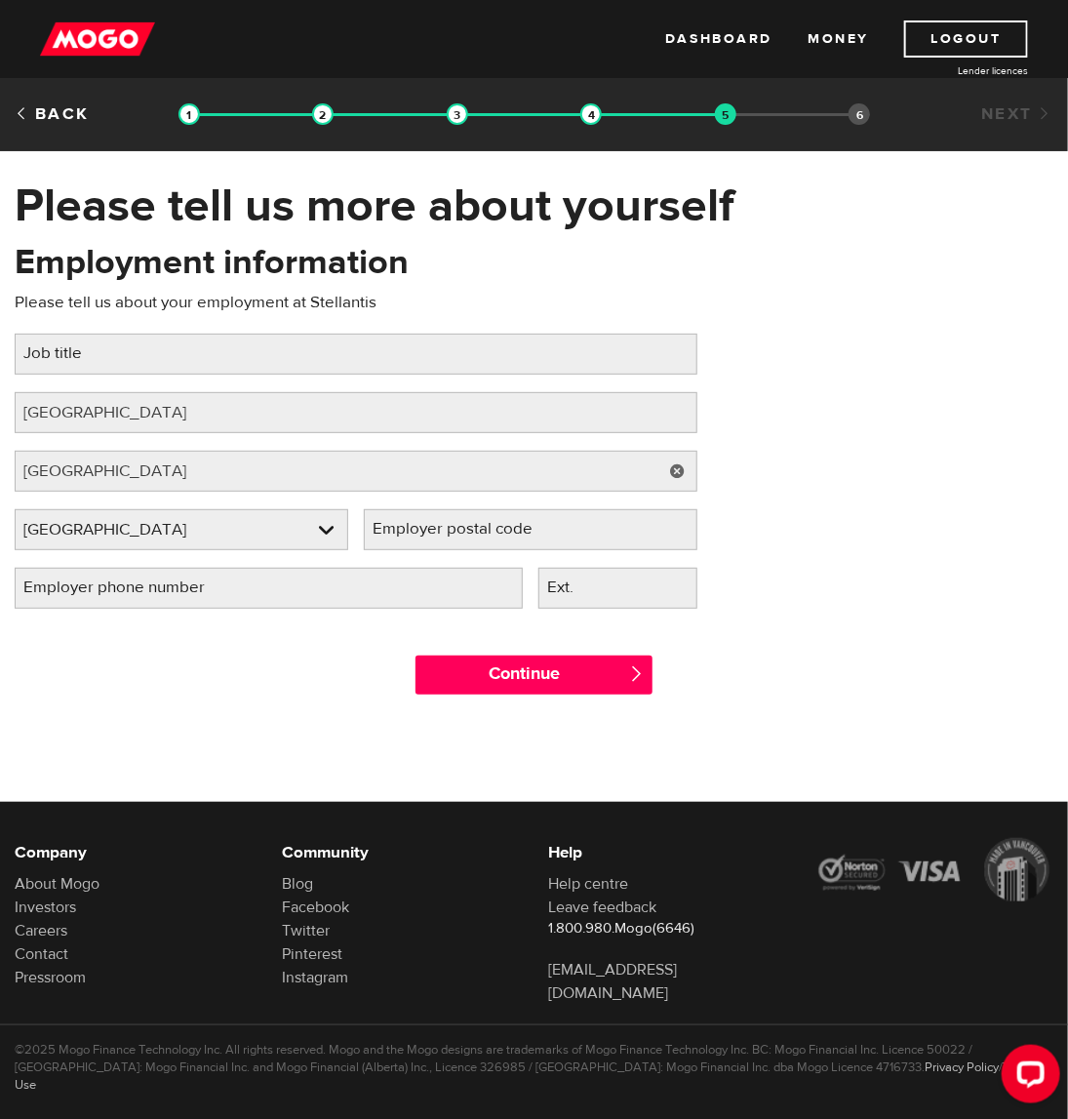
click at [543, 534] on label "Employer postal code" at bounding box center [468, 529] width 209 height 40
click at [543, 534] on input "Employer postal code" at bounding box center [531, 529] width 334 height 41
click at [478, 520] on label "Employer postal code" at bounding box center [468, 529] width 209 height 40
click at [478, 520] on input "Employer postal code" at bounding box center [531, 529] width 334 height 41
paste input "N9A 4H6"
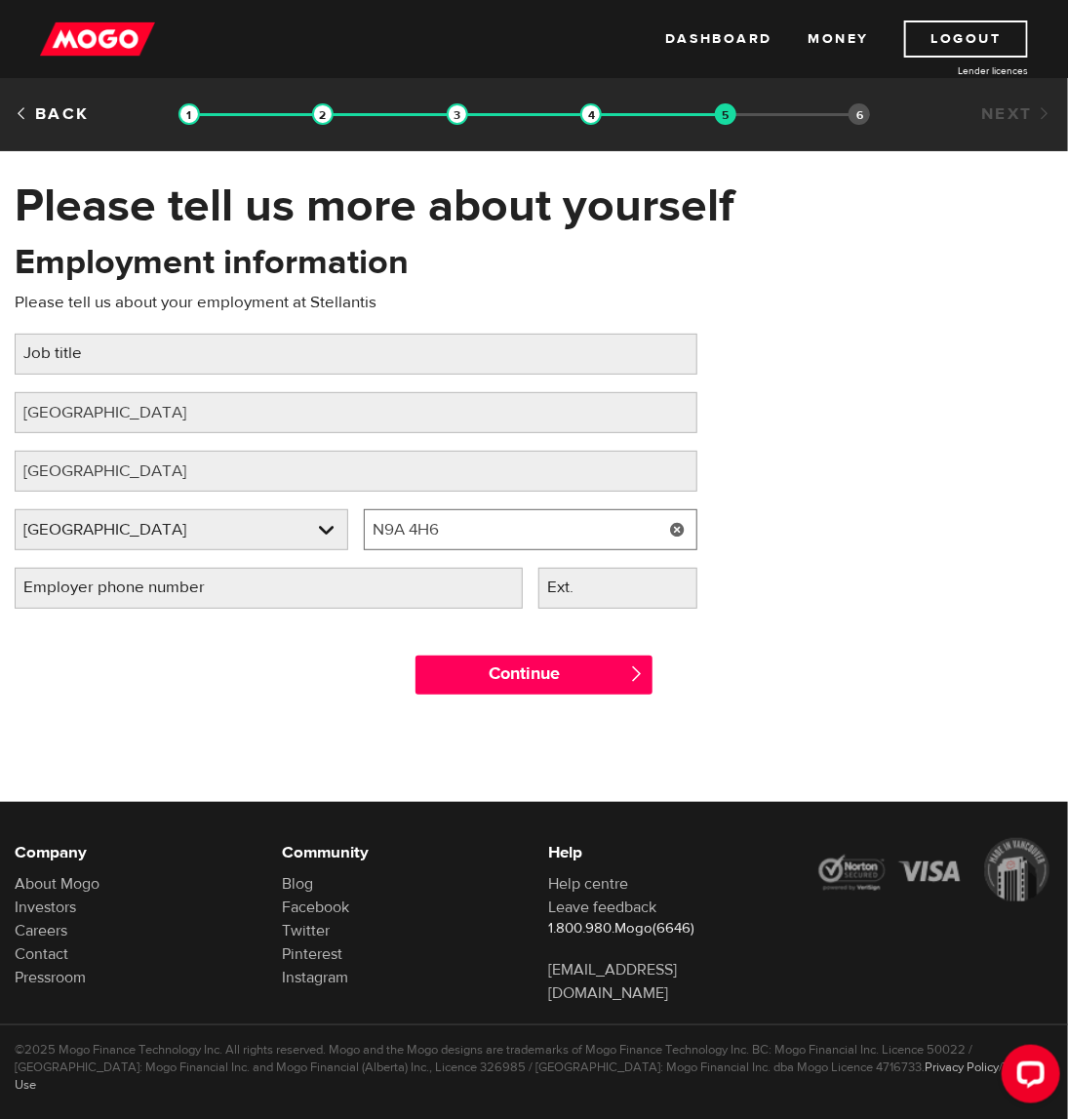
type input "N9A 4H6"
click at [376, 559] on div "Employer postal code Please fill in your employer's postal code N9A 4H6" at bounding box center [530, 538] width 349 height 59
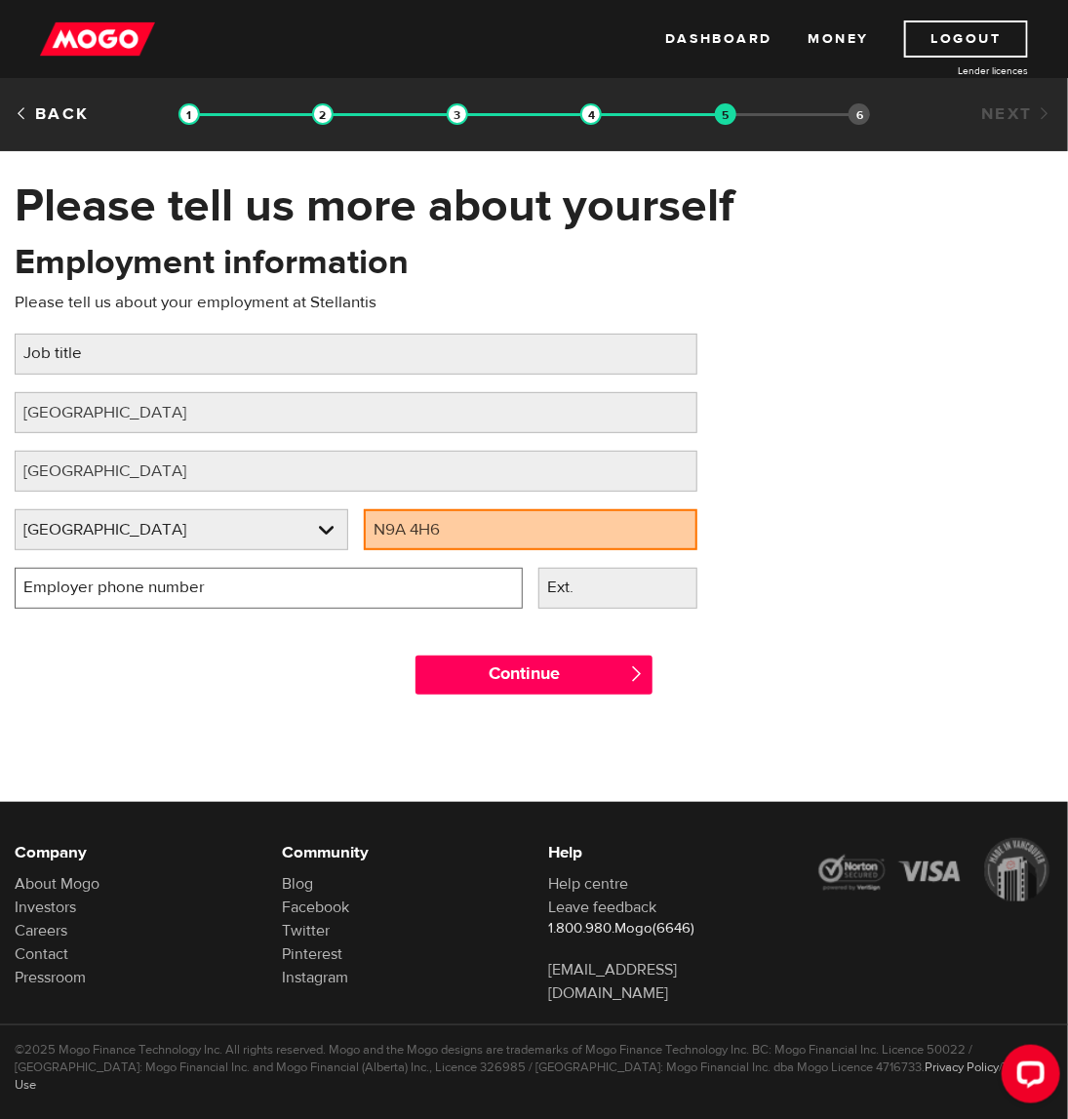
click at [361, 583] on input "Employer phone number" at bounding box center [269, 588] width 508 height 41
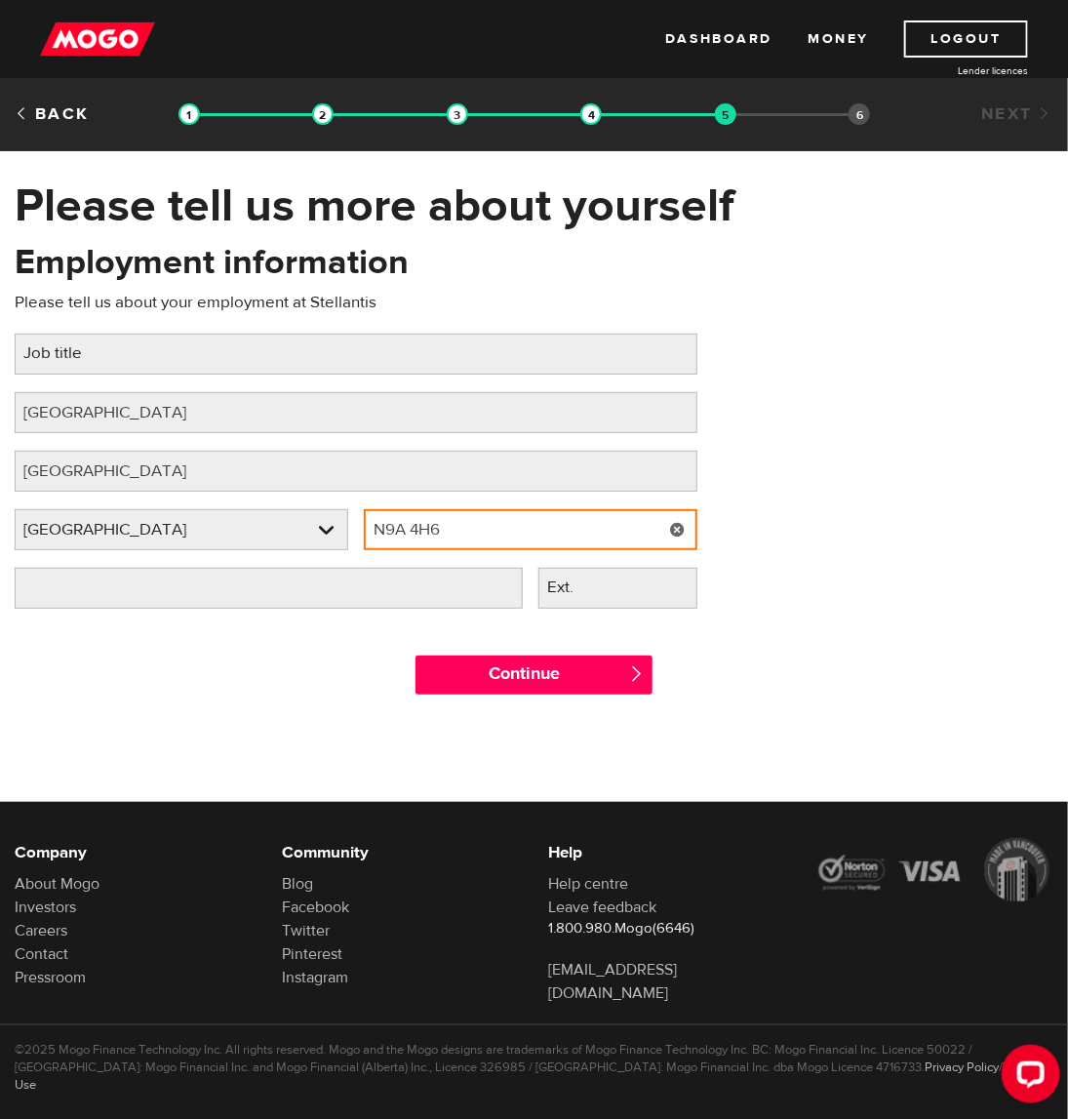
click at [493, 514] on input "N9A 4H6" at bounding box center [531, 529] width 334 height 41
click at [414, 521] on input "N9A 4H6" at bounding box center [531, 529] width 334 height 41
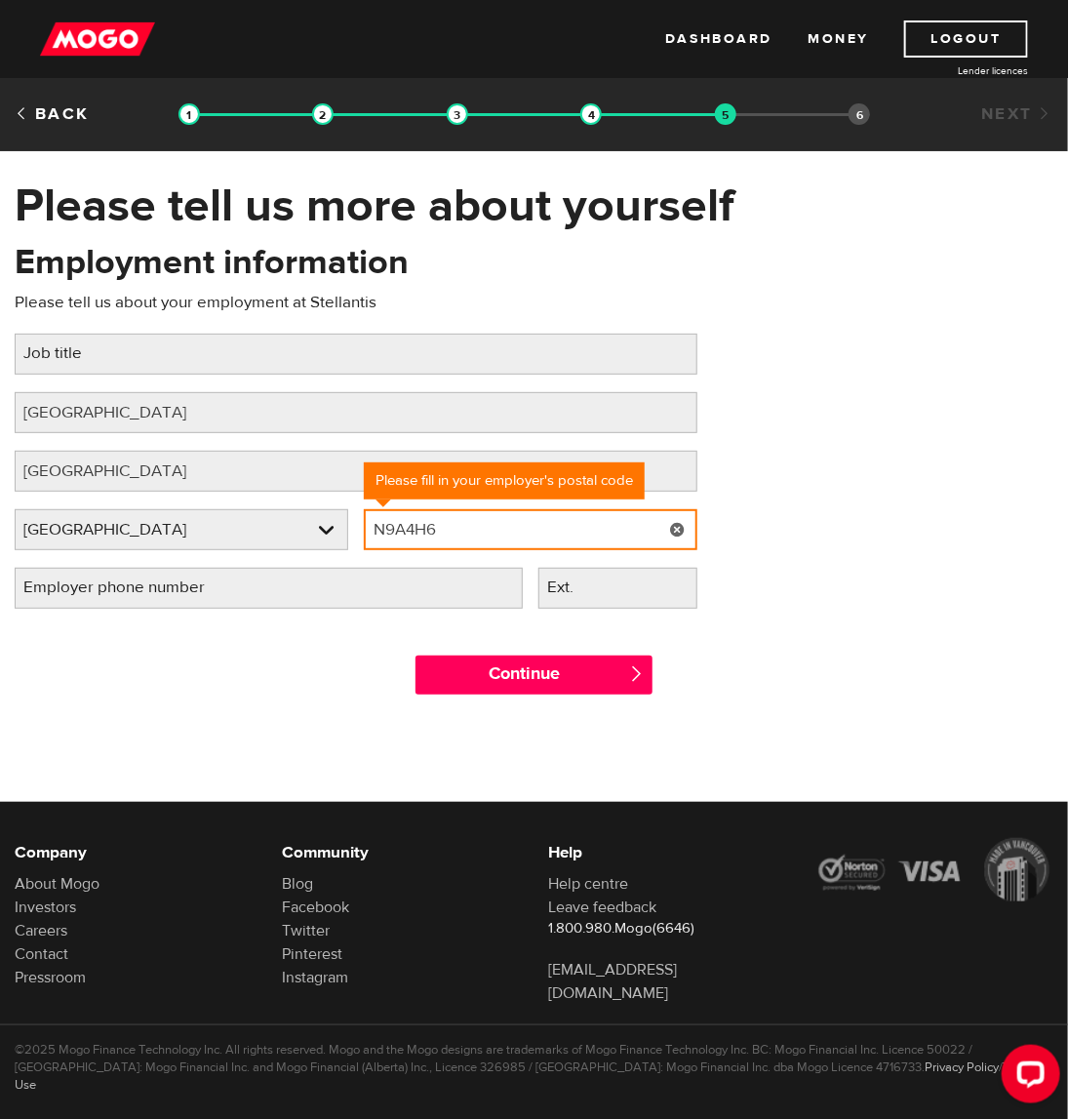
type input "N9A4H6"
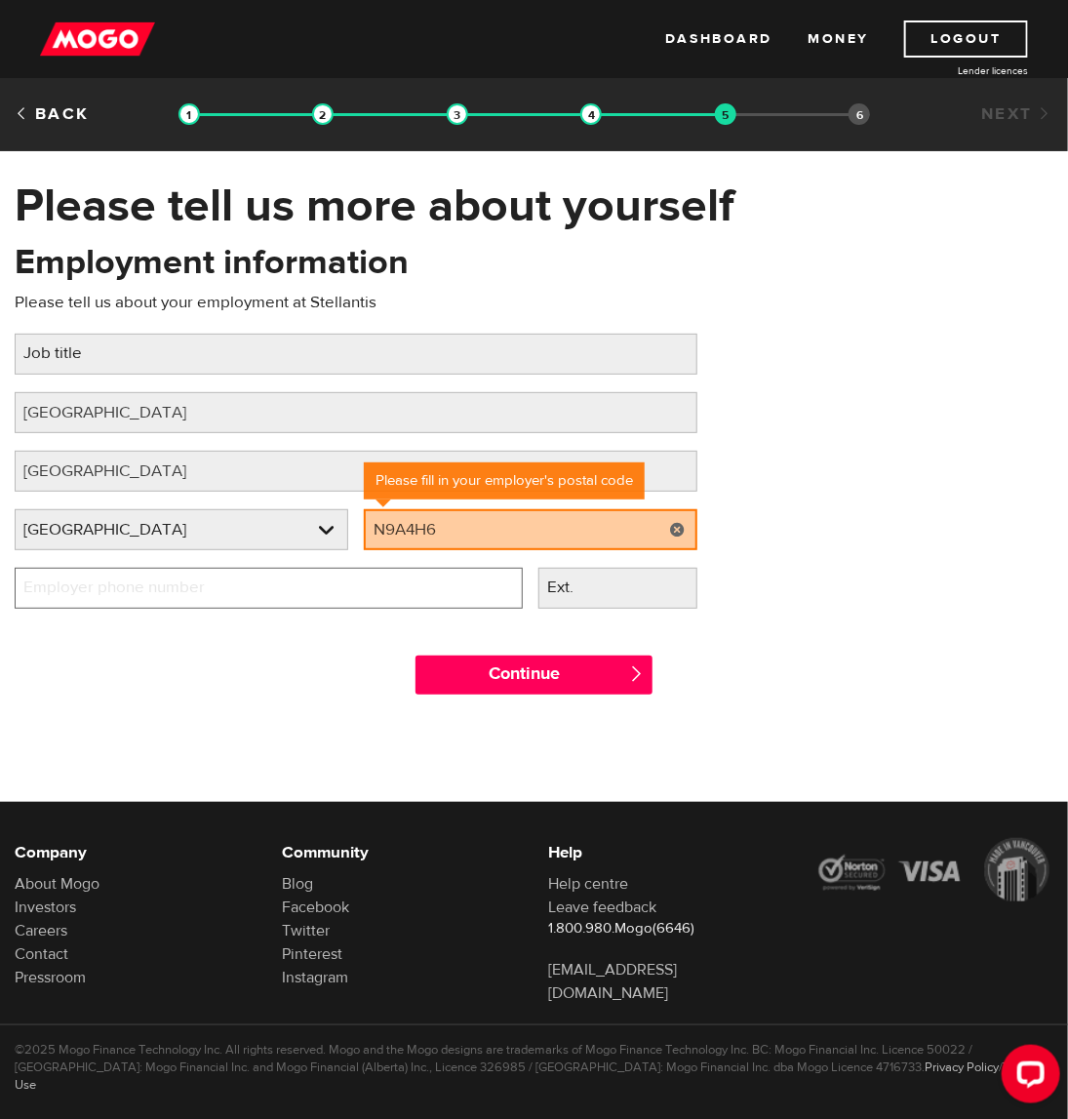
click at [396, 571] on input "Employer phone number" at bounding box center [269, 588] width 508 height 41
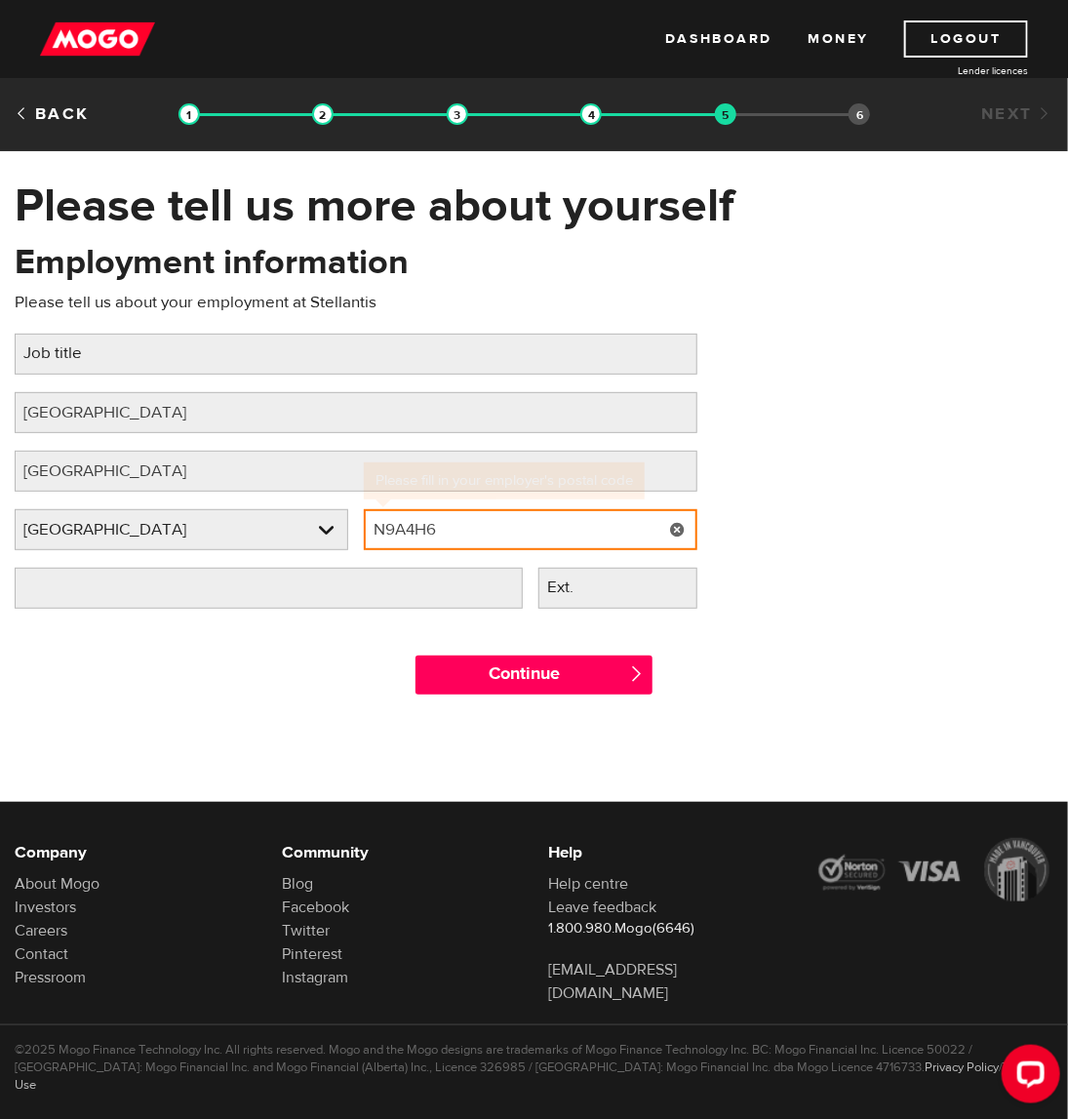
click at [444, 537] on input "N9A4H6" at bounding box center [531, 529] width 334 height 41
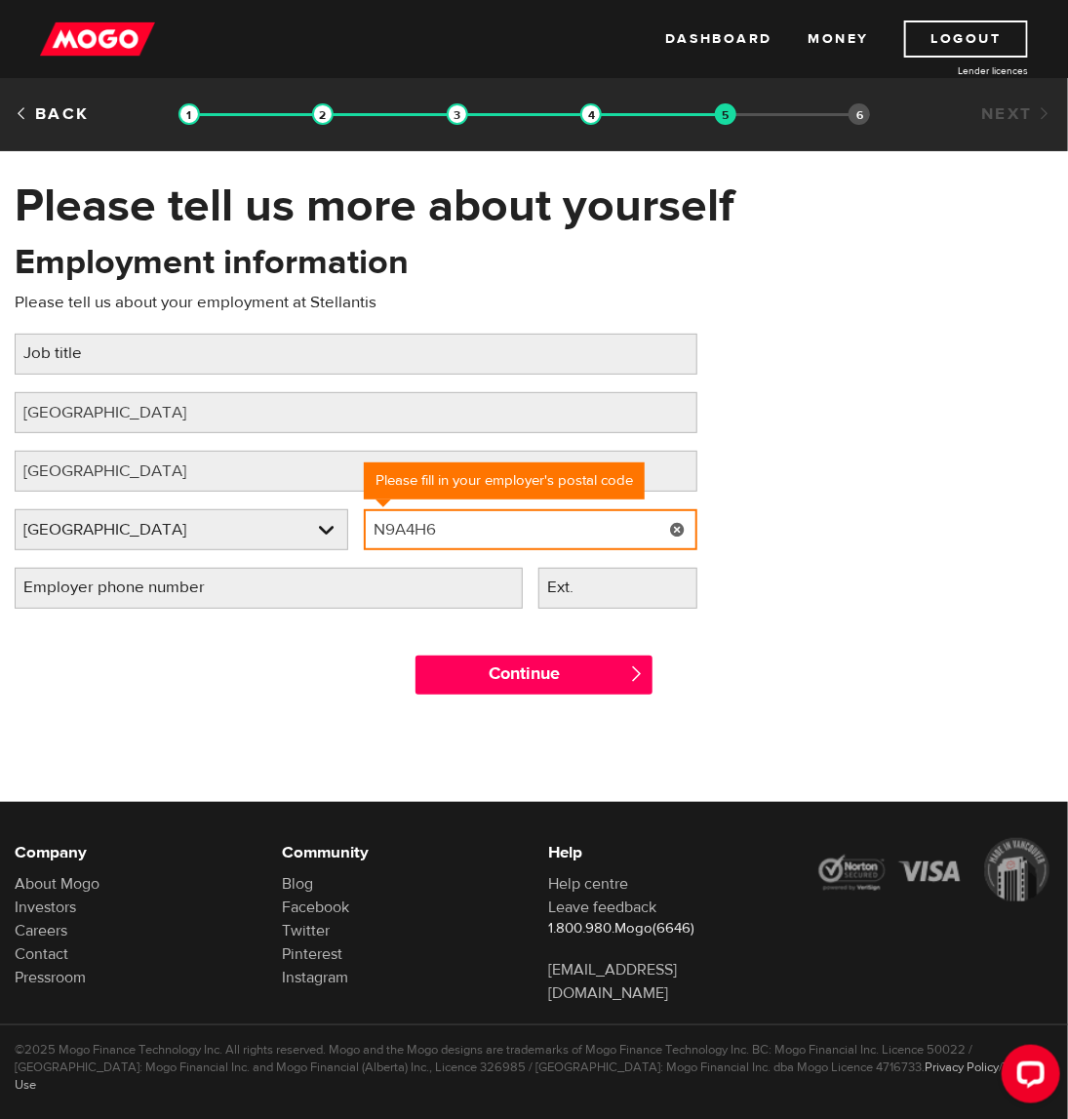
type input "N9A4H6"
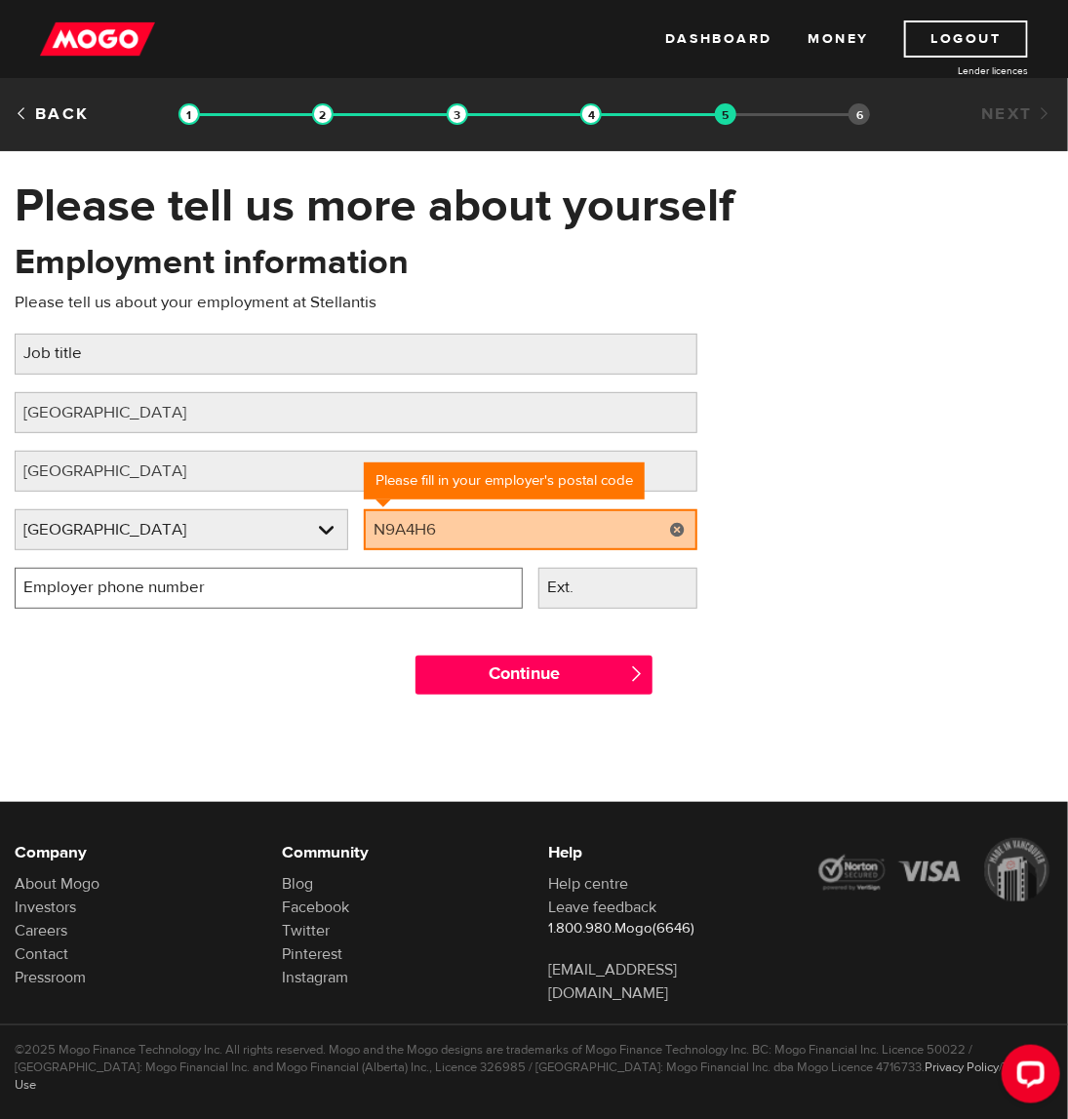
click at [427, 590] on input "Employer phone number" at bounding box center [269, 588] width 508 height 41
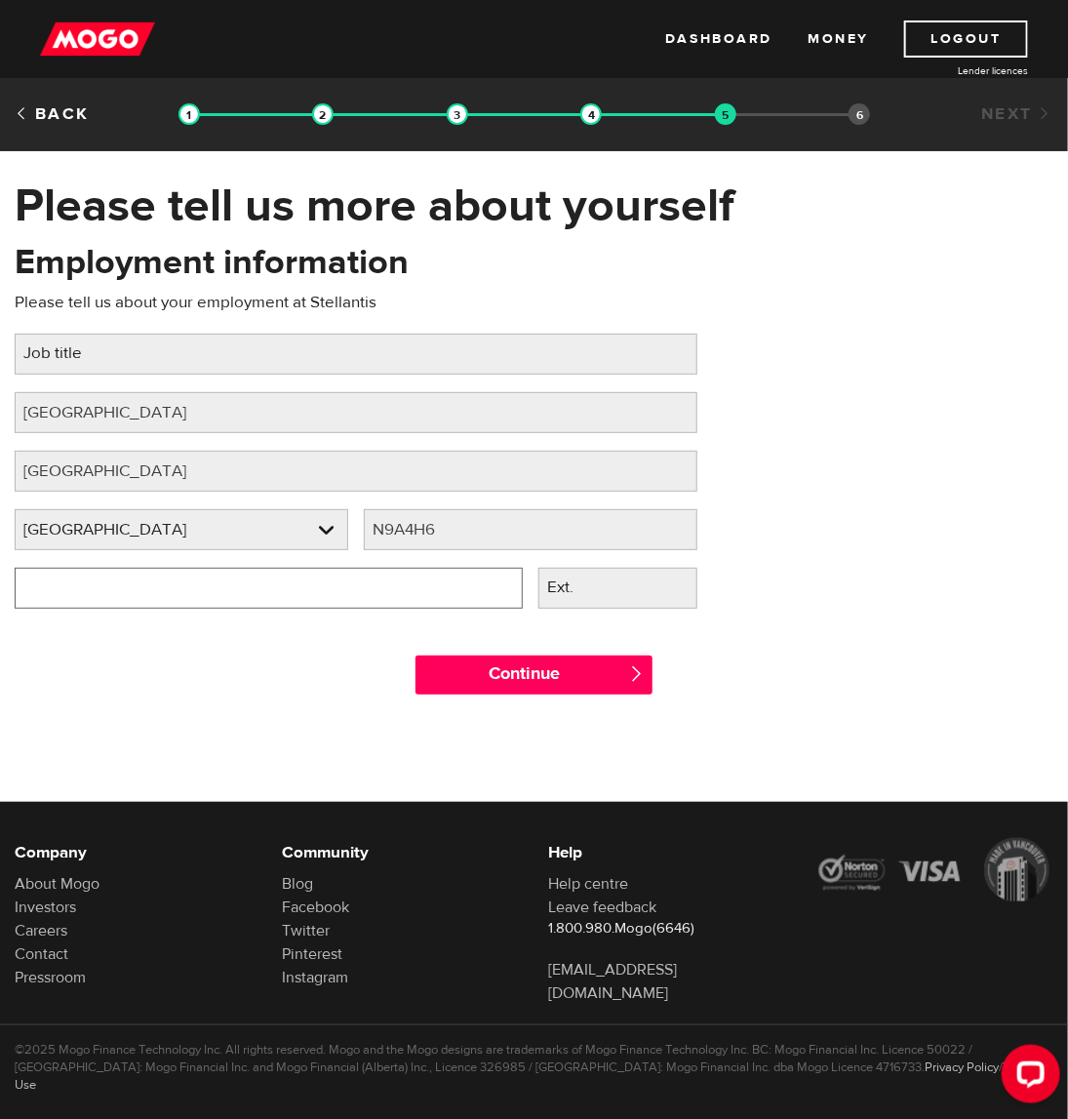
type input "(519) 973-2000"
click at [90, 365] on label "Job title" at bounding box center [68, 354] width 107 height 40
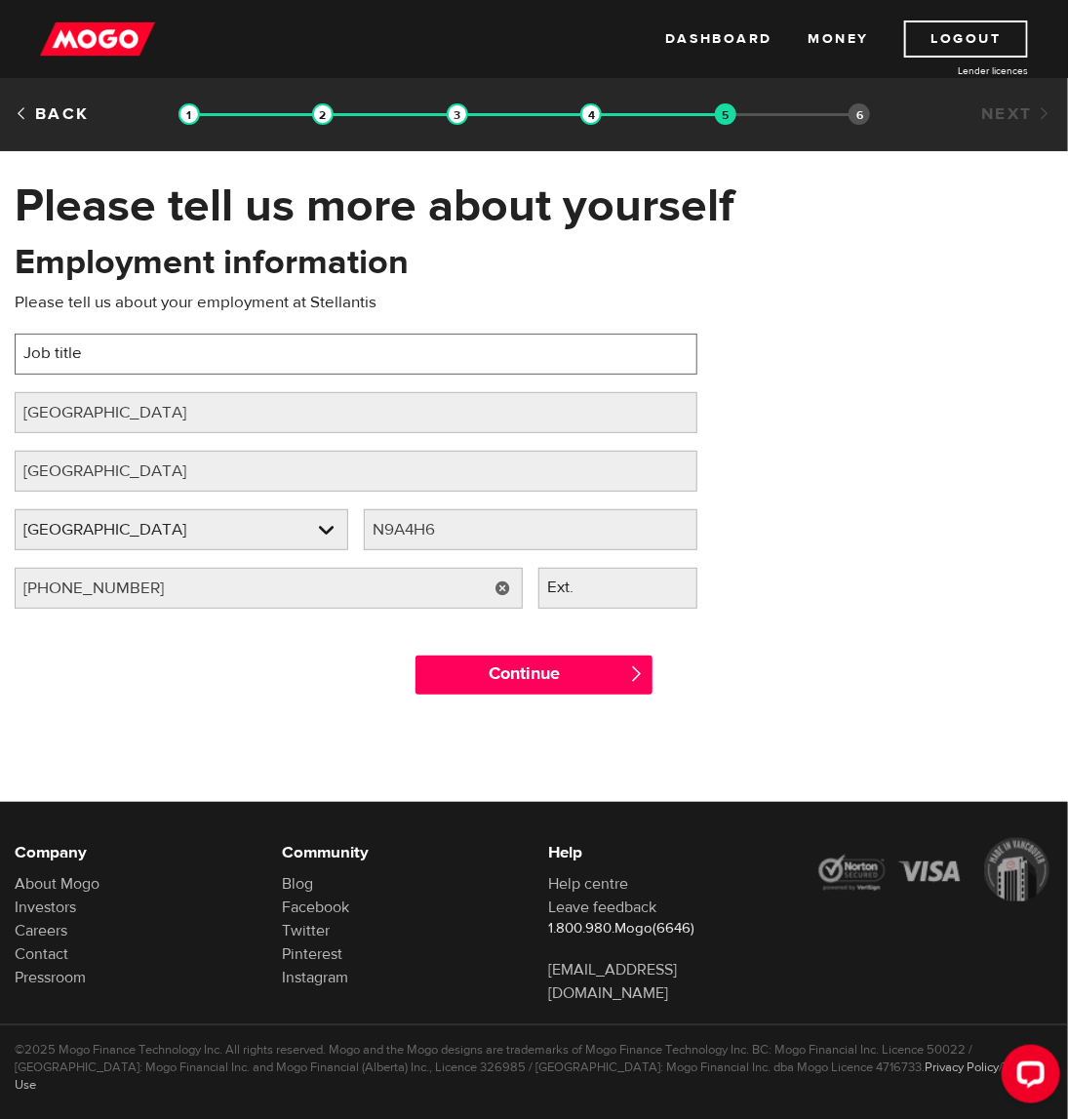
click at [90, 365] on input "Job title" at bounding box center [356, 354] width 683 height 41
paste input "Manufacturing Engineer"
type input "Manufacturing Engineer"
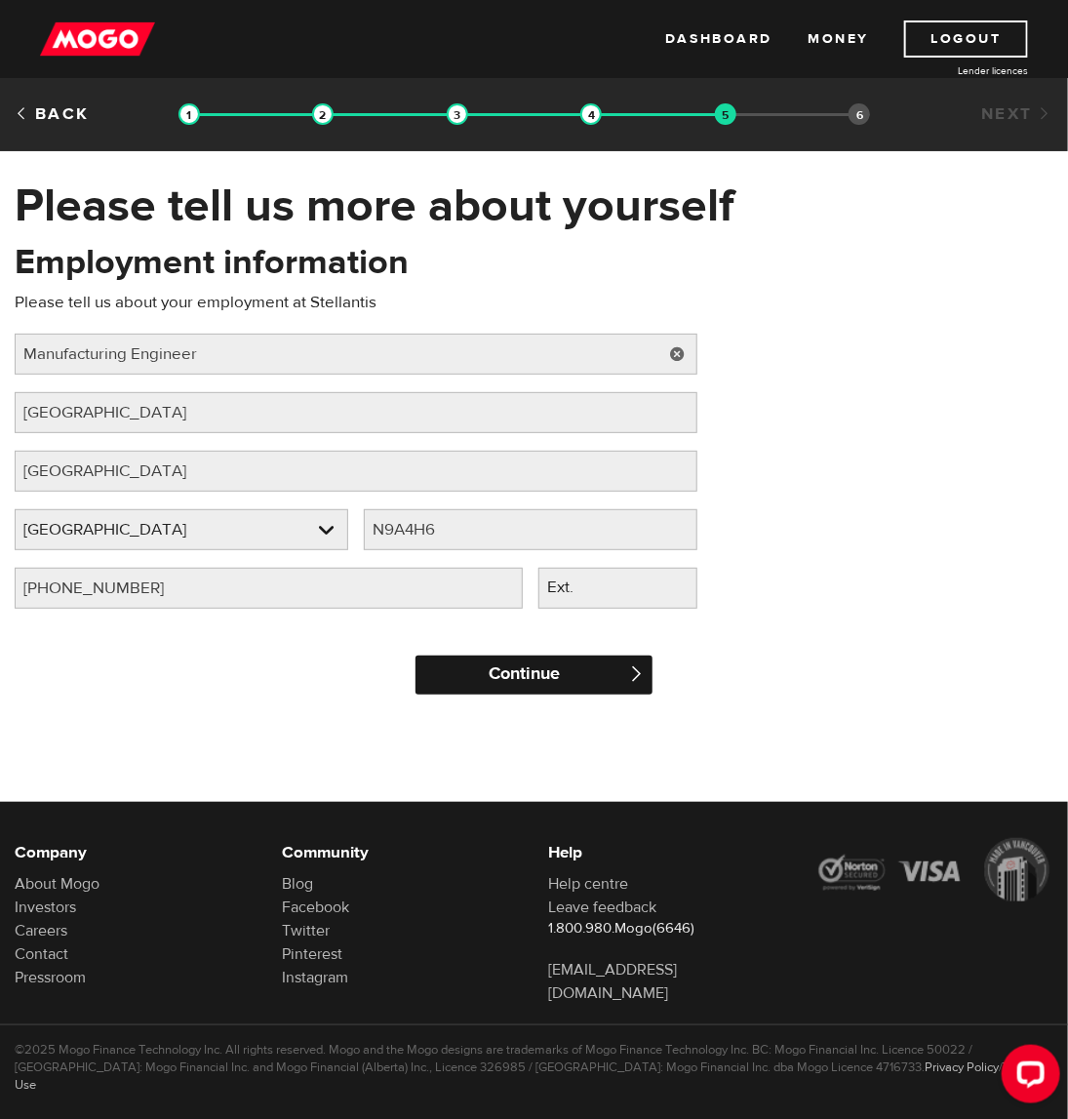
click at [544, 663] on input "Continue" at bounding box center [535, 675] width 238 height 39
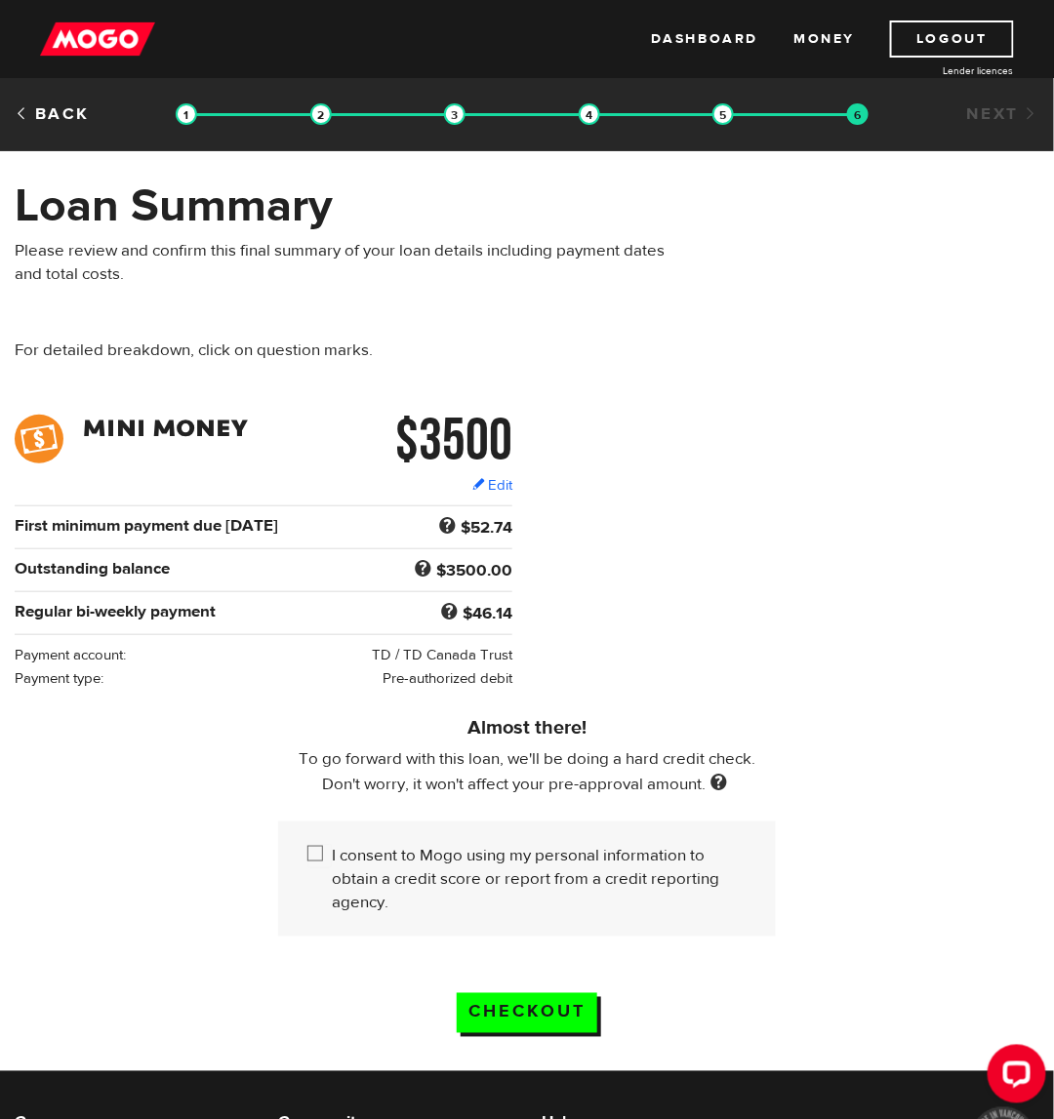
click at [323, 856] on input "I consent to Mogo using my personal information to obtain a credit score or rep…" at bounding box center [319, 856] width 24 height 24
checkbox input "true"
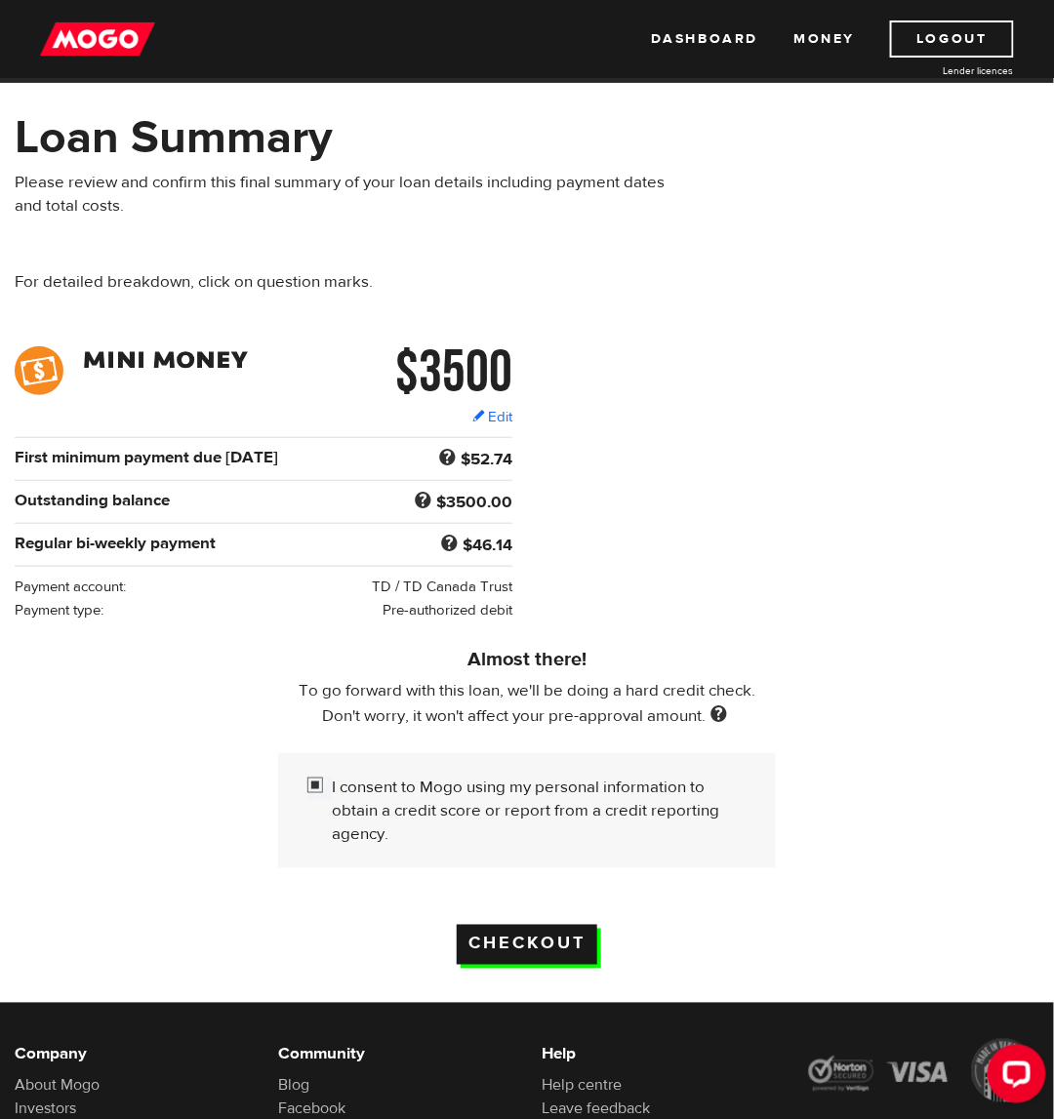
scroll to position [64, 0]
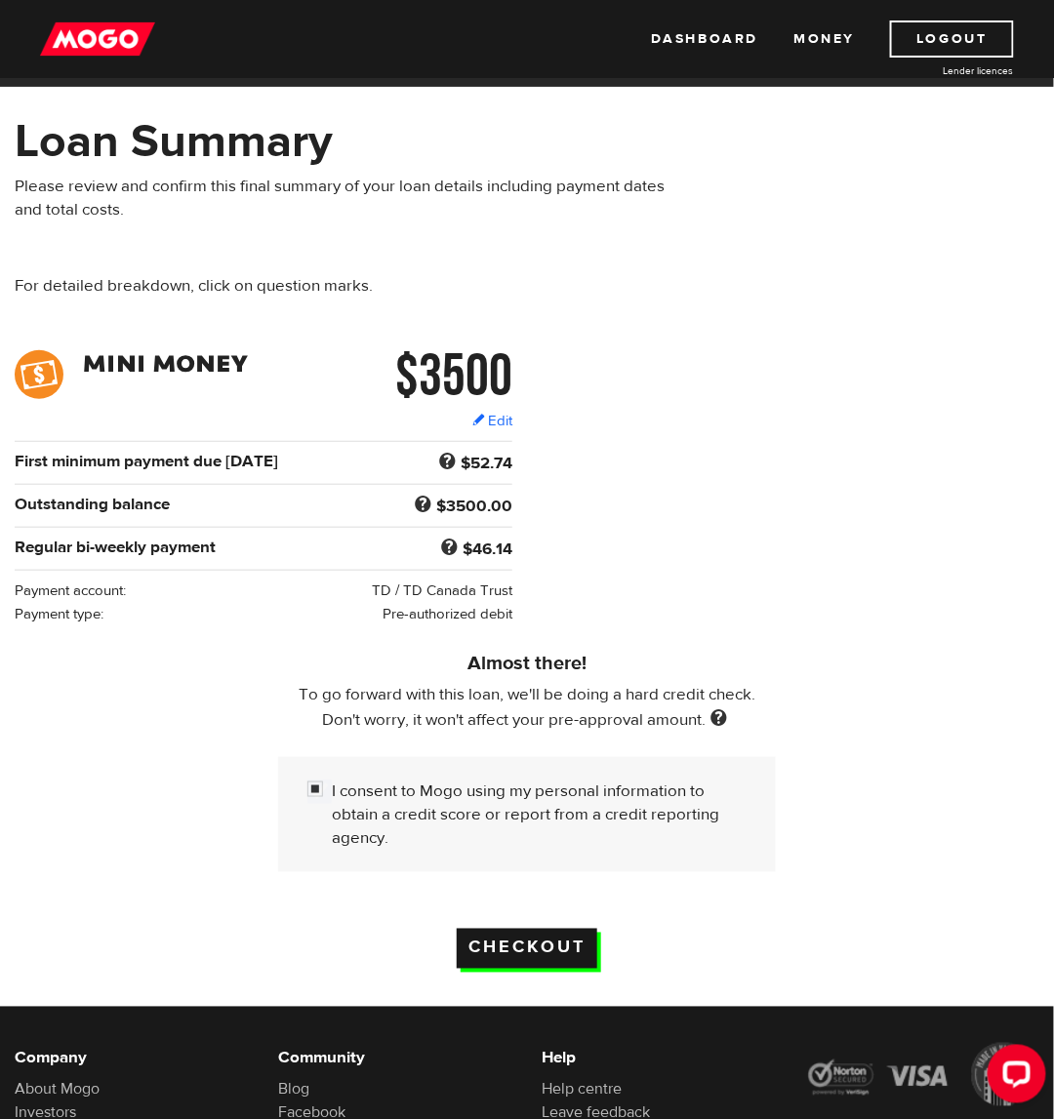
click at [481, 945] on input "Checkout" at bounding box center [527, 949] width 140 height 40
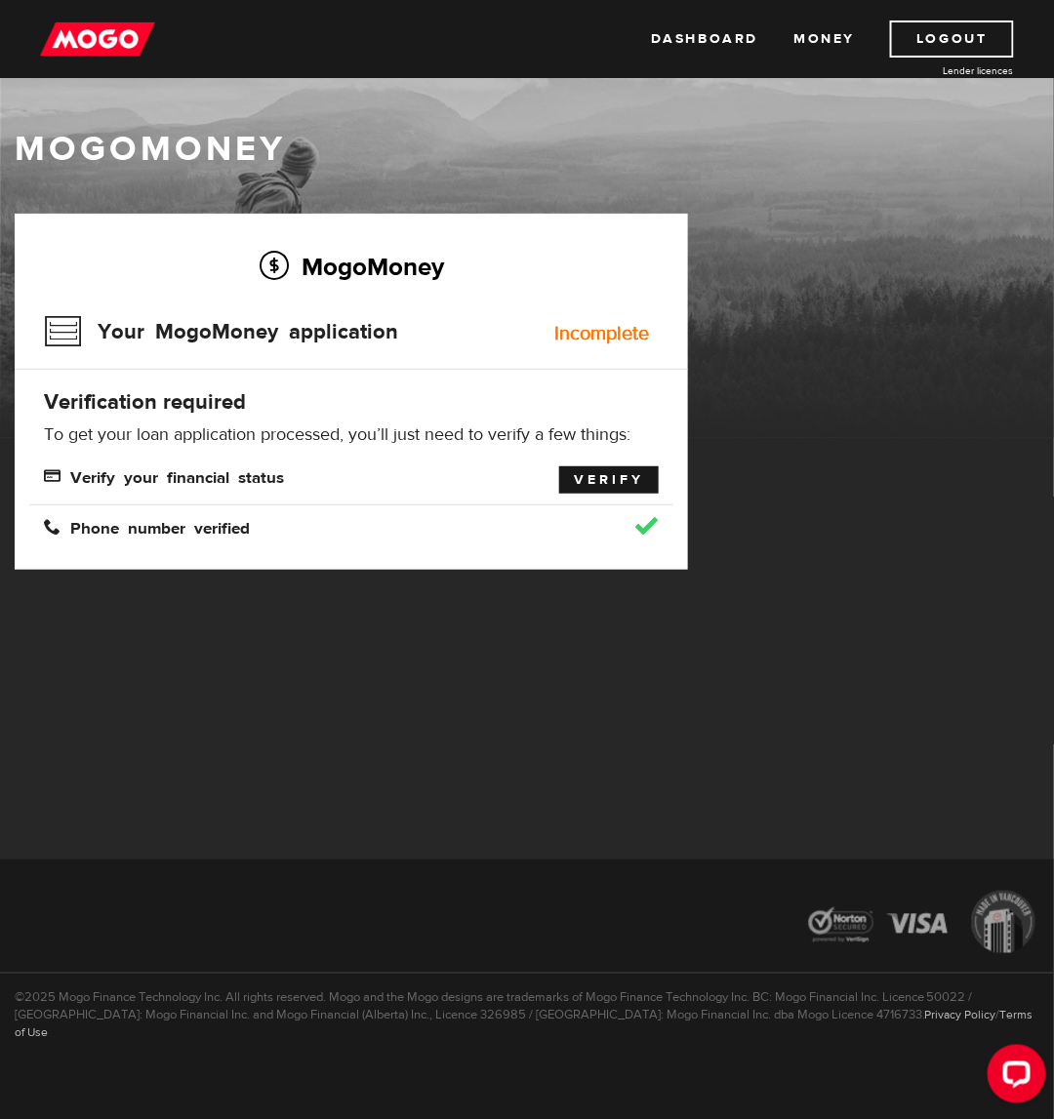
click at [617, 491] on link "Verify" at bounding box center [609, 479] width 100 height 27
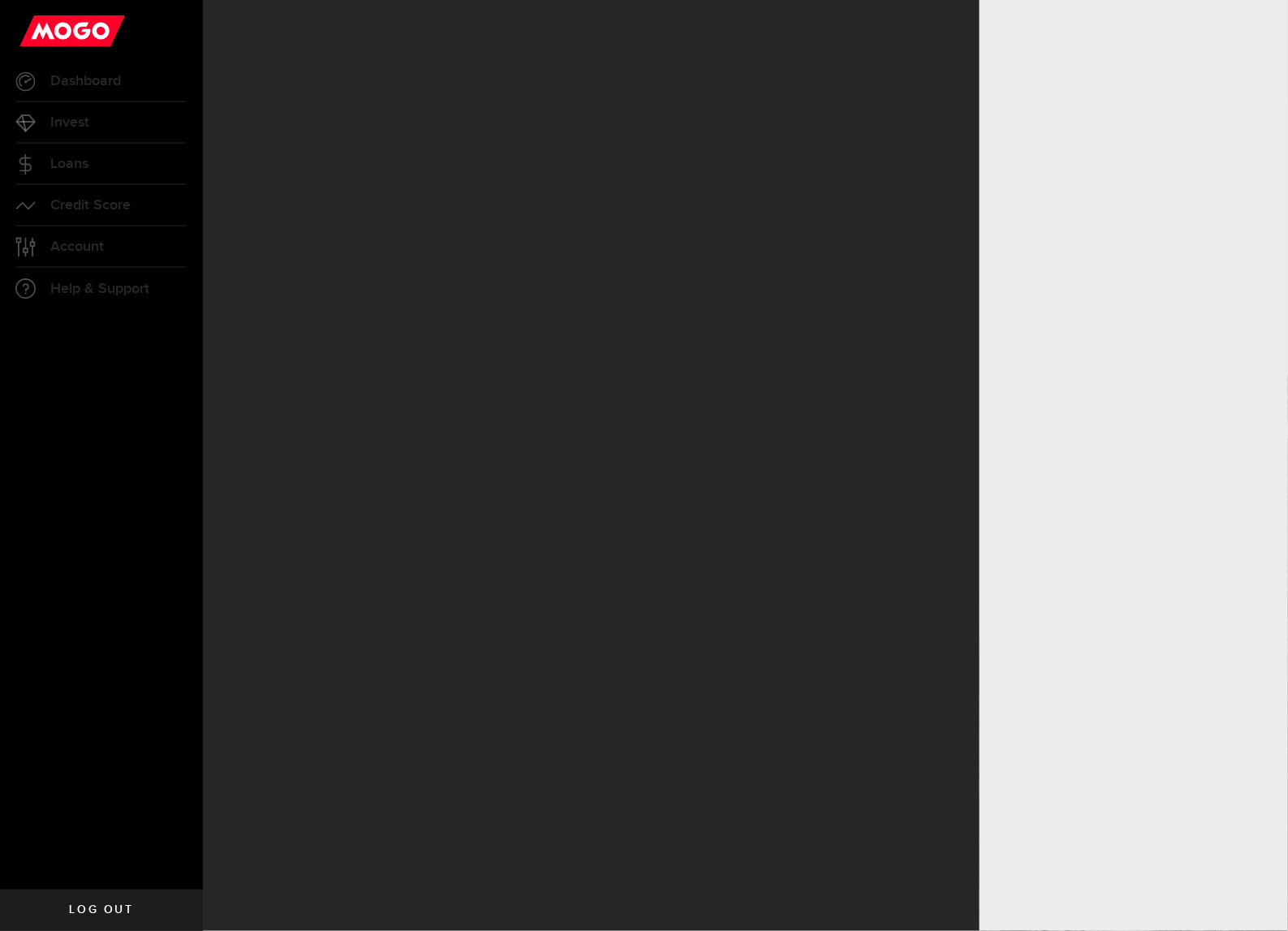
click at [105, 27] on use at bounding box center [72, 31] width 106 height 31
